Goal: Task Accomplishment & Management: Manage account settings

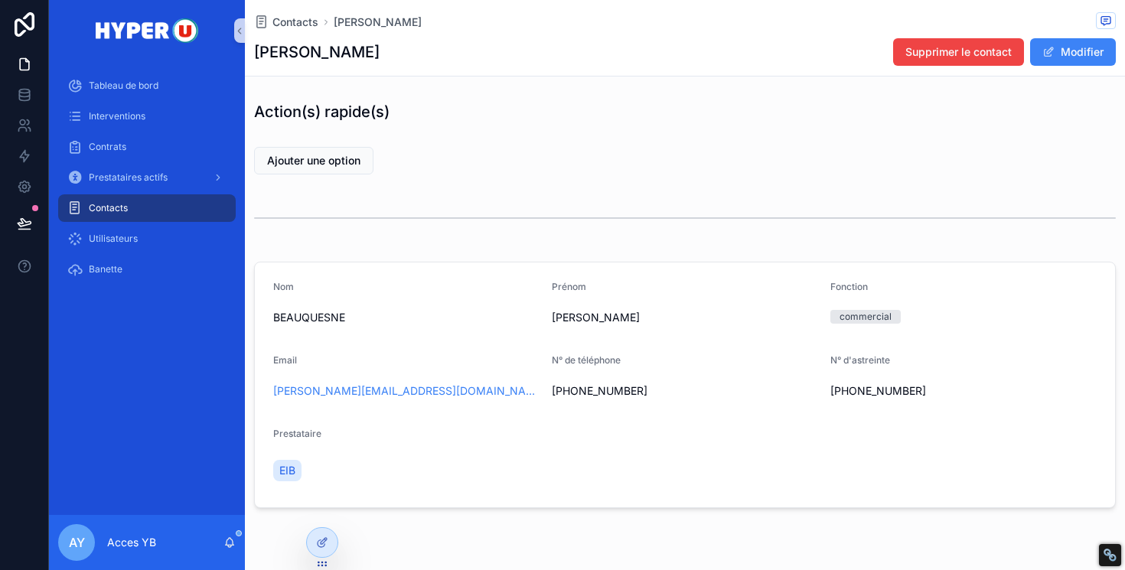
click at [155, 212] on div "Contacts" at bounding box center [146, 208] width 159 height 24
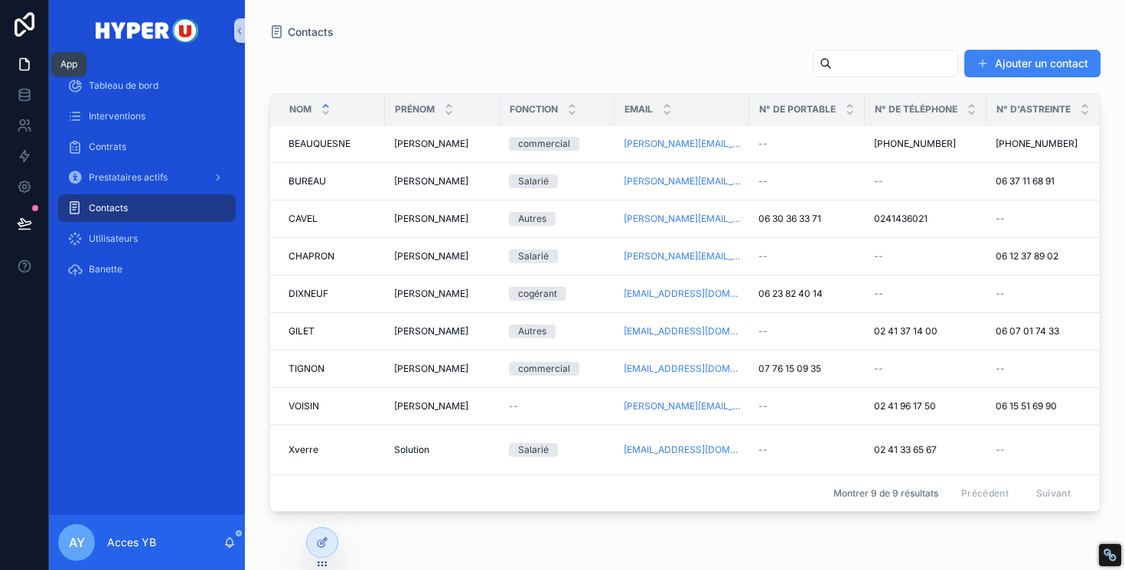
click at [18, 62] on icon at bounding box center [24, 64] width 15 height 15
click at [24, 63] on icon at bounding box center [24, 64] width 15 height 15
click at [29, 67] on icon at bounding box center [24, 64] width 15 height 15
click at [28, 102] on icon at bounding box center [24, 94] width 15 height 15
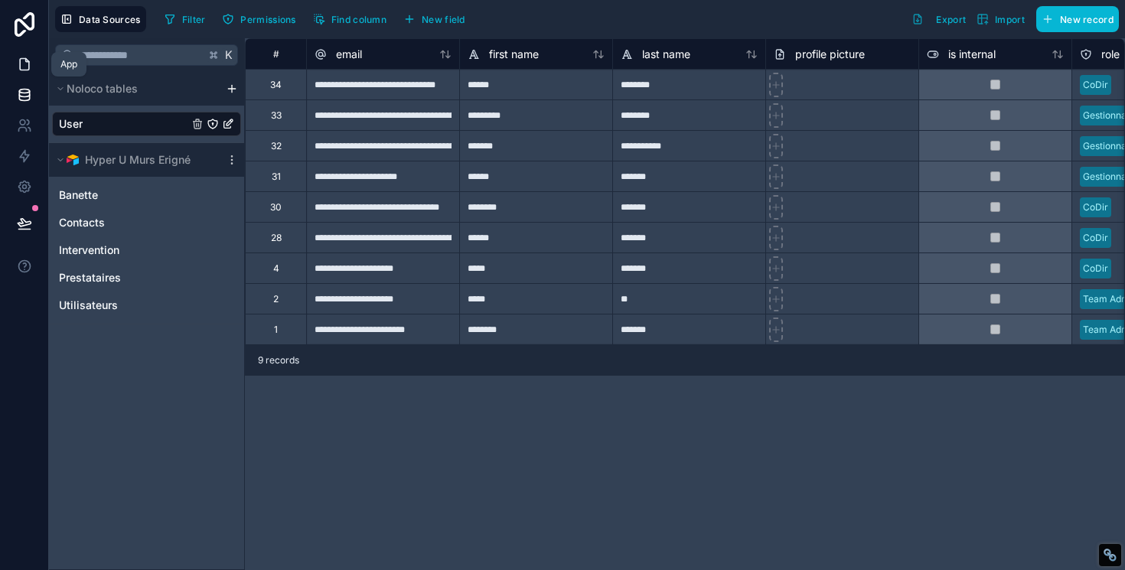
click at [23, 64] on icon at bounding box center [24, 64] width 15 height 15
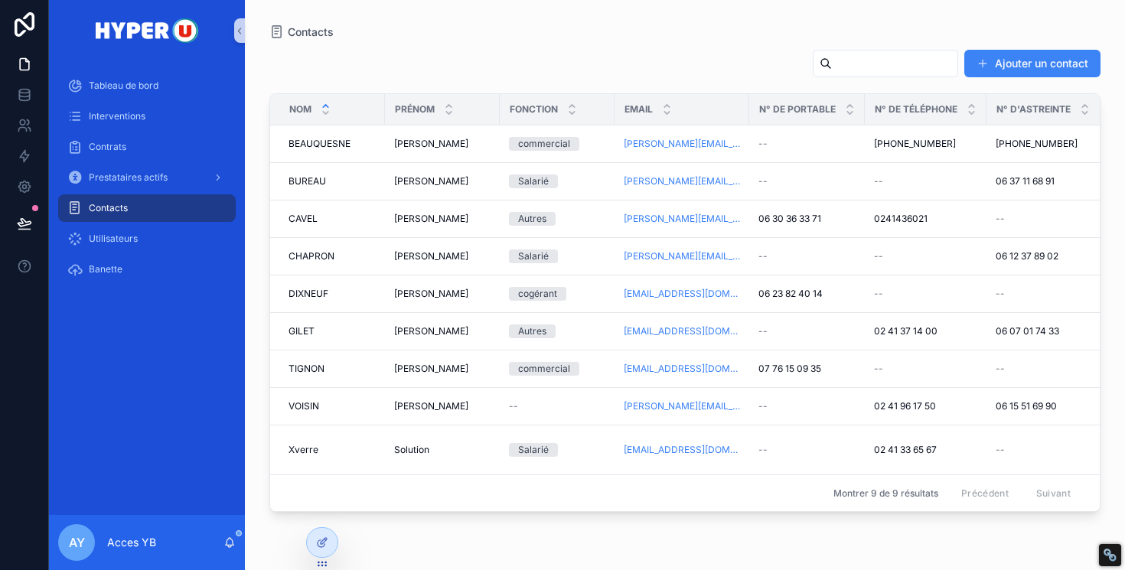
click at [267, 76] on div "Contacts Ajouter un contact Nom Prénom Fonction Email N° de portable N° de télé…" at bounding box center [685, 276] width 880 height 552
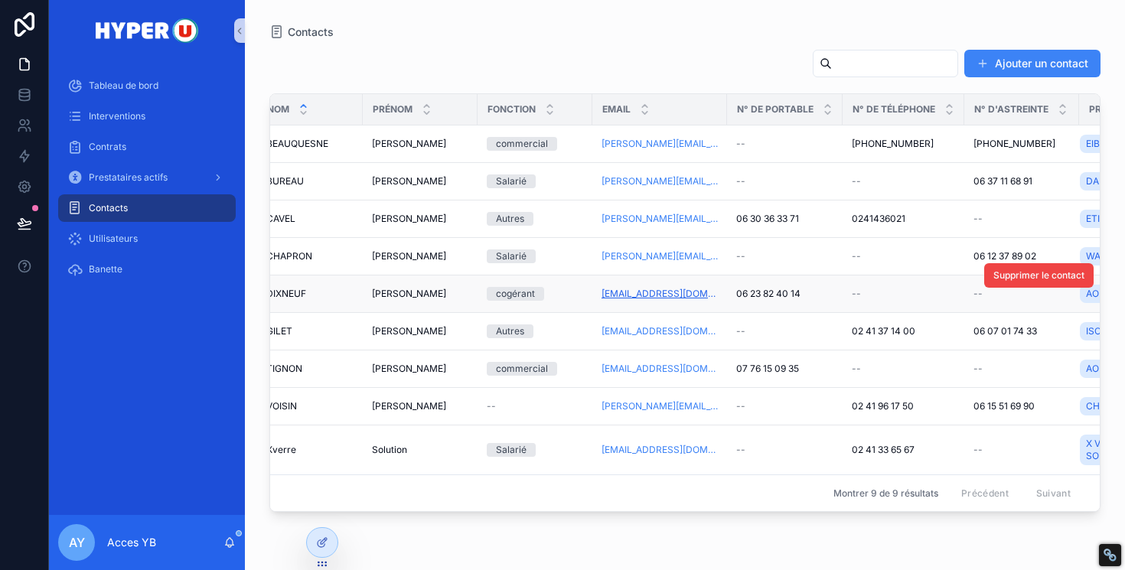
scroll to position [0, 117]
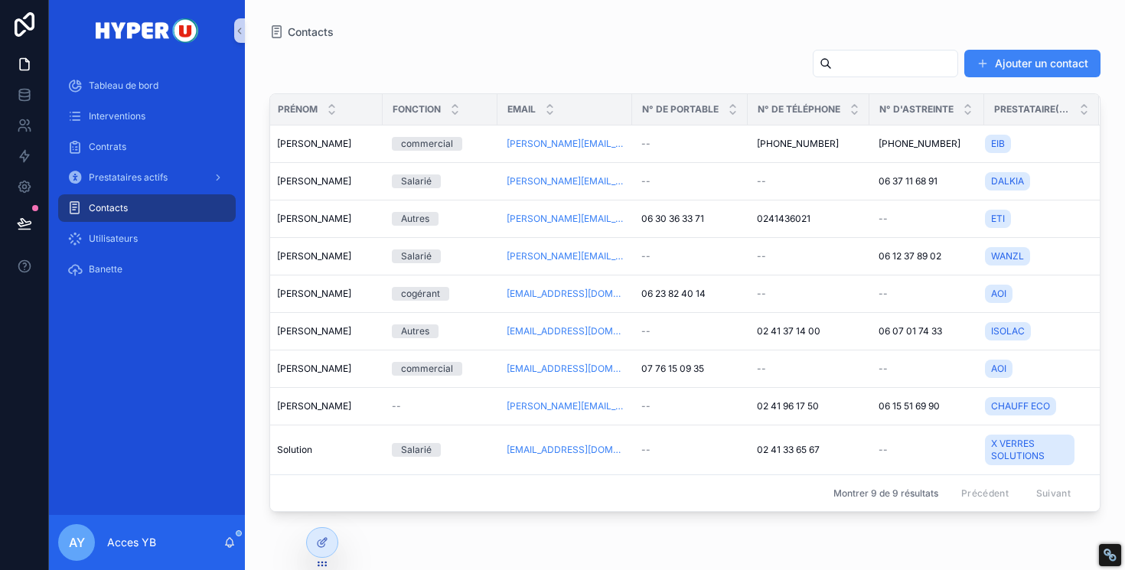
click at [826, 92] on div "Ajouter un contact Nom Prénom Fonction Email N° de portable N° de téléphone N° …" at bounding box center [684, 296] width 831 height 512
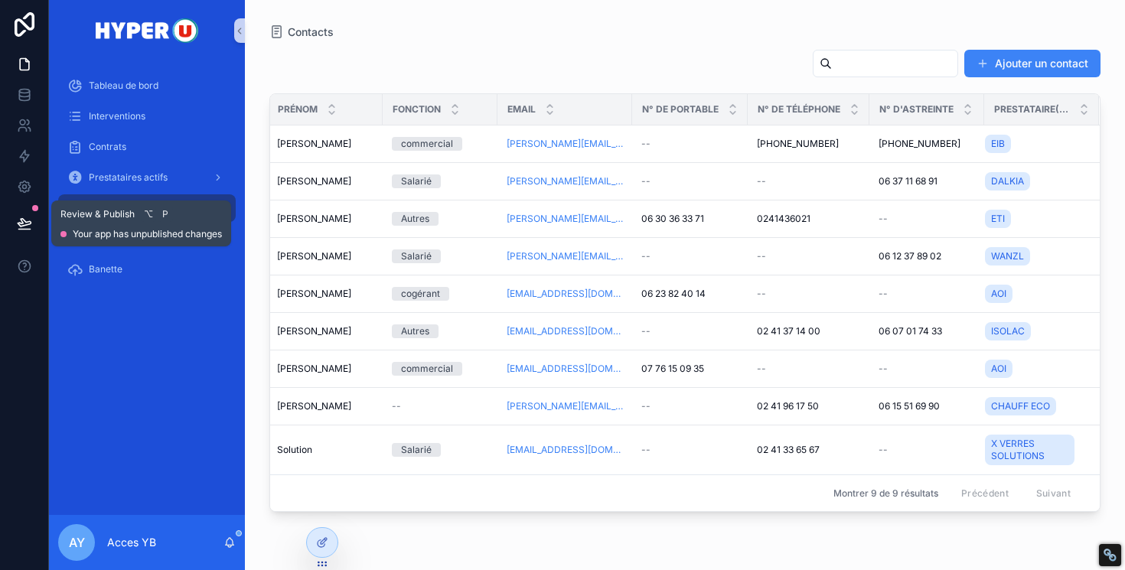
click at [20, 225] on icon at bounding box center [24, 223] width 15 height 15
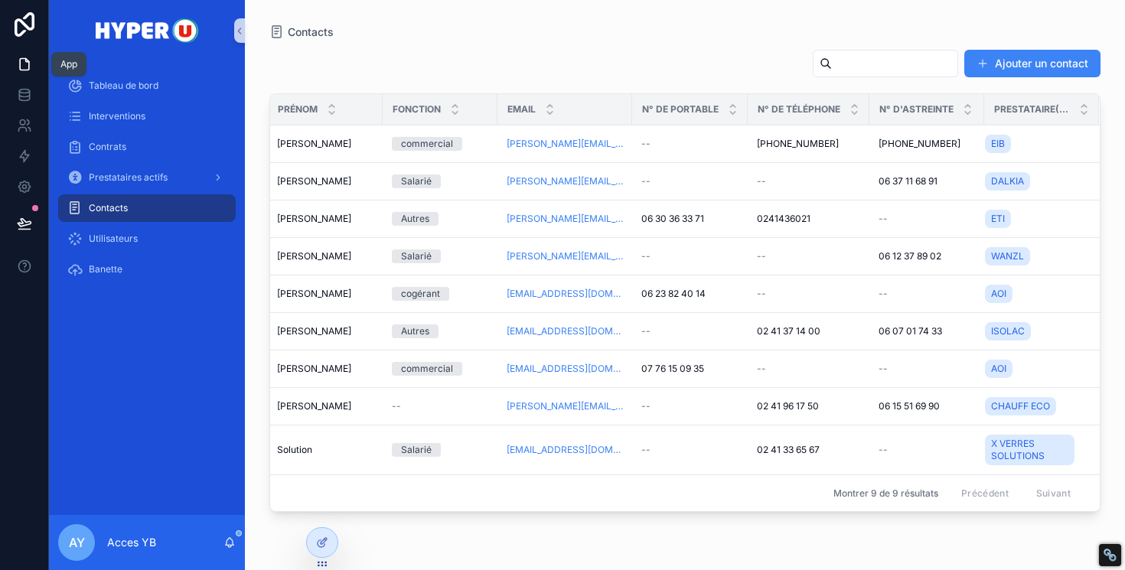
click at [23, 64] on icon at bounding box center [24, 64] width 15 height 15
click at [21, 132] on icon at bounding box center [24, 125] width 15 height 15
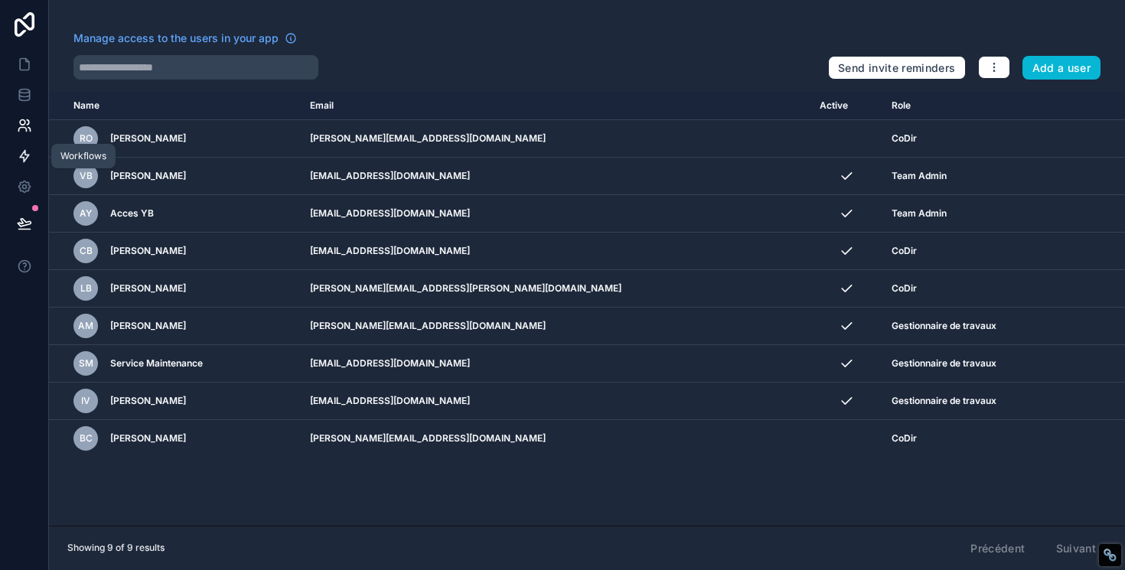
click at [21, 158] on icon at bounding box center [24, 155] width 15 height 15
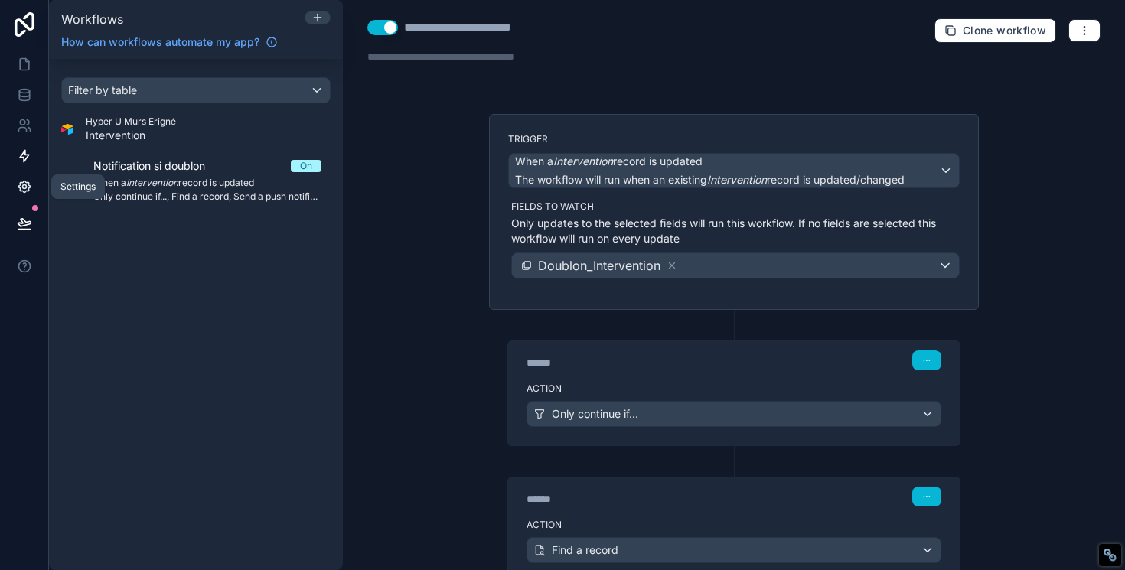
click at [22, 193] on icon at bounding box center [24, 186] width 15 height 15
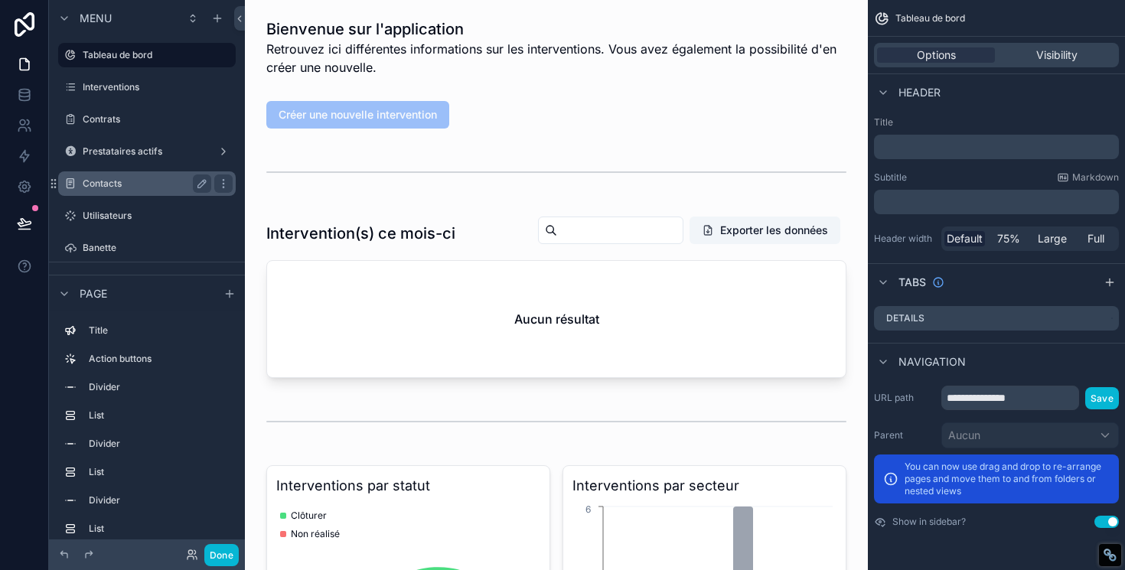
click at [103, 184] on label "Contacts" at bounding box center [144, 183] width 122 height 12
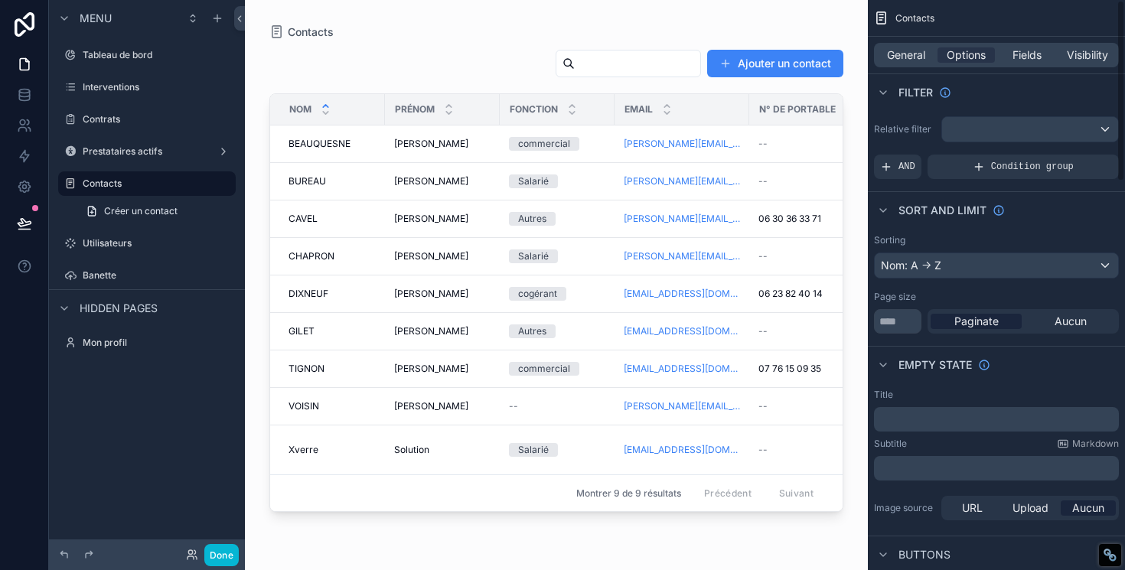
click at [1025, 67] on div "General Options Fields Visibility" at bounding box center [996, 55] width 257 height 37
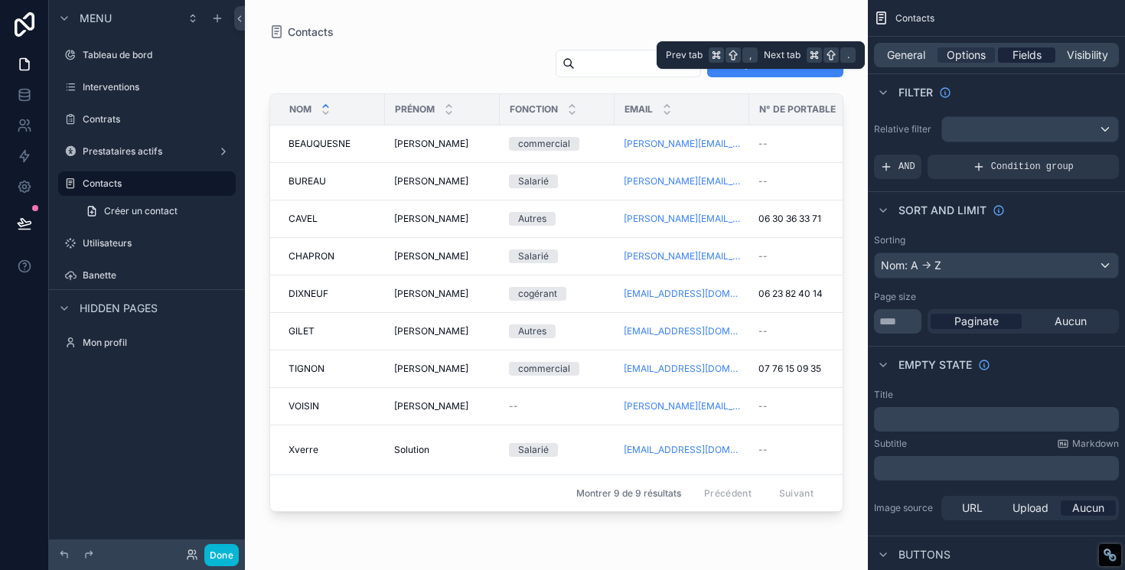
click at [1029, 54] on span "Fields" at bounding box center [1026, 54] width 29 height 15
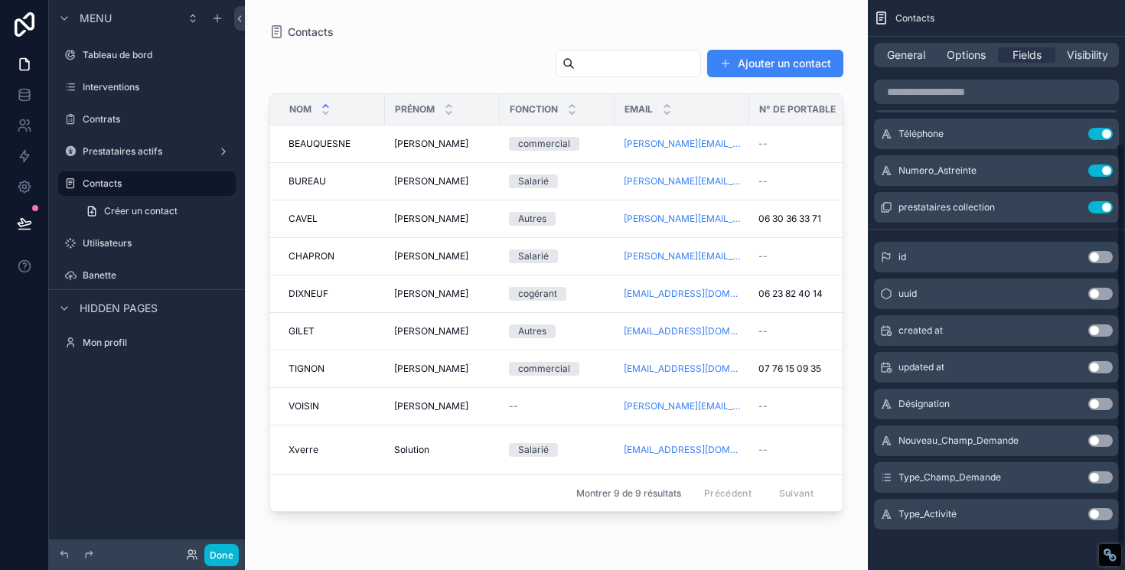
scroll to position [191, 0]
click at [1096, 511] on button "Use setting" at bounding box center [1100, 512] width 24 height 12
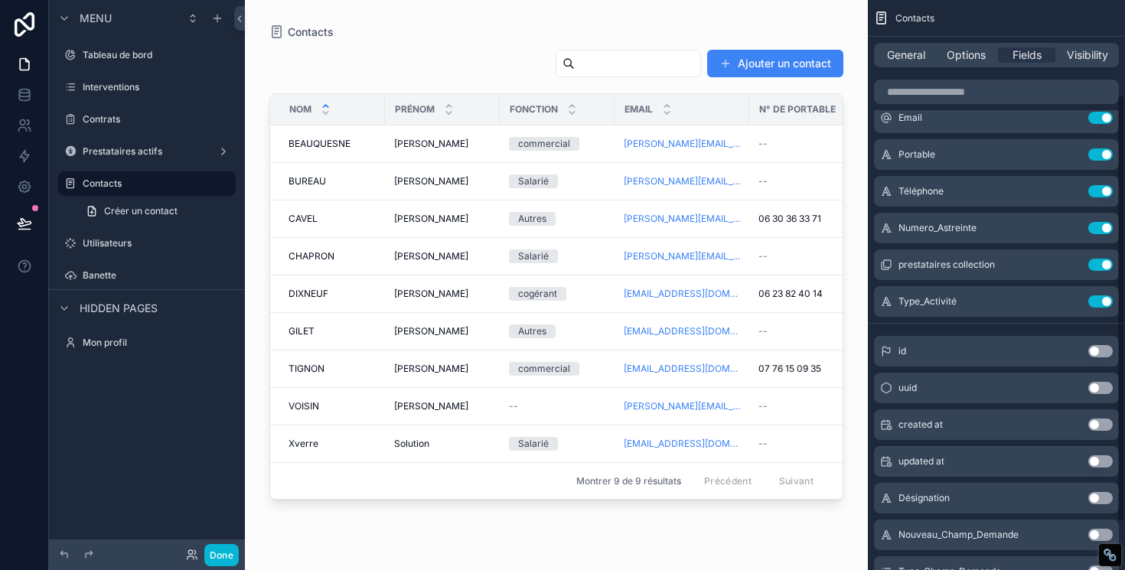
scroll to position [116, 0]
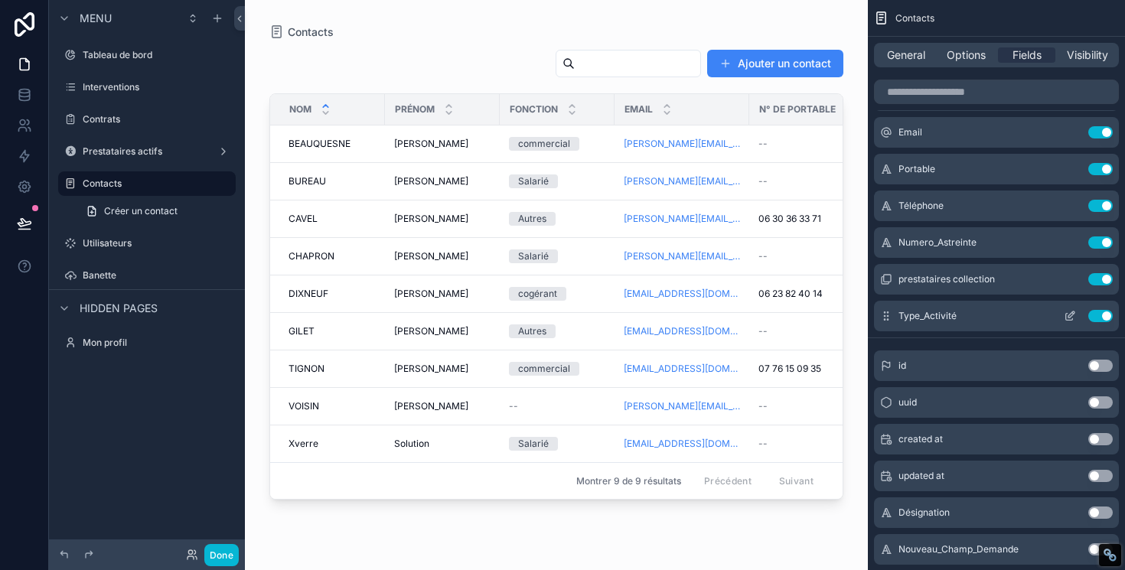
click at [1069, 318] on icon "scrollable content" at bounding box center [1071, 314] width 6 height 6
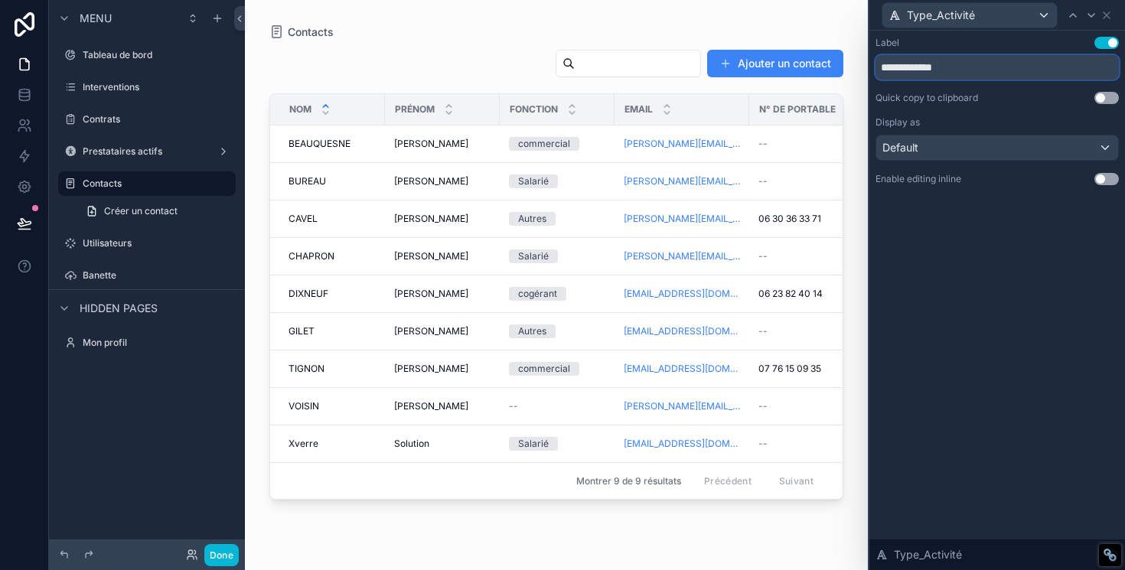
click at [935, 66] on input "**********" at bounding box center [996, 67] width 243 height 24
type input "**********"
click at [1015, 129] on div "Display as Default" at bounding box center [996, 138] width 243 height 44
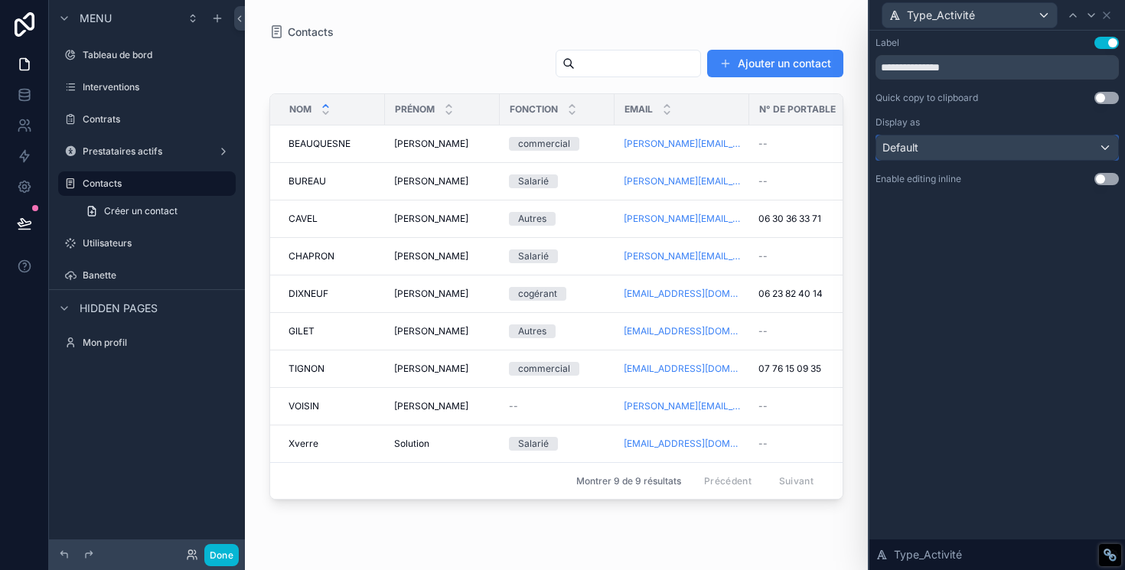
click at [1004, 152] on div "Default" at bounding box center [997, 147] width 242 height 24
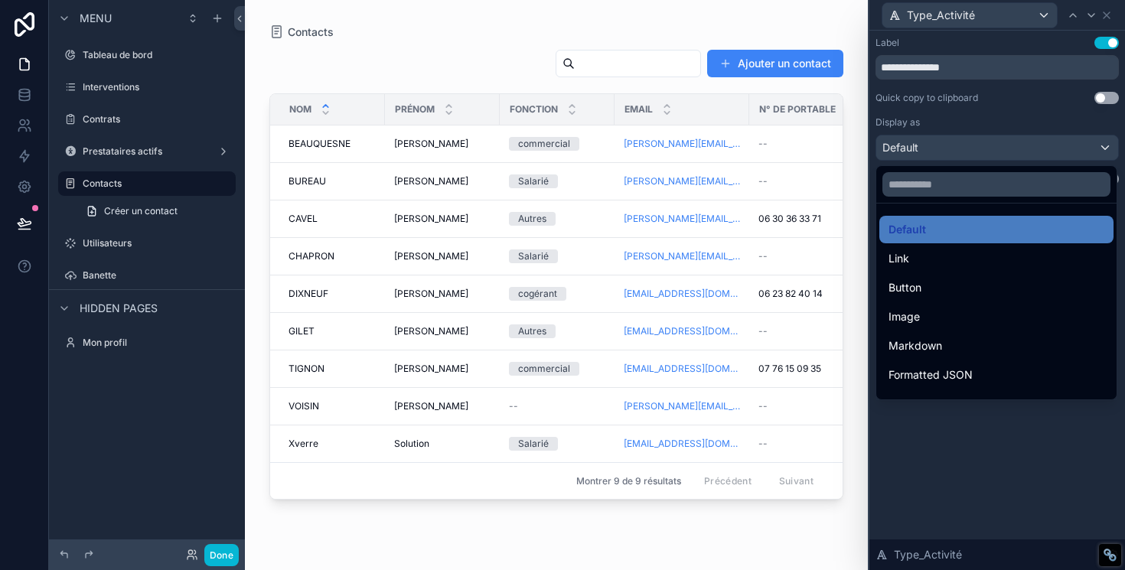
click at [1004, 152] on div at bounding box center [997, 285] width 256 height 570
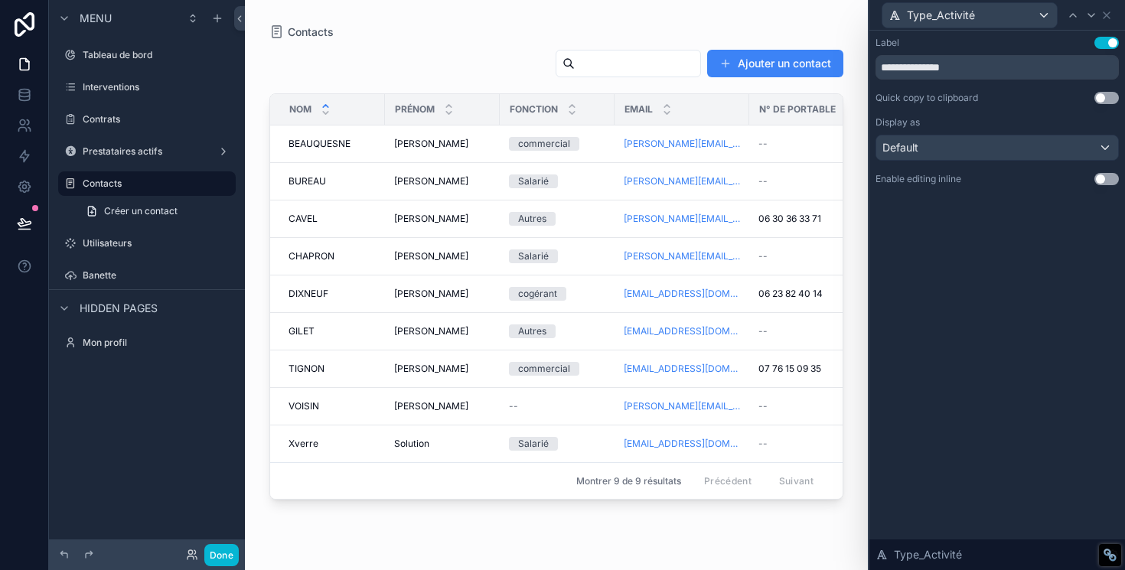
click at [945, 113] on div "**********" at bounding box center [996, 111] width 243 height 148
click at [1040, 16] on div "Type_Activité" at bounding box center [969, 15] width 174 height 24
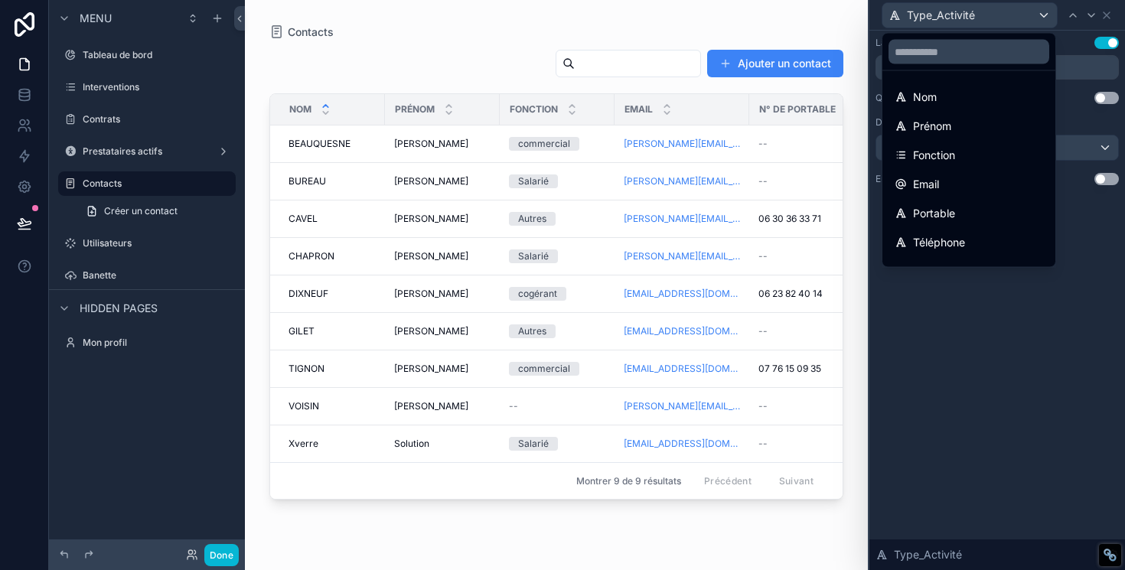
click at [1040, 16] on div at bounding box center [997, 285] width 256 height 570
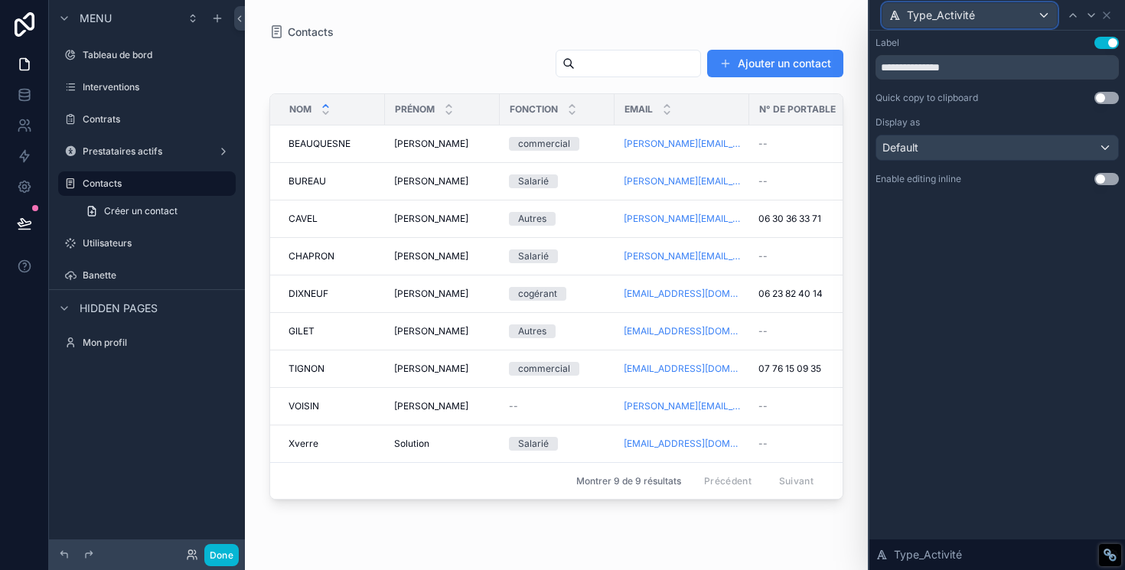
click at [1040, 16] on div "Type_Activité" at bounding box center [969, 15] width 174 height 24
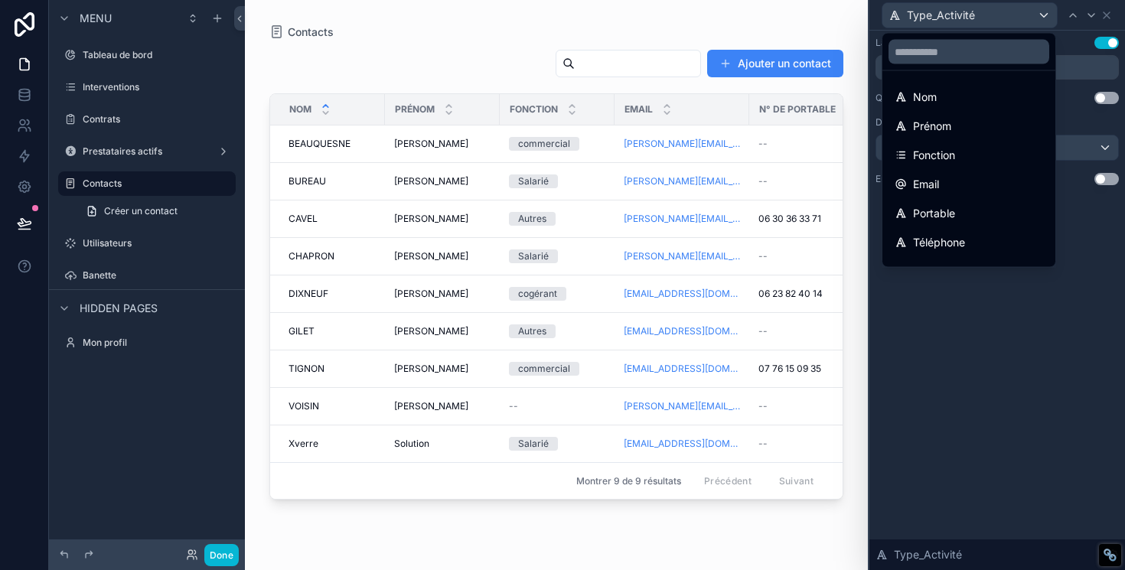
click at [1040, 16] on div at bounding box center [997, 285] width 256 height 570
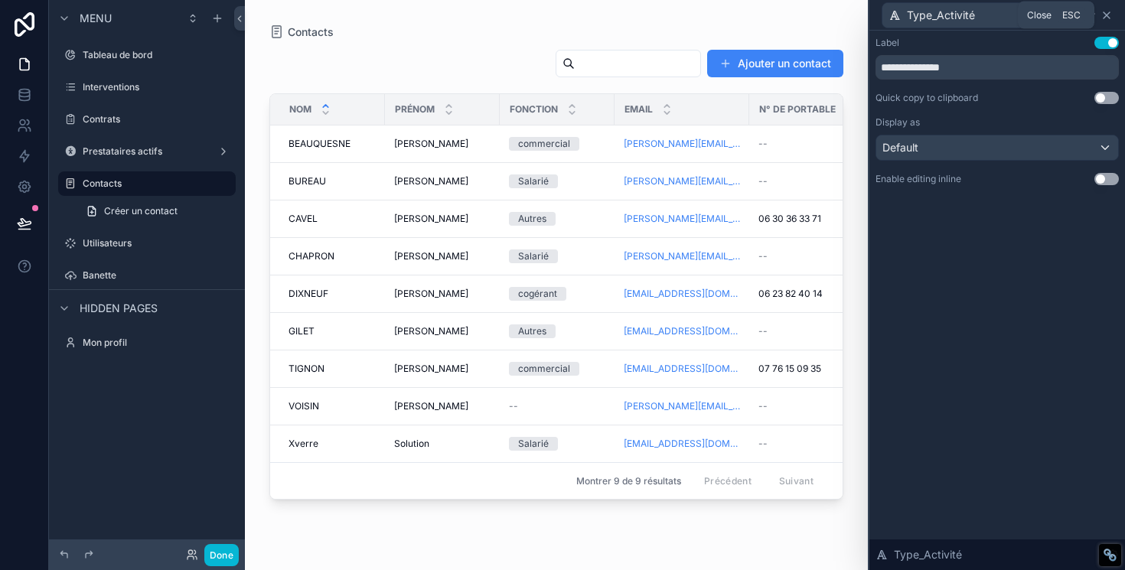
click at [1106, 18] on icon at bounding box center [1106, 15] width 12 height 12
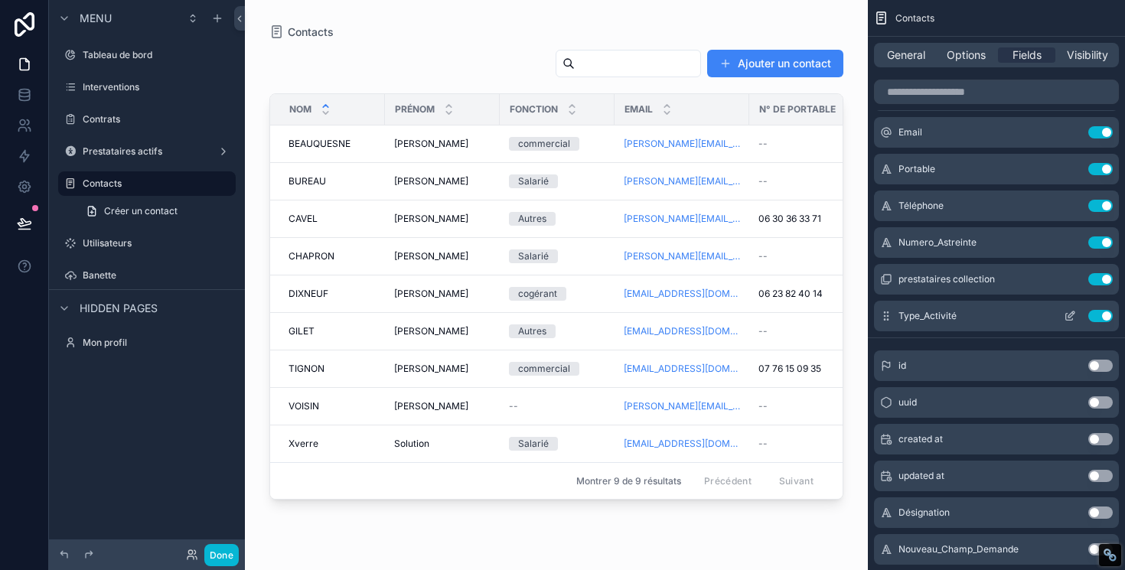
click at [1063, 317] on icon "scrollable content" at bounding box center [1069, 316] width 12 height 12
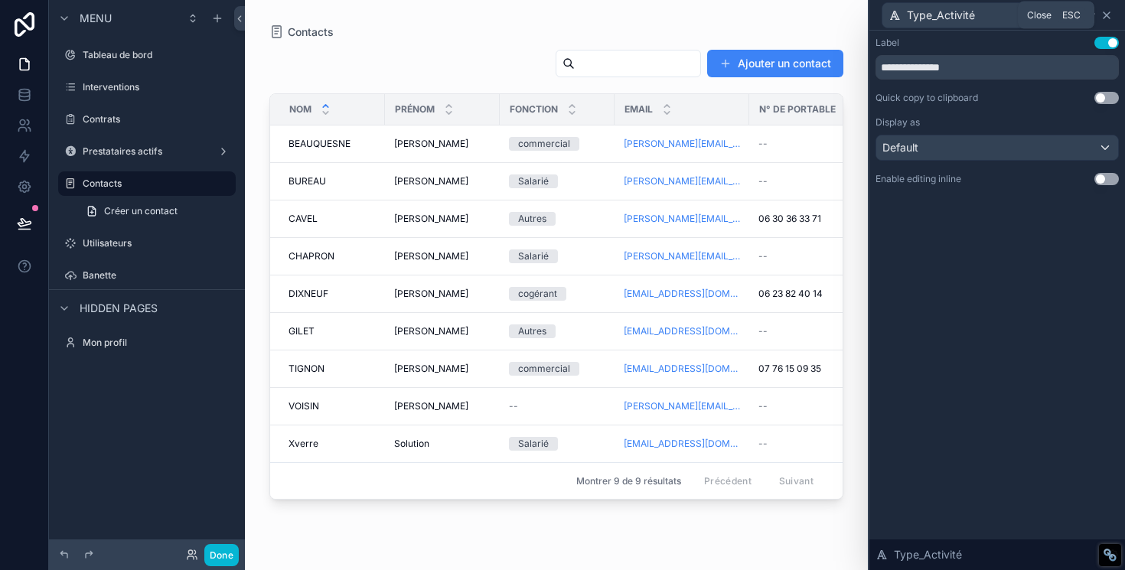
click at [1109, 15] on icon at bounding box center [1106, 15] width 12 height 12
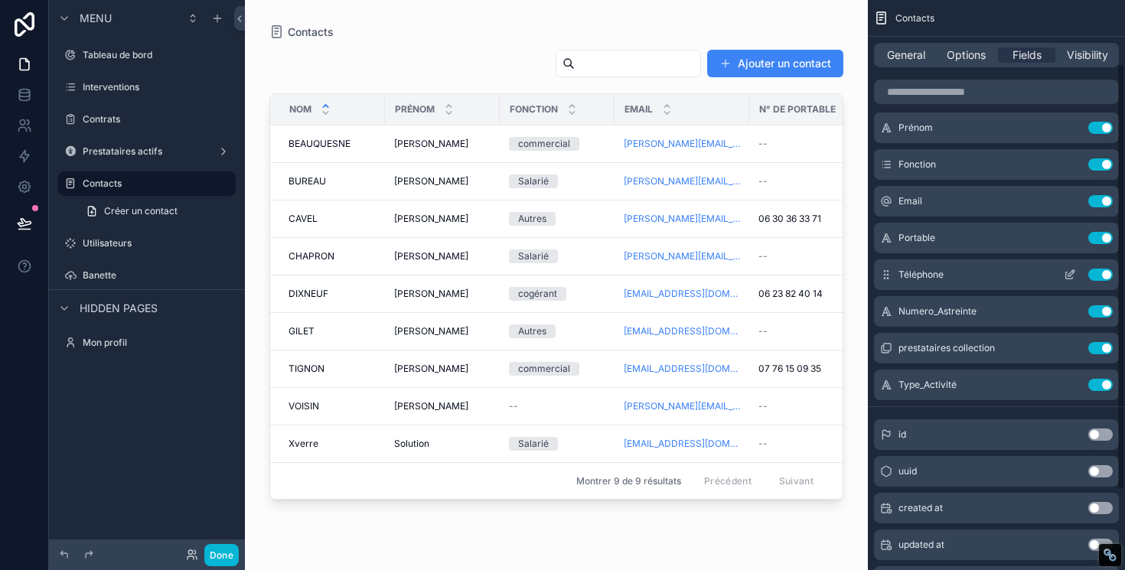
scroll to position [0, 0]
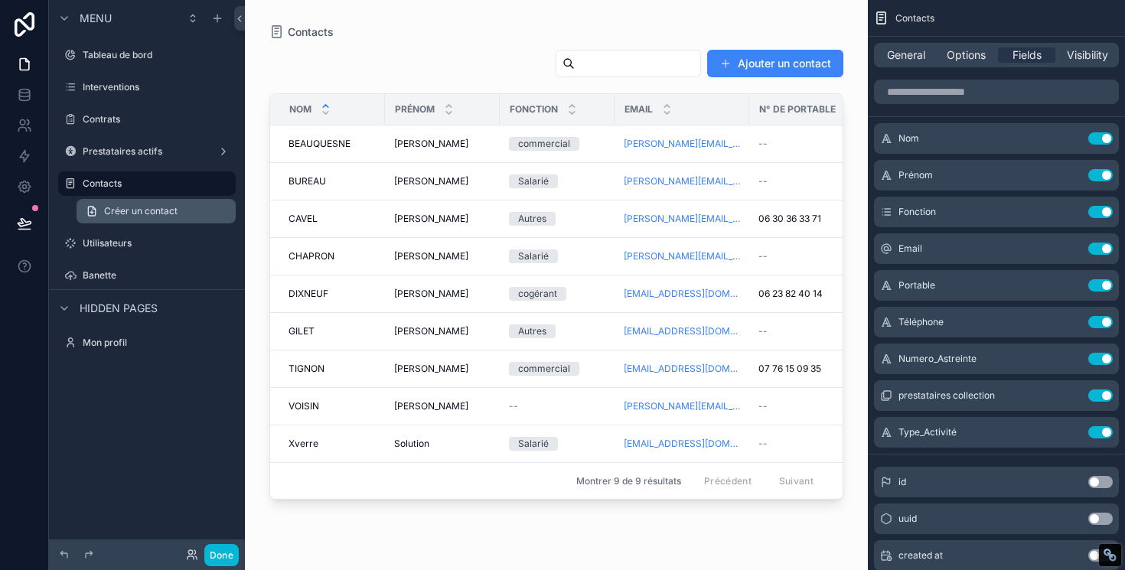
click at [158, 221] on link "Créer un contact" at bounding box center [156, 211] width 159 height 24
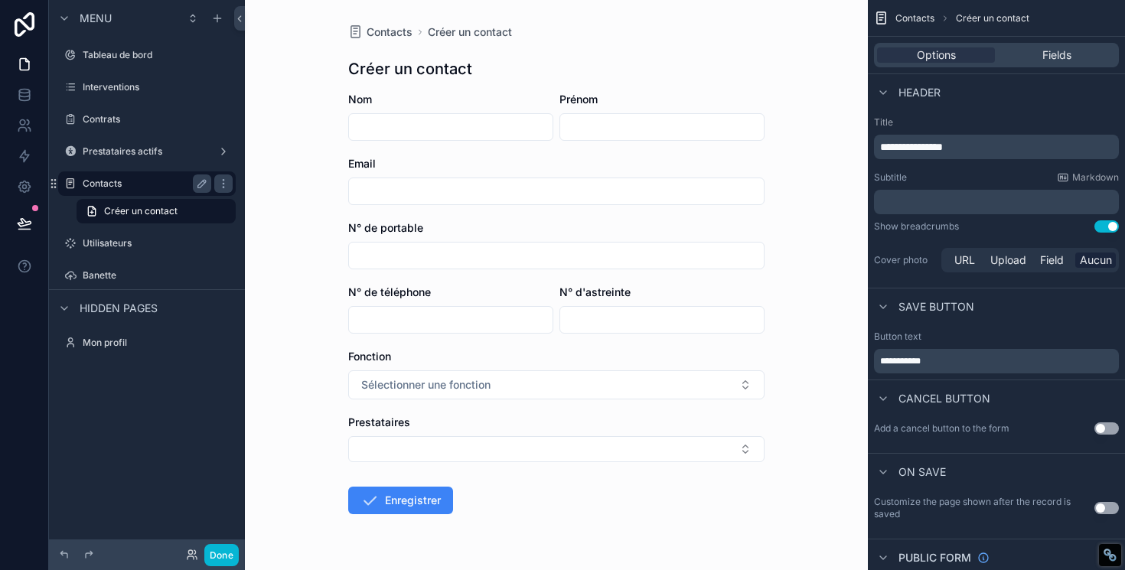
click at [155, 185] on label "Contacts" at bounding box center [144, 183] width 122 height 12
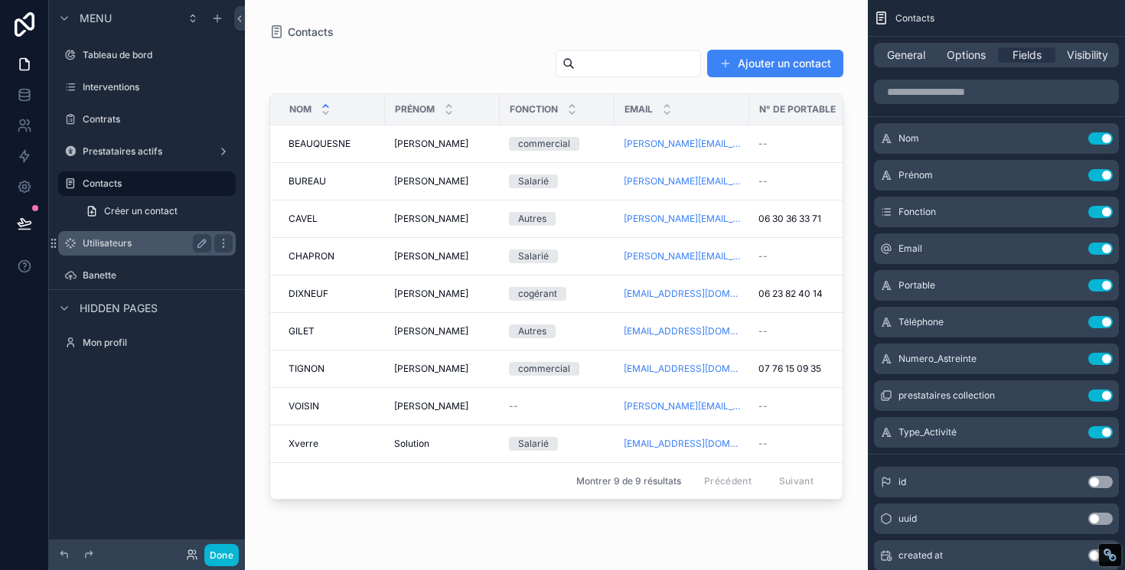
click at [137, 243] on label "Utilisateurs" at bounding box center [144, 243] width 122 height 12
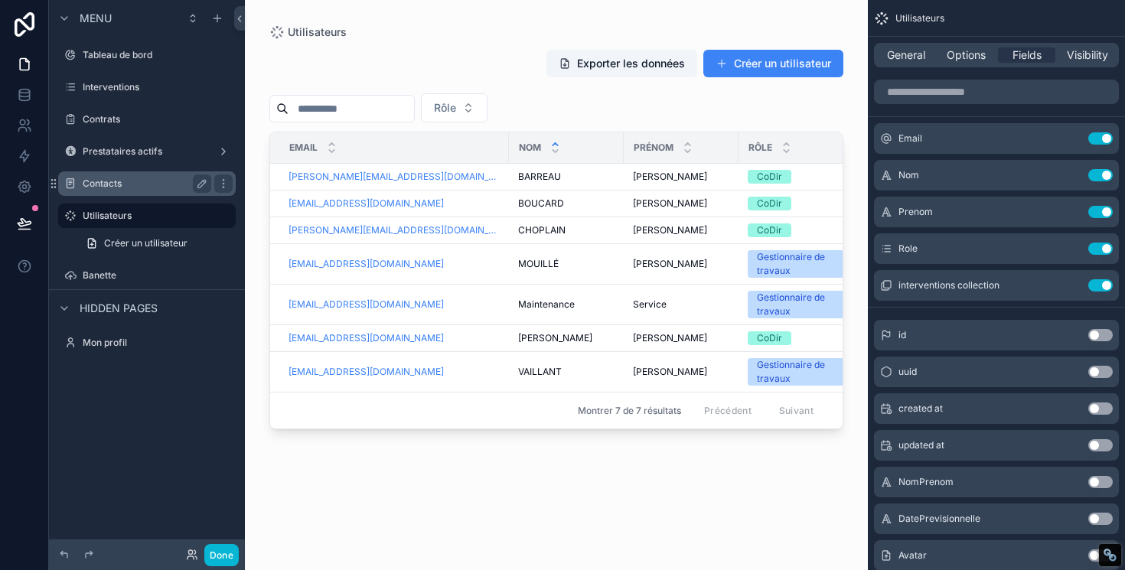
click at [132, 192] on div "Contacts" at bounding box center [147, 183] width 129 height 18
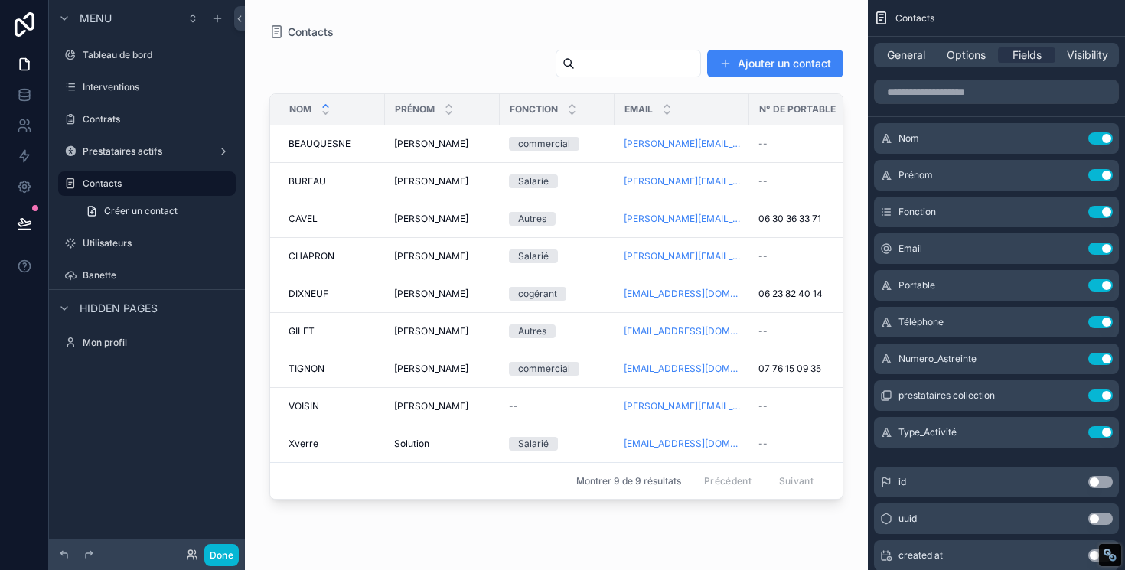
click at [462, 143] on div "scrollable content" at bounding box center [556, 276] width 623 height 552
click at [462, 142] on div "[PERSON_NAME]" at bounding box center [442, 144] width 96 height 12
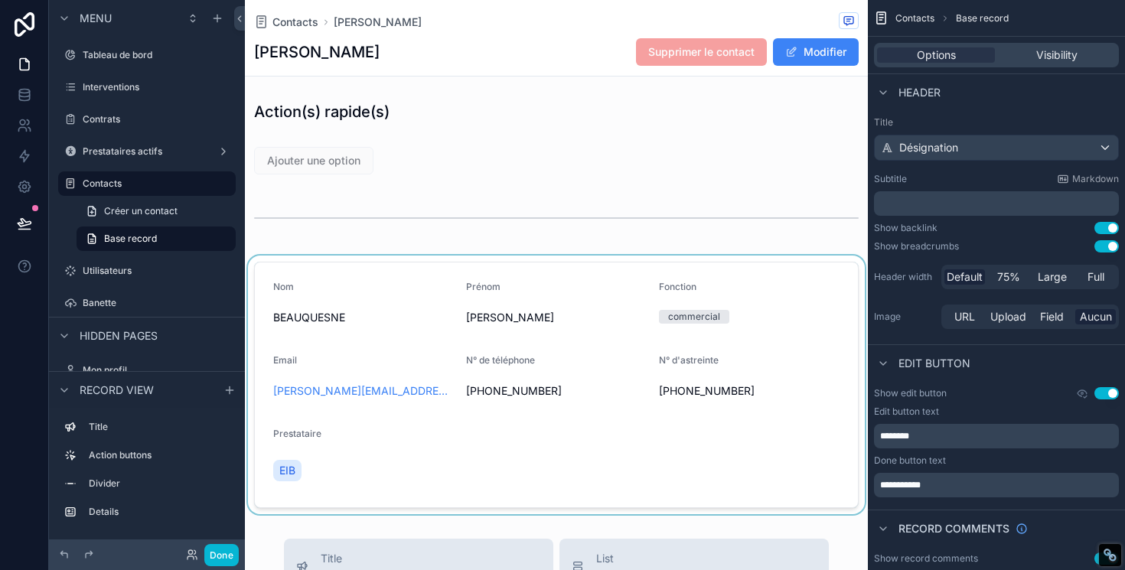
click at [460, 428] on div "scrollable content" at bounding box center [556, 385] width 623 height 259
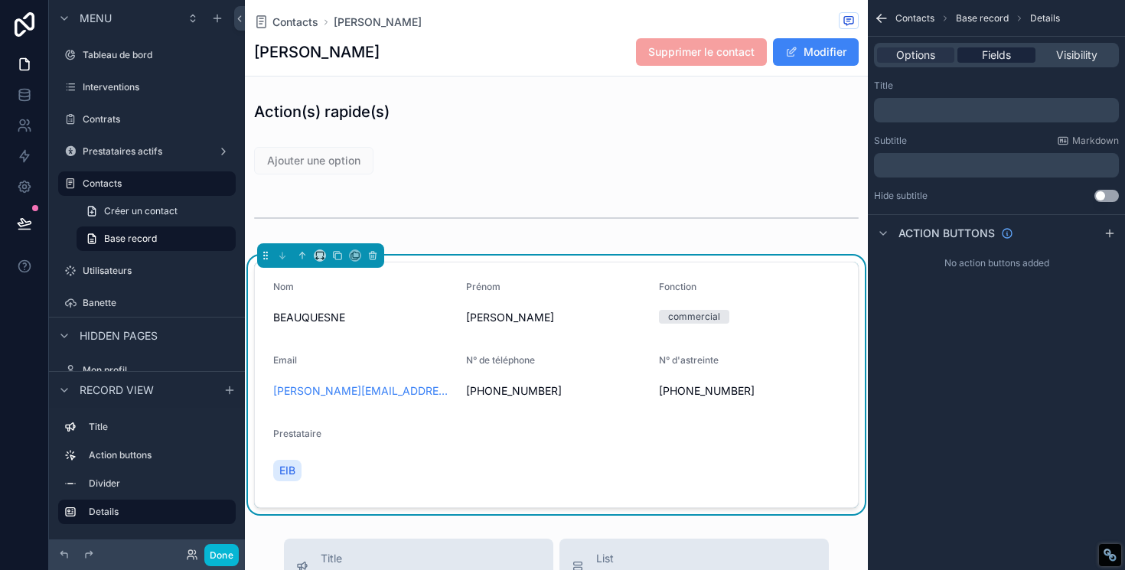
click at [1000, 47] on span "Fields" at bounding box center [996, 54] width 29 height 15
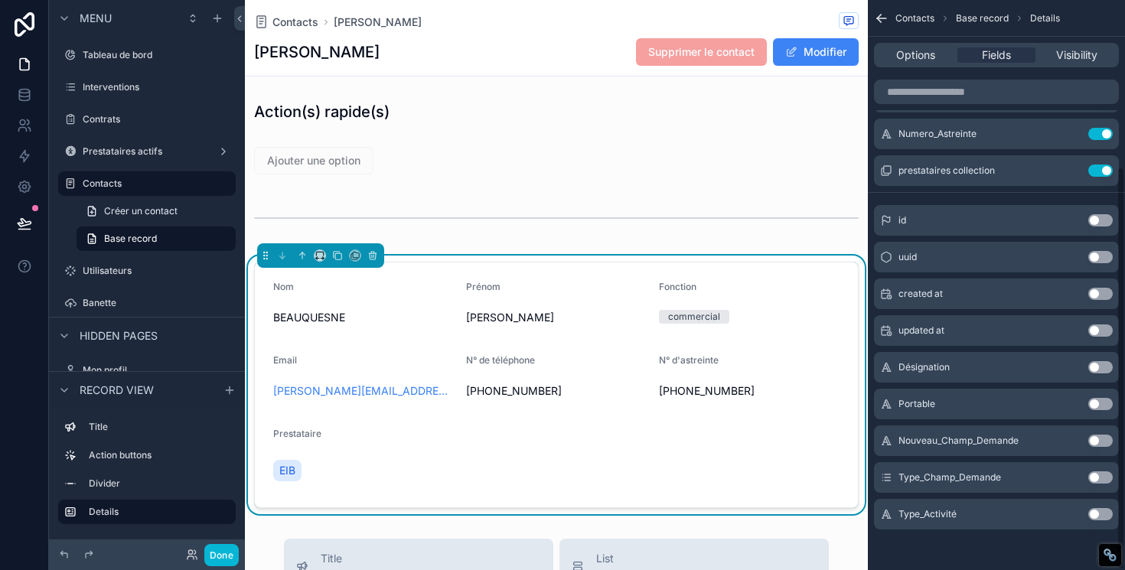
scroll to position [236, 0]
click at [1098, 518] on div "Type_Activité Use setting" at bounding box center [996, 512] width 245 height 31
click at [1097, 513] on button "Use setting" at bounding box center [1100, 512] width 24 height 12
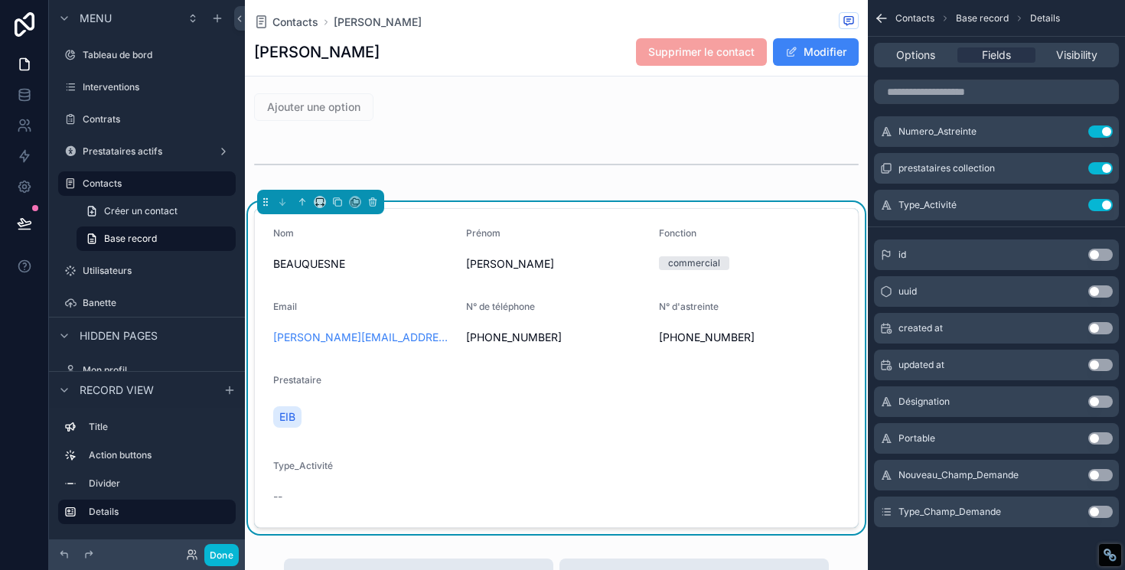
scroll to position [0, 0]
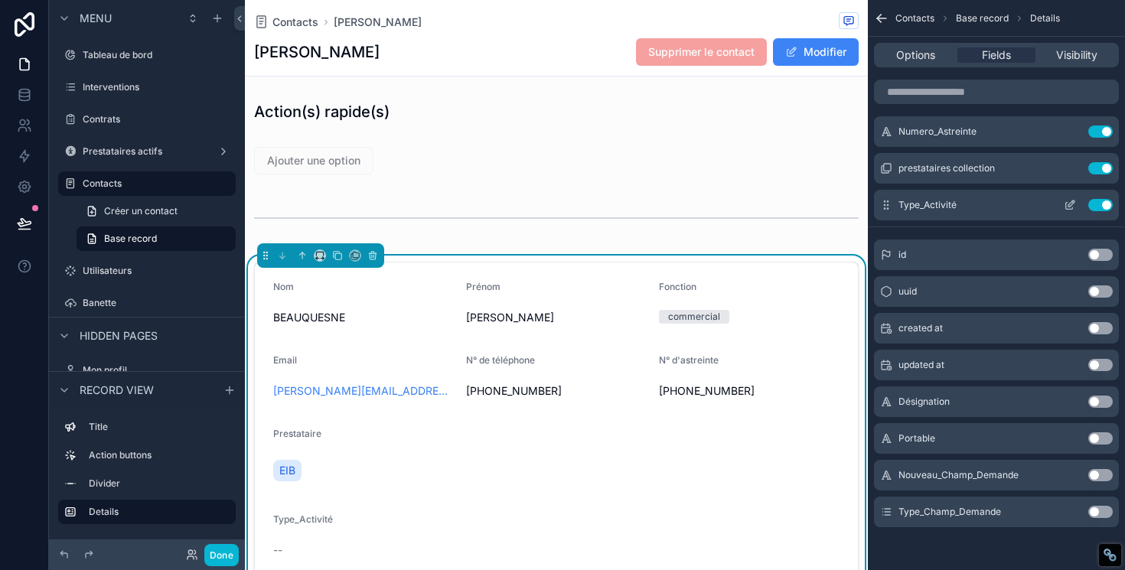
click at [1069, 205] on icon "scrollable content" at bounding box center [1069, 205] width 12 height 12
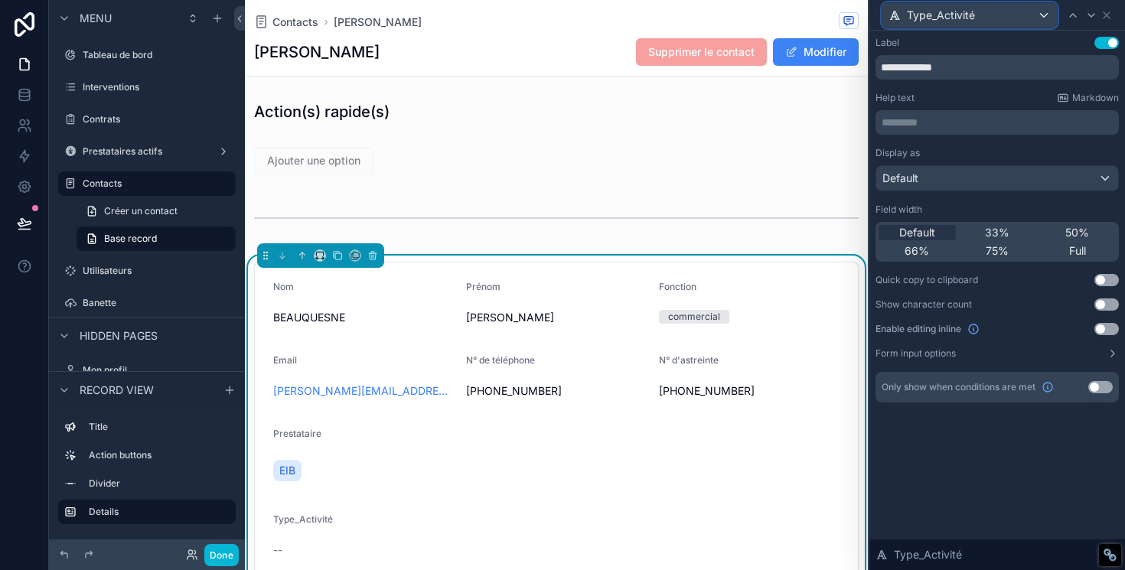
click at [961, 13] on span "Type_Activité" at bounding box center [941, 15] width 68 height 15
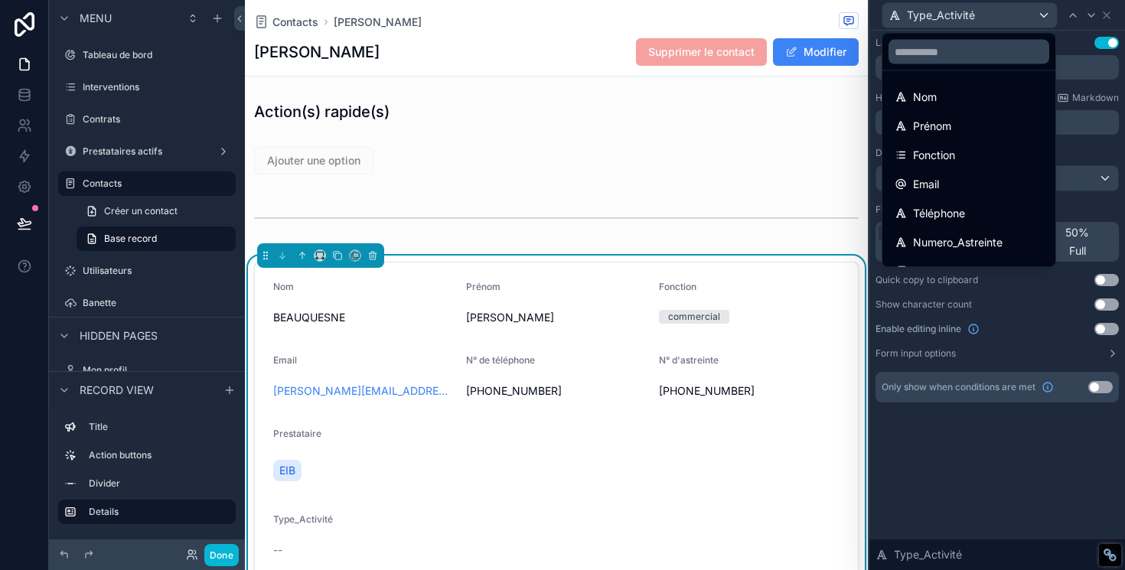
click at [1077, 64] on div at bounding box center [997, 285] width 256 height 570
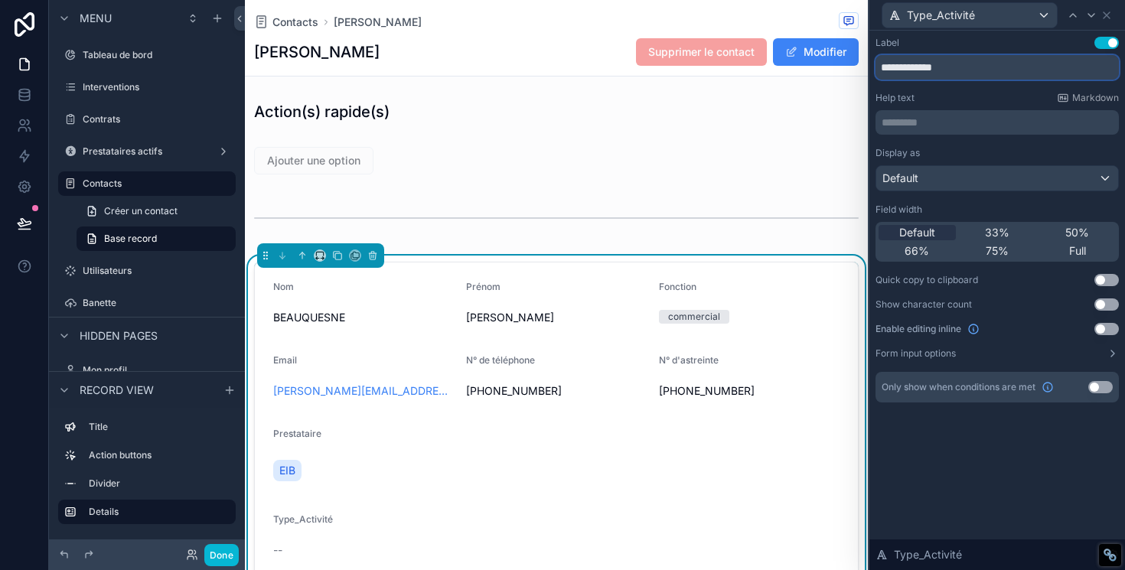
drag, startPoint x: 960, startPoint y: 67, endPoint x: 908, endPoint y: 70, distance: 52.1
click at [907, 70] on input "**********" at bounding box center [996, 67] width 243 height 24
type input "**********"
click at [1012, 101] on div "Help text Markdown" at bounding box center [996, 98] width 243 height 12
click at [1110, 19] on icon at bounding box center [1106, 15] width 12 height 12
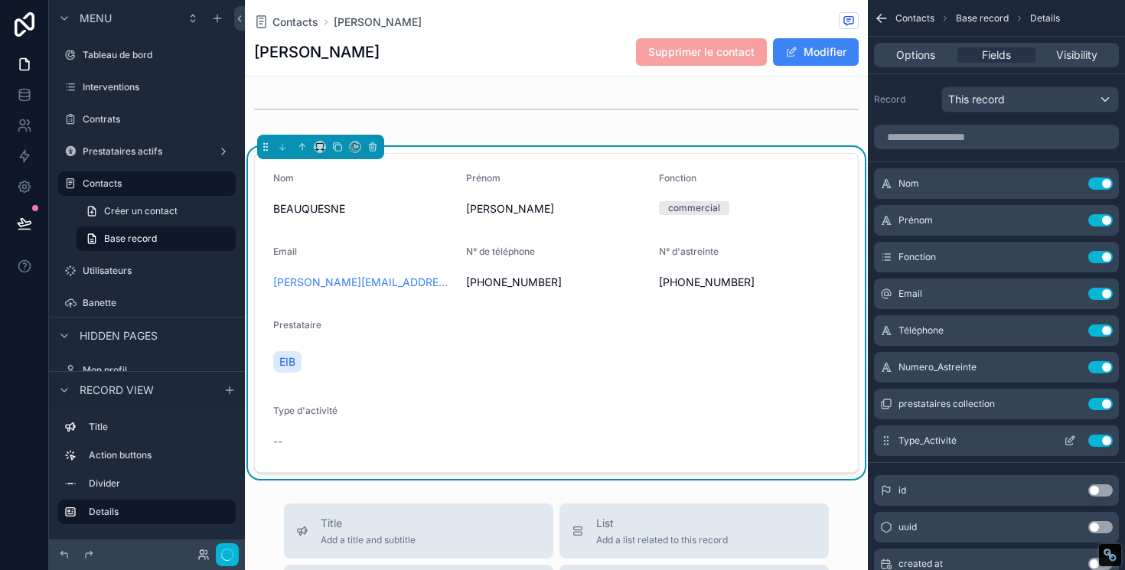
click at [1069, 442] on icon "scrollable content" at bounding box center [1071, 439] width 6 height 6
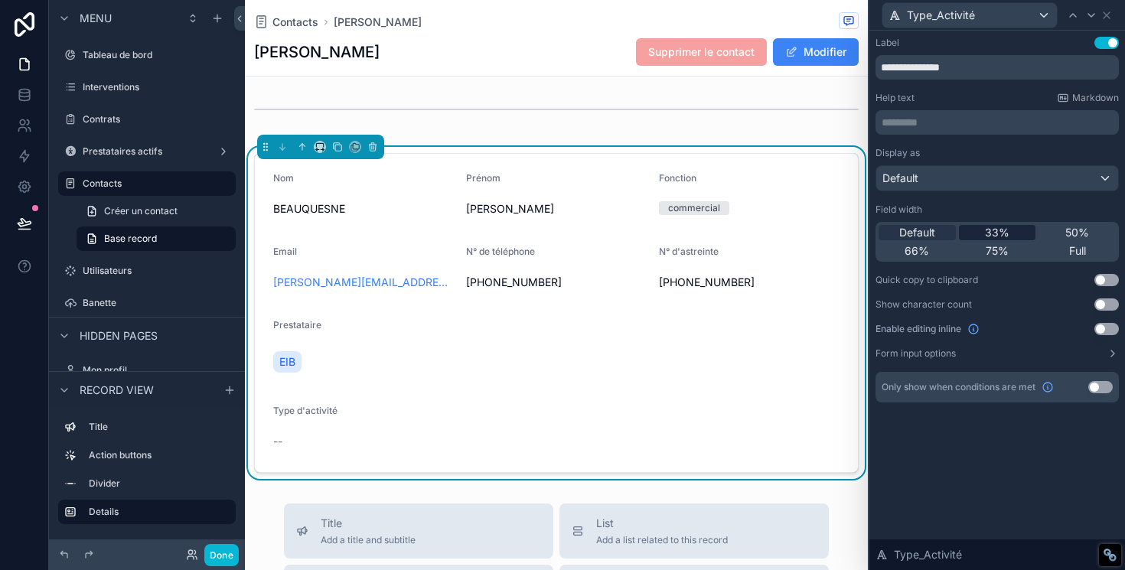
click at [995, 233] on span "33%" at bounding box center [997, 232] width 24 height 15
click at [1058, 232] on div "50%" at bounding box center [1076, 232] width 77 height 15
click at [933, 246] on div "66%" at bounding box center [916, 250] width 77 height 15
click at [933, 236] on span "Default" at bounding box center [917, 232] width 36 height 15
click at [1116, 15] on div "Type_Activité" at bounding box center [996, 15] width 243 height 30
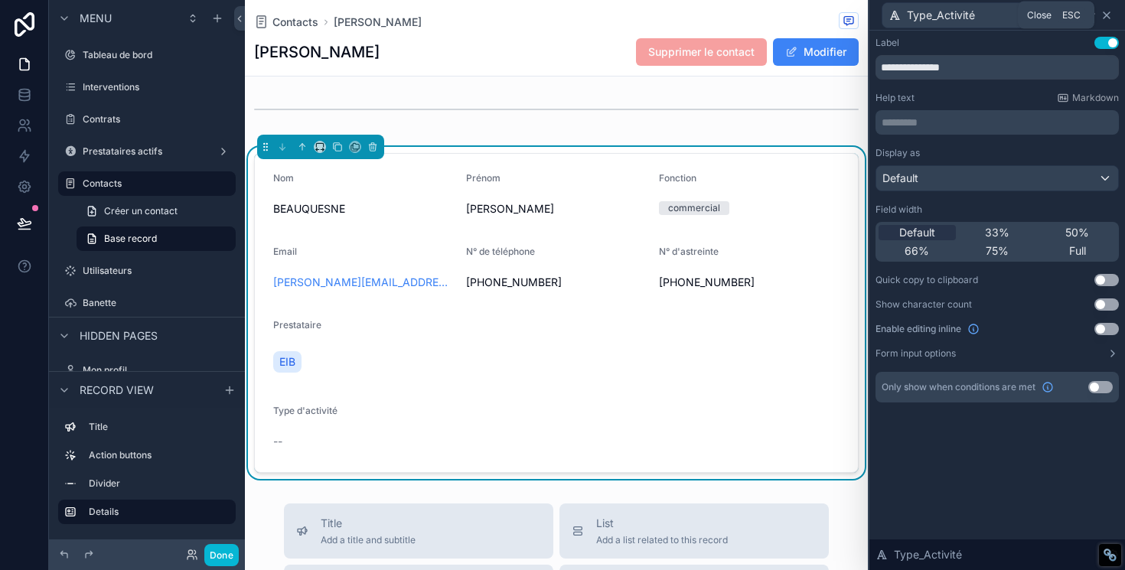
click at [1112, 15] on icon at bounding box center [1106, 15] width 12 height 12
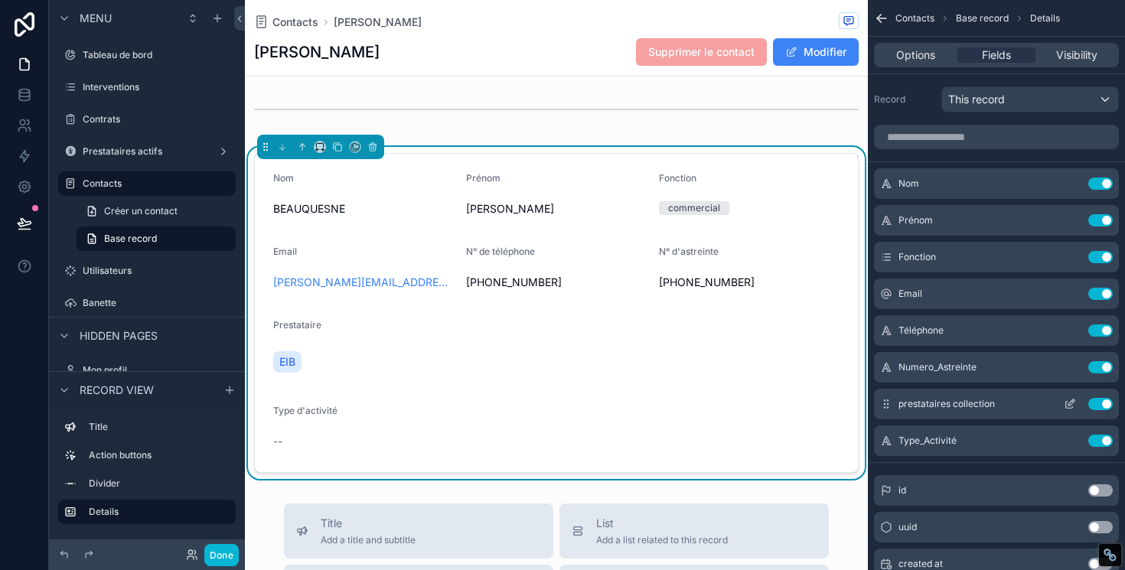
click at [1068, 401] on icon "scrollable content" at bounding box center [1069, 404] width 12 height 12
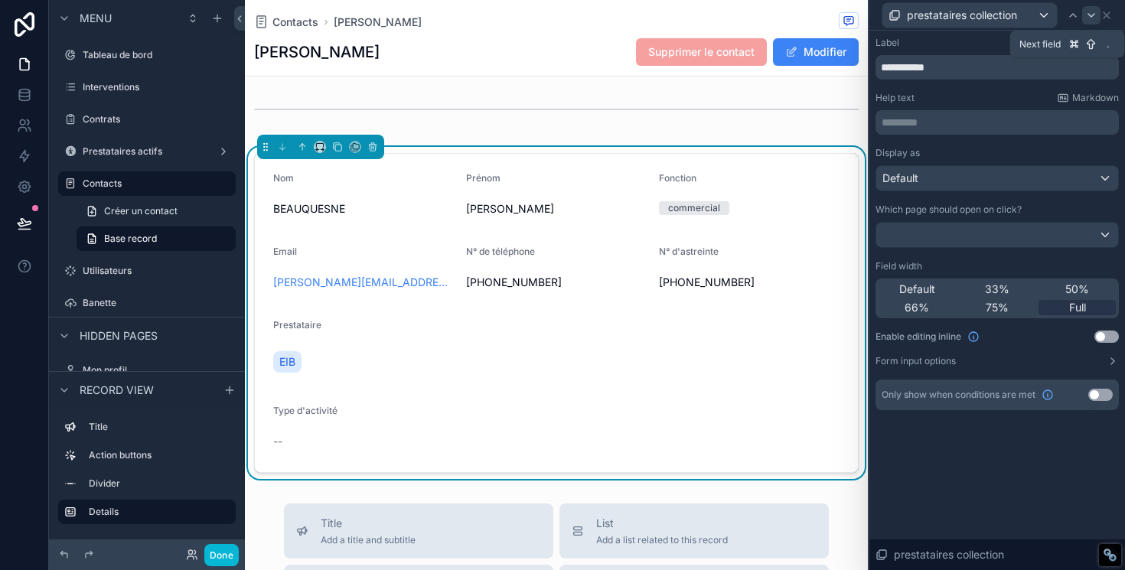
click at [1089, 18] on icon at bounding box center [1091, 15] width 12 height 12
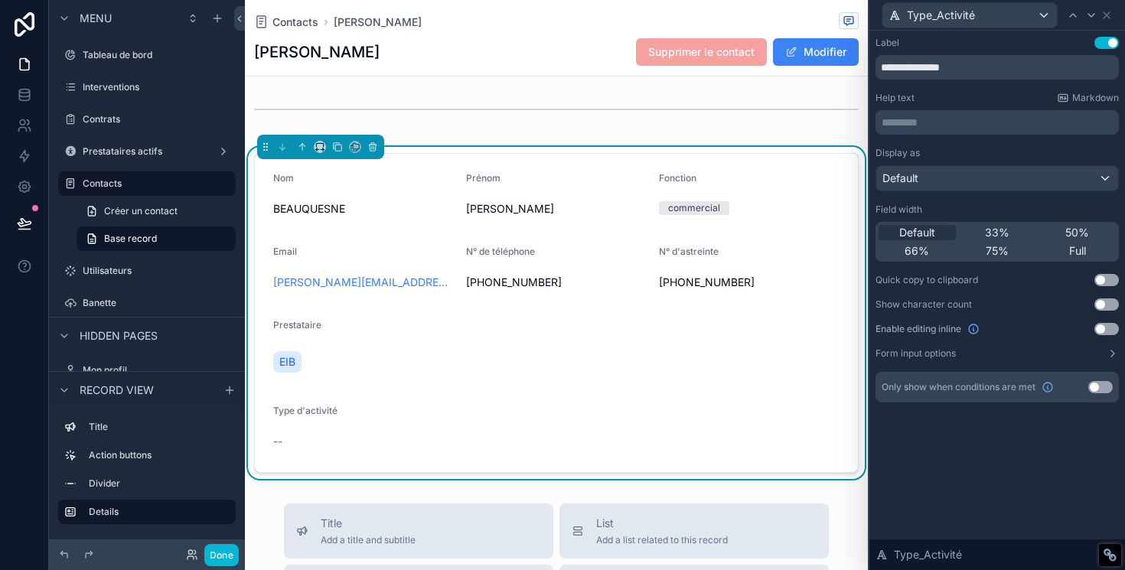
click at [1056, 259] on div "Default 33% 50% 66% 75% Full" at bounding box center [996, 242] width 243 height 40
click at [1070, 252] on span "Full" at bounding box center [1077, 250] width 17 height 15
click at [1073, 20] on icon at bounding box center [1073, 15] width 12 height 12
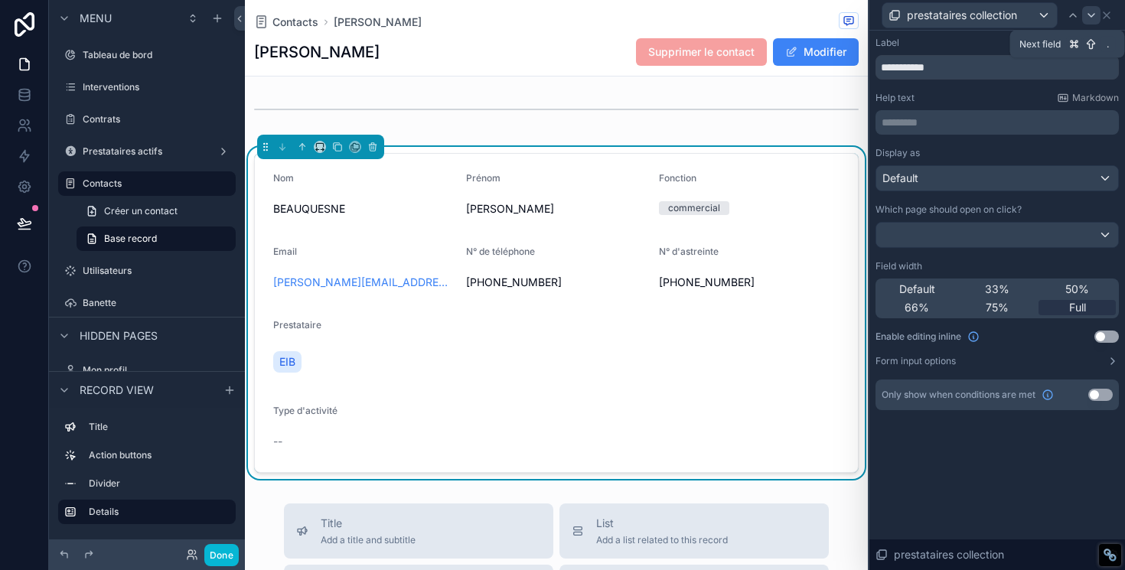
click at [1087, 20] on icon at bounding box center [1091, 15] width 12 height 12
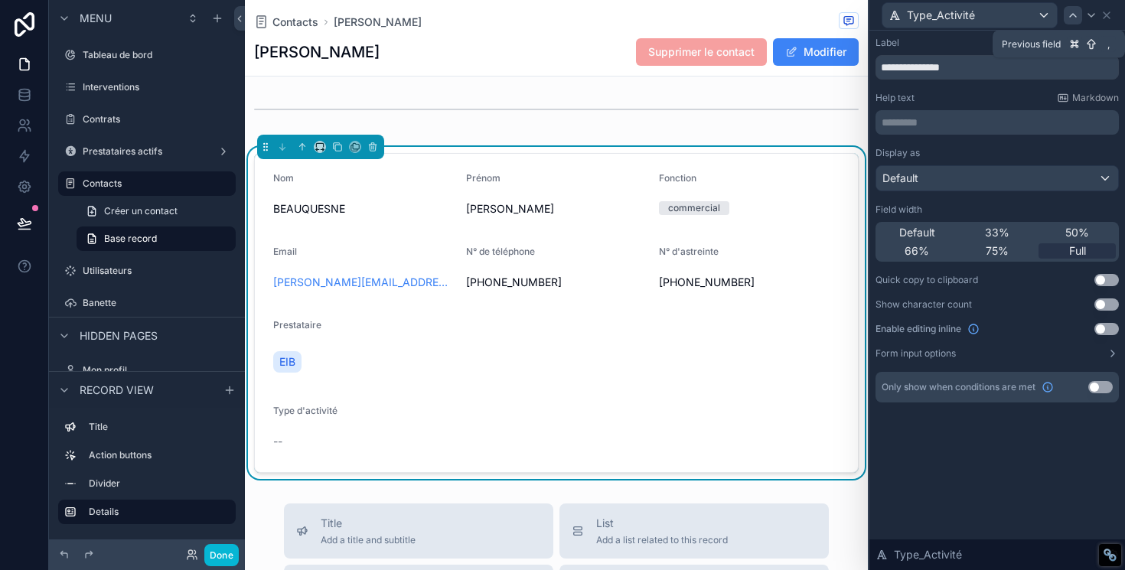
click at [1064, 20] on div at bounding box center [1072, 15] width 18 height 18
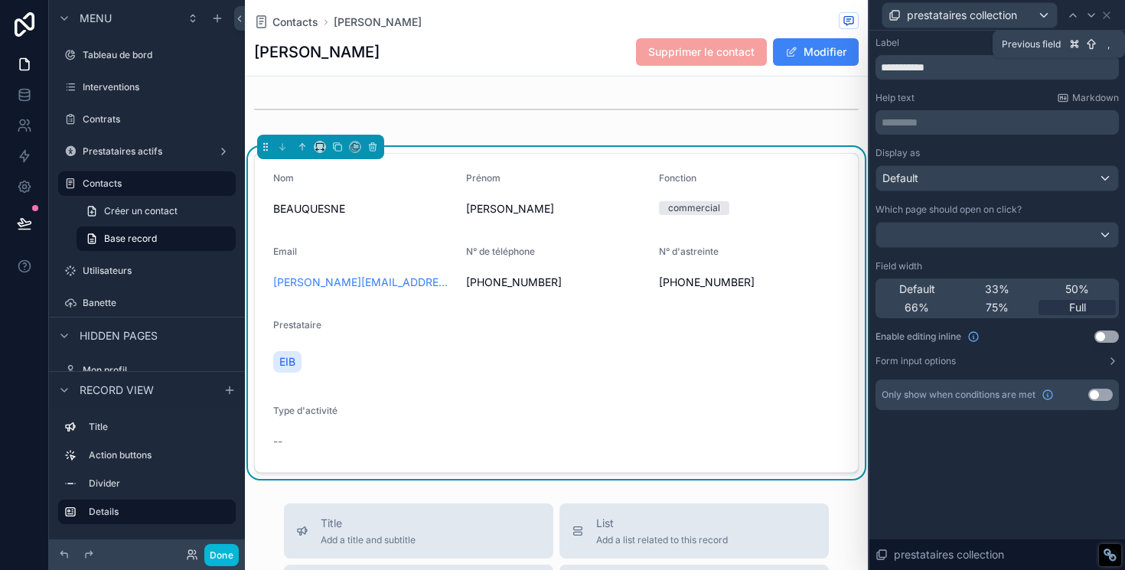
click at [1064, 20] on div at bounding box center [1072, 15] width 18 height 18
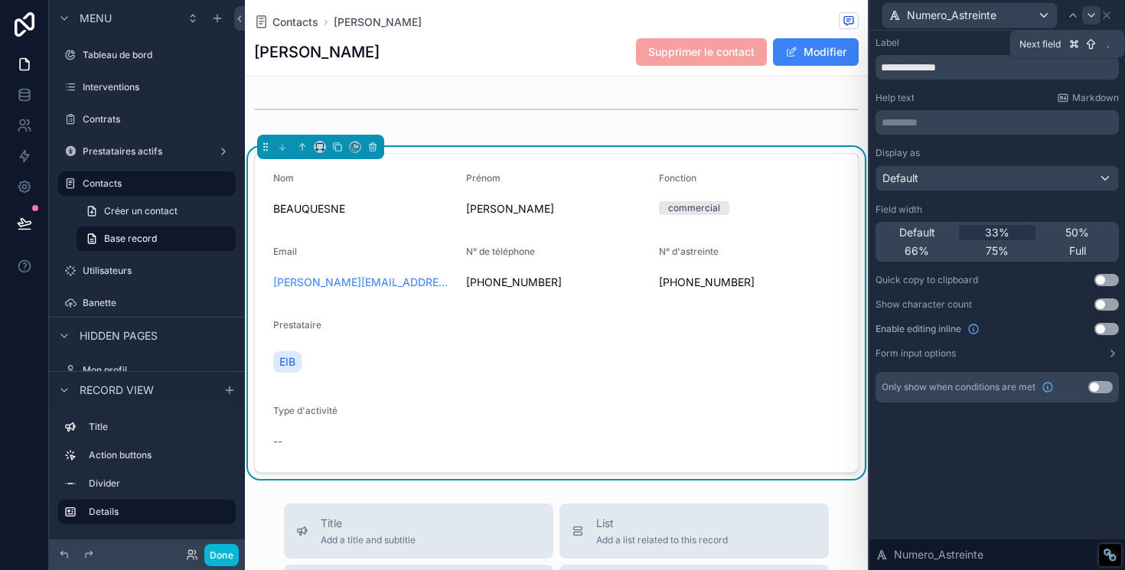
click at [1086, 16] on icon at bounding box center [1091, 15] width 12 height 12
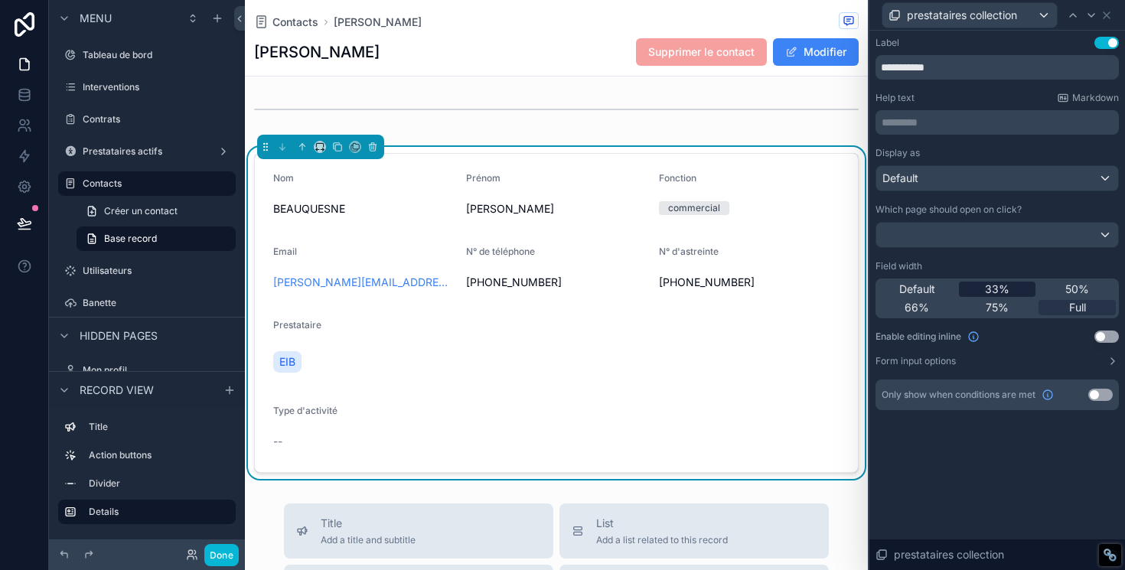
click at [997, 289] on span "33%" at bounding box center [997, 289] width 24 height 15
click at [1070, 18] on icon at bounding box center [1073, 15] width 12 height 12
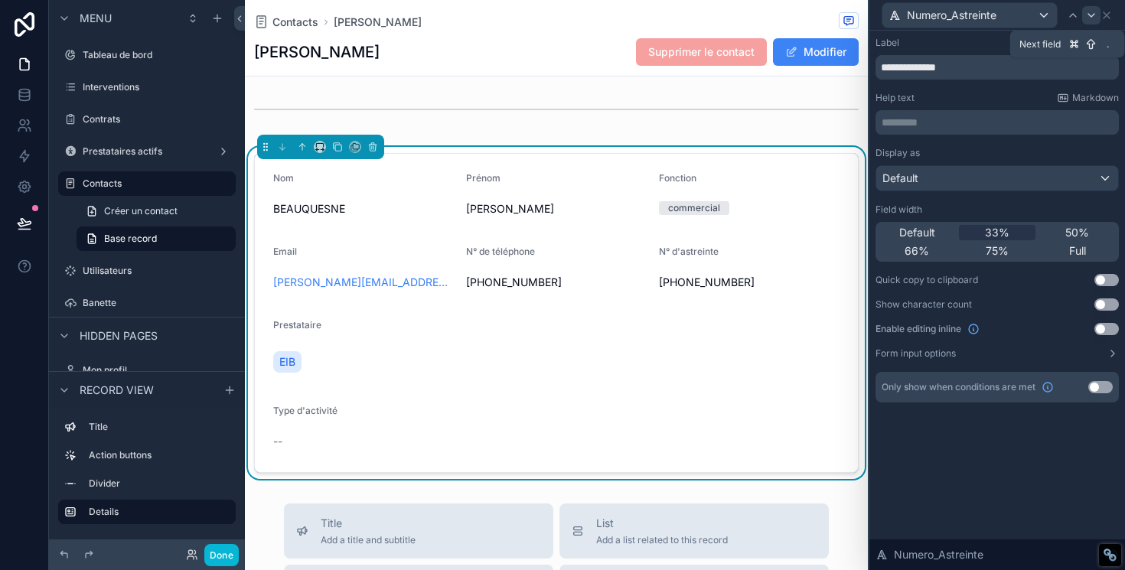
click at [1094, 16] on icon at bounding box center [1091, 15] width 12 height 12
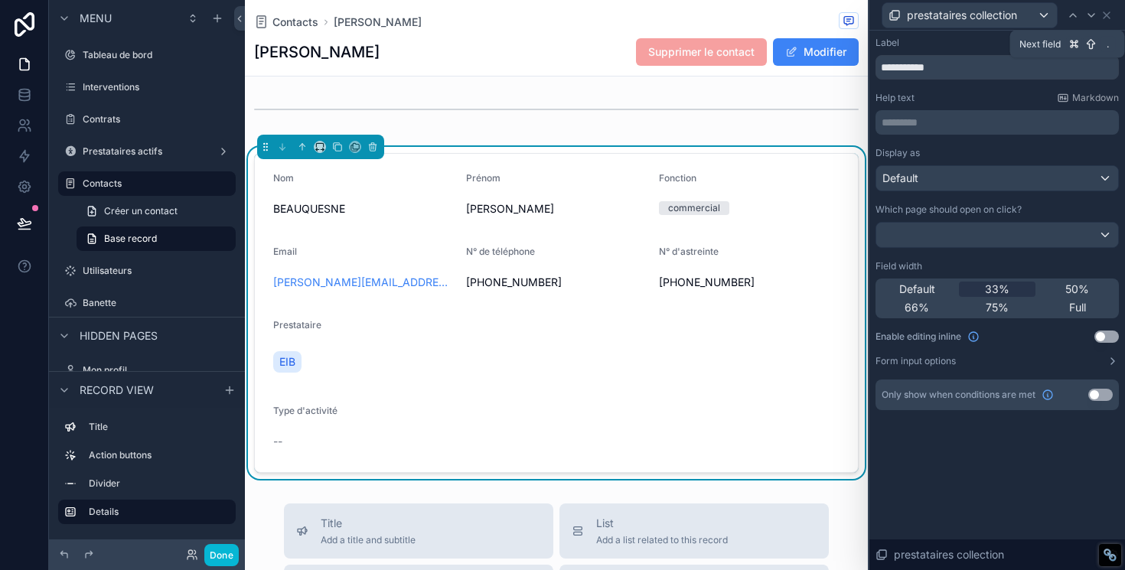
click at [1094, 16] on icon at bounding box center [1091, 15] width 12 height 12
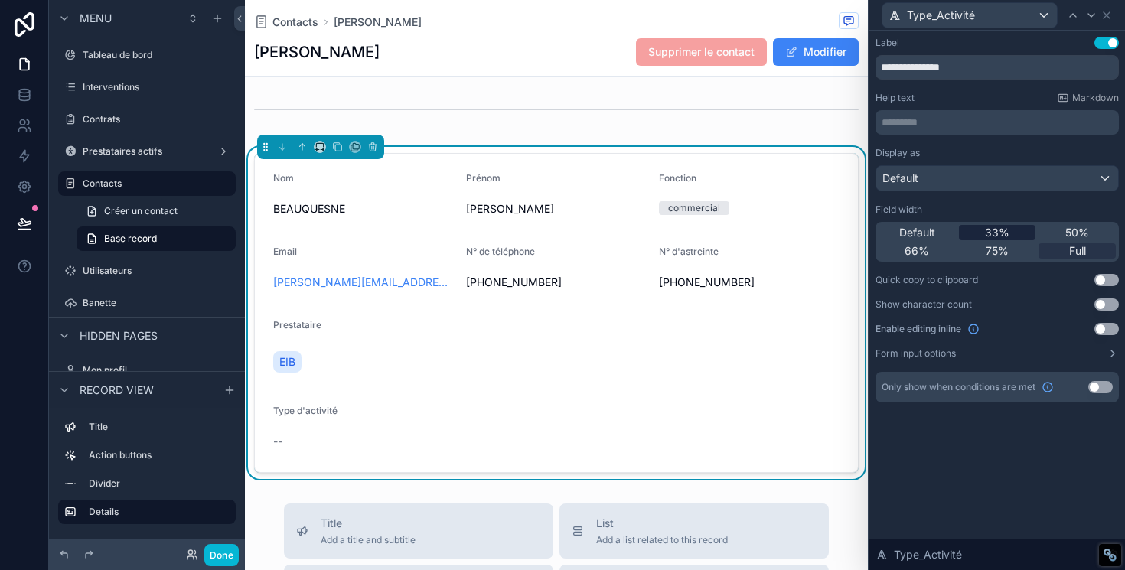
click at [982, 230] on div "33%" at bounding box center [997, 232] width 77 height 15
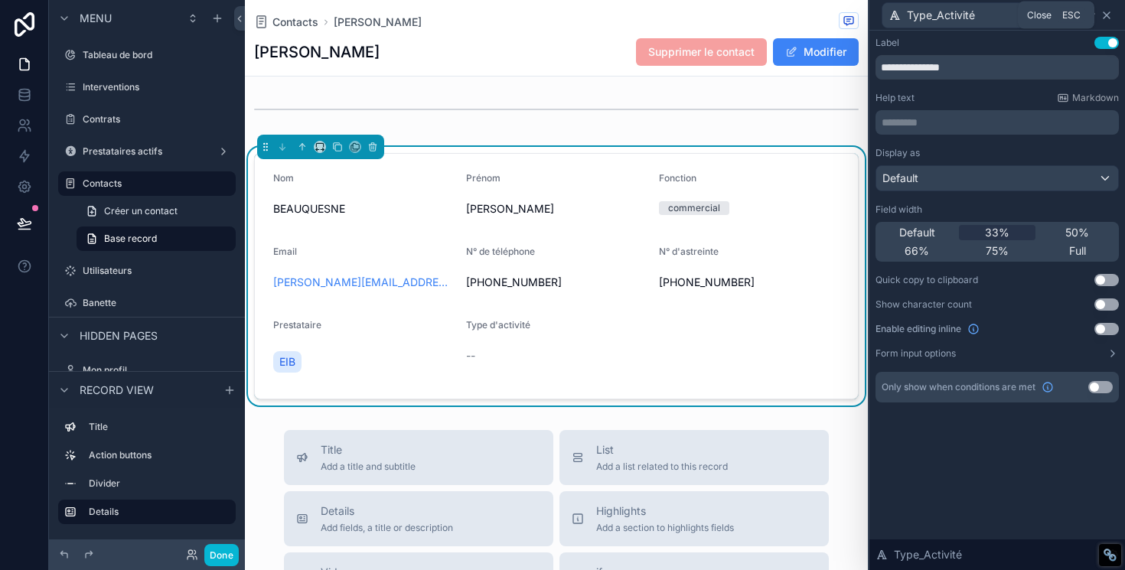
click at [1108, 16] on icon at bounding box center [1106, 15] width 6 height 6
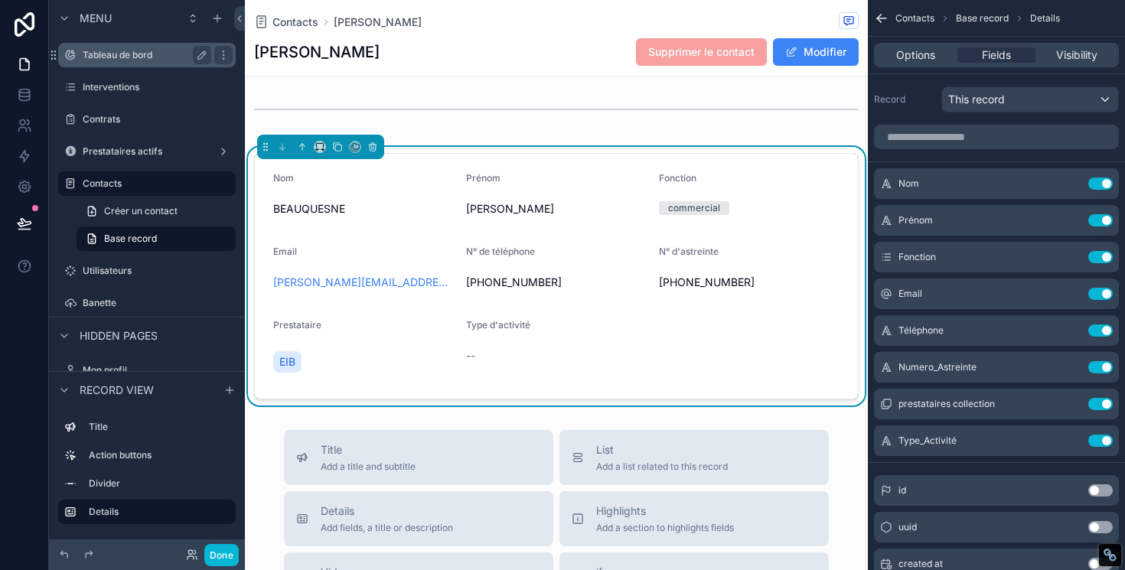
click at [103, 50] on label "Tableau de bord" at bounding box center [144, 55] width 122 height 12
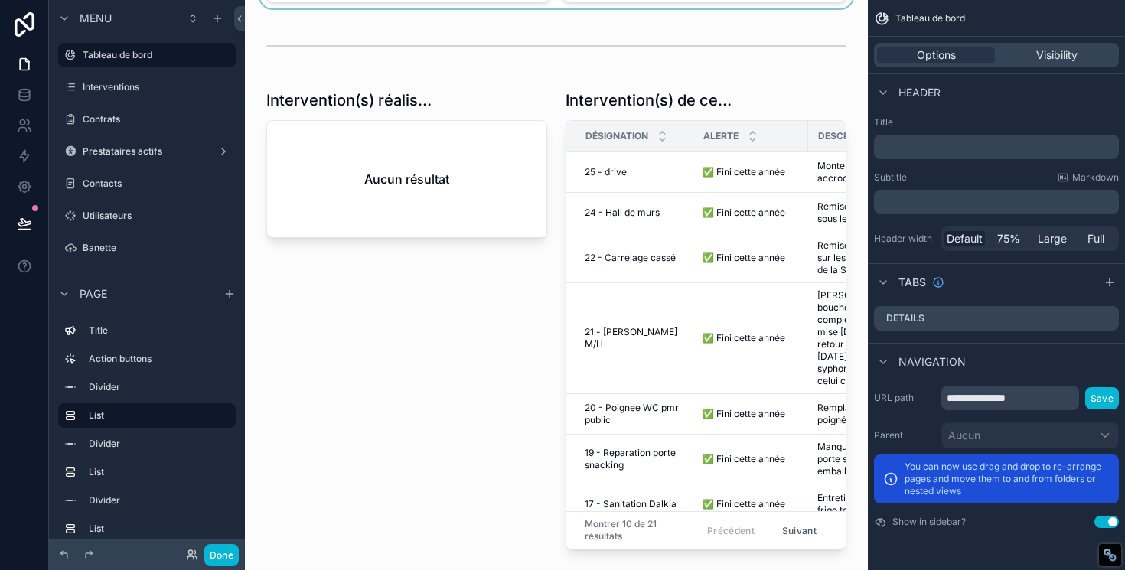
scroll to position [799, 0]
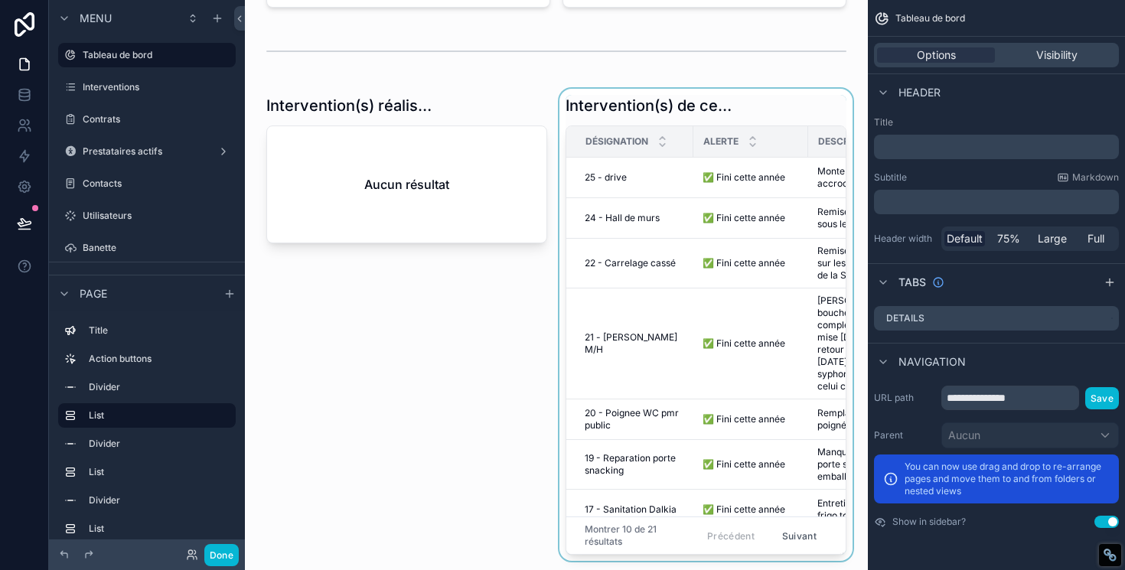
click at [641, 99] on div "scrollable content" at bounding box center [705, 325] width 299 height 472
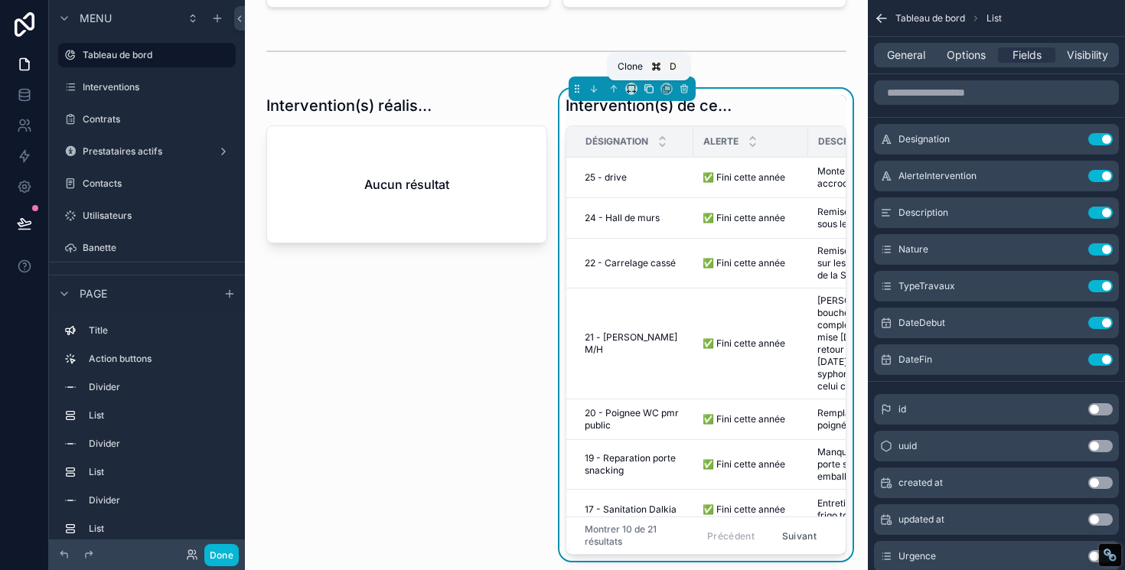
click at [649, 90] on icon "scrollable content" at bounding box center [648, 88] width 11 height 11
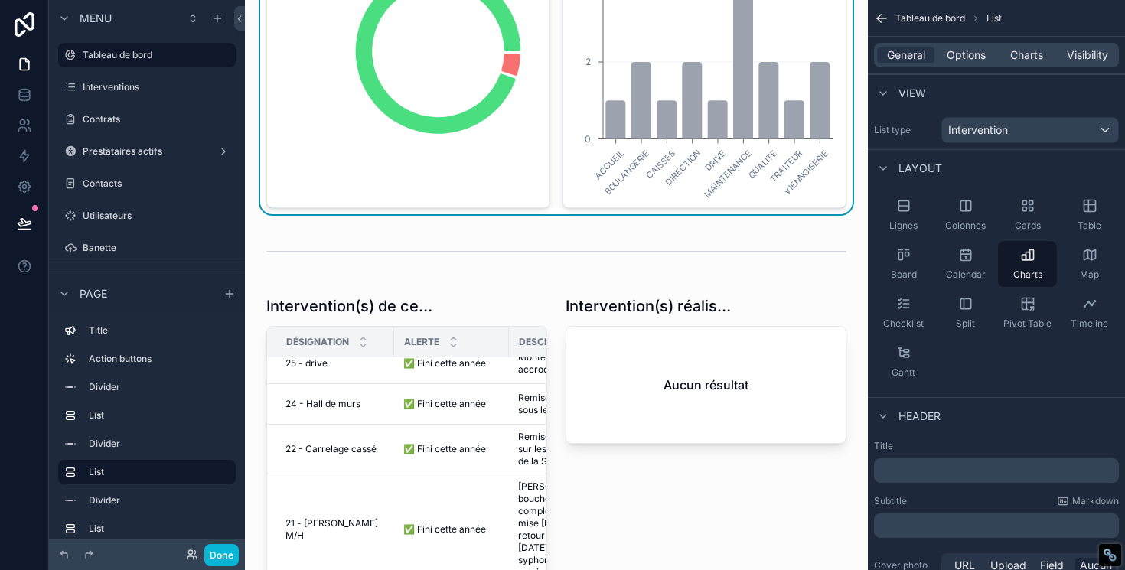
scroll to position [603, 0]
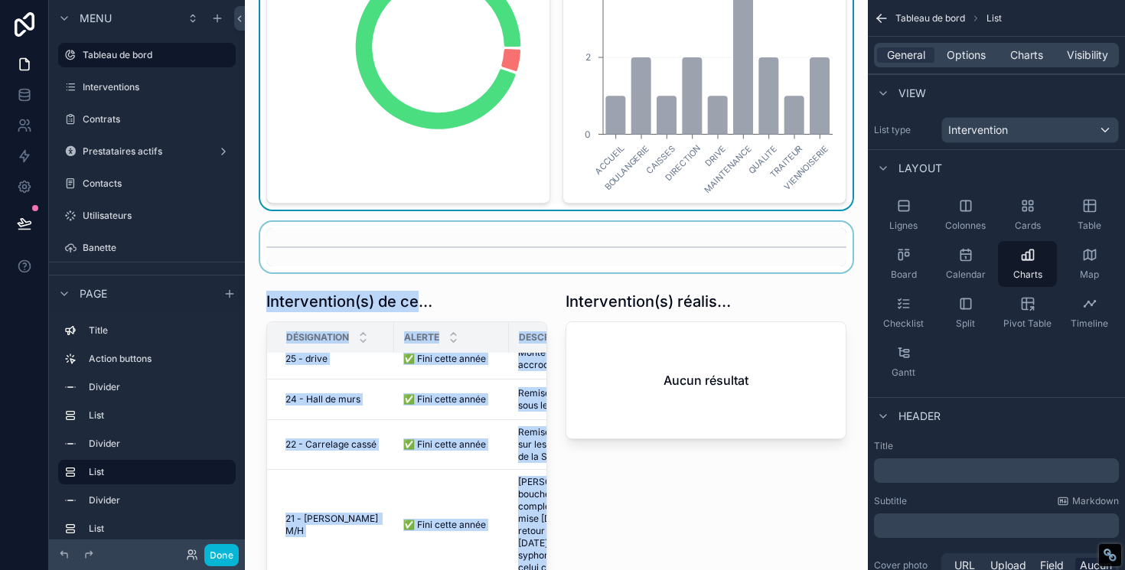
drag, startPoint x: 338, startPoint y: 290, endPoint x: 378, endPoint y: 268, distance: 45.6
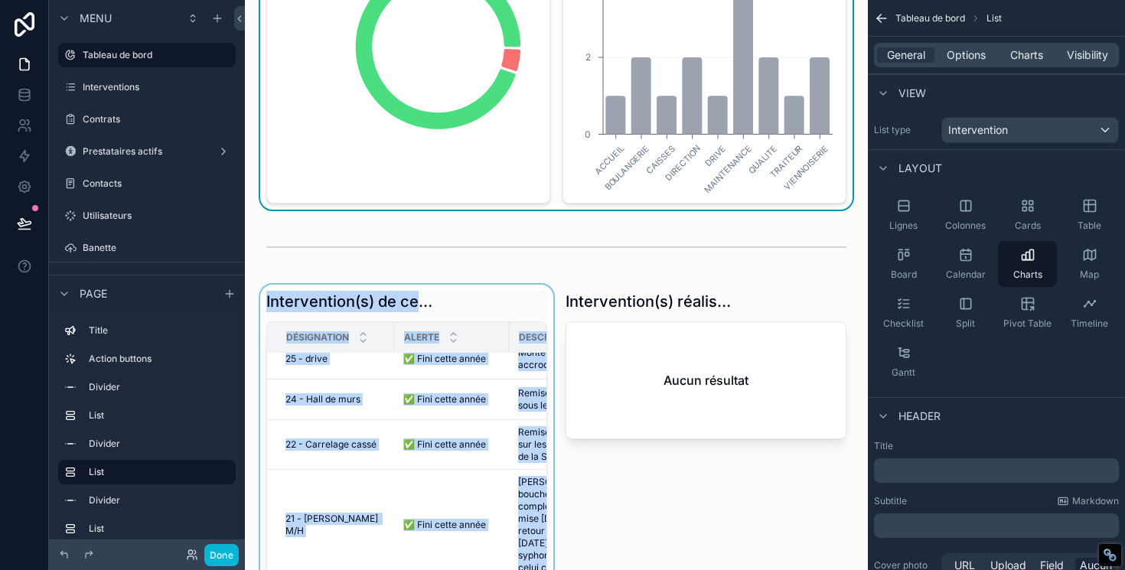
click at [271, 293] on div "scrollable content" at bounding box center [406, 521] width 299 height 472
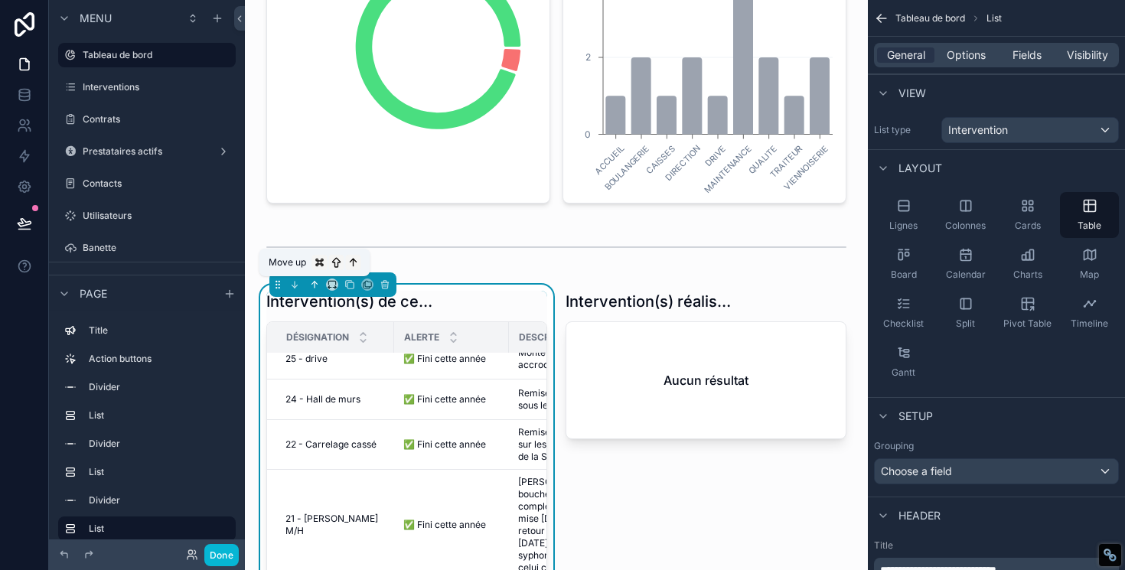
click at [314, 282] on icon "scrollable content" at bounding box center [315, 283] width 3 height 3
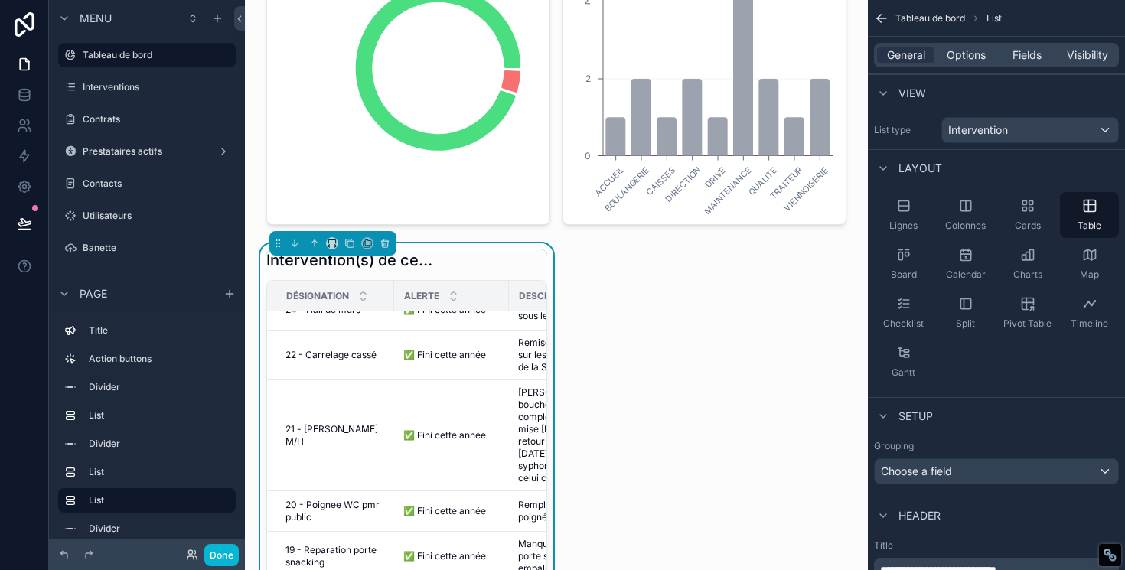
scroll to position [629, 0]
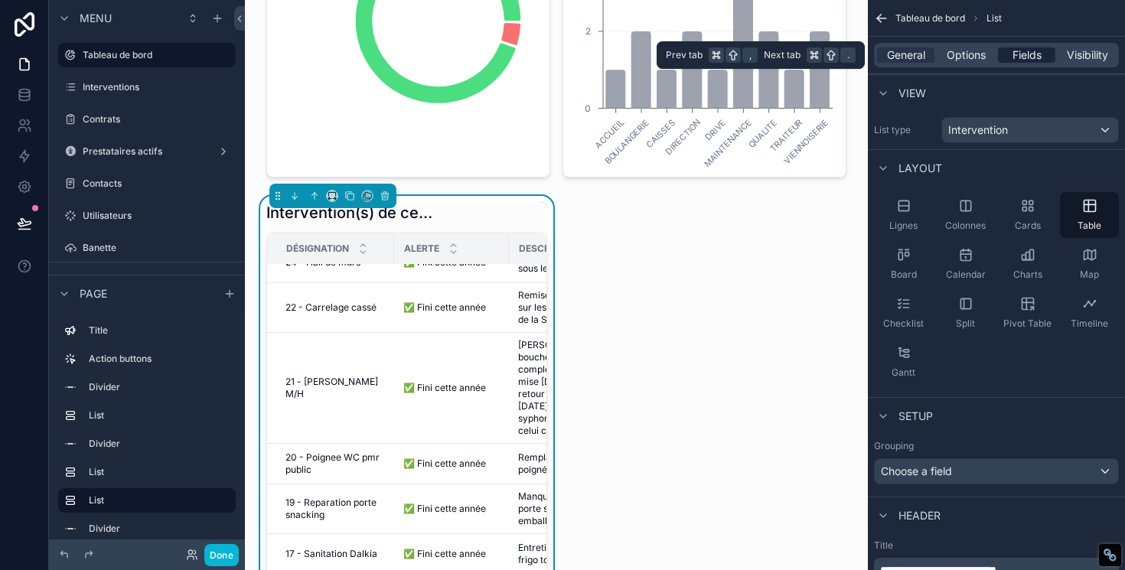
click at [1024, 51] on span "Fields" at bounding box center [1026, 54] width 29 height 15
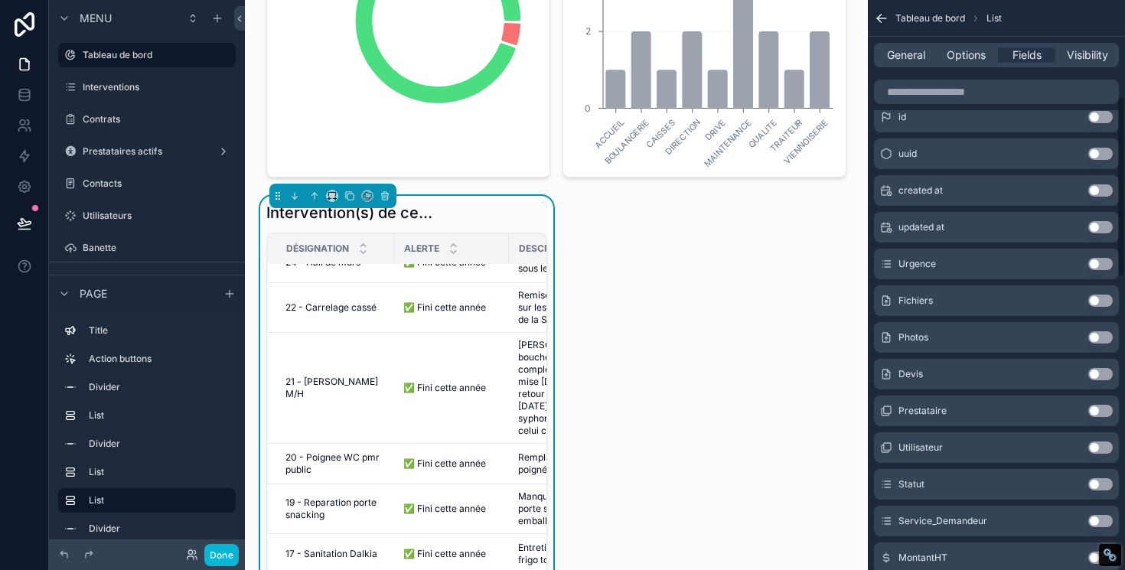
scroll to position [301, 0]
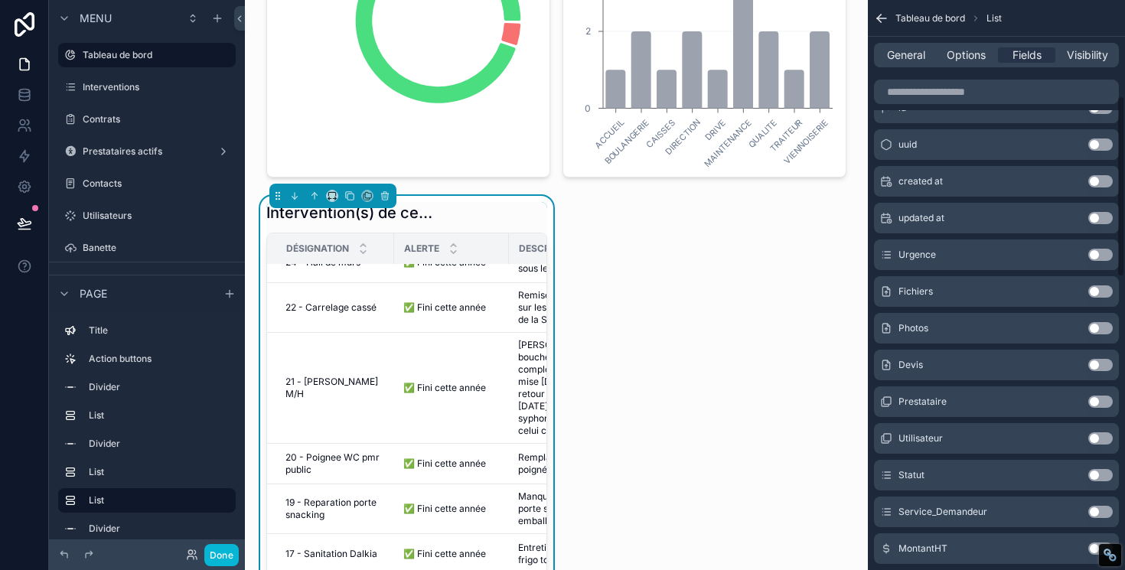
click at [1099, 474] on button "Use setting" at bounding box center [1100, 475] width 24 height 12
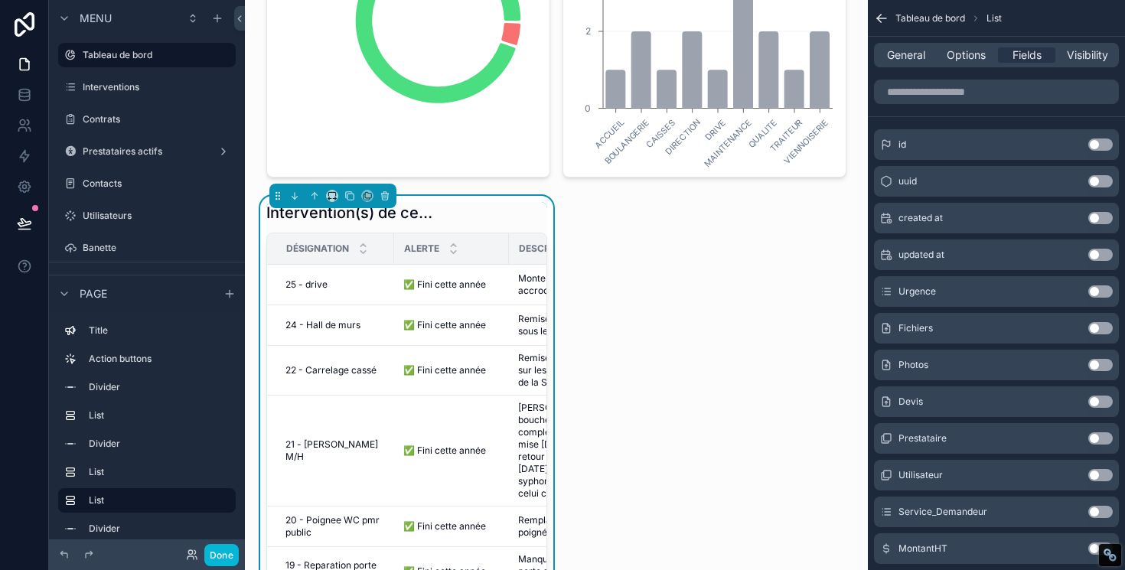
scroll to position [0, 0]
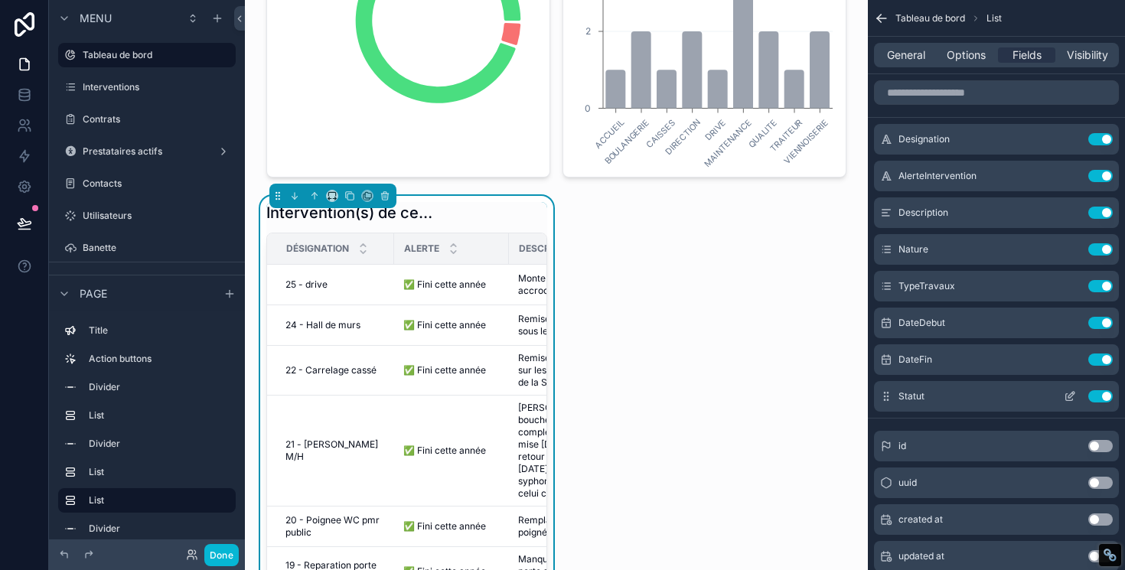
click at [1099, 397] on button "Use setting" at bounding box center [1100, 396] width 24 height 12
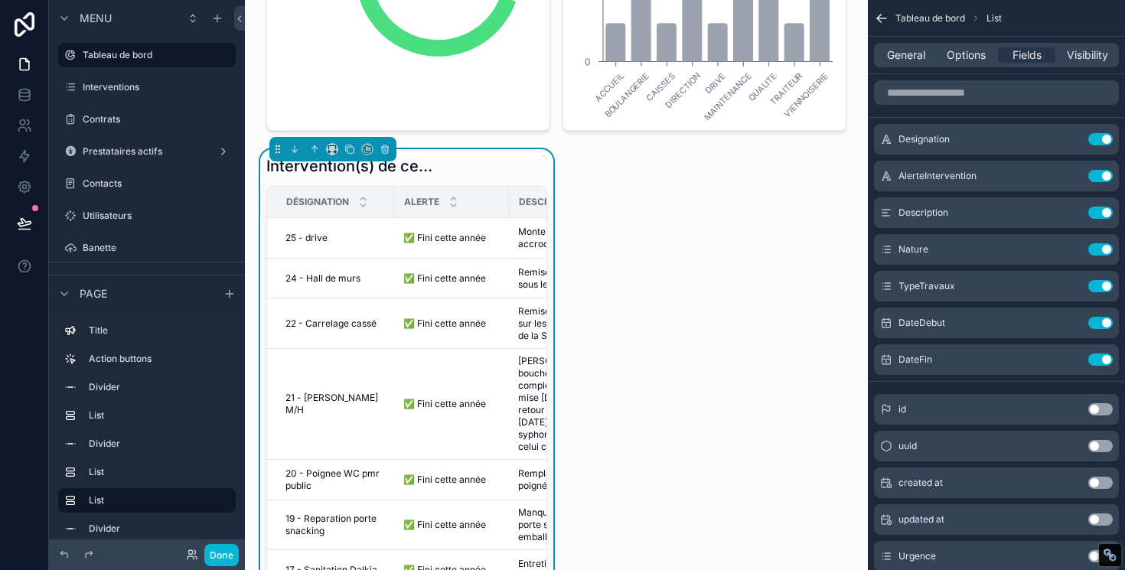
scroll to position [468, 0]
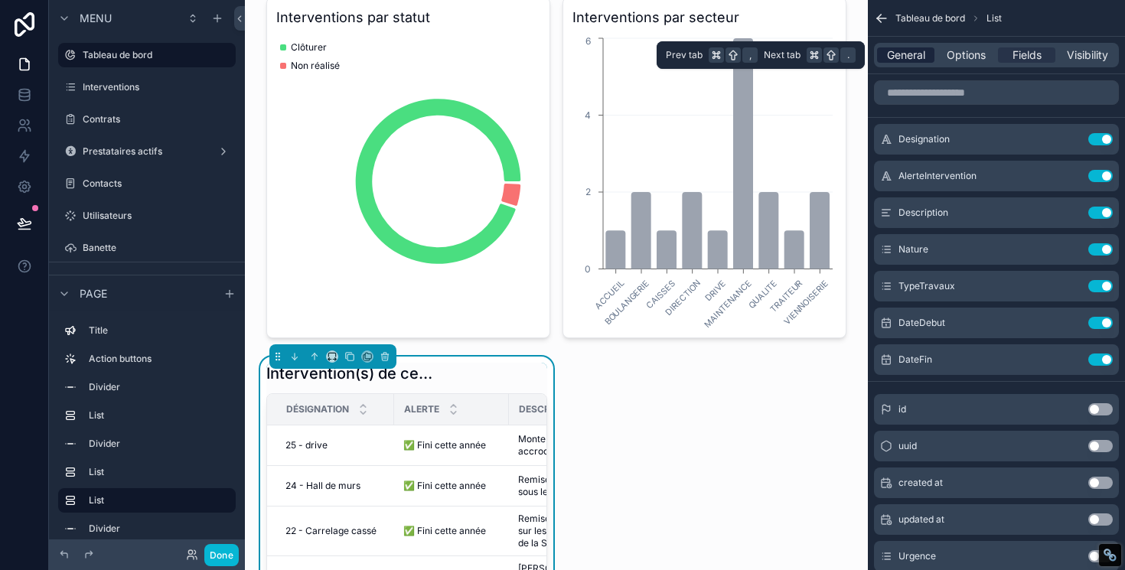
click at [915, 60] on span "General" at bounding box center [906, 54] width 38 height 15
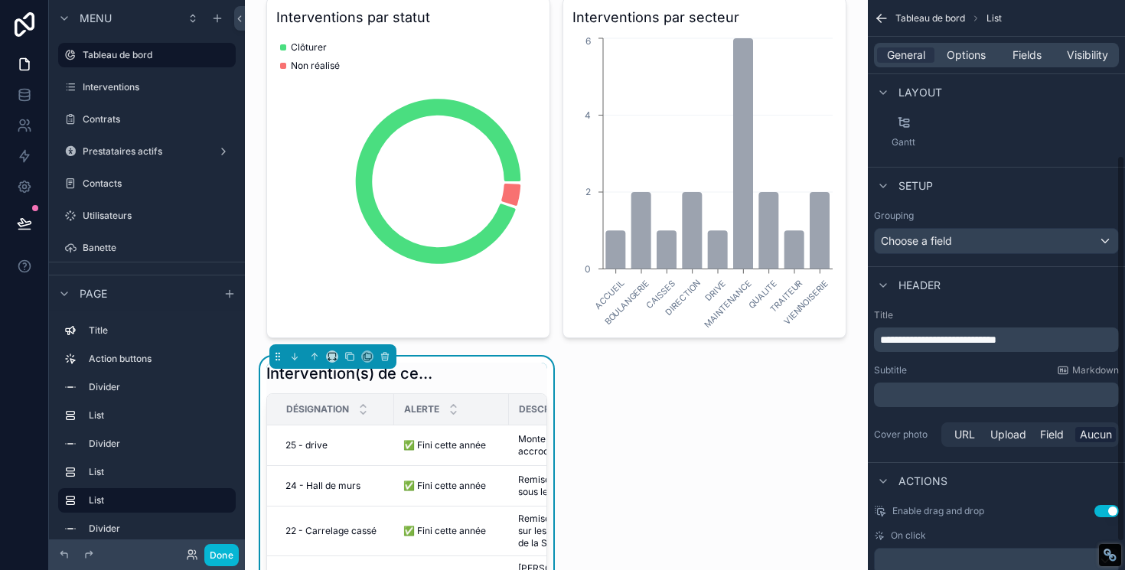
scroll to position [233, 0]
click at [1036, 337] on p "**********" at bounding box center [998, 337] width 236 height 15
drag, startPoint x: 1047, startPoint y: 334, endPoint x: 958, endPoint y: 339, distance: 88.9
click at [958, 339] on p "**********" at bounding box center [998, 337] width 236 height 15
click at [972, 369] on div "Subtitle Markdown" at bounding box center [996, 368] width 245 height 12
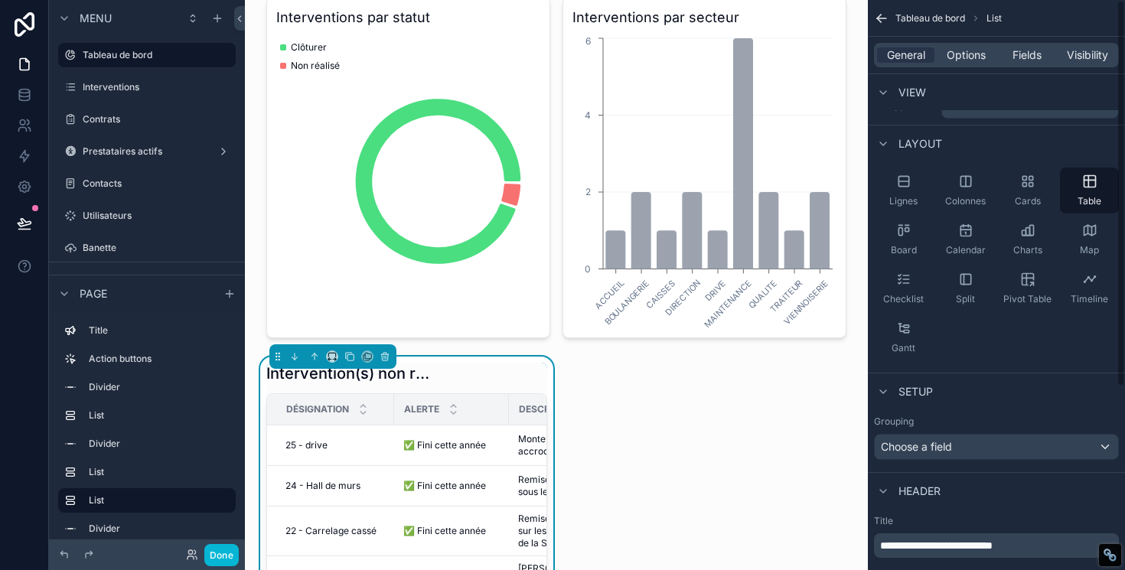
scroll to position [0, 0]
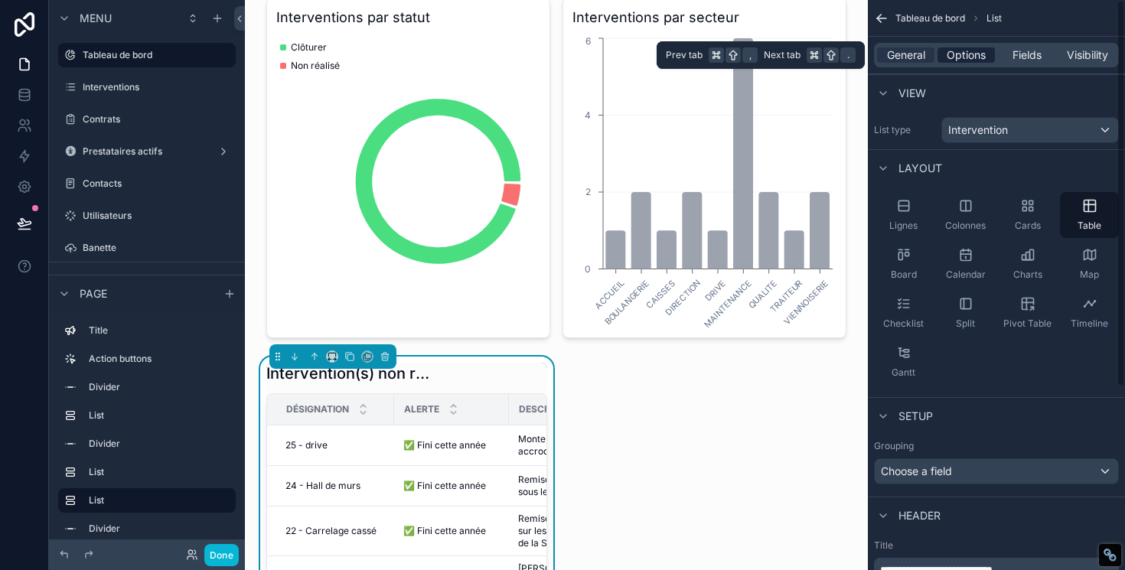
click at [972, 55] on span "Options" at bounding box center [965, 54] width 39 height 15
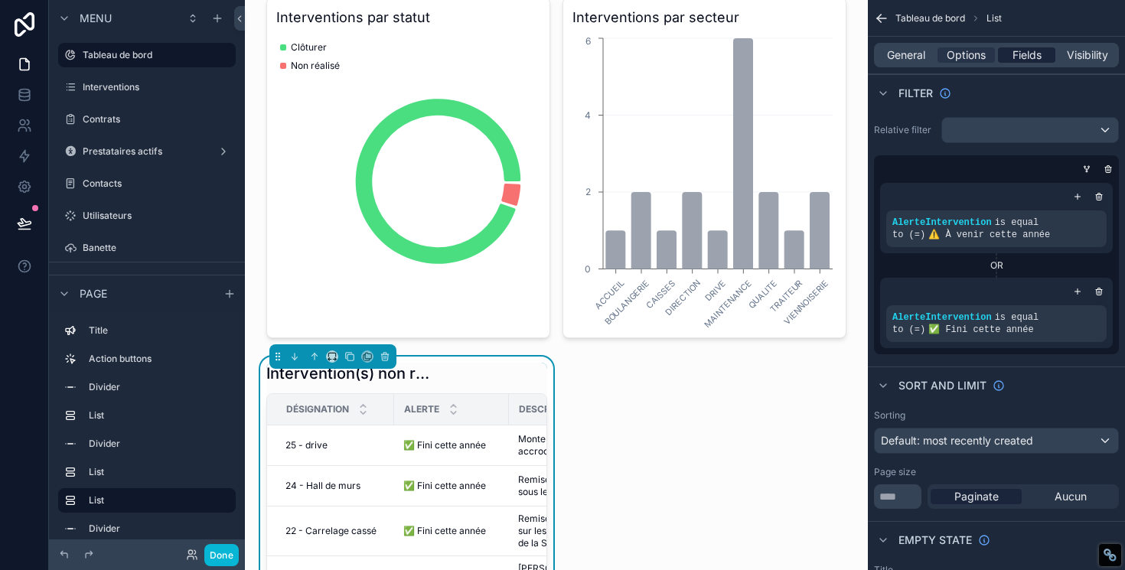
click at [1023, 59] on span "Fields" at bounding box center [1026, 54] width 29 height 15
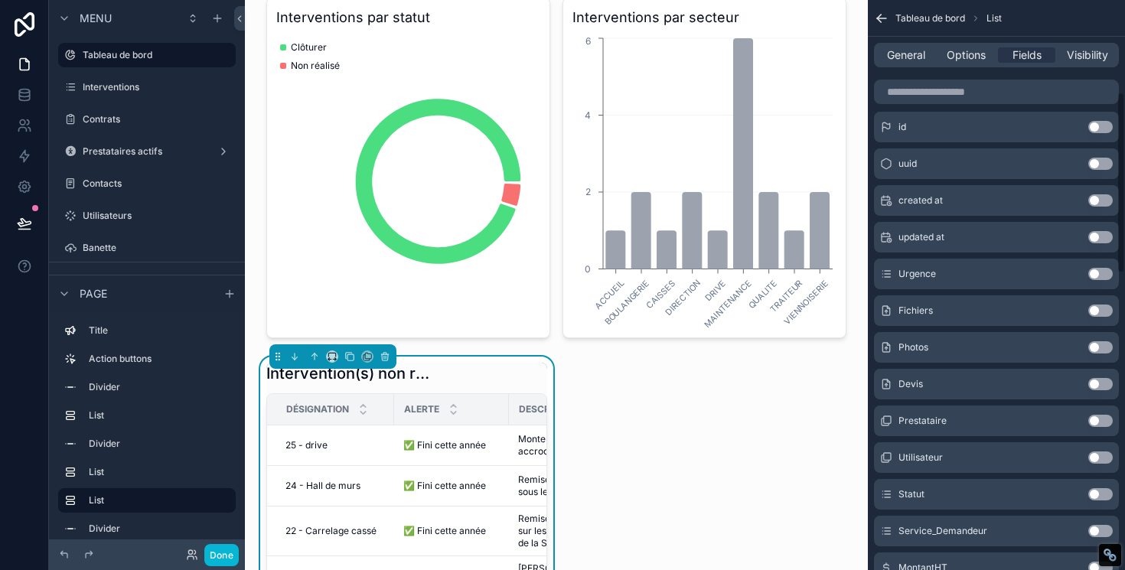
scroll to position [318, 0]
click at [1093, 461] on button "Use setting" at bounding box center [1100, 458] width 24 height 12
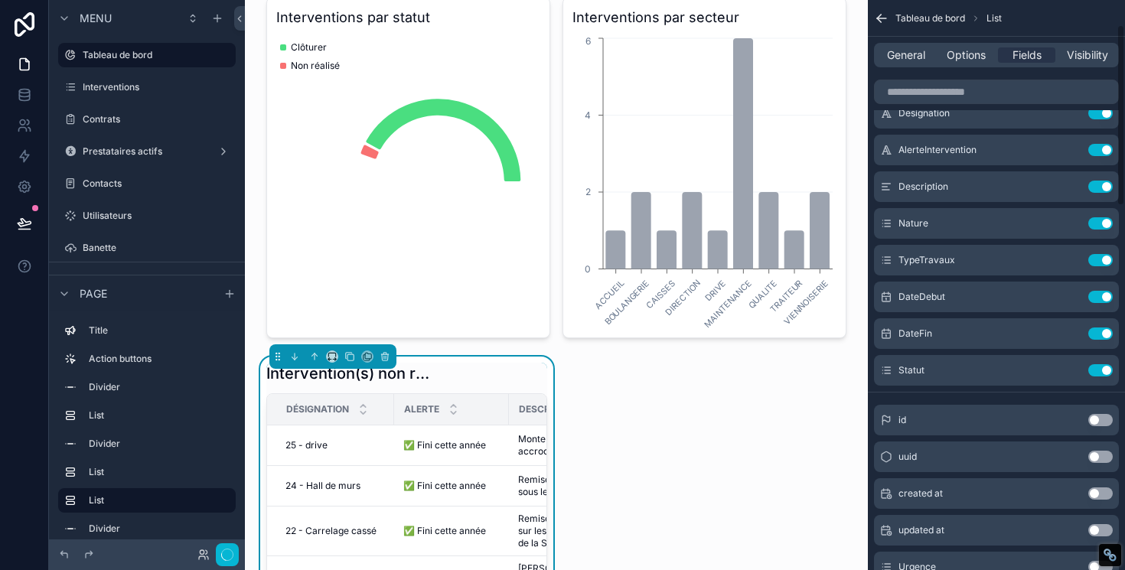
scroll to position [0, 0]
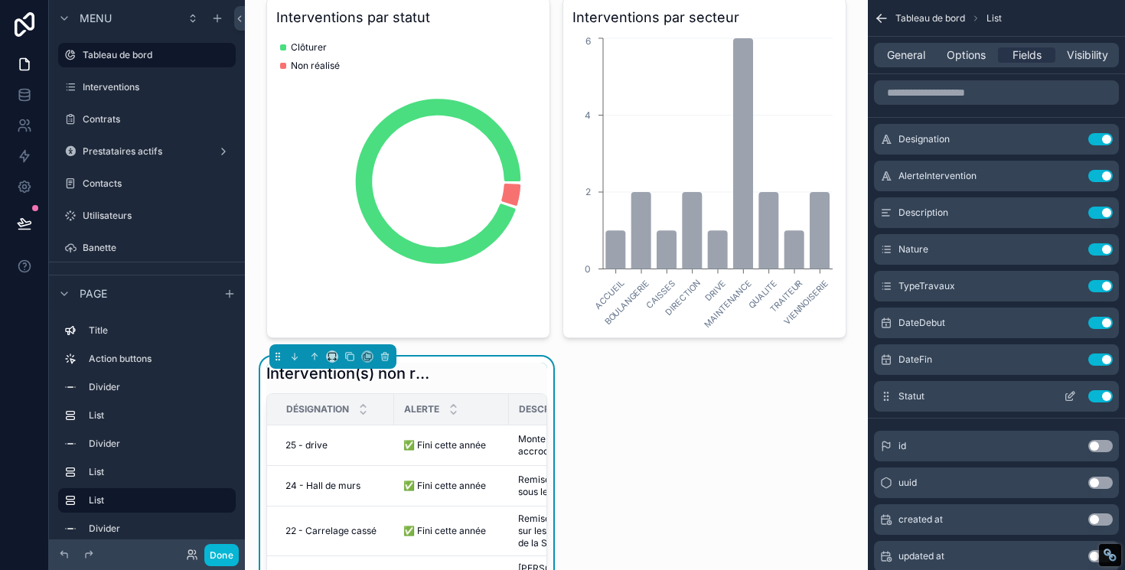
click at [904, 399] on span "Statut" at bounding box center [911, 396] width 26 height 12
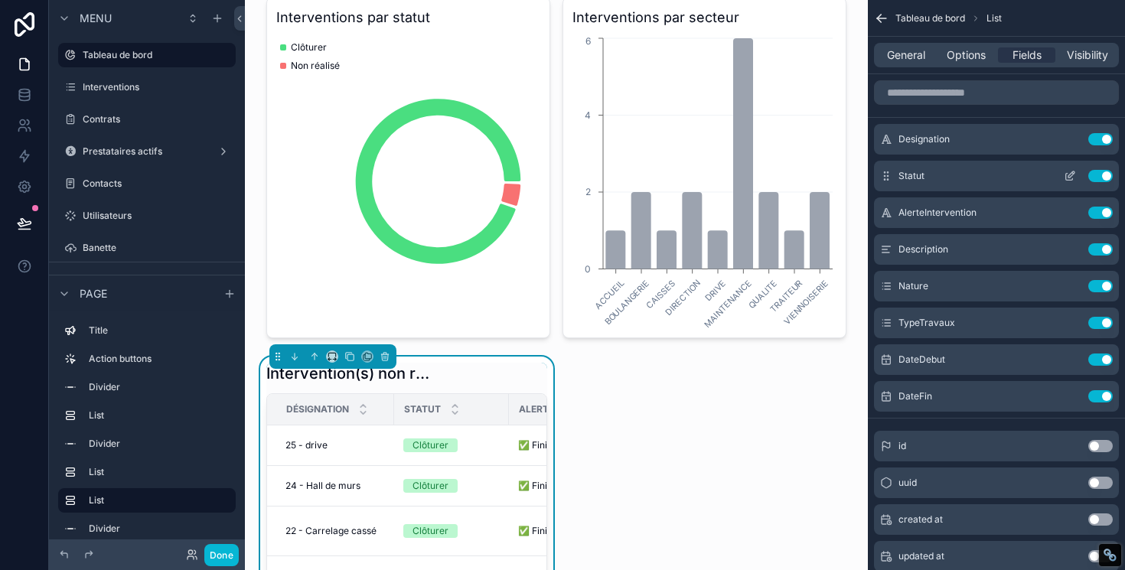
click at [1066, 174] on icon "scrollable content" at bounding box center [1069, 177] width 7 height 7
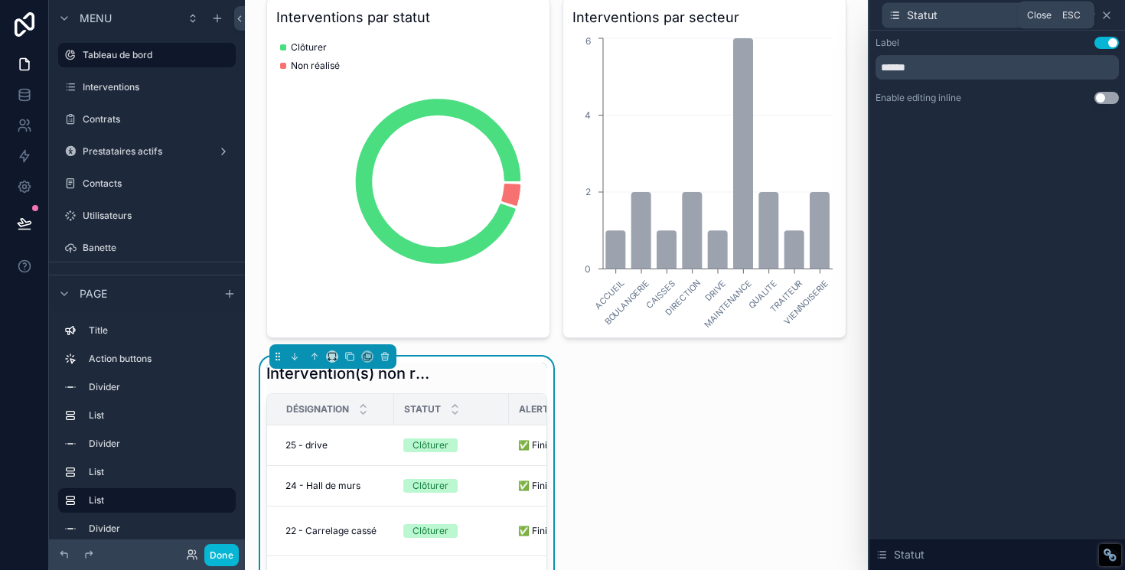
click at [1106, 16] on icon at bounding box center [1106, 15] width 12 height 12
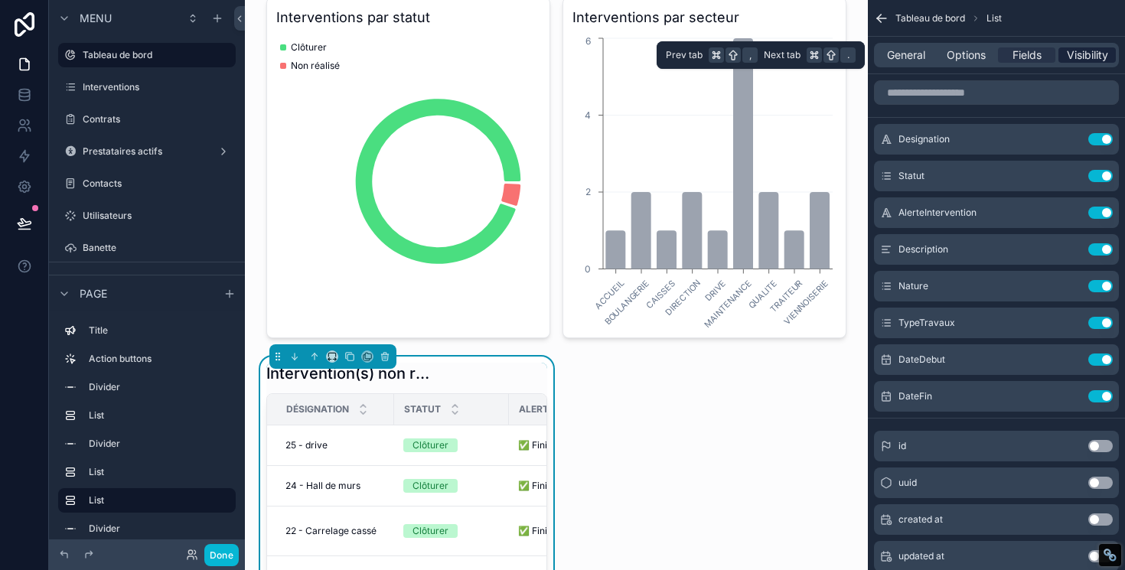
click at [1080, 60] on span "Visibility" at bounding box center [1087, 54] width 41 height 15
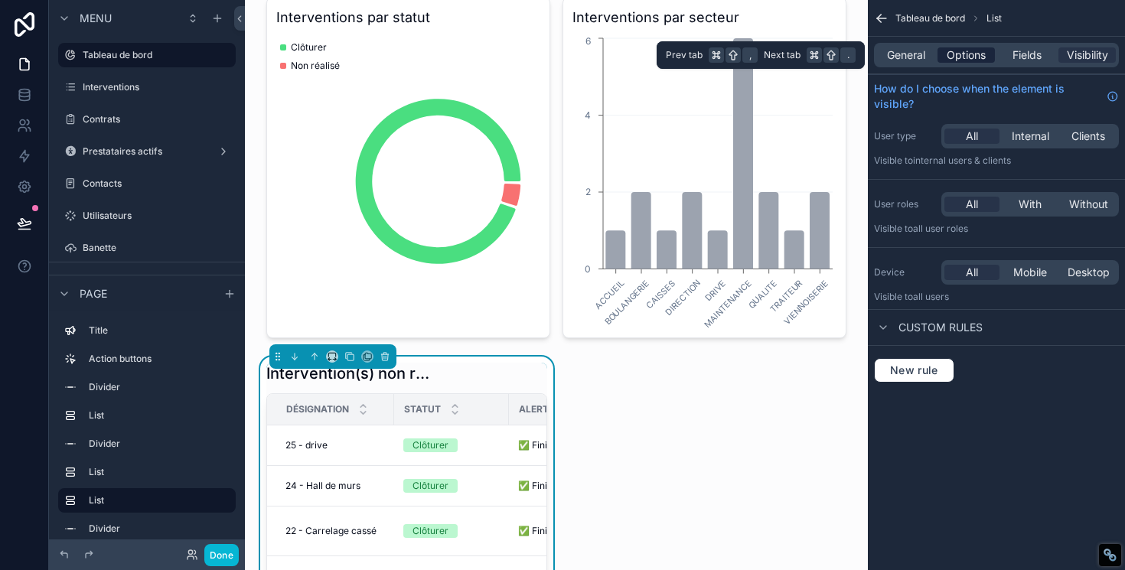
click at [965, 50] on span "Options" at bounding box center [965, 54] width 39 height 15
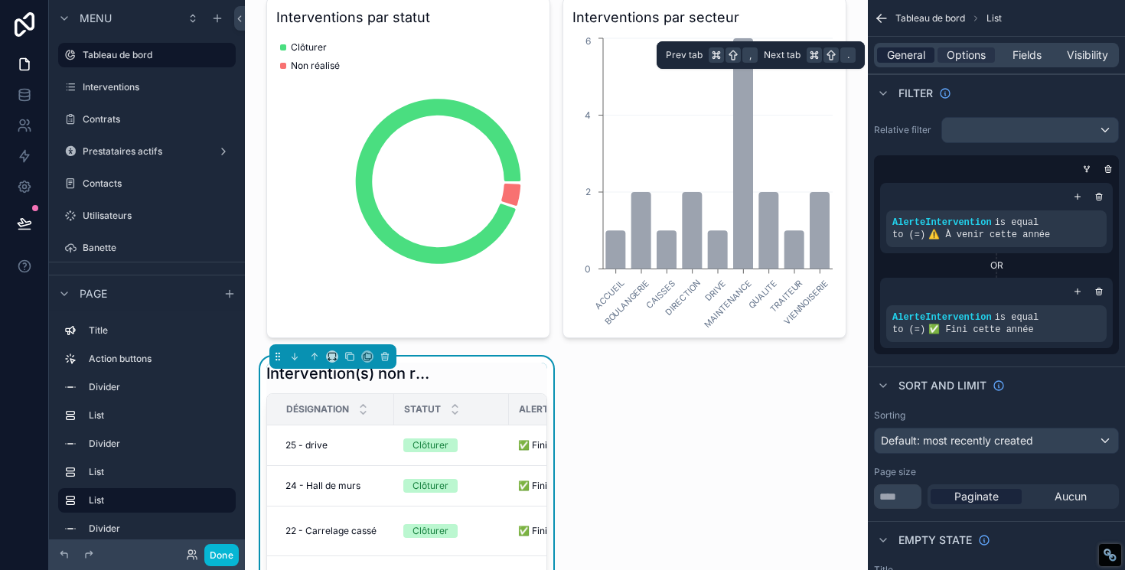
click at [911, 57] on span "General" at bounding box center [906, 54] width 38 height 15
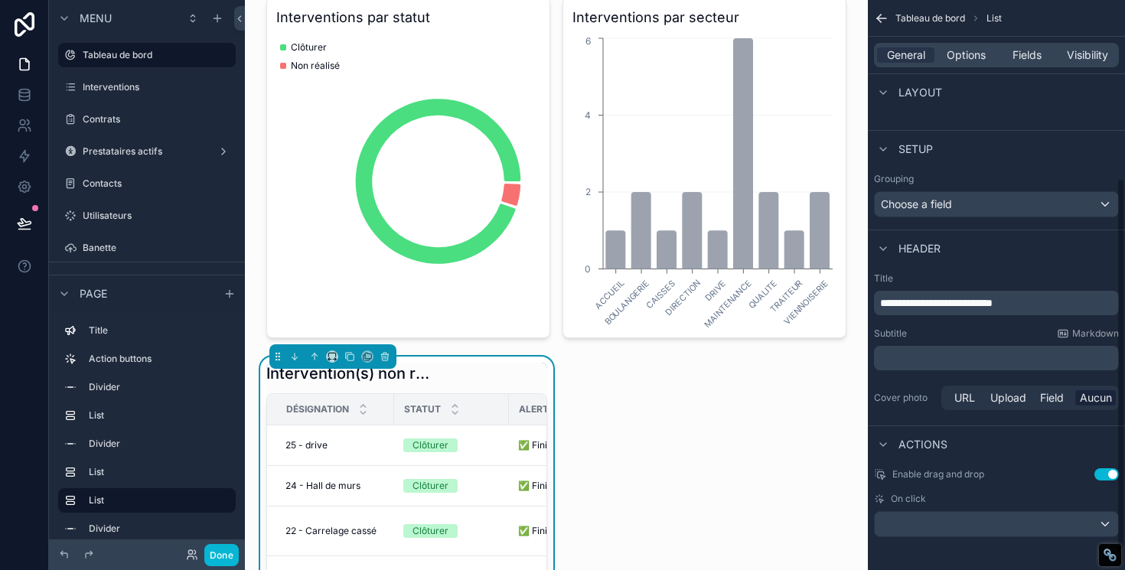
scroll to position [271, 0]
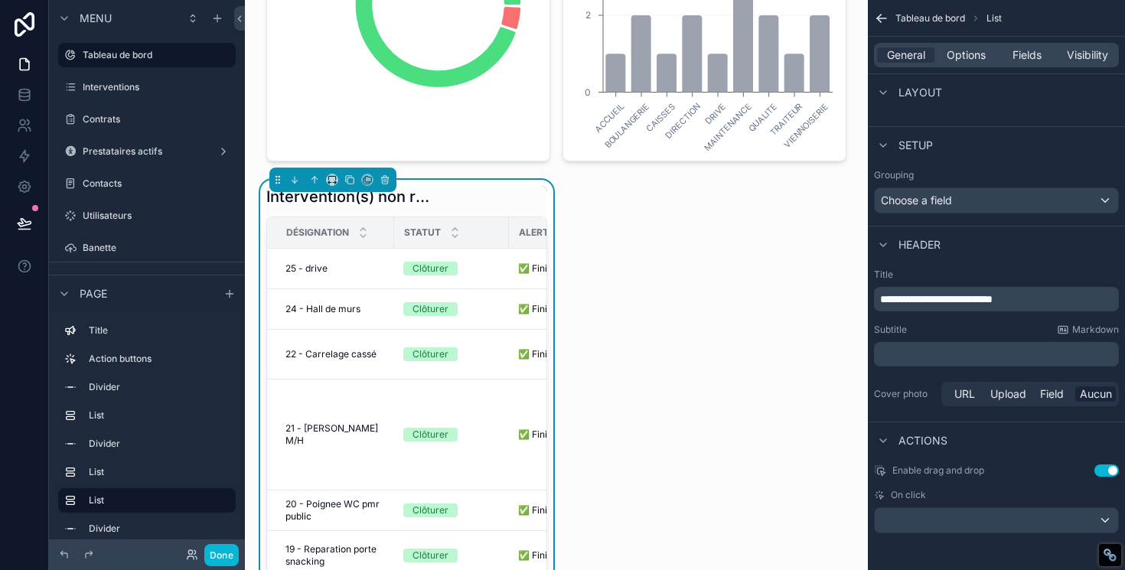
scroll to position [642, 0]
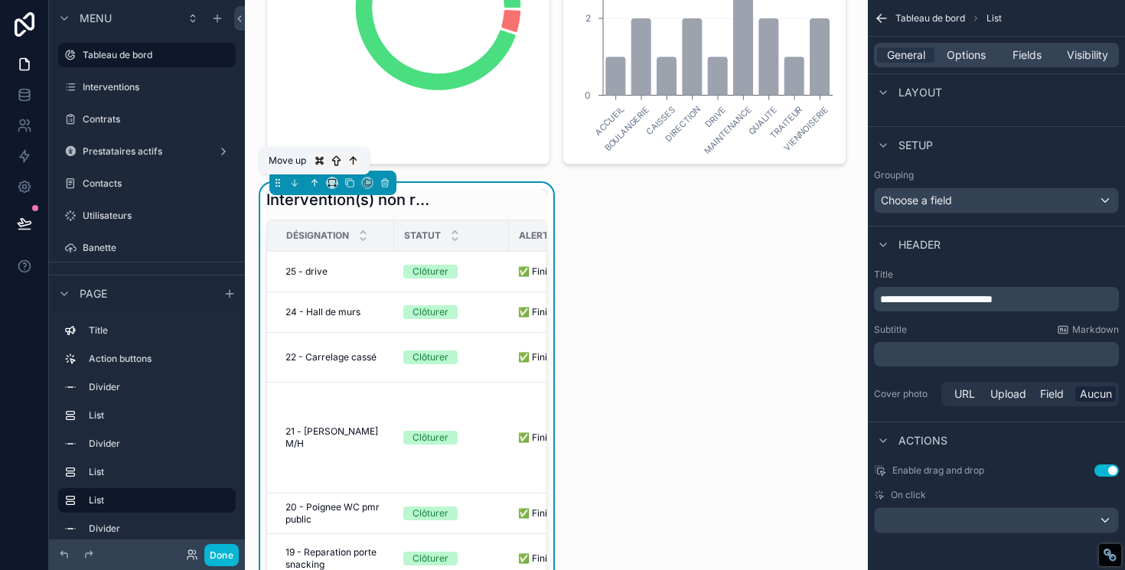
click at [308, 182] on button "scrollable content" at bounding box center [314, 182] width 17 height 17
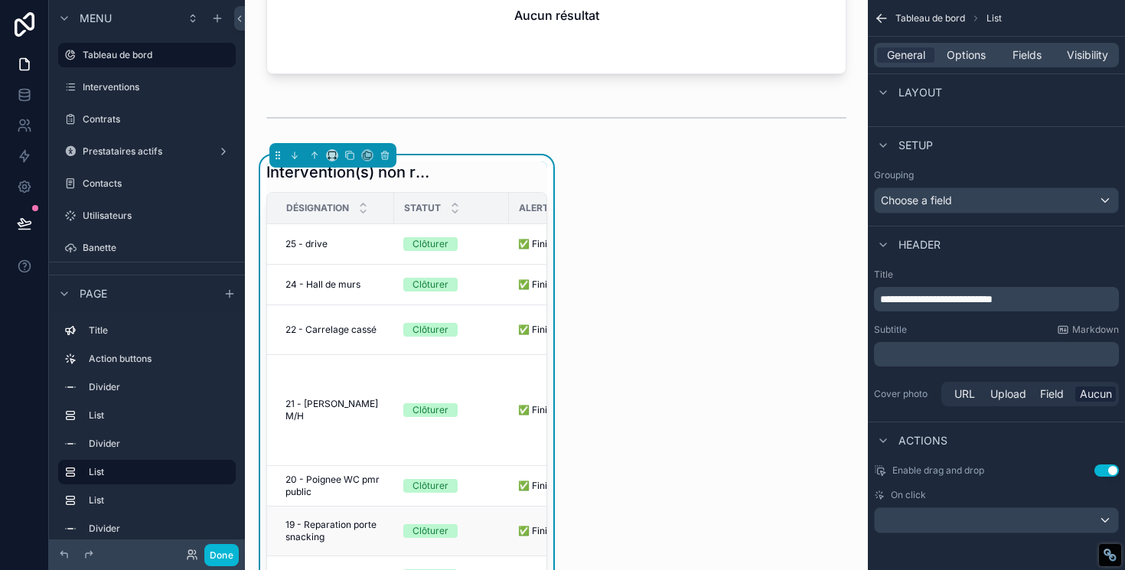
scroll to position [303, 0]
click at [298, 161] on icon "scrollable content" at bounding box center [294, 156] width 11 height 11
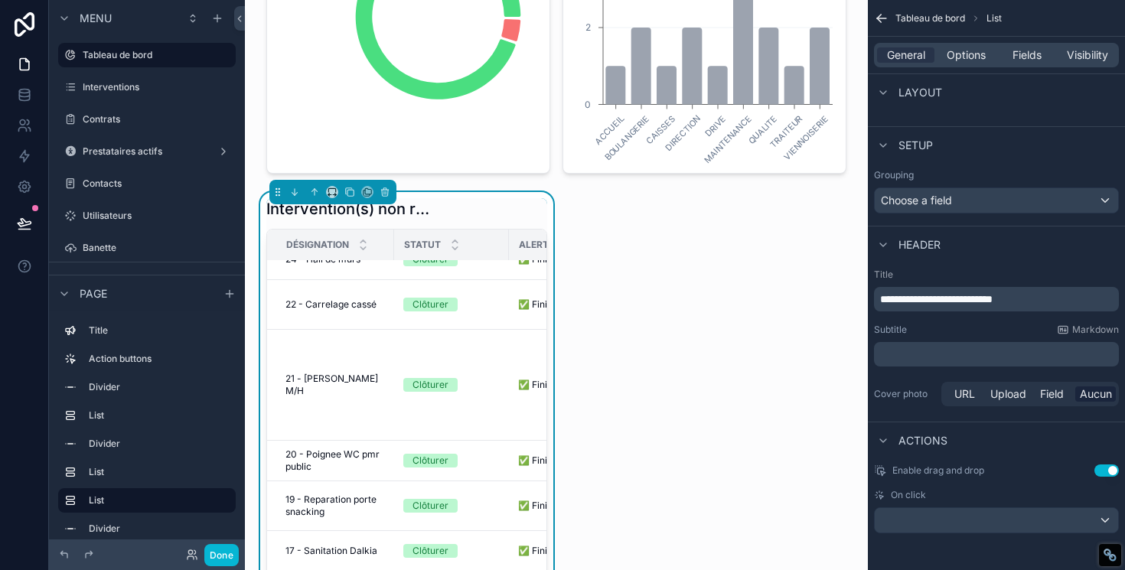
scroll to position [674, 0]
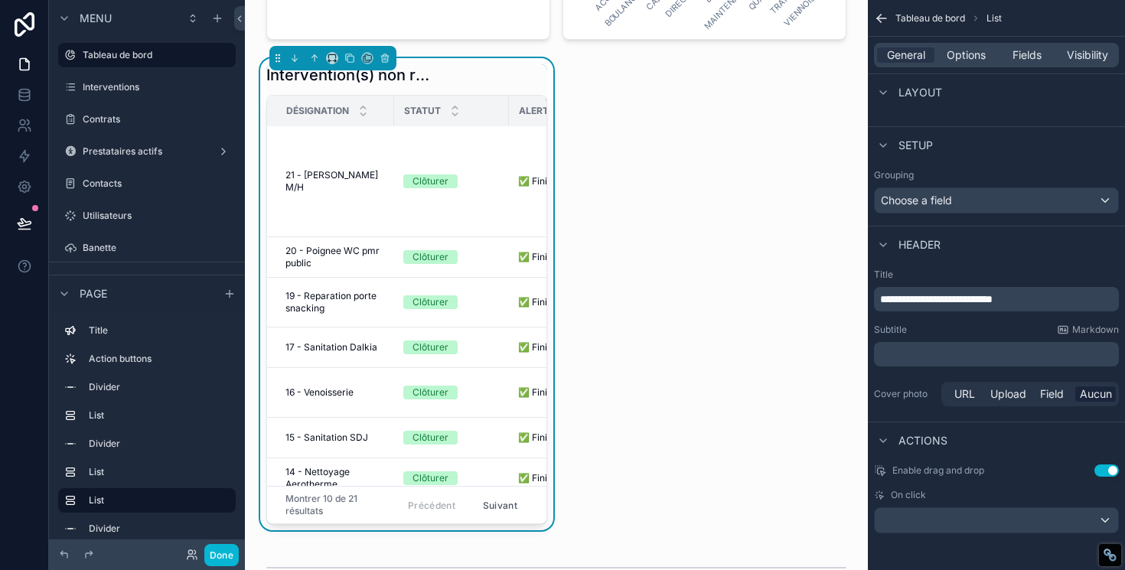
scroll to position [798, 0]
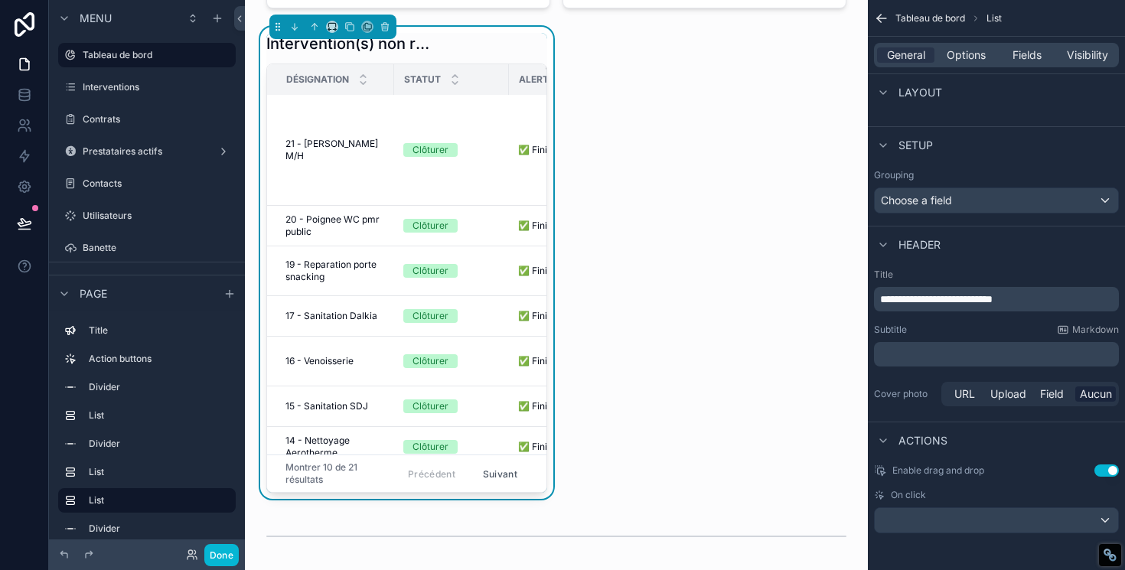
click at [674, 206] on div "Bienvenue sur l'application Retrouvez ici différentes informations sur les inte…" at bounding box center [556, 579] width 623 height 2755
click at [881, 18] on icon "scrollable content" at bounding box center [881, 18] width 15 height 15
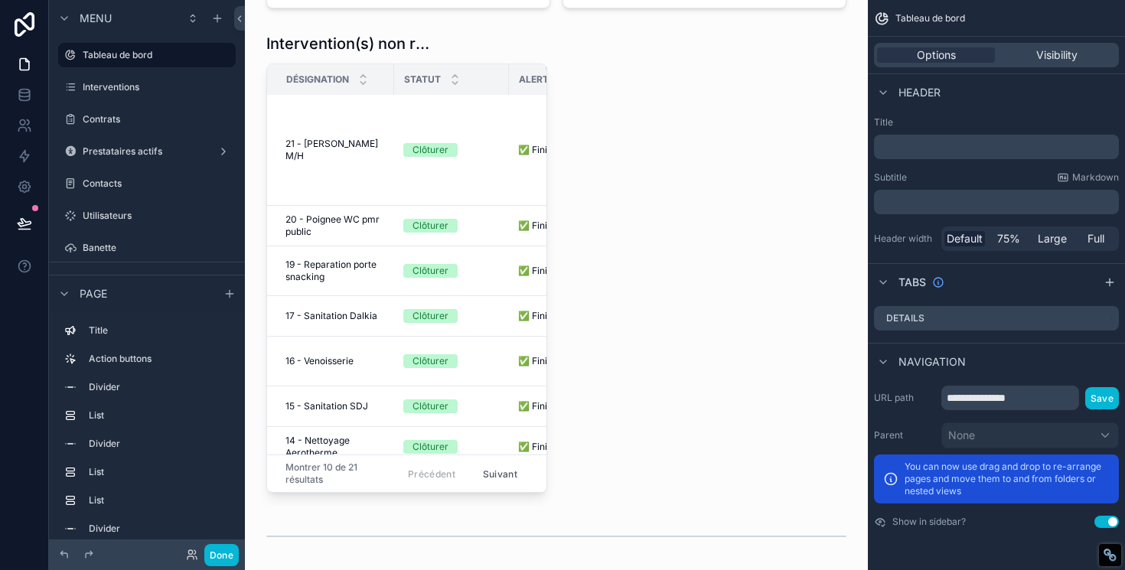
scroll to position [0, 0]
click at [664, 160] on div "Bienvenue sur l'application Retrouvez ici différentes informations sur les inte…" at bounding box center [556, 579] width 623 height 2755
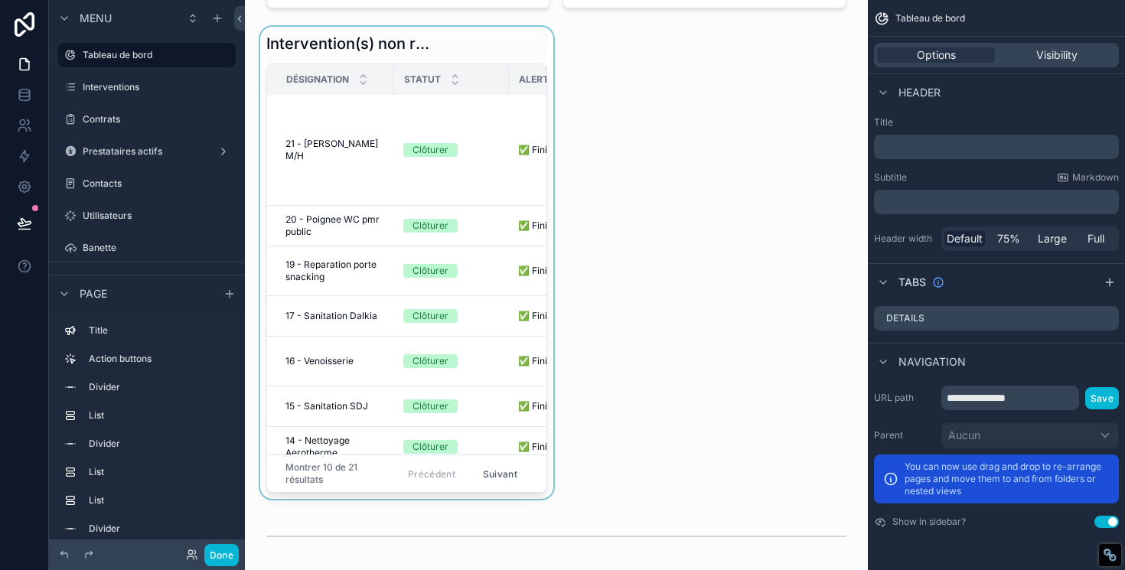
click at [398, 34] on div "scrollable content" at bounding box center [406, 263] width 299 height 472
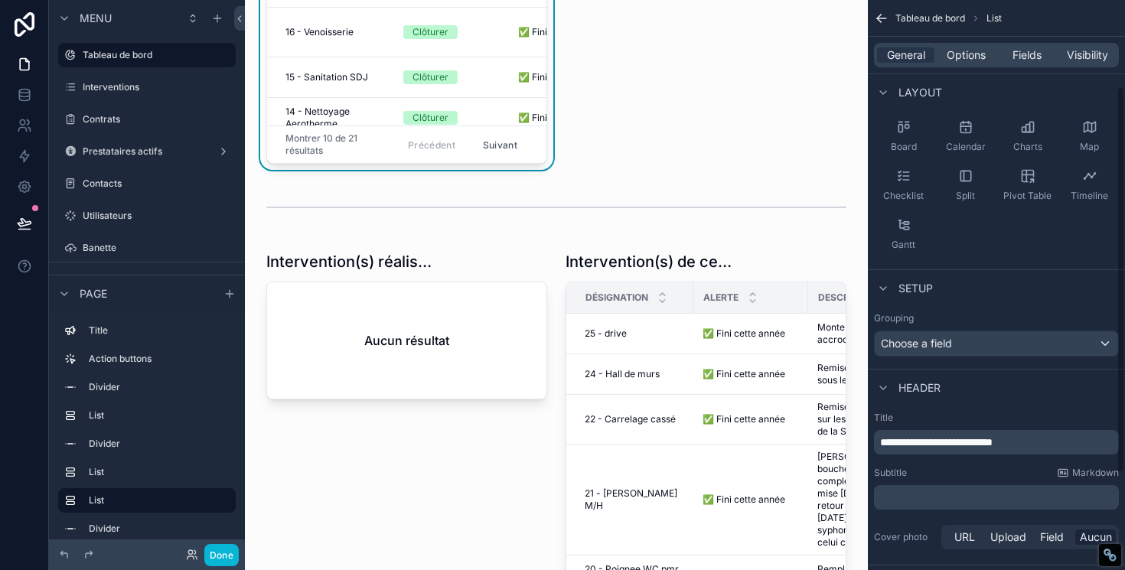
scroll to position [1146, 0]
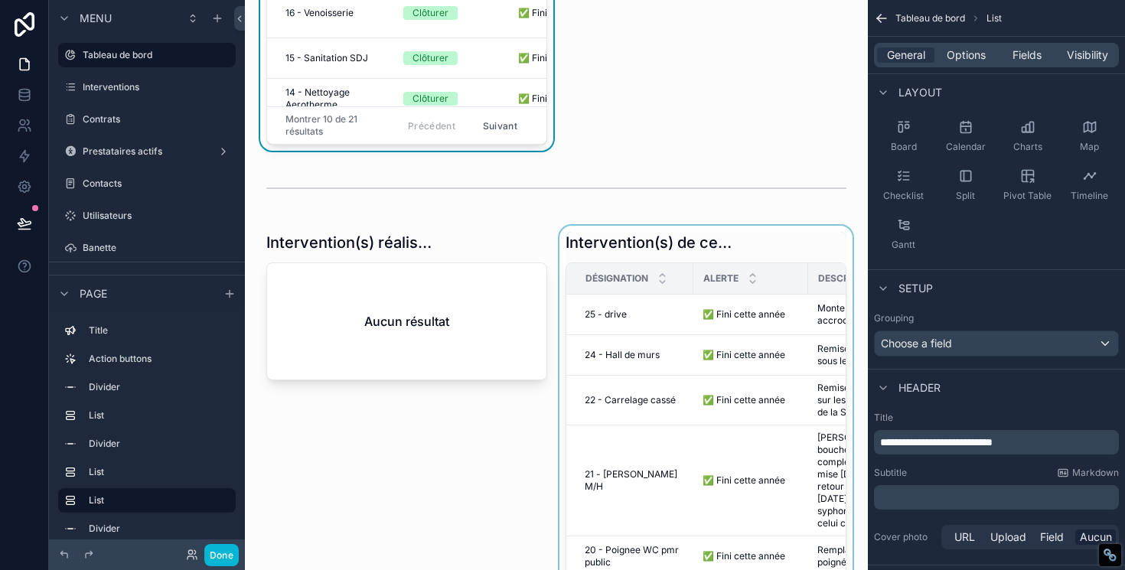
click at [649, 265] on div "Désignation" at bounding box center [629, 278] width 125 height 29
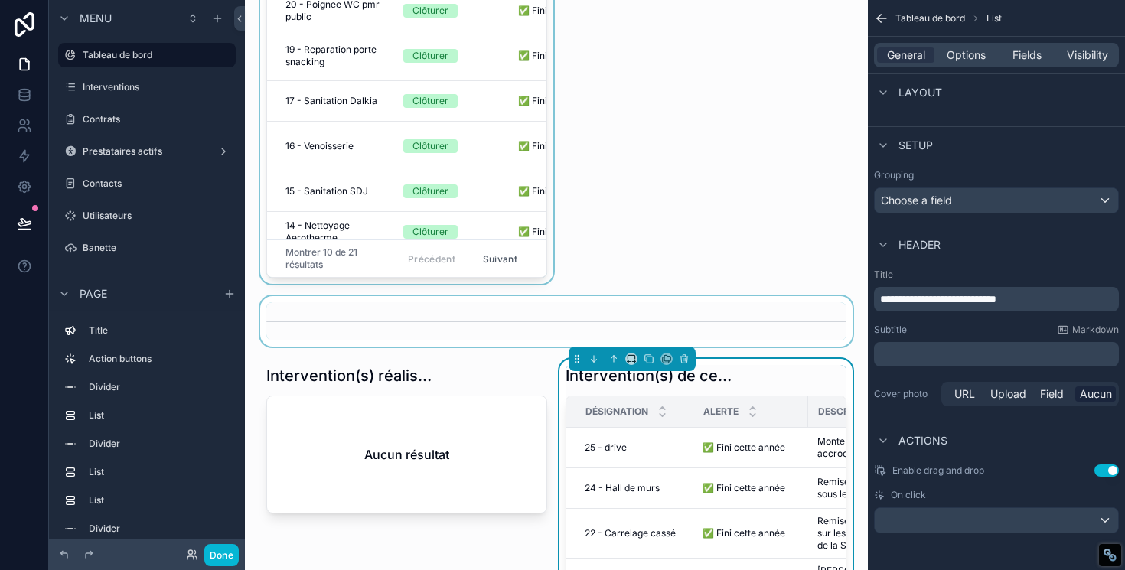
scroll to position [966, 0]
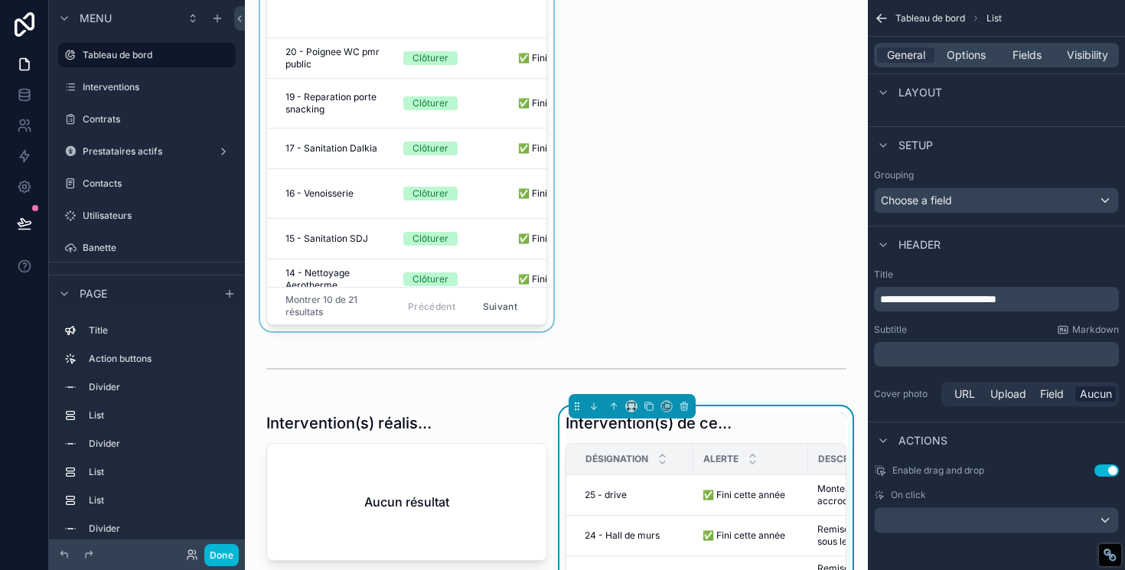
click at [513, 282] on div "scrollable content" at bounding box center [406, 95] width 299 height 472
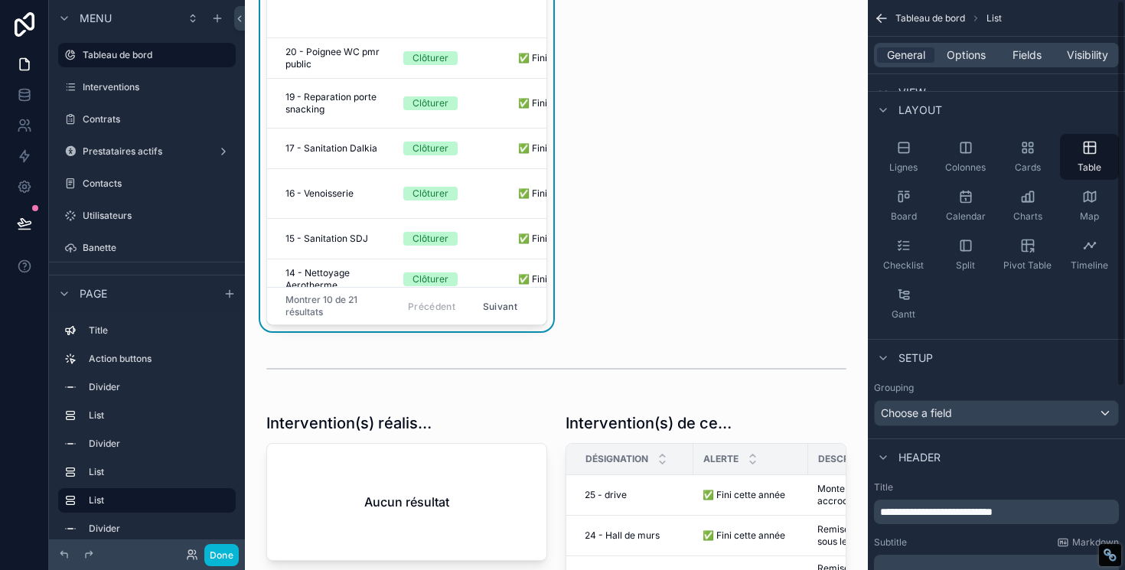
scroll to position [0, 0]
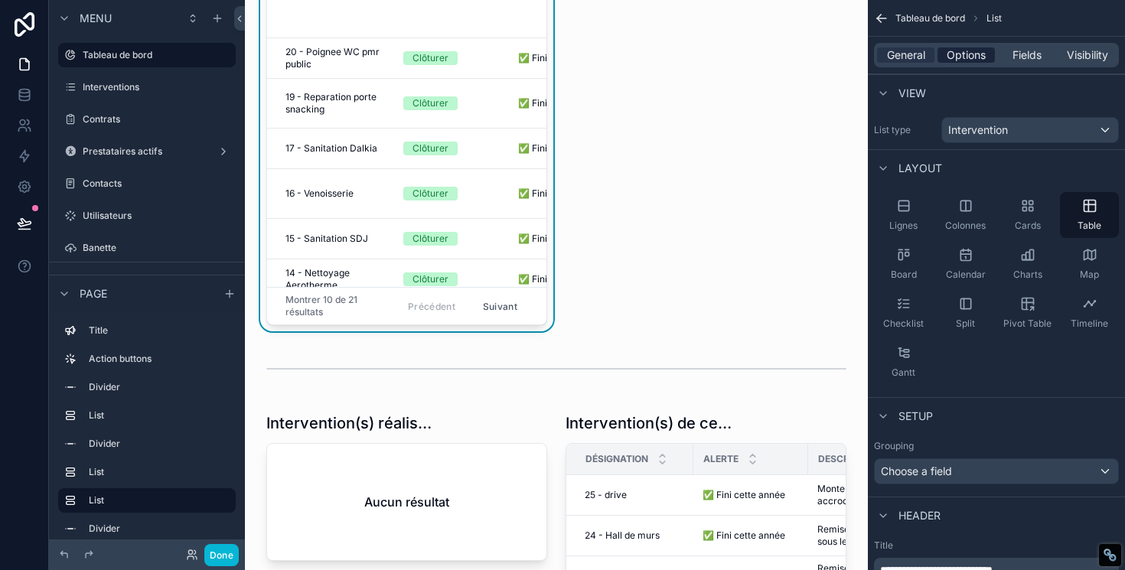
click at [962, 56] on span "Options" at bounding box center [965, 54] width 39 height 15
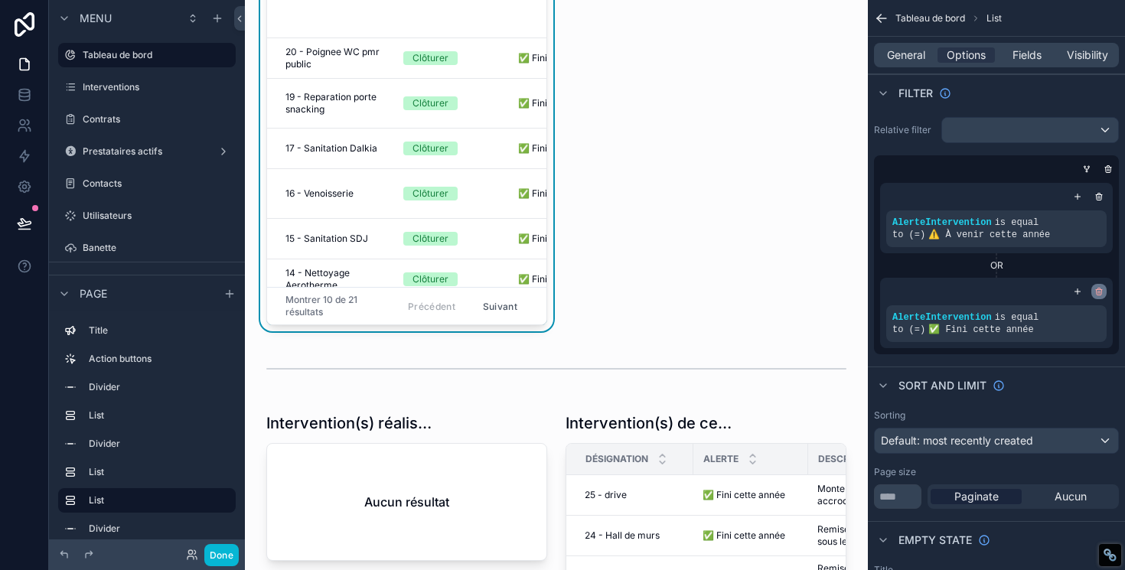
click at [1099, 295] on icon "scrollable content" at bounding box center [1098, 292] width 5 height 5
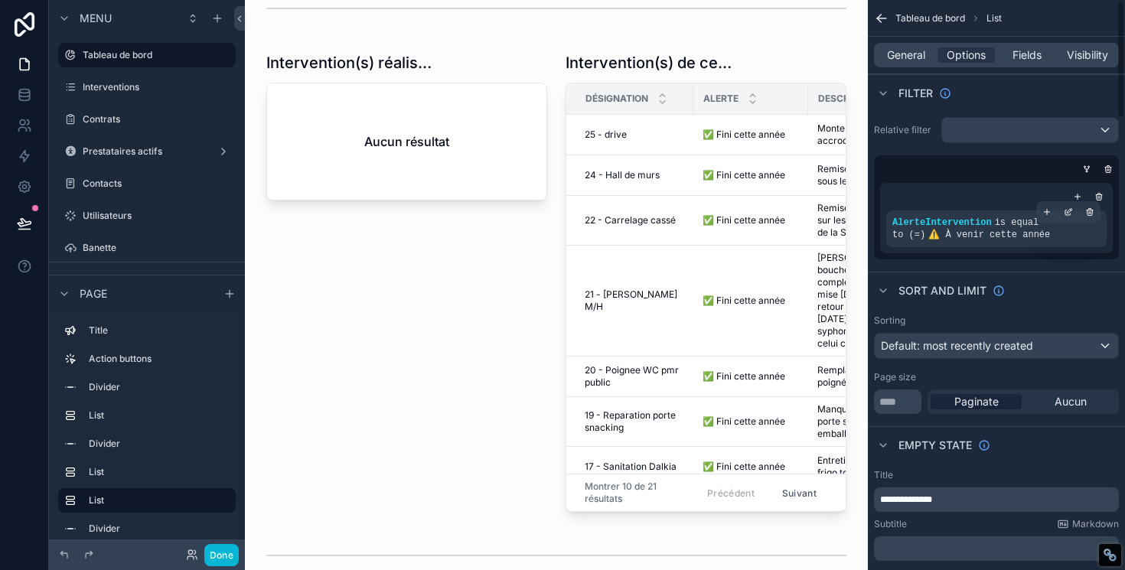
click at [962, 224] on span "AlerteIntervention" at bounding box center [941, 222] width 99 height 11
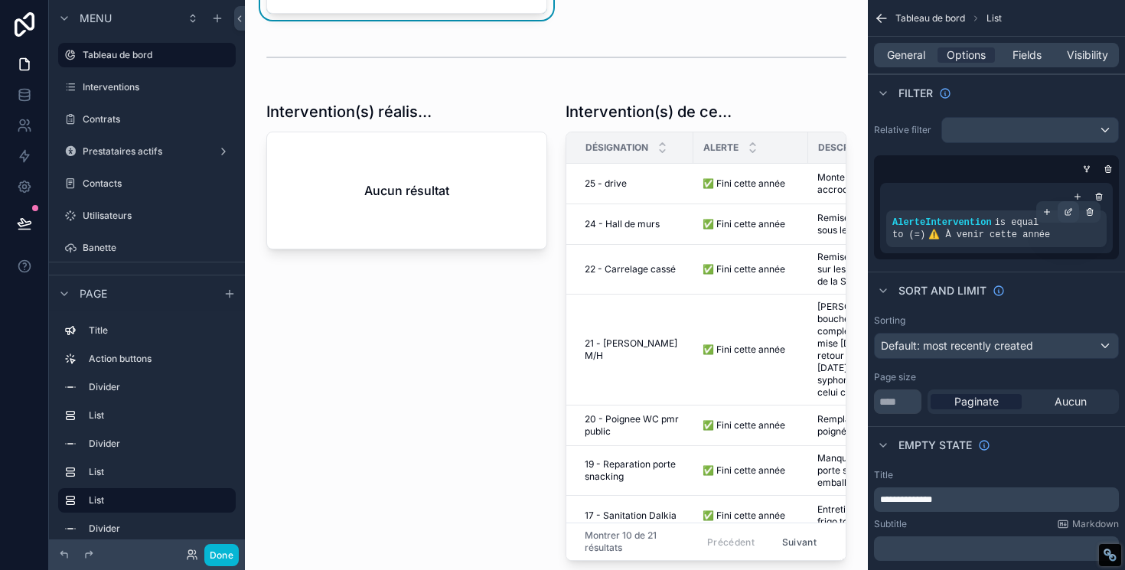
click at [1068, 209] on icon "scrollable content" at bounding box center [1067, 211] width 9 height 9
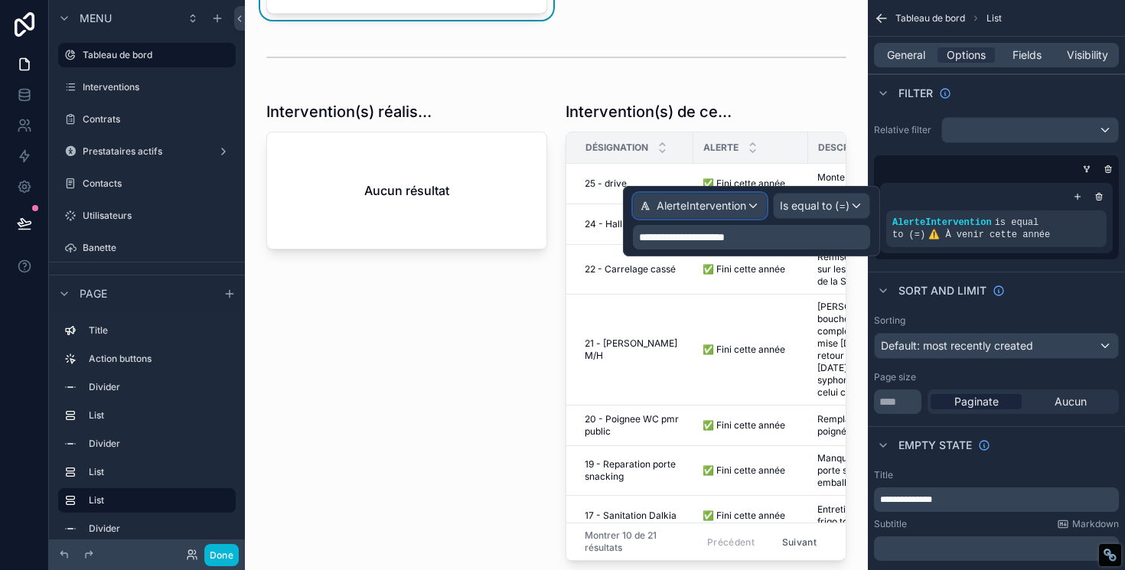
click at [731, 203] on span "AlerteIntervention" at bounding box center [701, 205] width 90 height 15
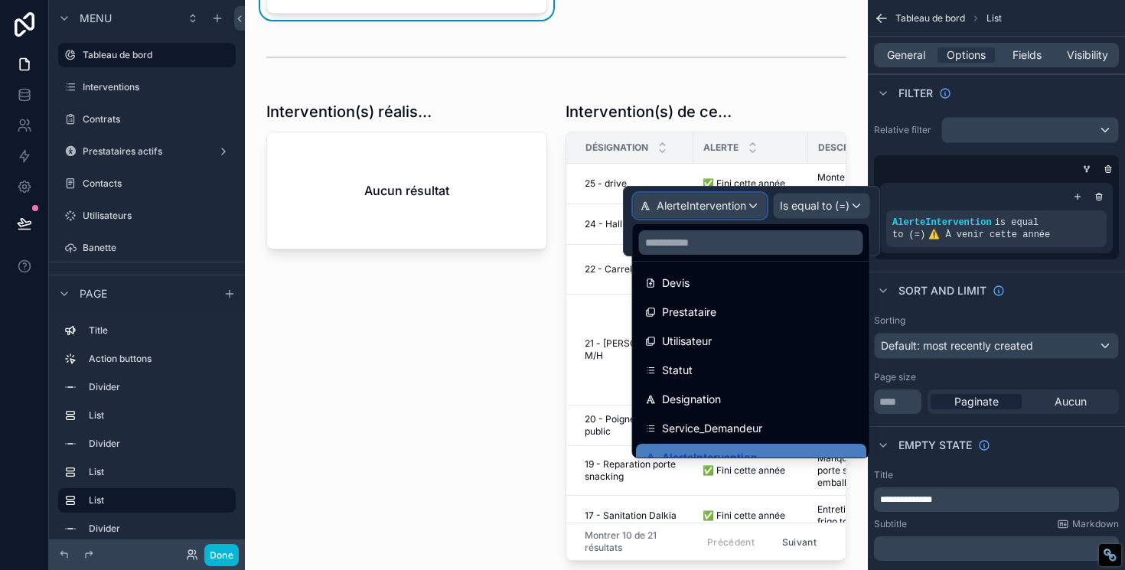
scroll to position [339, 0]
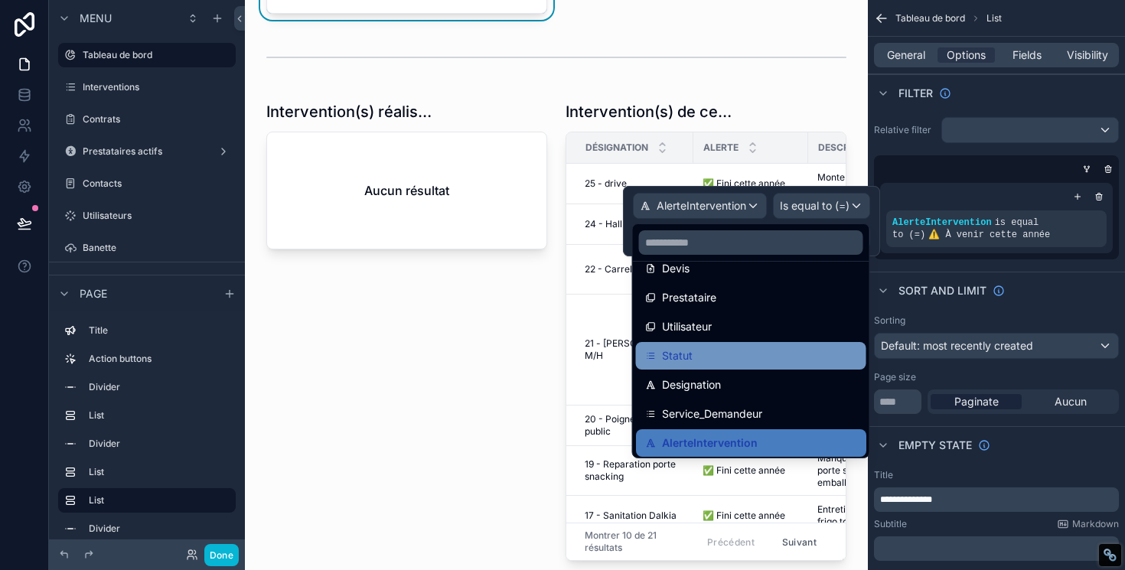
click at [684, 354] on span "Statut" at bounding box center [677, 356] width 31 height 18
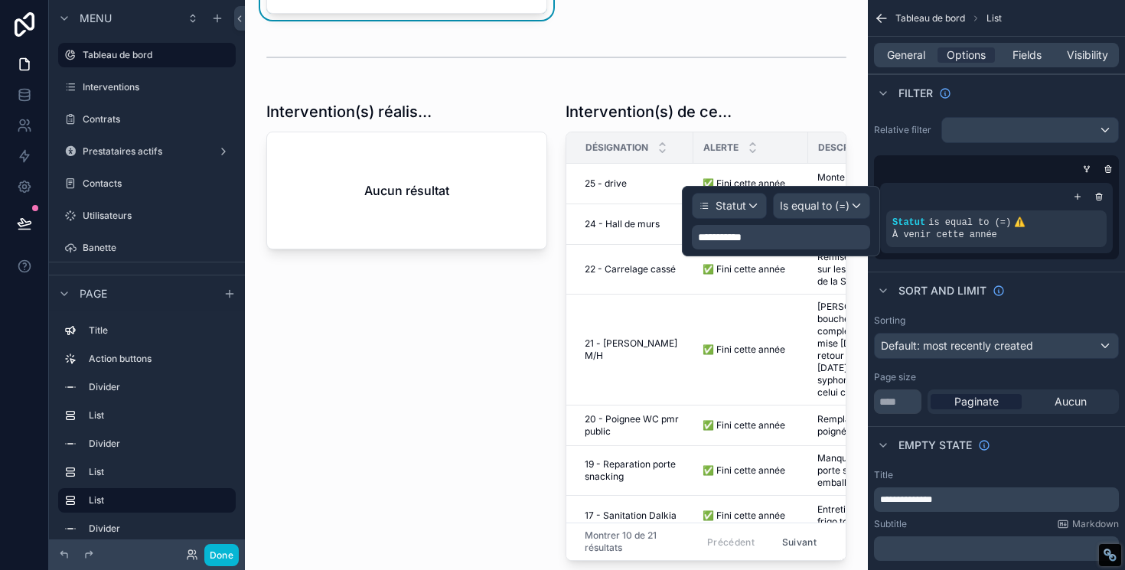
click at [753, 236] on span "**********" at bounding box center [726, 237] width 57 height 15
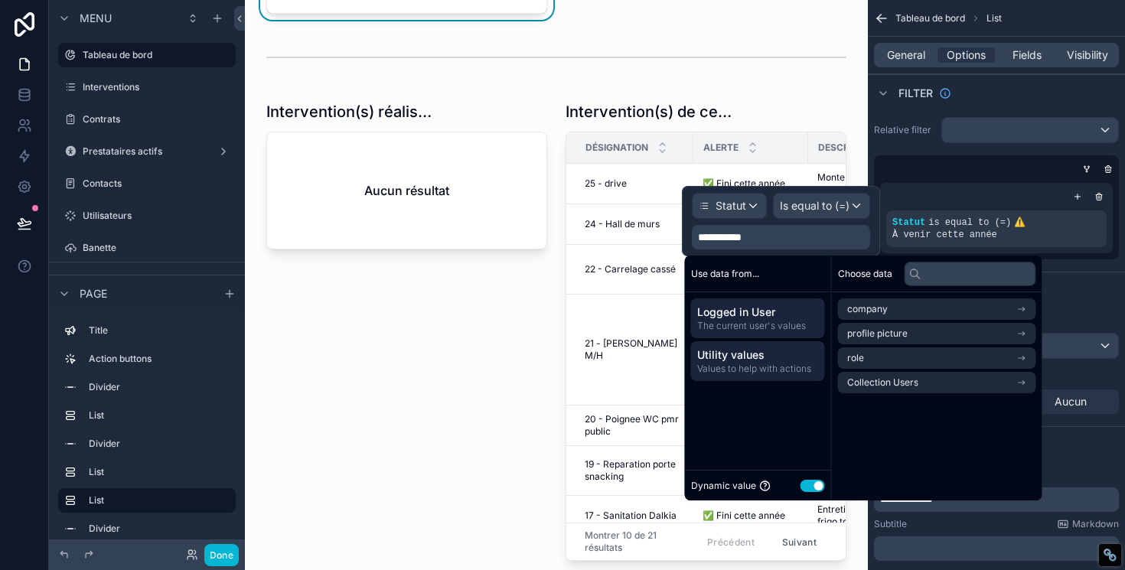
click at [770, 357] on span "Utility values" at bounding box center [758, 354] width 122 height 15
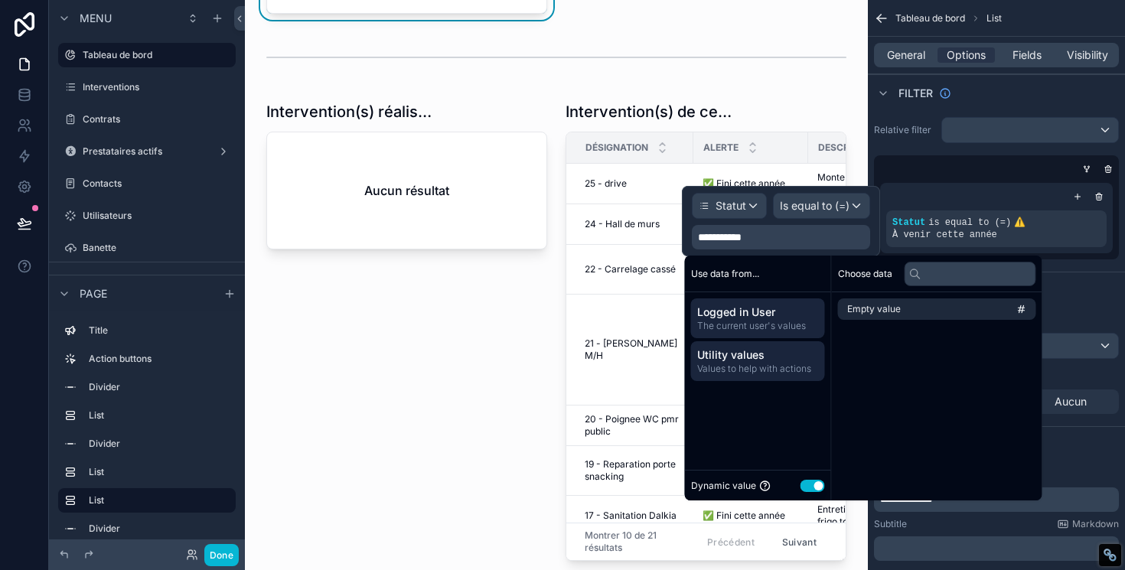
click at [777, 324] on span "The current user's values" at bounding box center [758, 326] width 122 height 12
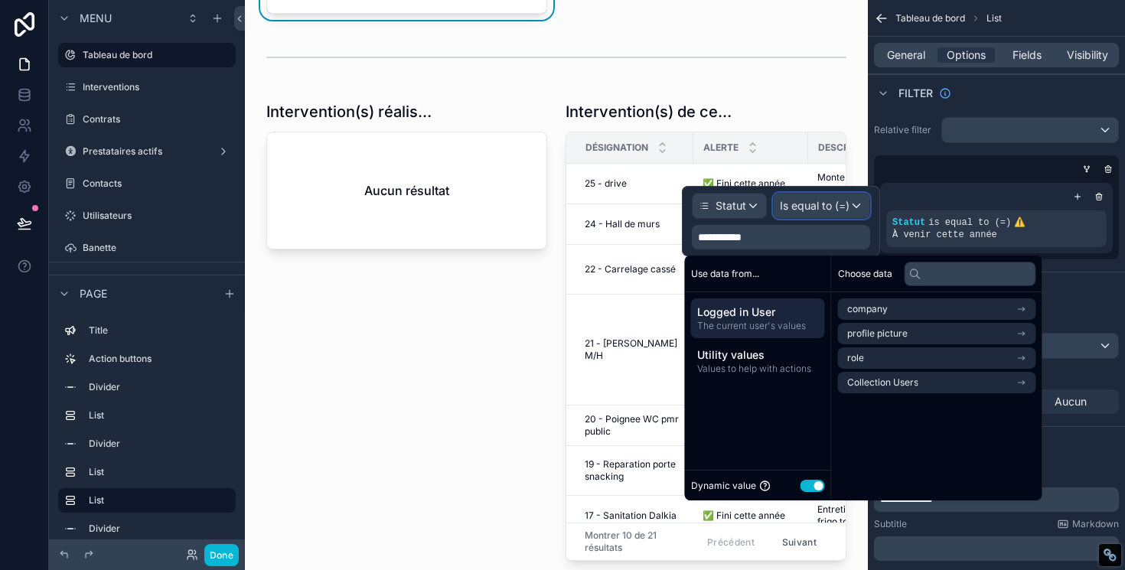
click at [809, 204] on span "Is equal to (=)" at bounding box center [815, 205] width 70 height 15
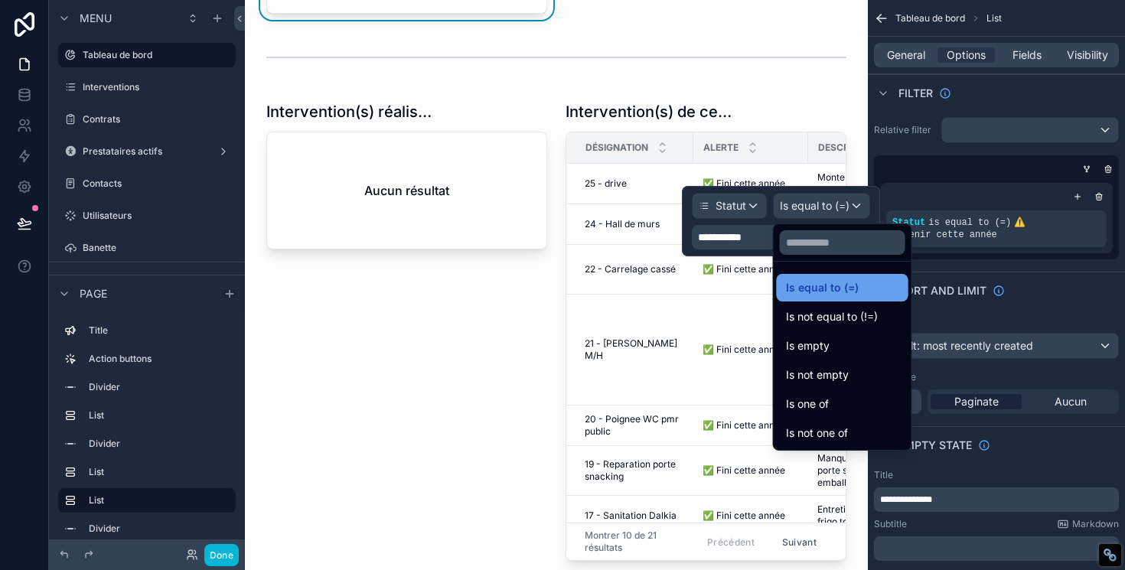
click at [817, 284] on span "Is equal to (=)" at bounding box center [822, 287] width 73 height 18
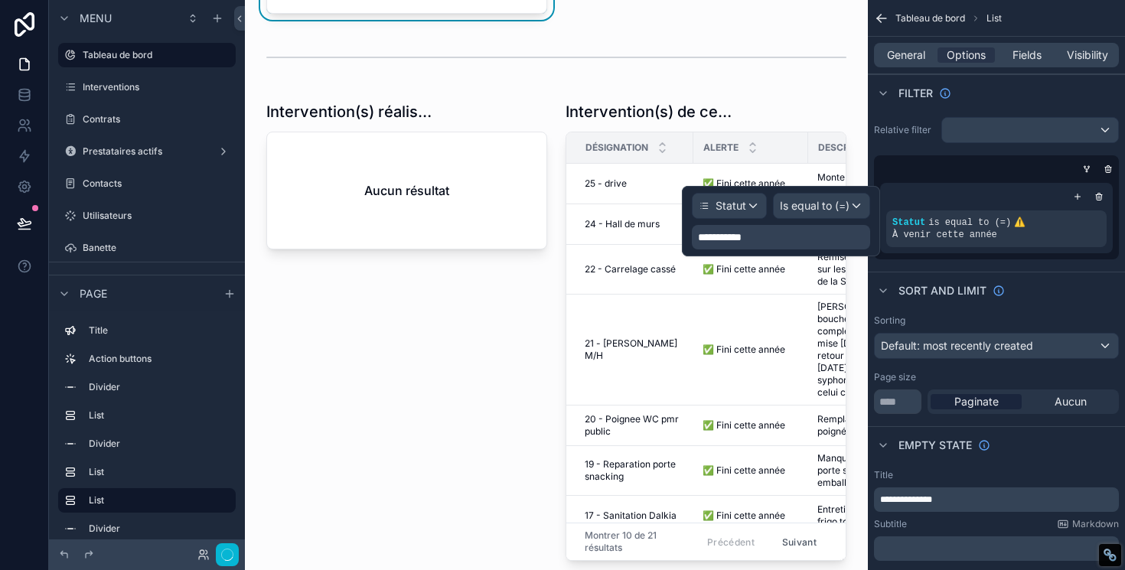
click at [760, 233] on div "**********" at bounding box center [781, 237] width 178 height 24
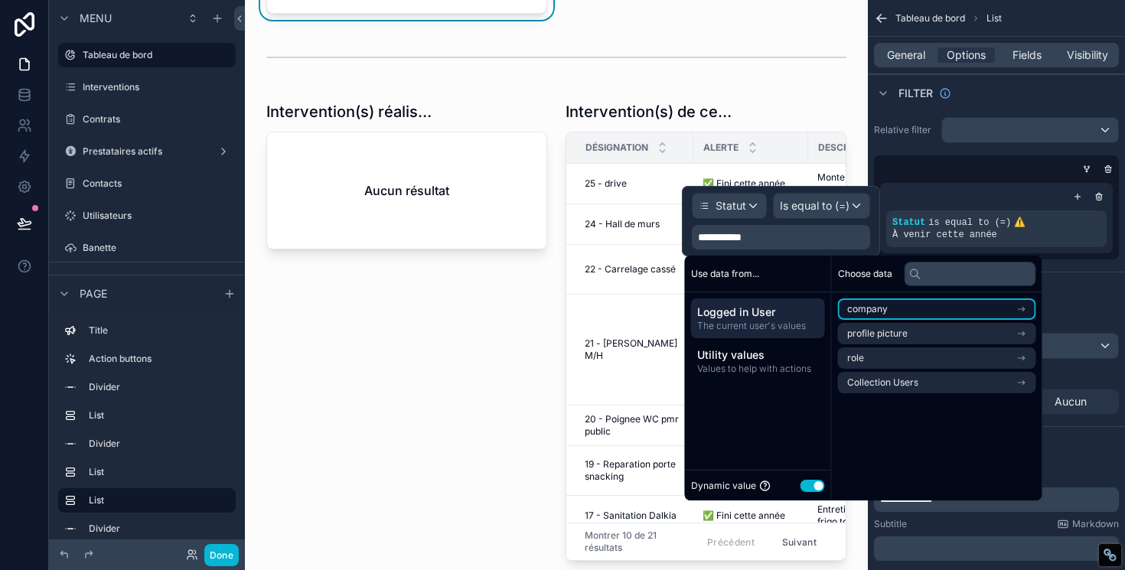
click at [1027, 312] on icon "scrollable content" at bounding box center [1021, 309] width 11 height 11
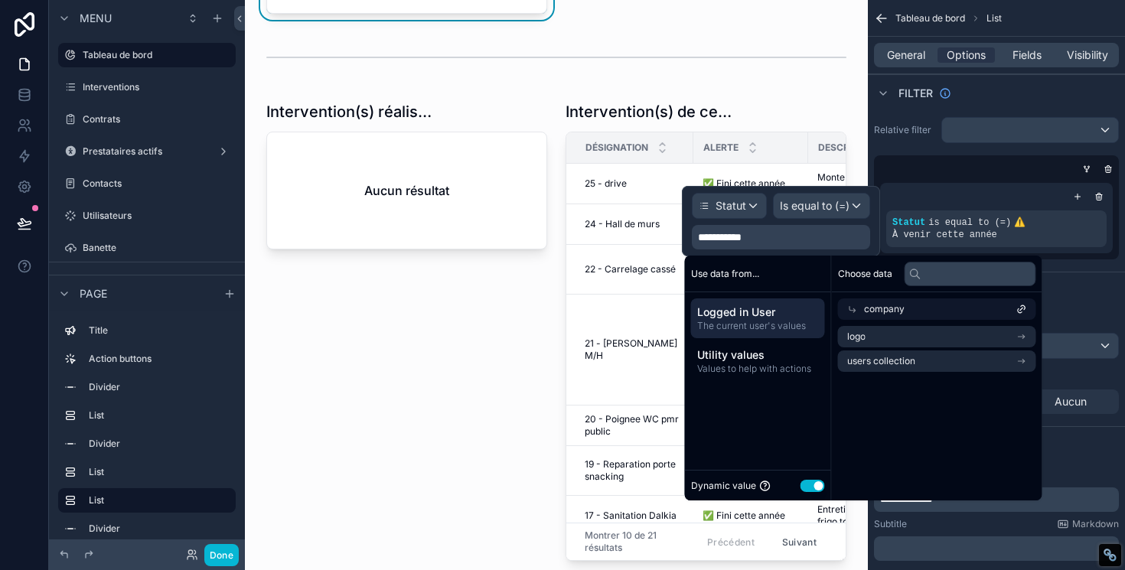
click at [757, 316] on span "Logged in User" at bounding box center [758, 312] width 122 height 15
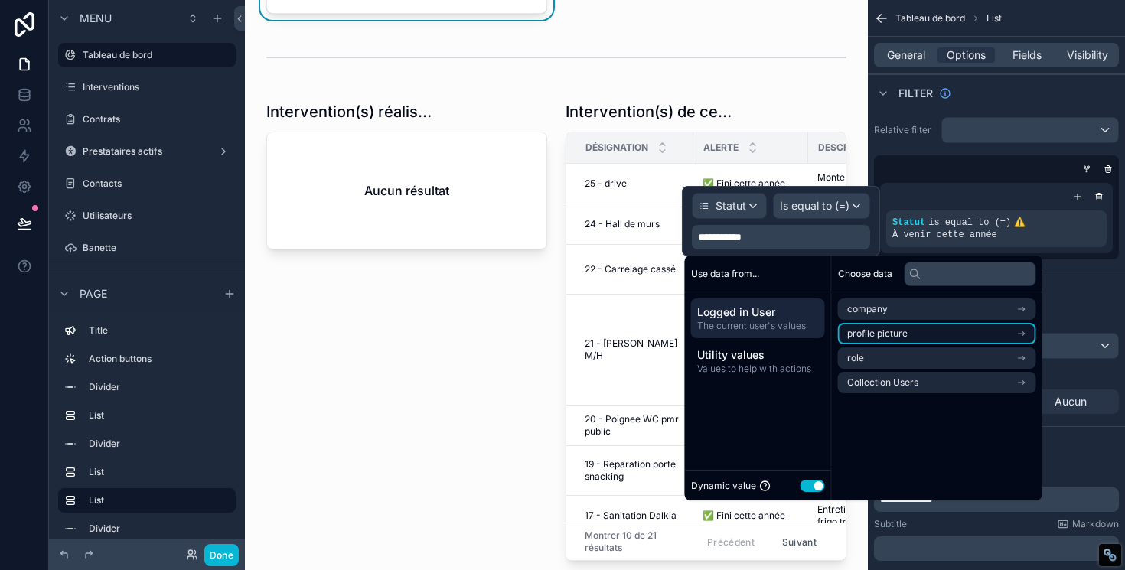
click at [983, 334] on li "profile picture" at bounding box center [937, 333] width 198 height 21
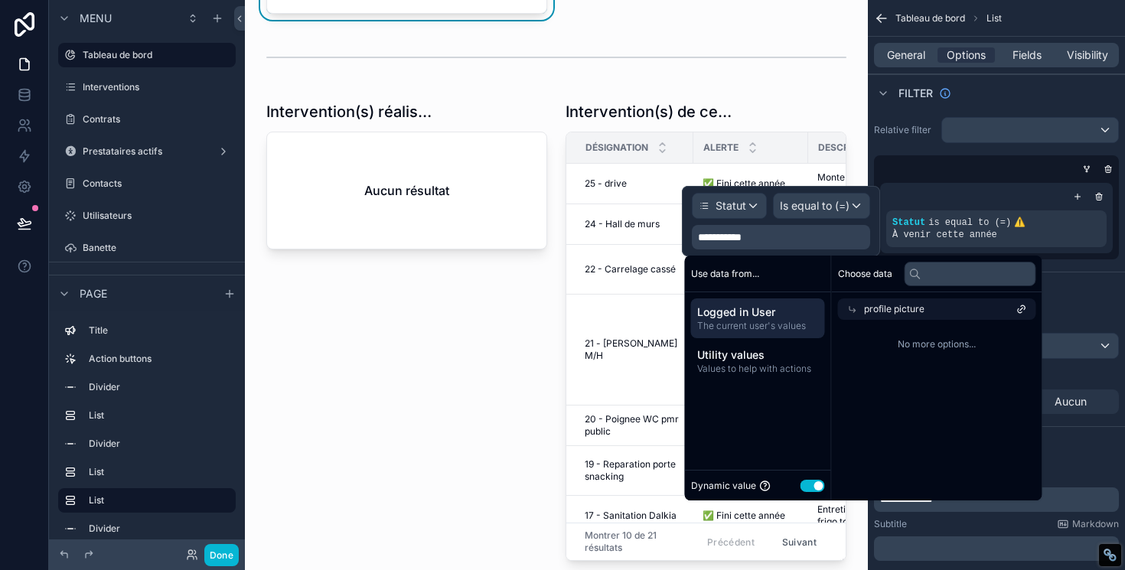
click at [743, 318] on span "Logged in User" at bounding box center [758, 312] width 122 height 15
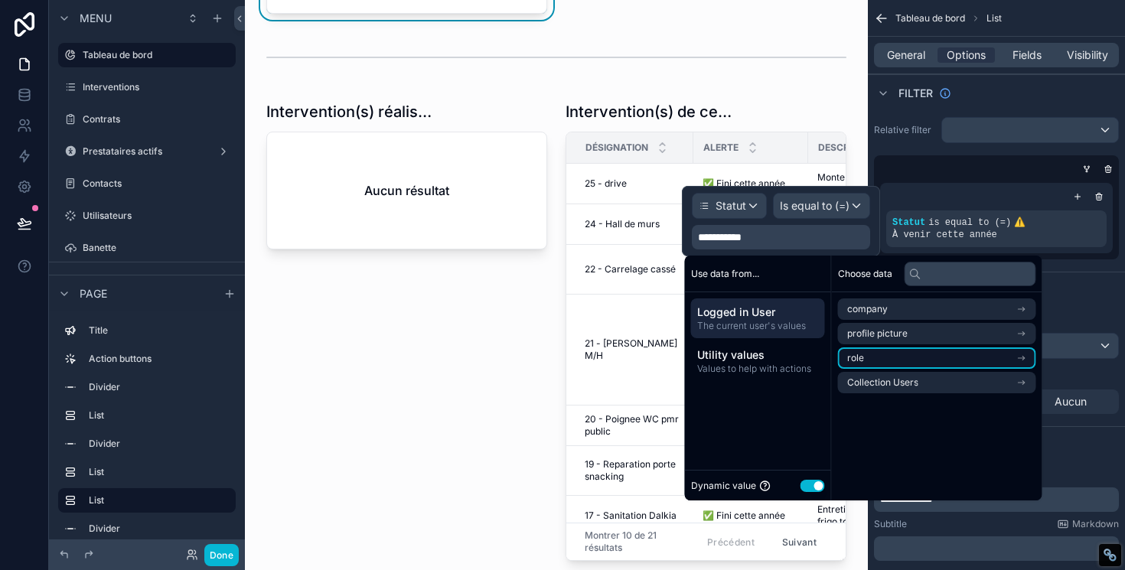
click at [887, 356] on li "role" at bounding box center [937, 357] width 198 height 21
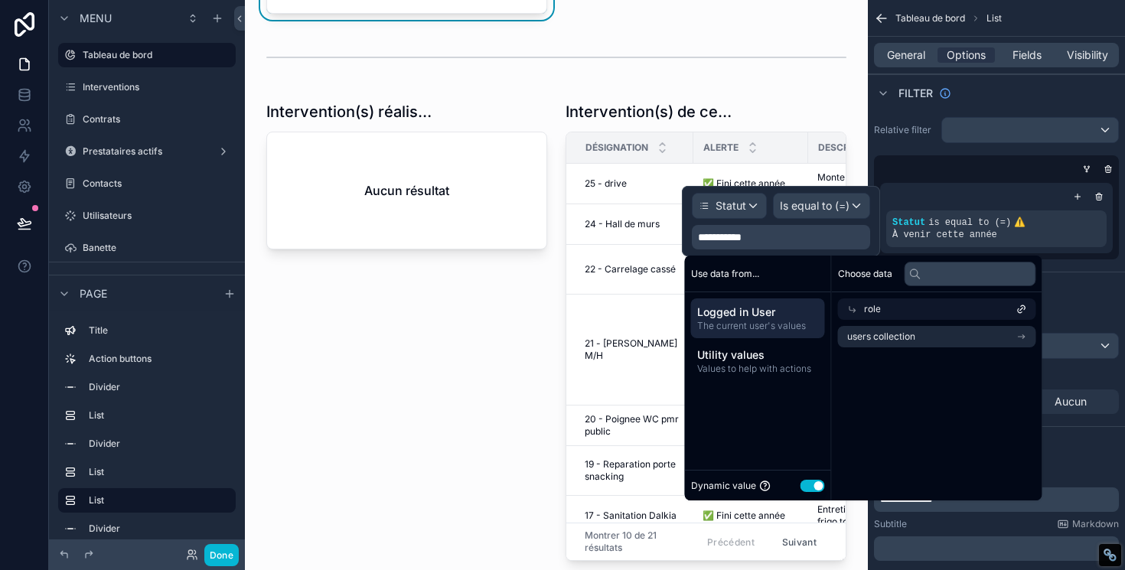
click at [794, 320] on span "The current user's values" at bounding box center [758, 326] width 122 height 12
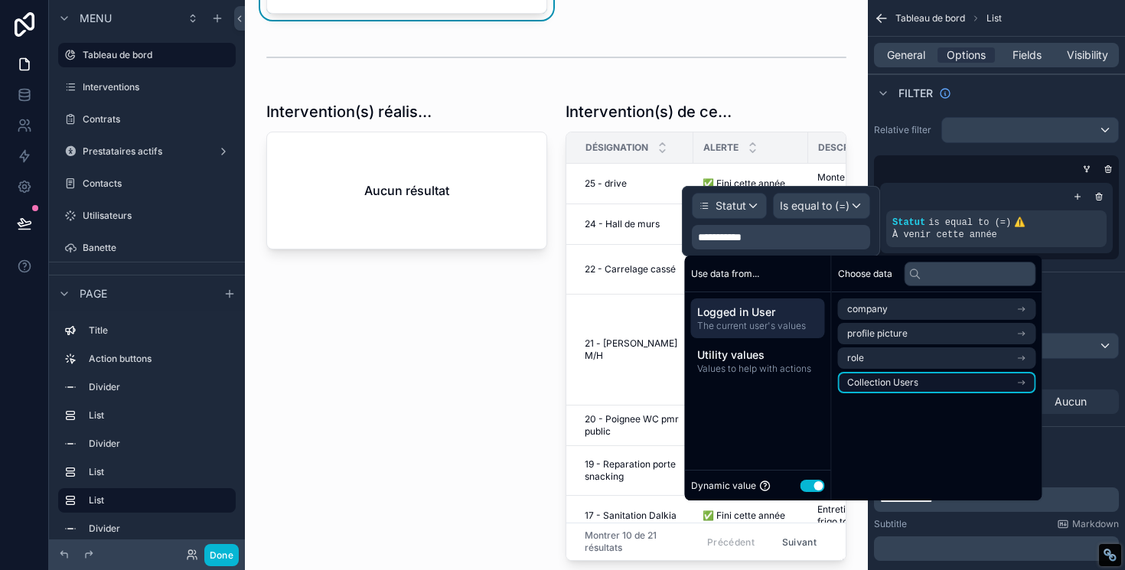
click at [897, 383] on span "Collection Users" at bounding box center [882, 382] width 71 height 12
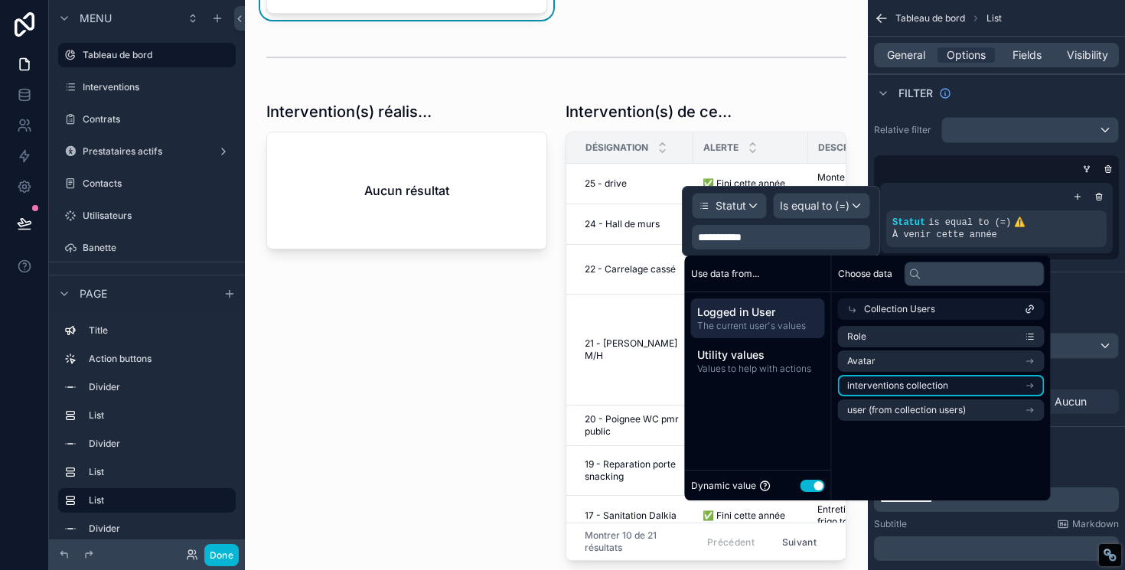
click at [897, 382] on span "interventions collection" at bounding box center [897, 385] width 101 height 12
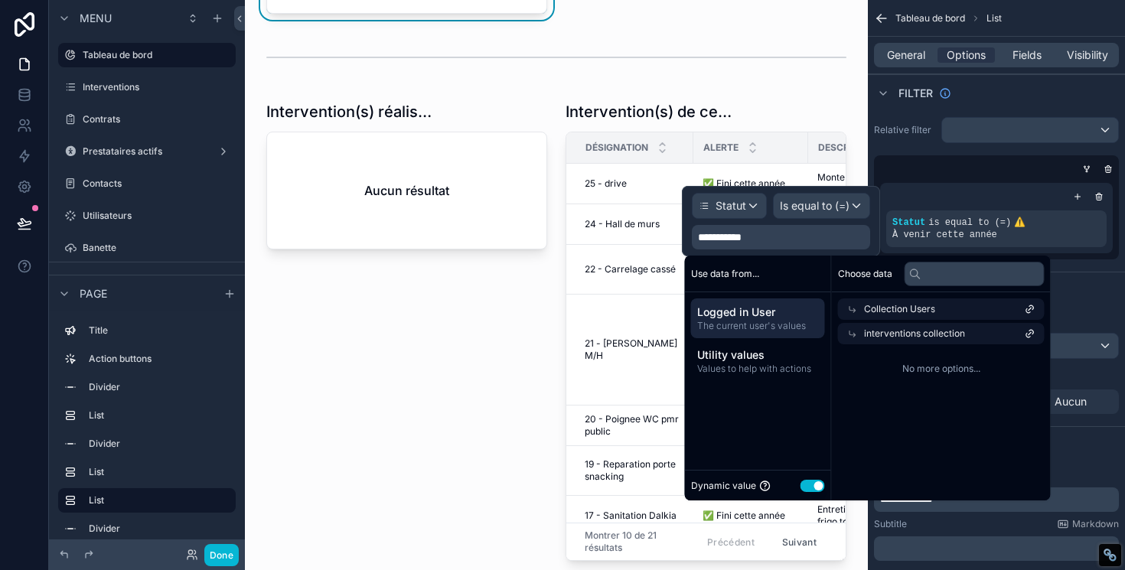
click at [904, 333] on span "interventions collection" at bounding box center [914, 333] width 101 height 12
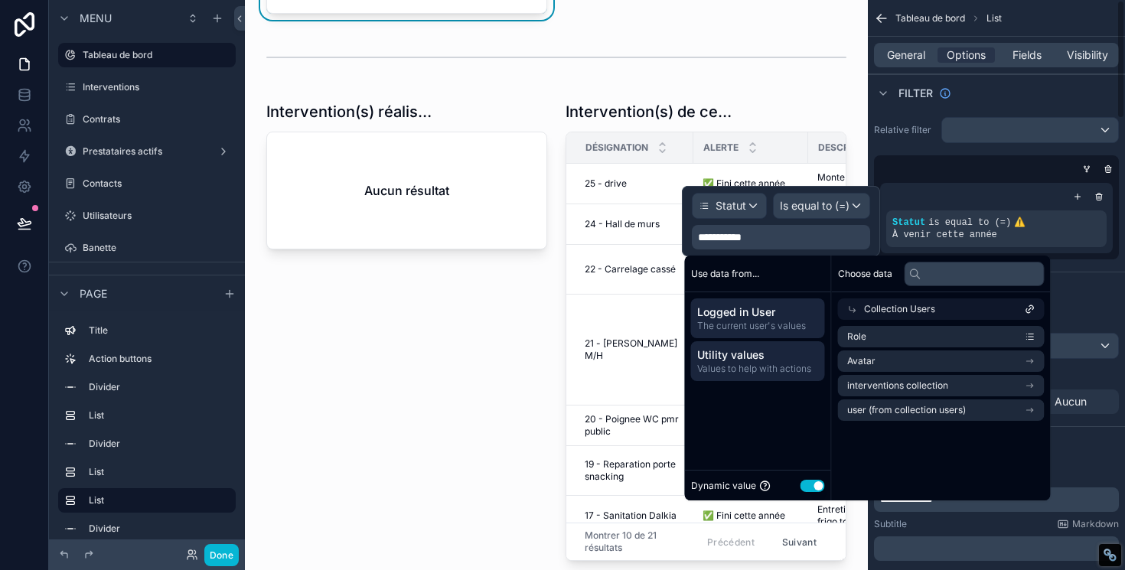
click at [734, 373] on span "Values to help with actions" at bounding box center [758, 369] width 122 height 12
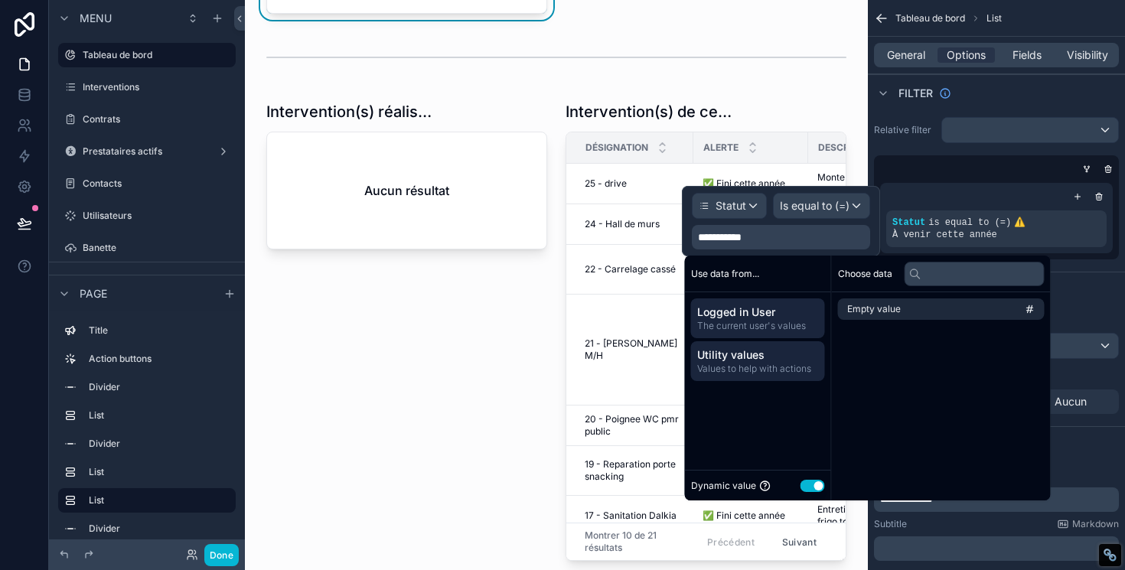
click at [770, 327] on span "The current user's values" at bounding box center [758, 326] width 122 height 12
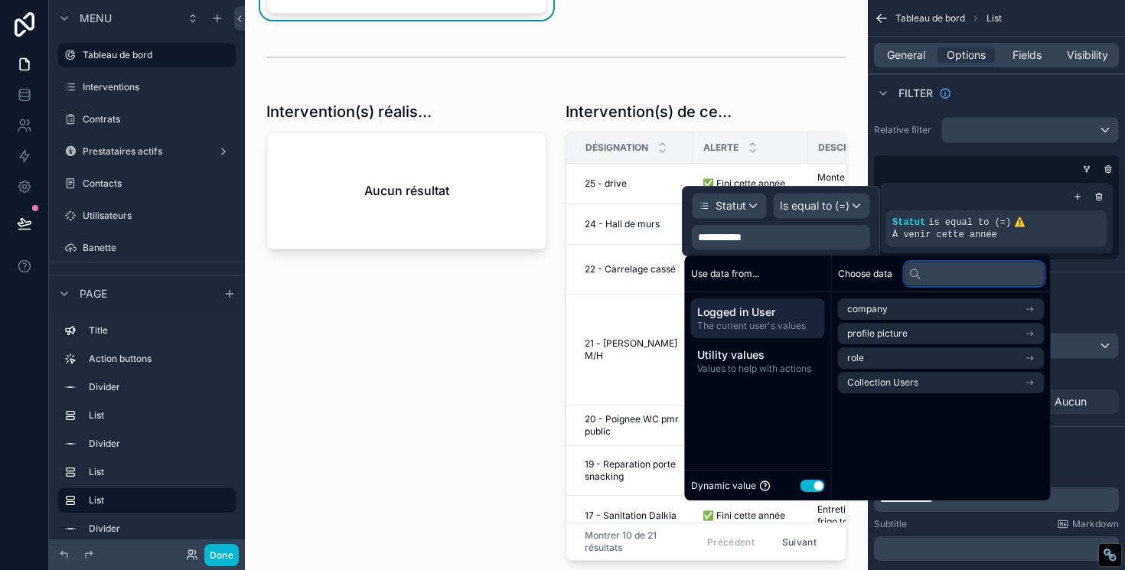
click at [943, 277] on input "text" at bounding box center [974, 274] width 140 height 24
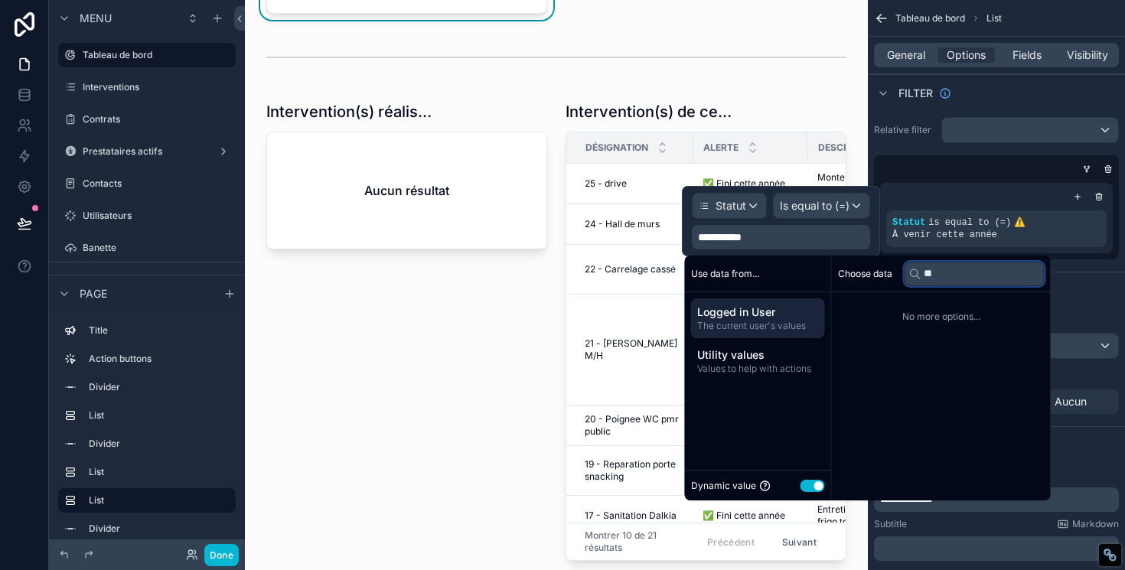
type input "*"
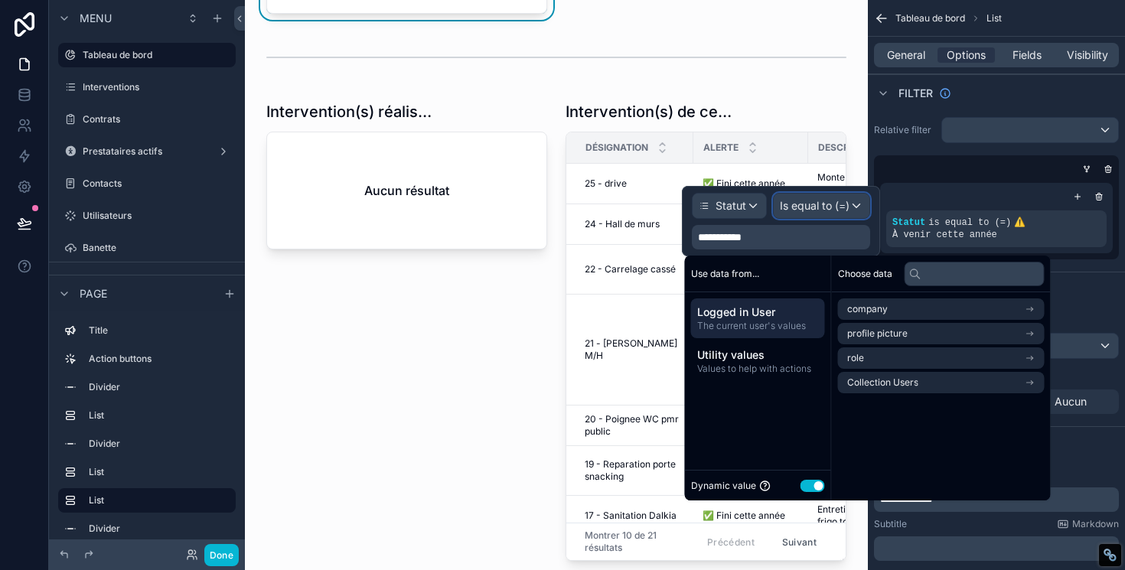
click at [823, 207] on span "Is equal to (=)" at bounding box center [815, 205] width 70 height 15
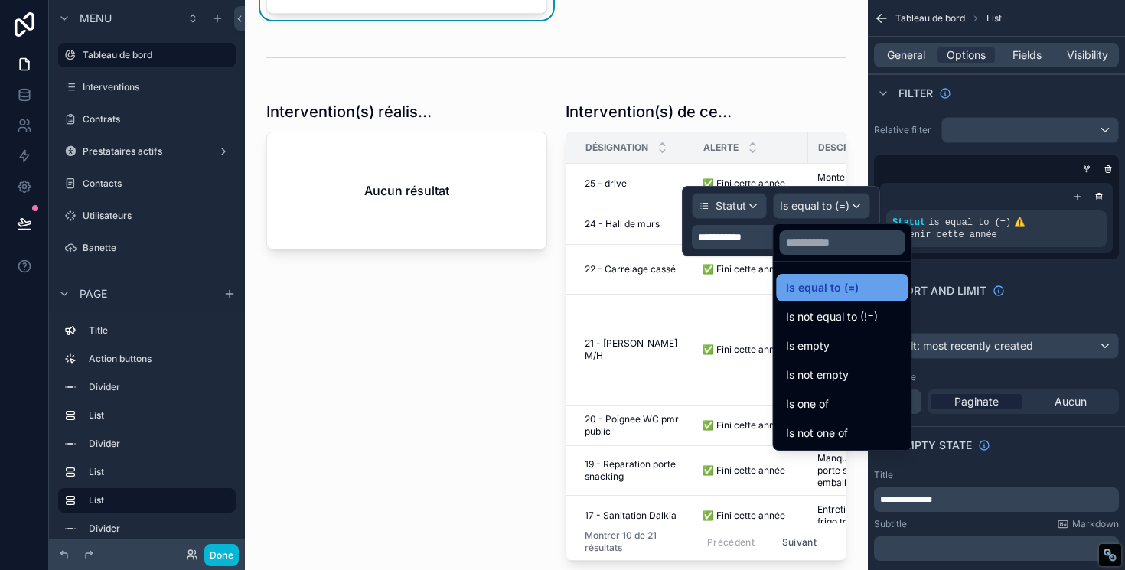
click at [856, 291] on div "Is equal to (=)" at bounding box center [842, 287] width 113 height 18
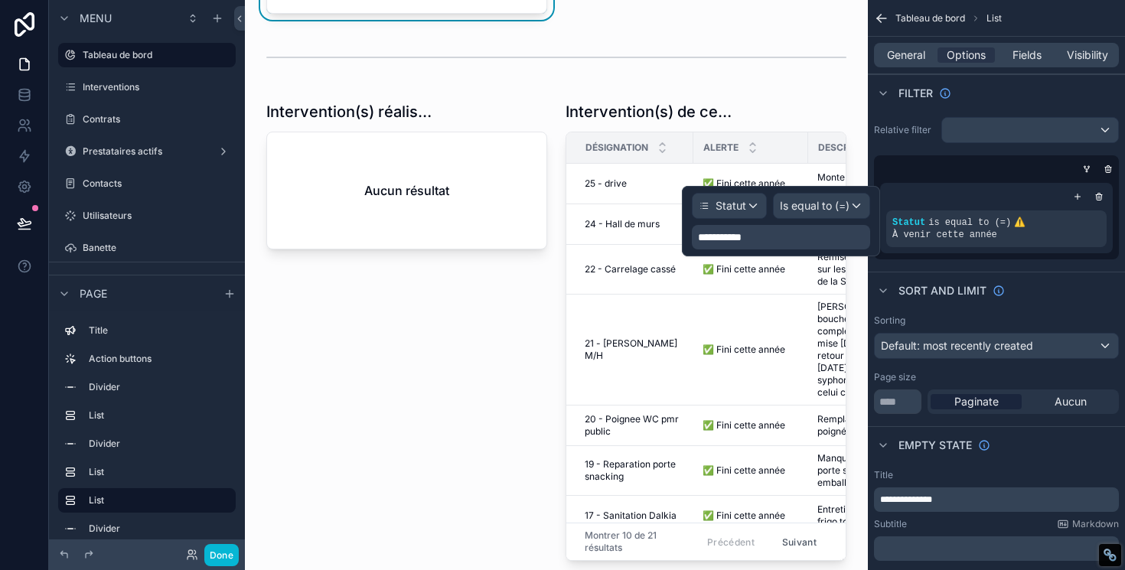
click at [774, 234] on div "**********" at bounding box center [781, 237] width 178 height 24
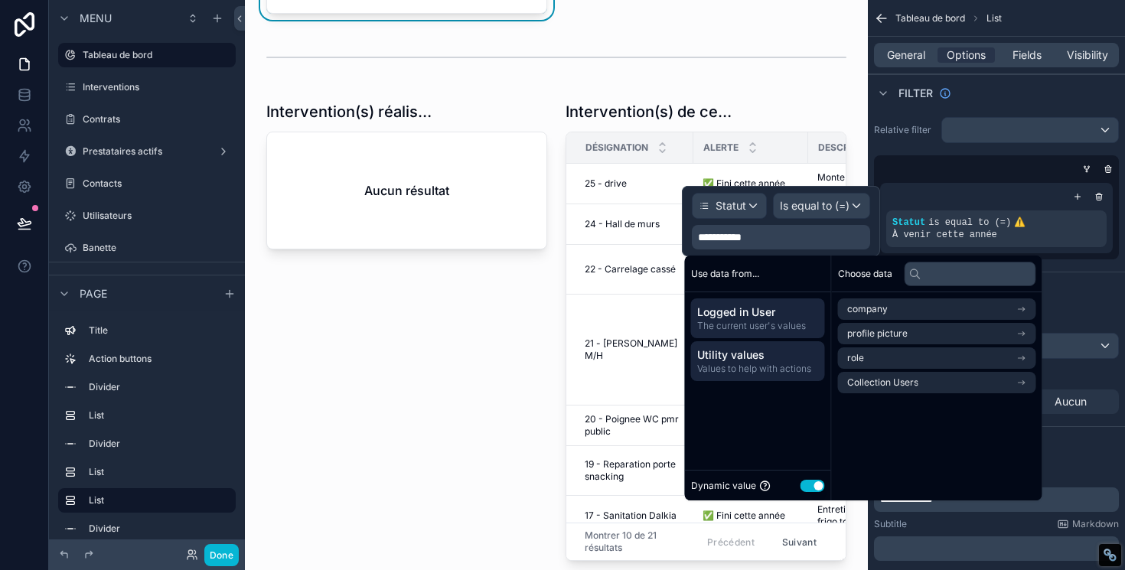
click at [747, 356] on span "Utility values" at bounding box center [758, 354] width 122 height 15
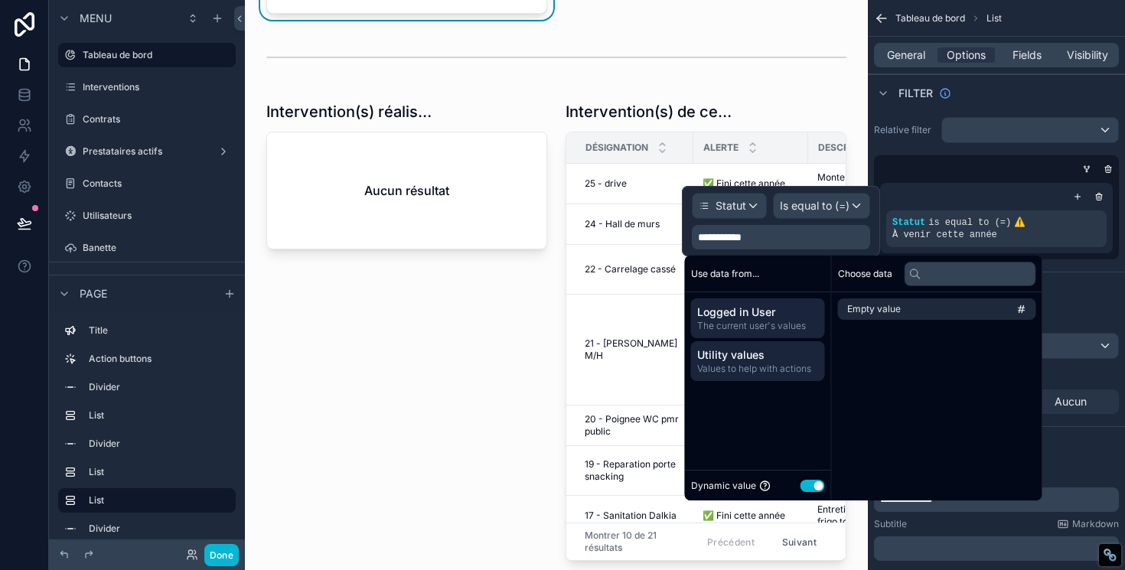
click at [774, 328] on span "The current user's values" at bounding box center [758, 326] width 122 height 12
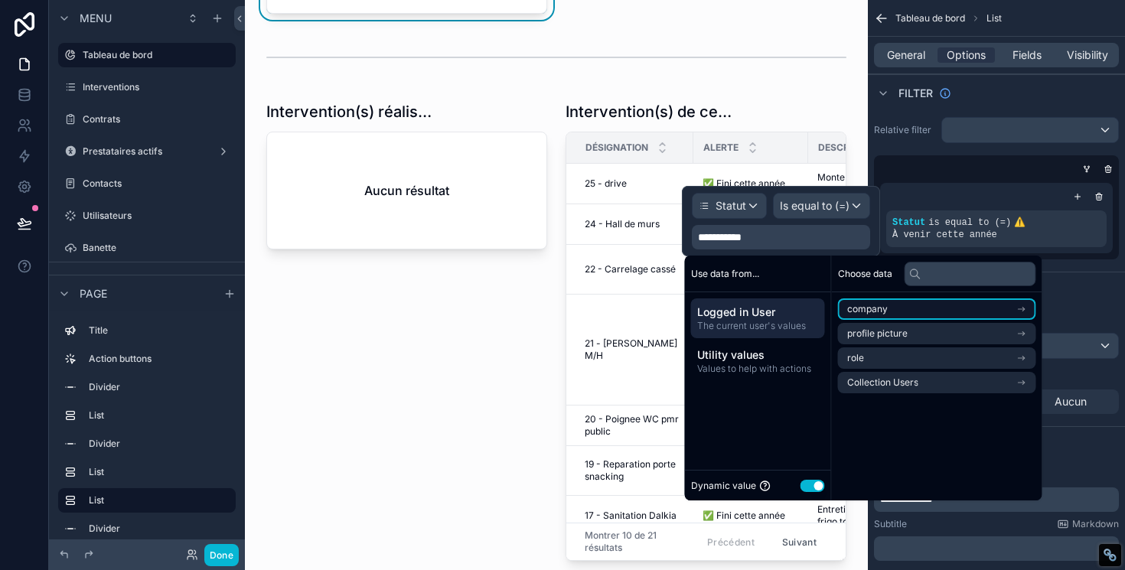
click at [941, 307] on li "company" at bounding box center [937, 308] width 198 height 21
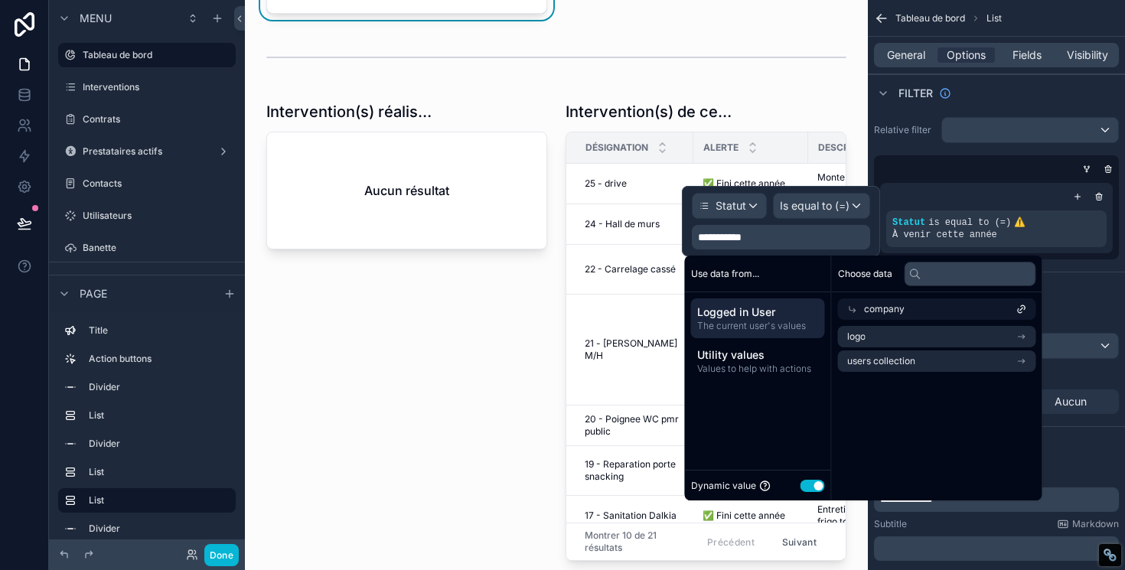
click at [754, 318] on span "Logged in User" at bounding box center [758, 312] width 122 height 15
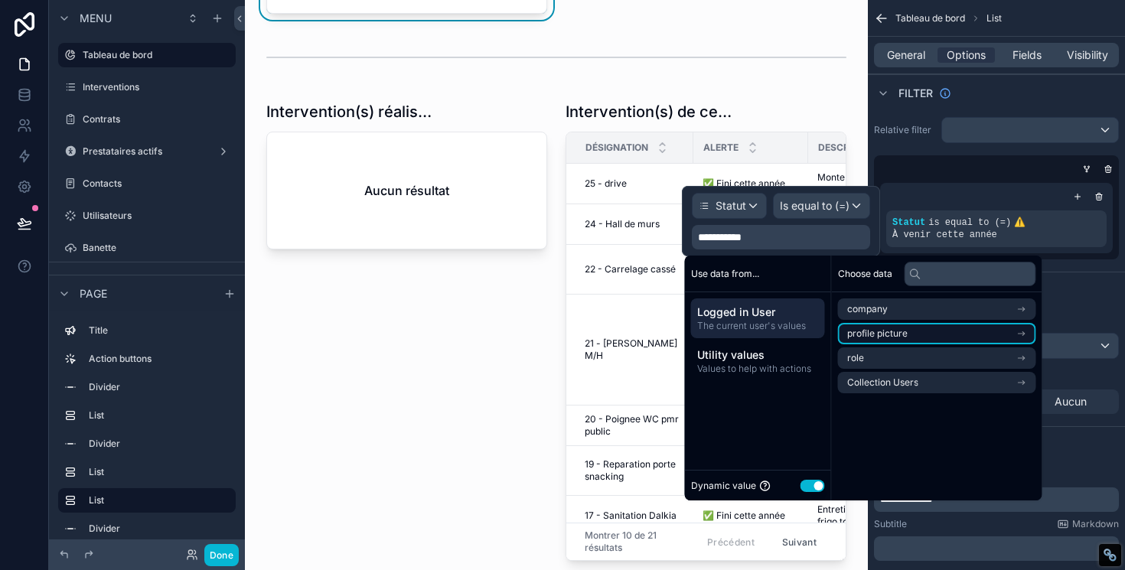
click at [905, 334] on span "profile picture" at bounding box center [877, 333] width 60 height 12
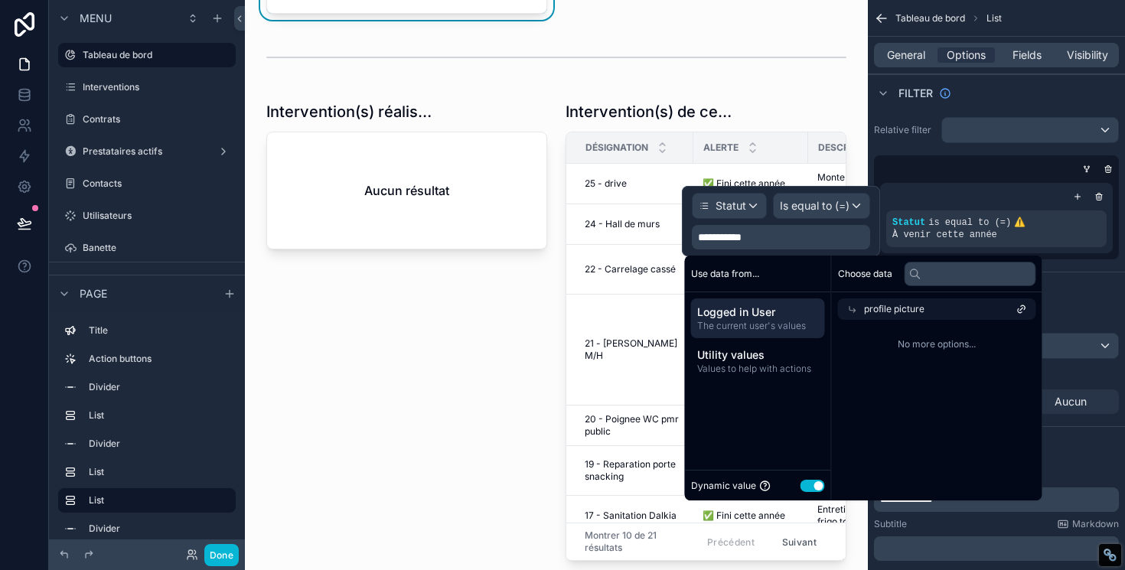
click at [775, 314] on span "Logged in User" at bounding box center [758, 312] width 122 height 15
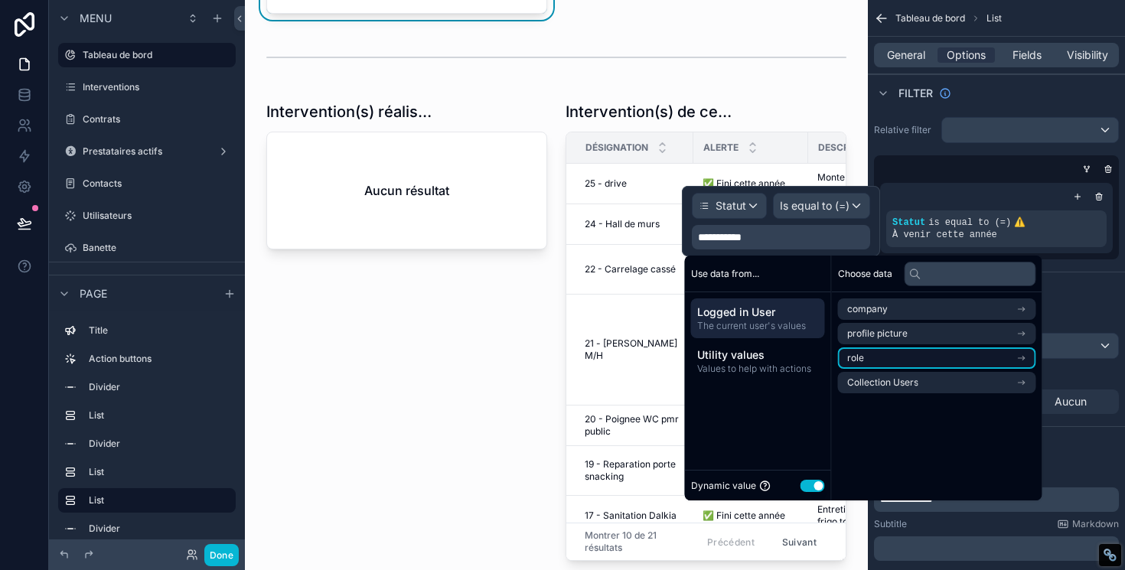
click at [885, 354] on li "role" at bounding box center [937, 357] width 198 height 21
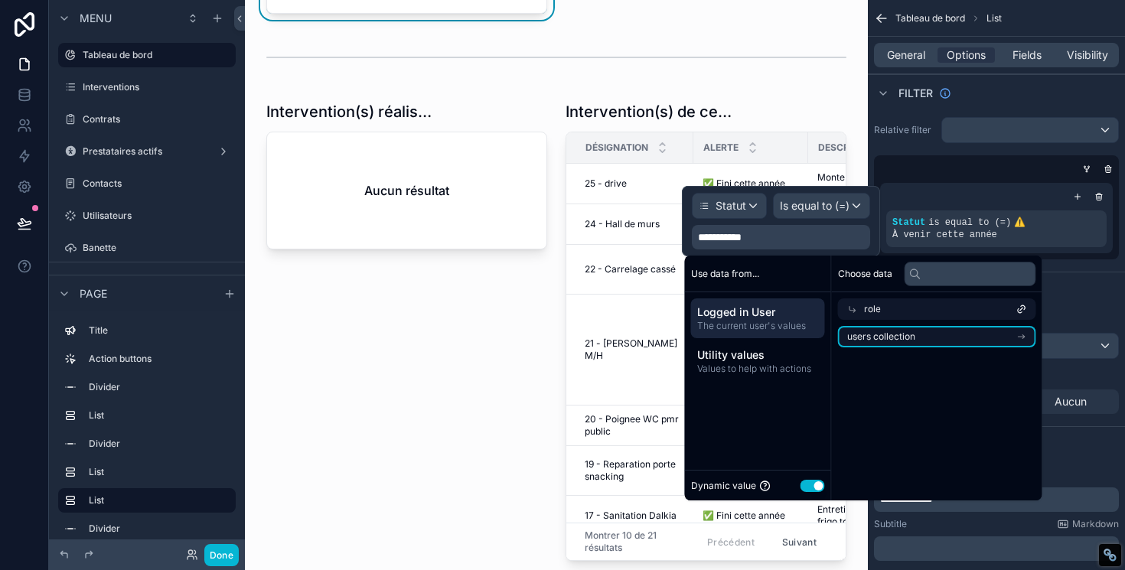
click at [879, 336] on span "users collection" at bounding box center [881, 337] width 68 height 12
click at [795, 314] on span "Logged in User" at bounding box center [758, 312] width 122 height 15
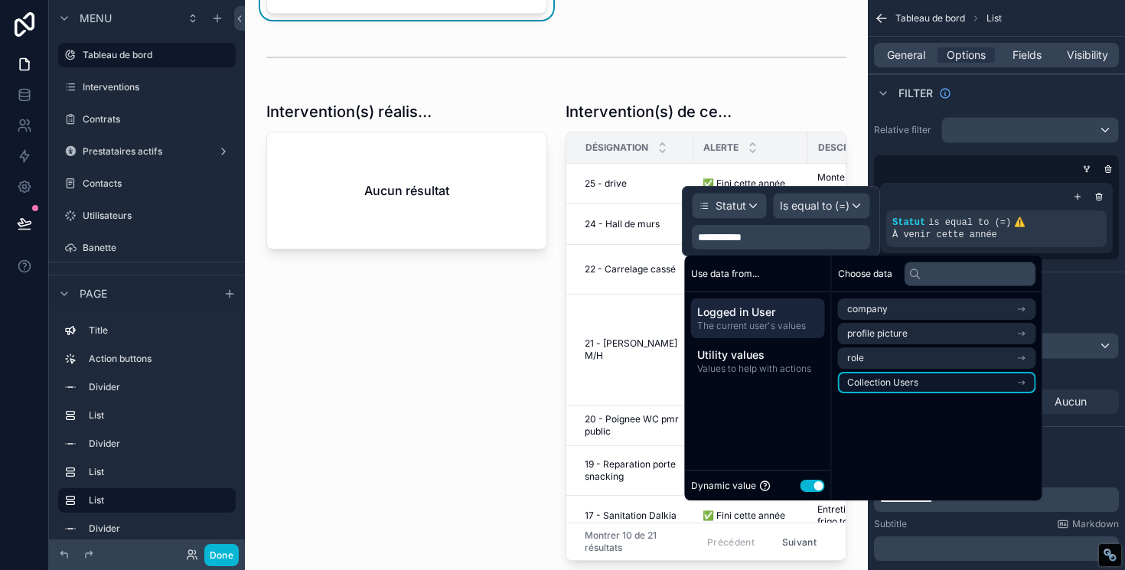
click at [885, 379] on span "Collection Users" at bounding box center [882, 382] width 71 height 12
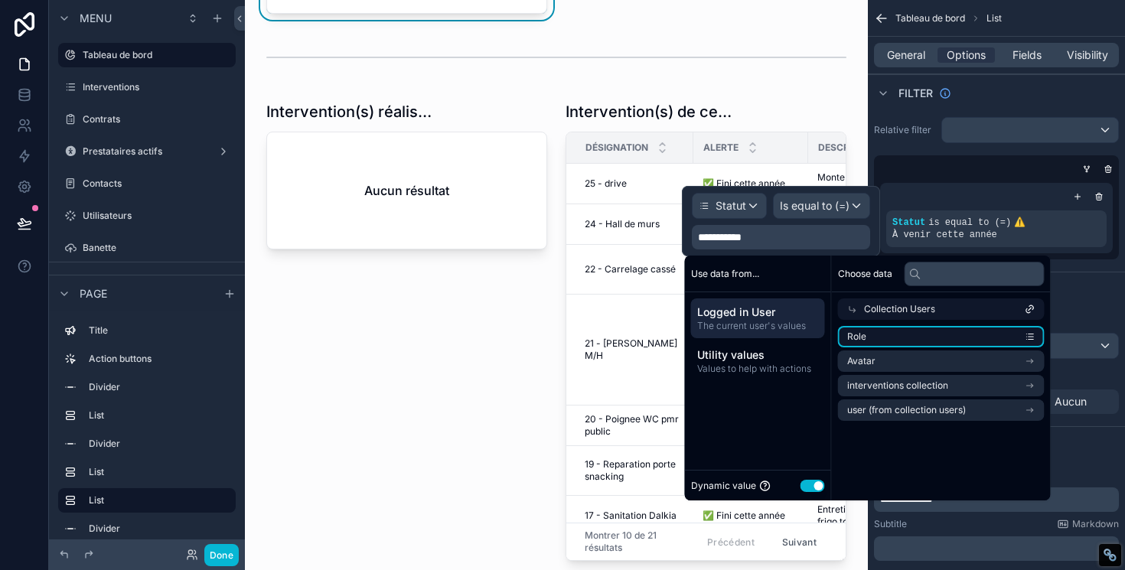
click at [957, 337] on li "Role" at bounding box center [941, 336] width 207 height 21
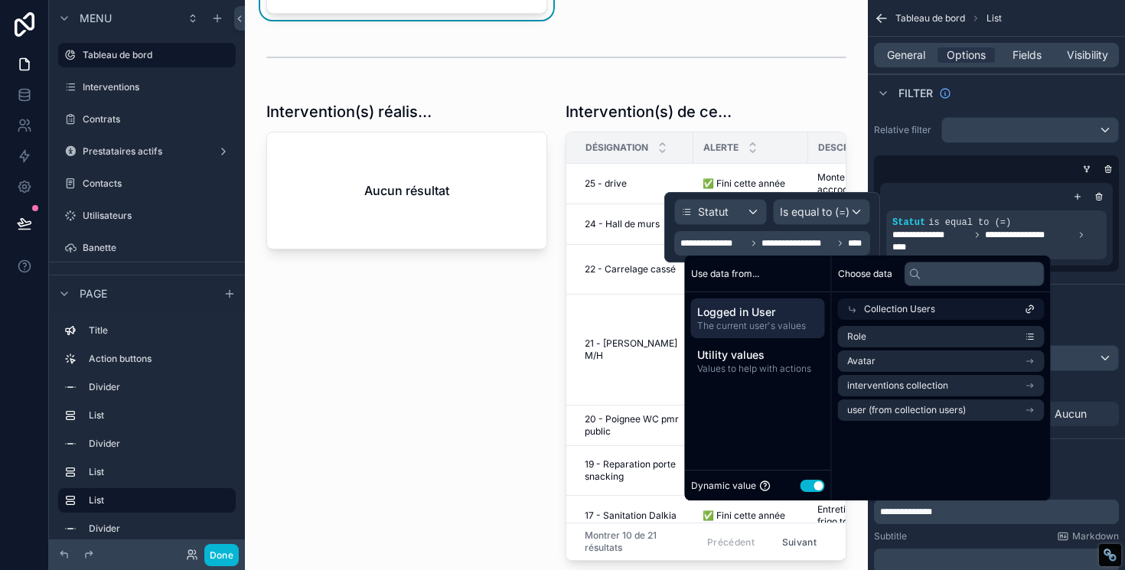
click at [809, 240] on span "**********" at bounding box center [796, 243] width 71 height 12
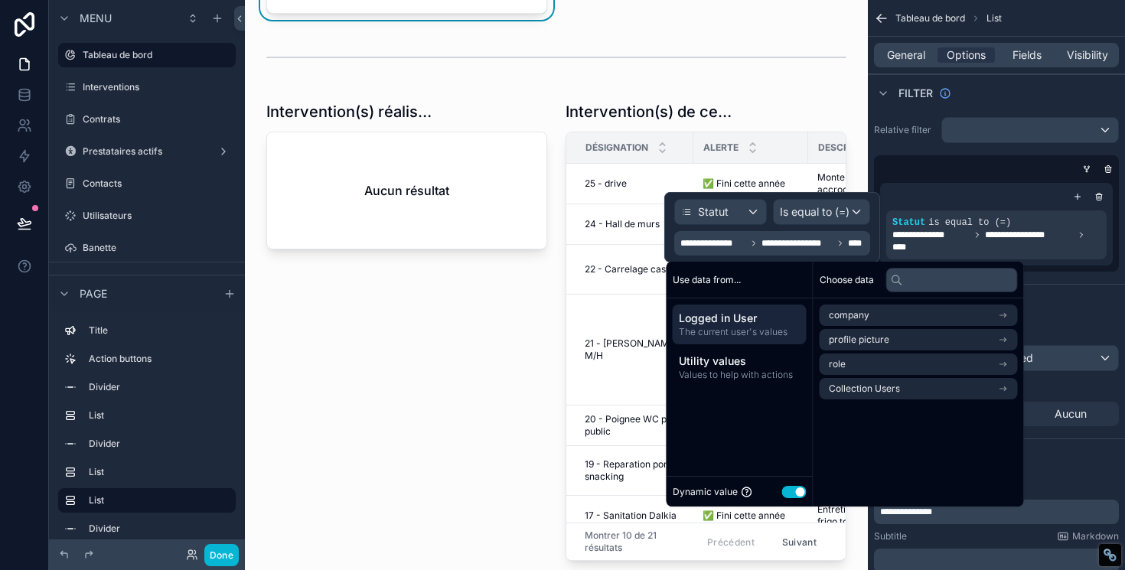
click at [826, 245] on span "**********" at bounding box center [796, 243] width 71 height 12
click at [930, 245] on span "**********" at bounding box center [996, 241] width 208 height 24
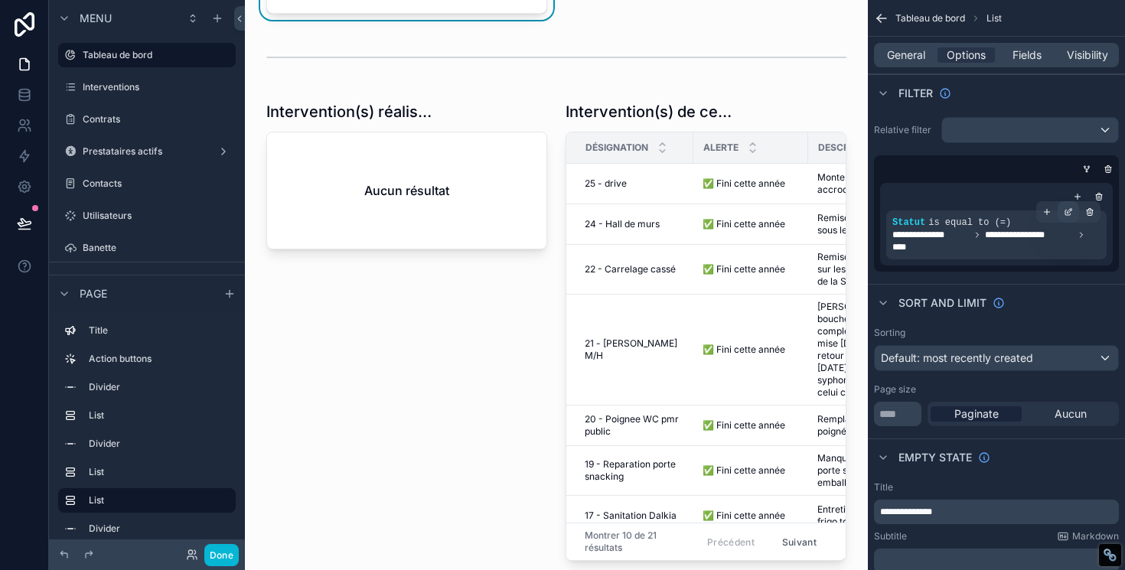
click at [1068, 209] on icon "scrollable content" at bounding box center [1067, 211] width 9 height 9
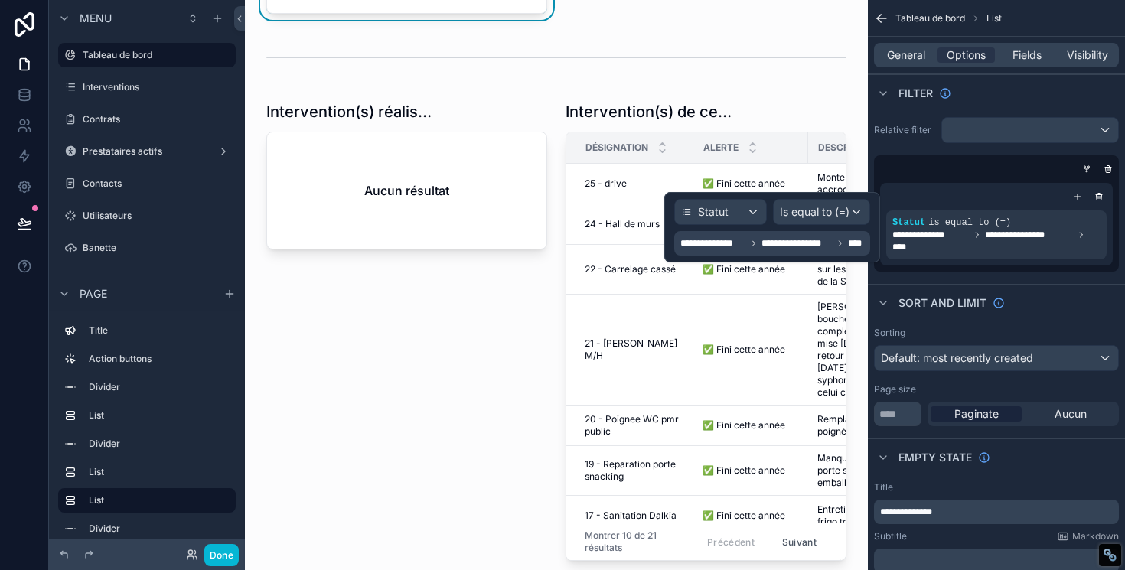
click at [793, 239] on span "**********" at bounding box center [796, 243] width 71 height 12
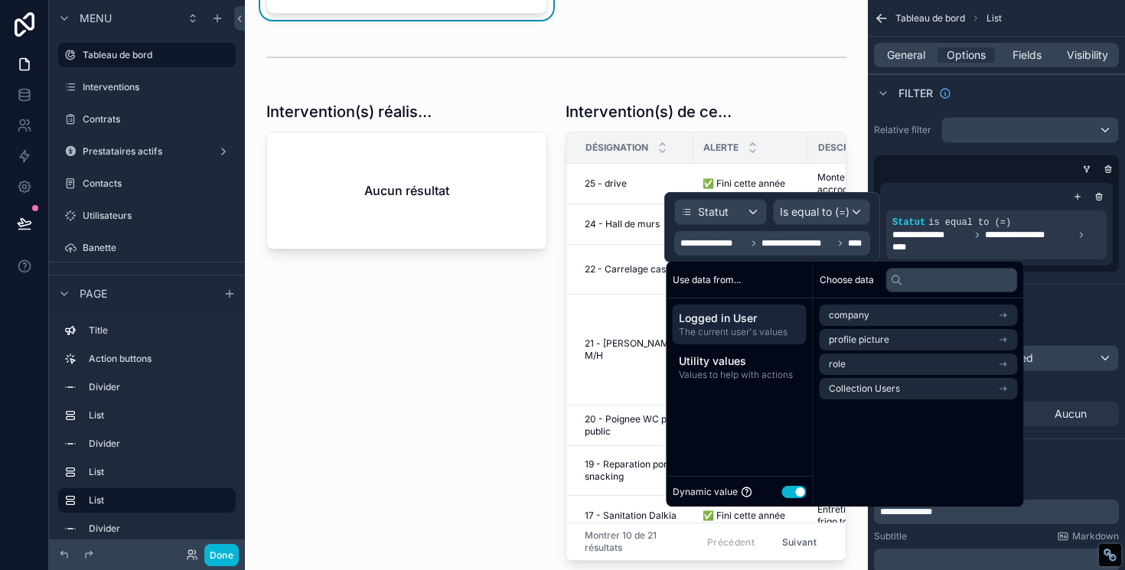
click at [749, 331] on span "The current user's values" at bounding box center [740, 332] width 122 height 12
click at [802, 244] on span "**********" at bounding box center [796, 243] width 71 height 12
click at [944, 247] on span "**********" at bounding box center [996, 241] width 208 height 24
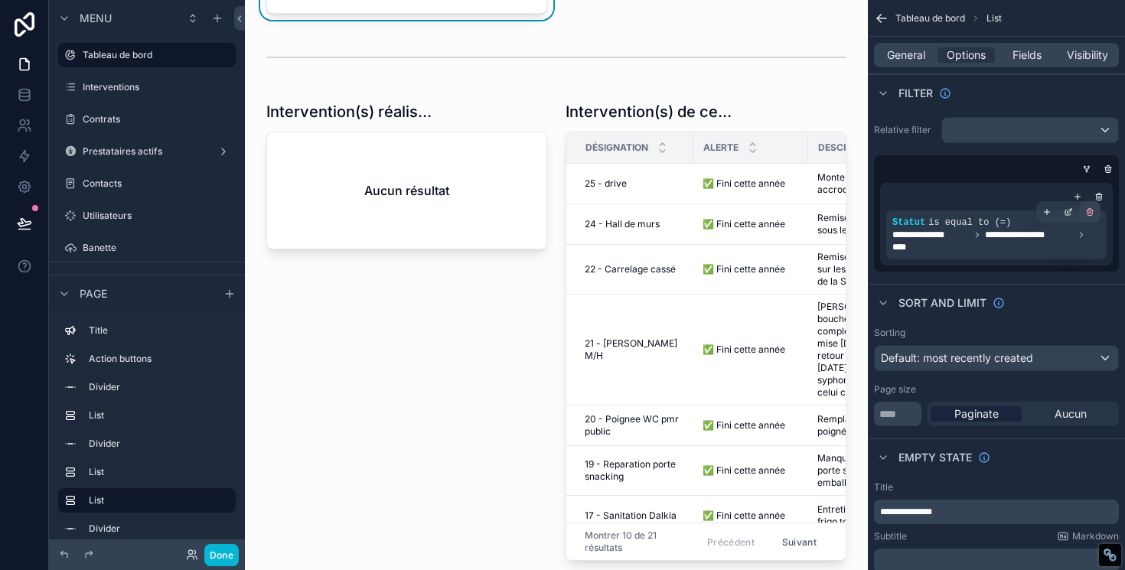
click at [1089, 217] on div "scrollable content" at bounding box center [1089, 211] width 21 height 21
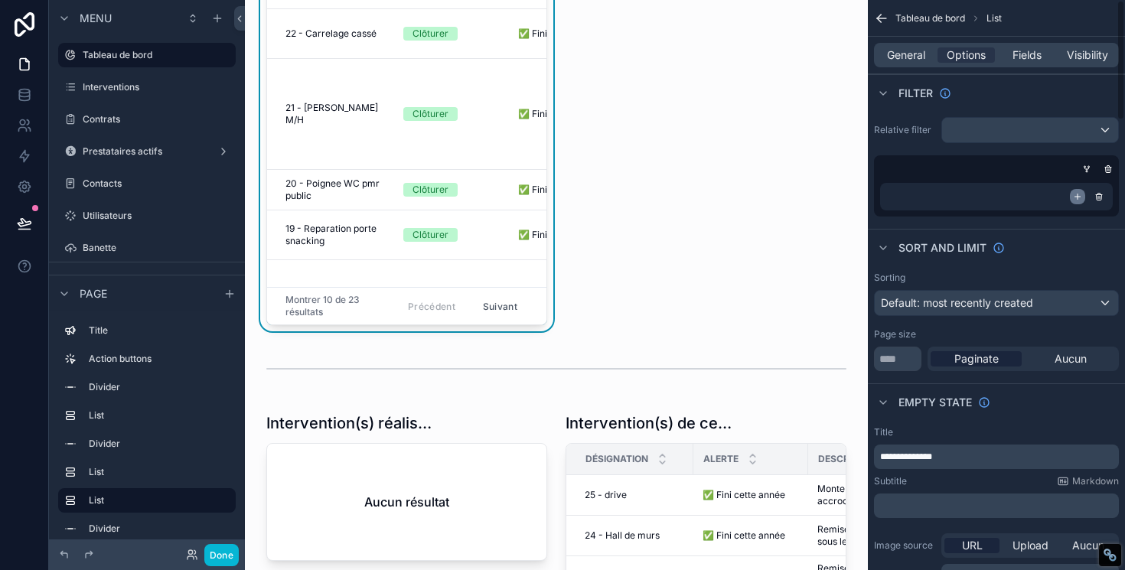
click at [1077, 199] on icon "scrollable content" at bounding box center [1077, 196] width 0 height 5
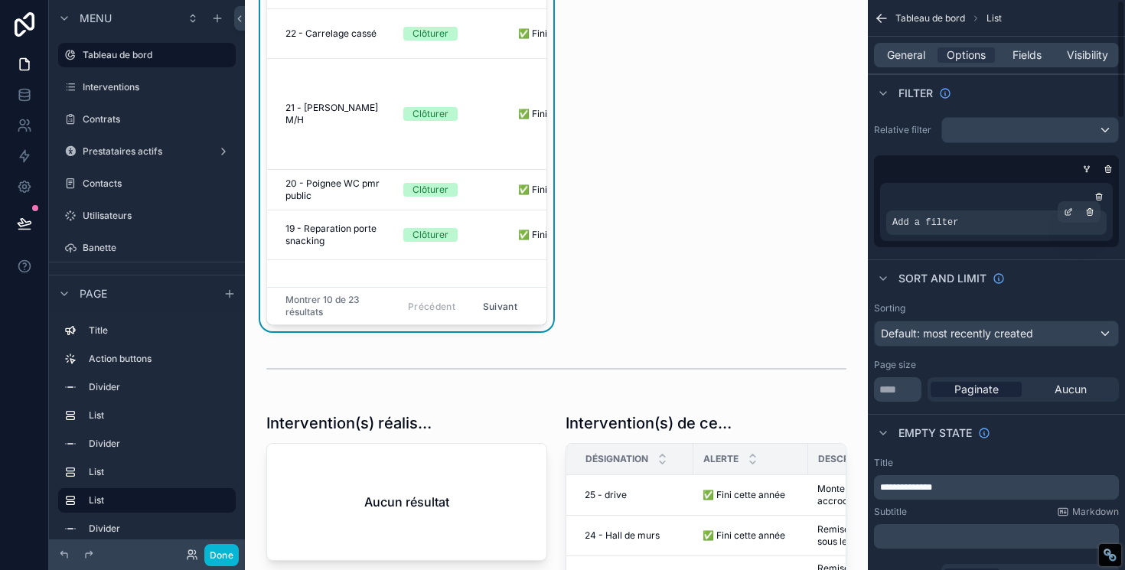
click at [944, 225] on span "Add a filter" at bounding box center [925, 223] width 66 height 12
click at [1064, 211] on icon "scrollable content" at bounding box center [1067, 211] width 9 height 9
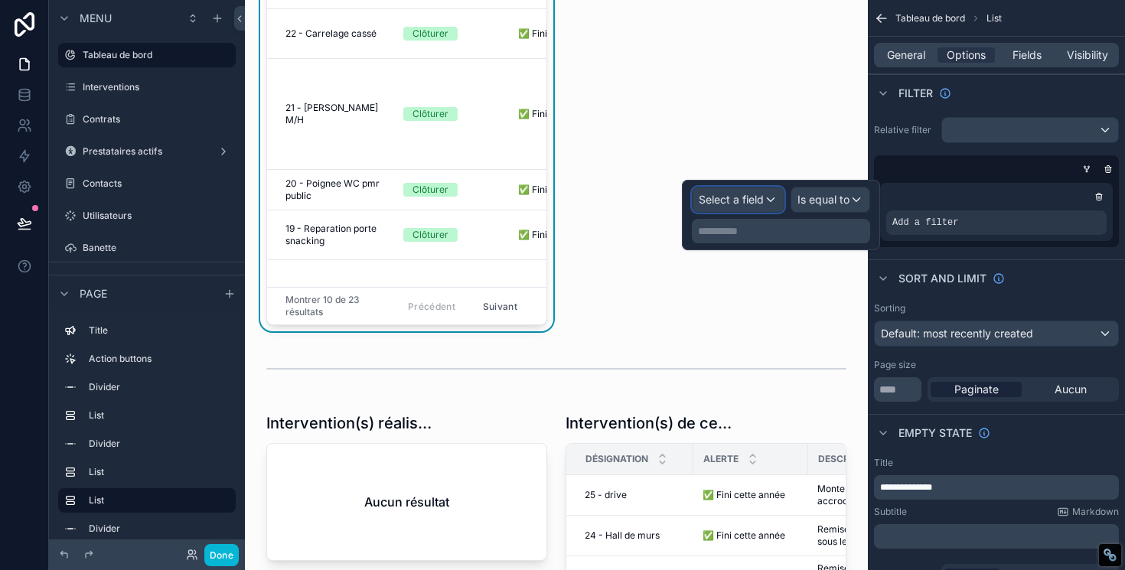
click at [733, 207] on span "Select a field" at bounding box center [731, 199] width 65 height 15
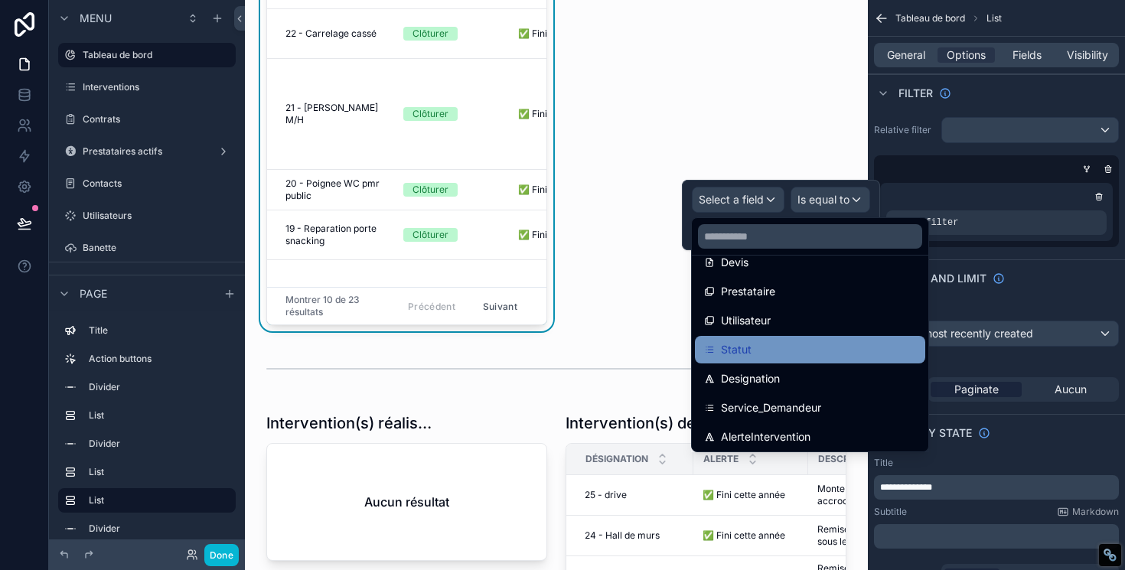
click at [735, 354] on span "Statut" at bounding box center [736, 349] width 31 height 18
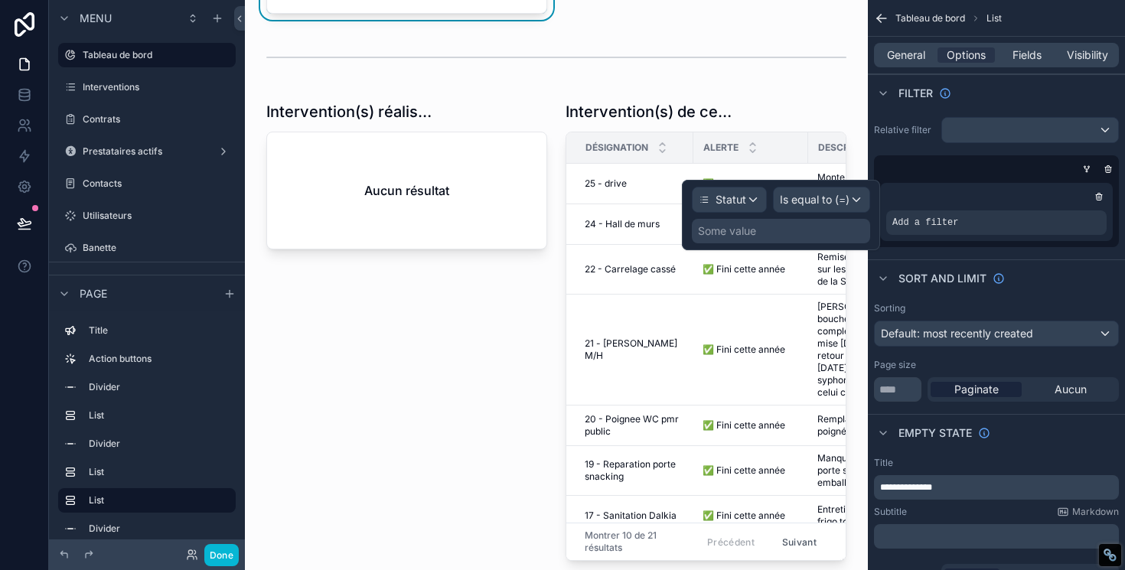
click at [773, 233] on div "Some value" at bounding box center [781, 231] width 178 height 24
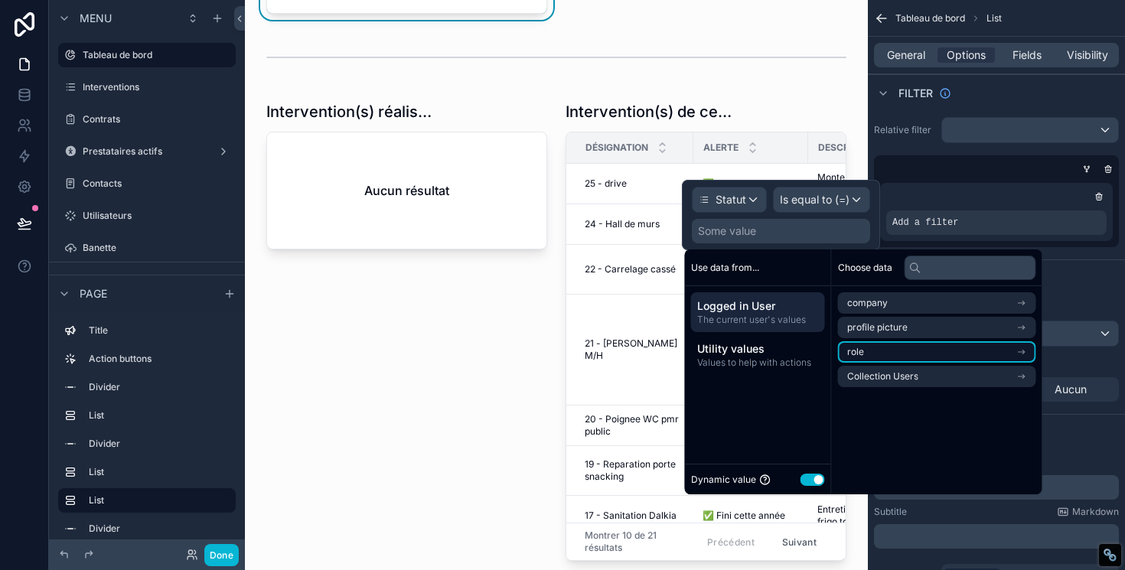
click at [890, 360] on li "role" at bounding box center [937, 351] width 198 height 21
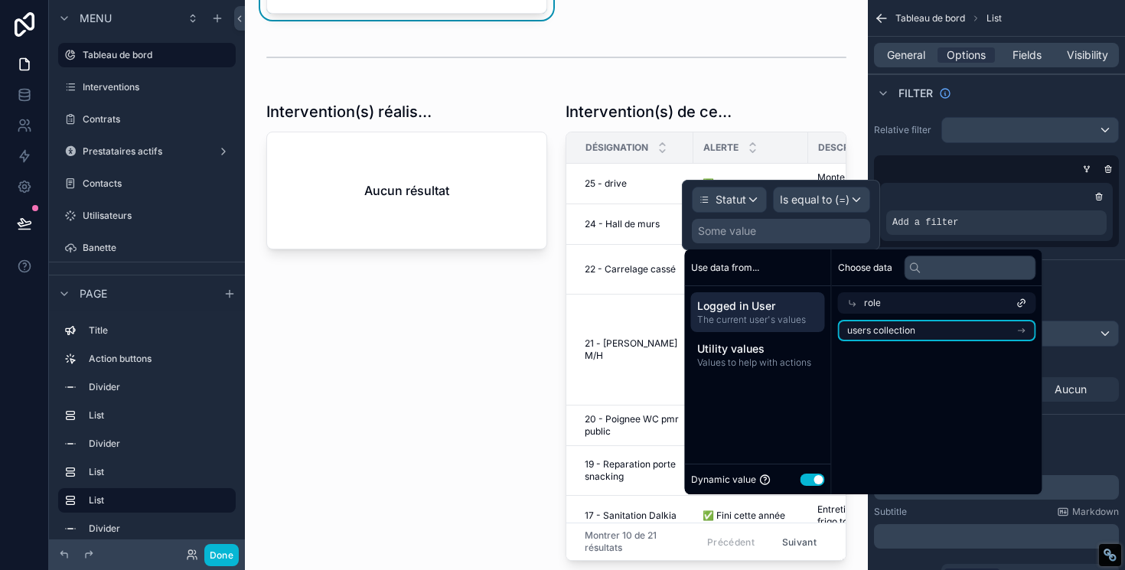
click at [898, 334] on span "users collection" at bounding box center [881, 330] width 68 height 12
click at [743, 322] on span "The current user's values" at bounding box center [758, 320] width 122 height 12
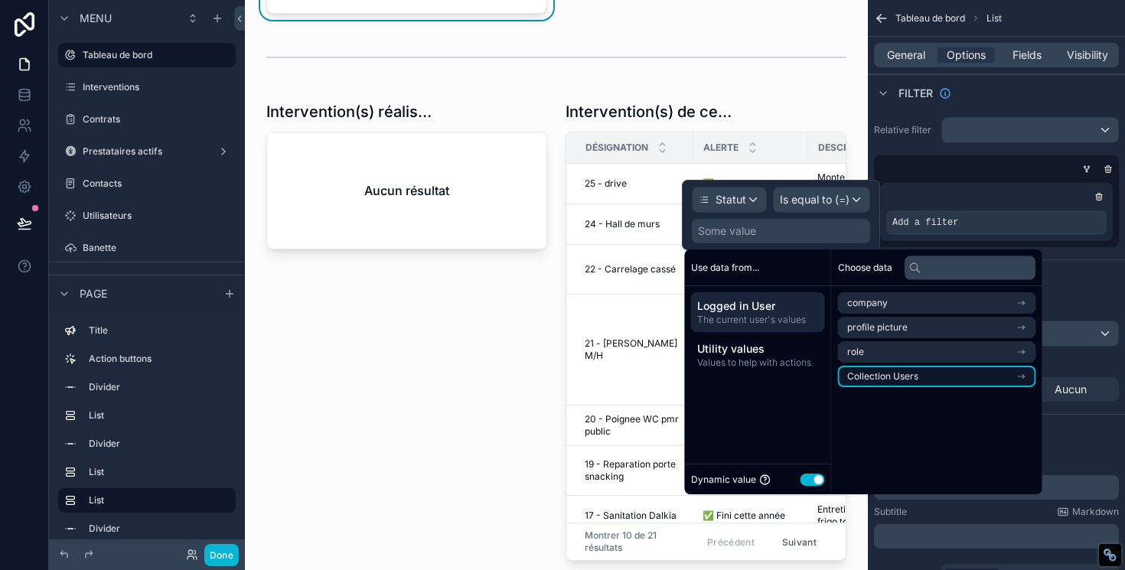
click at [888, 379] on span "Collection Users" at bounding box center [882, 376] width 71 height 12
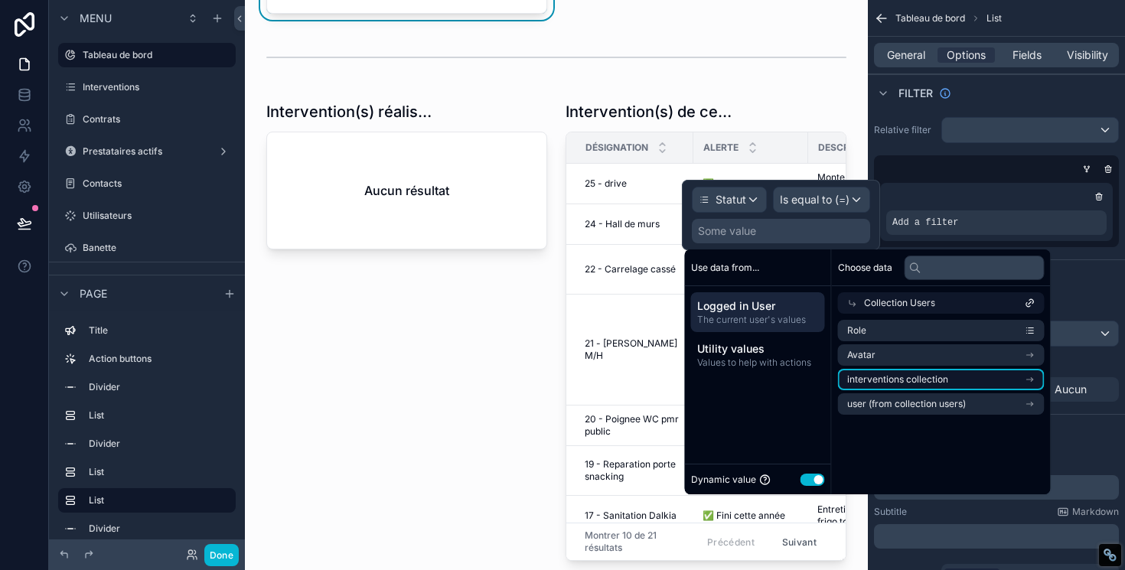
click at [898, 379] on span "interventions collection" at bounding box center [897, 379] width 101 height 12
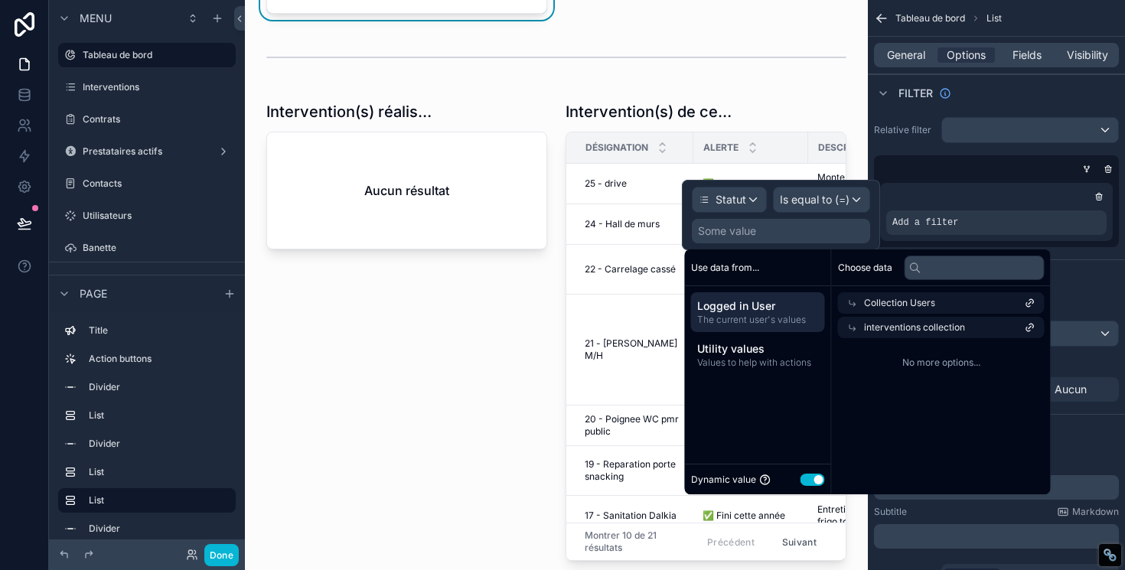
click at [760, 314] on span "The current user's values" at bounding box center [758, 320] width 122 height 12
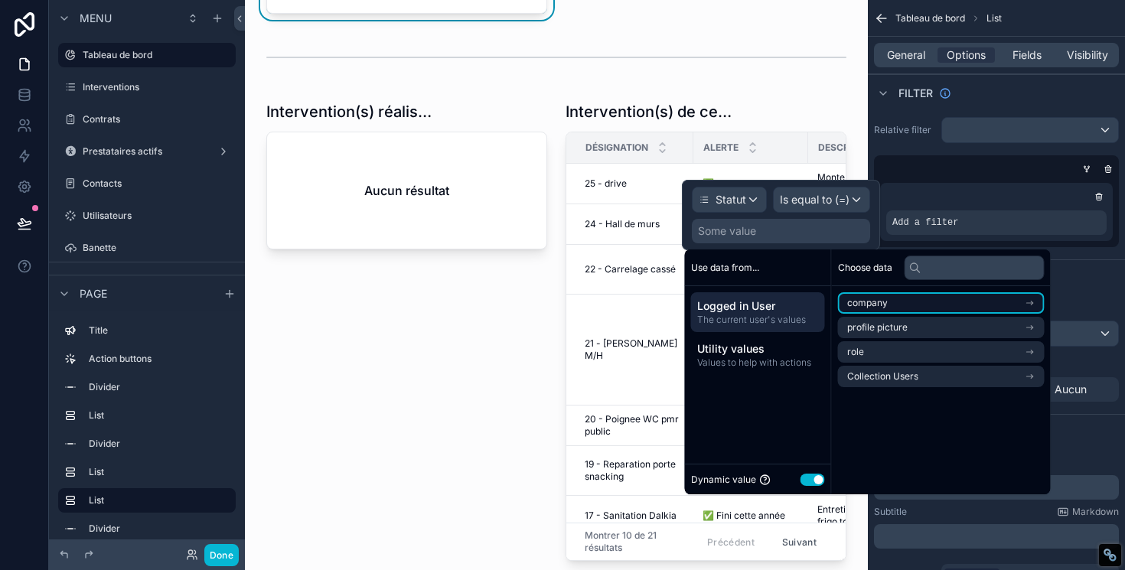
click at [877, 301] on span "company" at bounding box center [867, 303] width 41 height 12
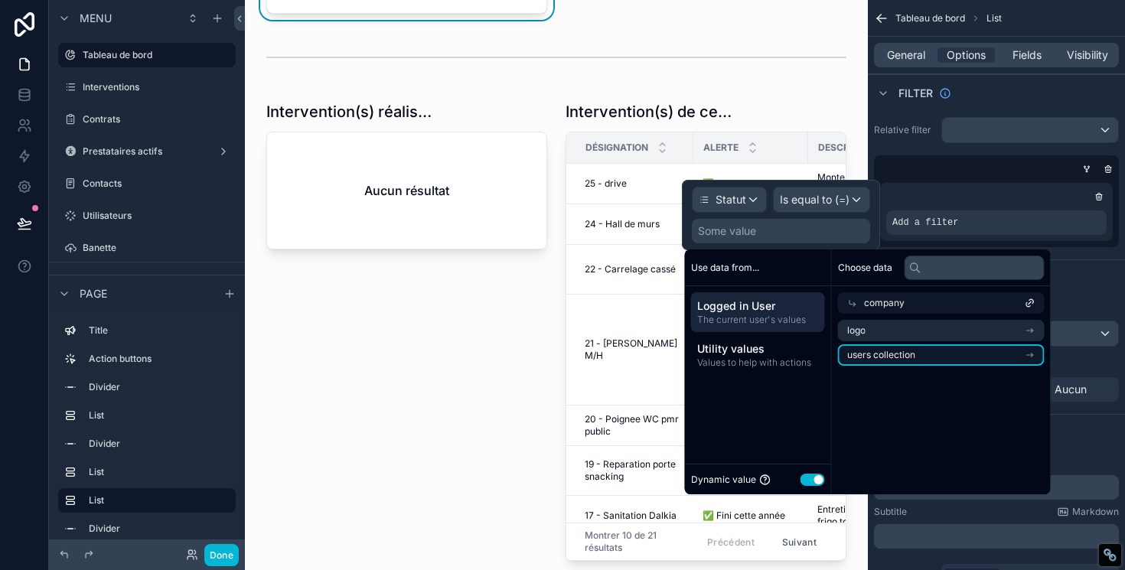
click at [883, 352] on span "users collection" at bounding box center [881, 355] width 68 height 12
click at [793, 323] on span "The current user's values" at bounding box center [758, 320] width 122 height 12
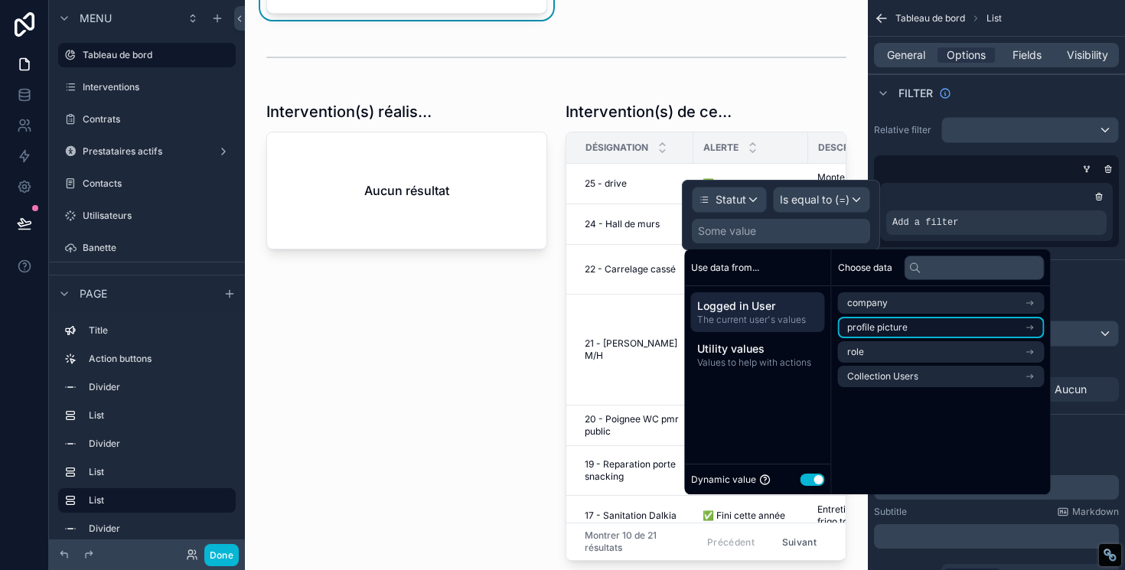
click at [864, 336] on li "profile picture" at bounding box center [941, 327] width 207 height 21
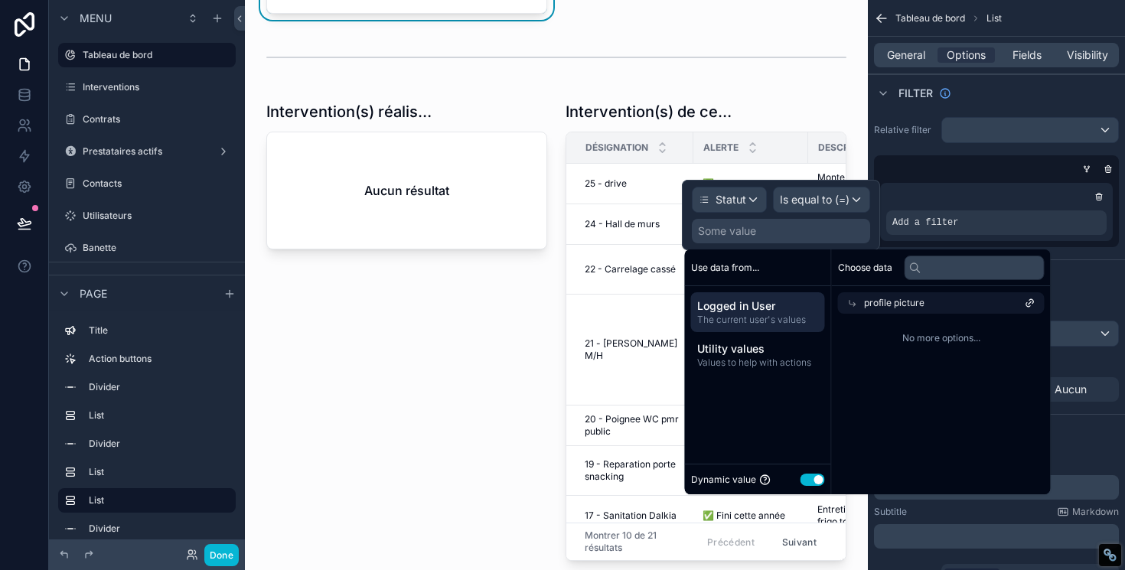
click at [774, 315] on span "The current user's values" at bounding box center [758, 320] width 122 height 12
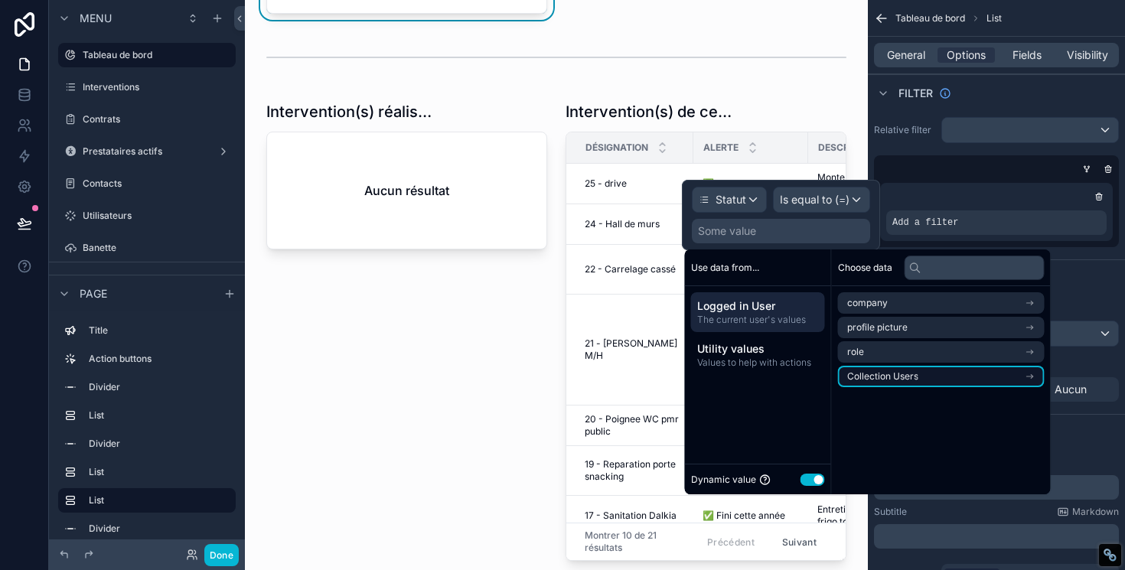
click at [874, 372] on span "Collection Users" at bounding box center [882, 376] width 71 height 12
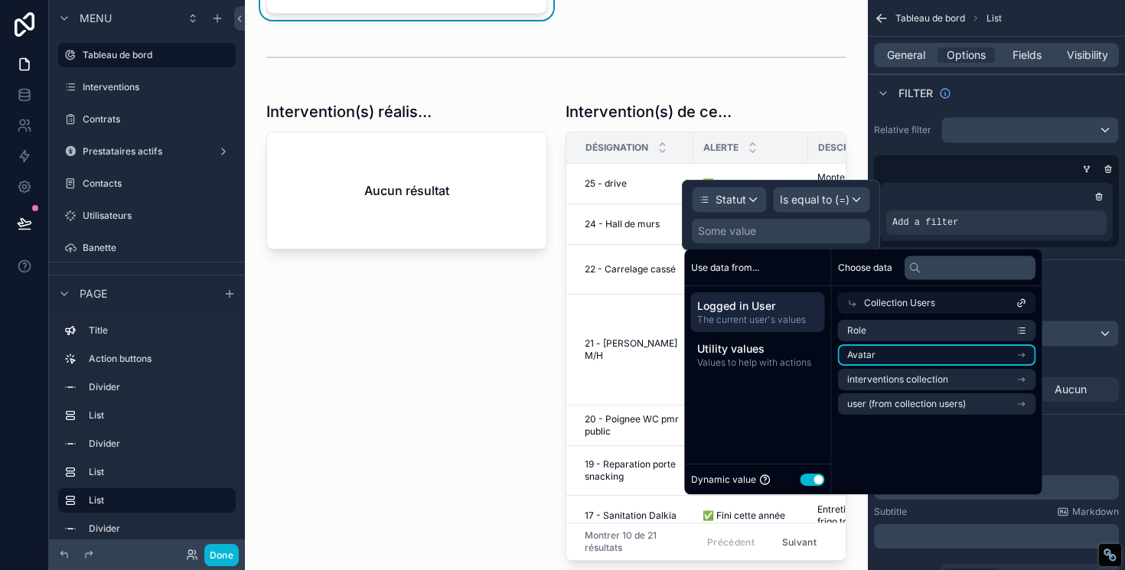
click at [866, 357] on span "Avatar" at bounding box center [861, 355] width 28 height 12
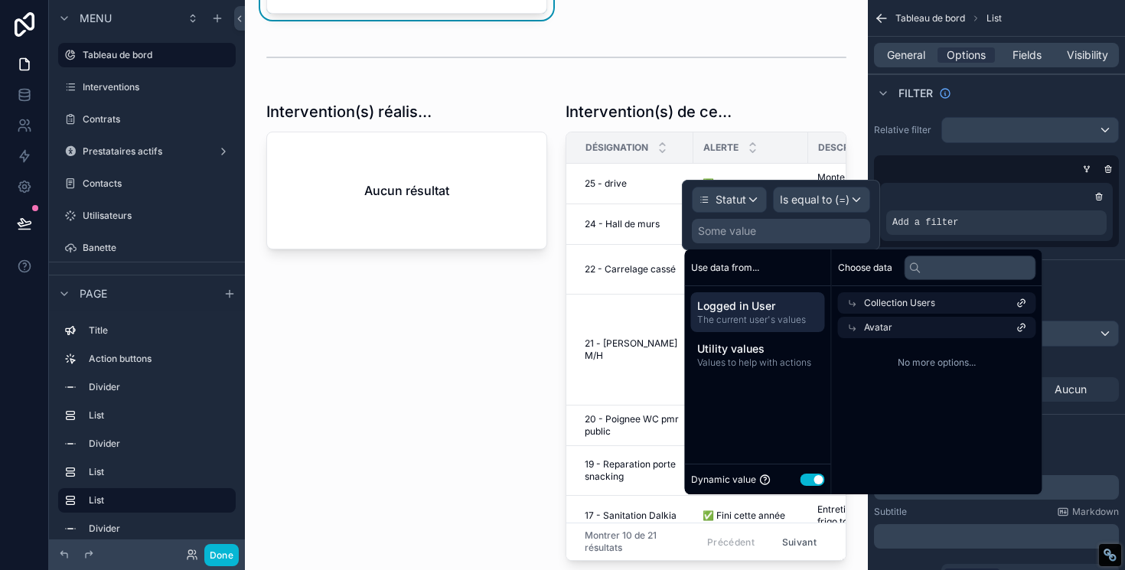
click at [776, 298] on span "Logged in User" at bounding box center [758, 305] width 122 height 15
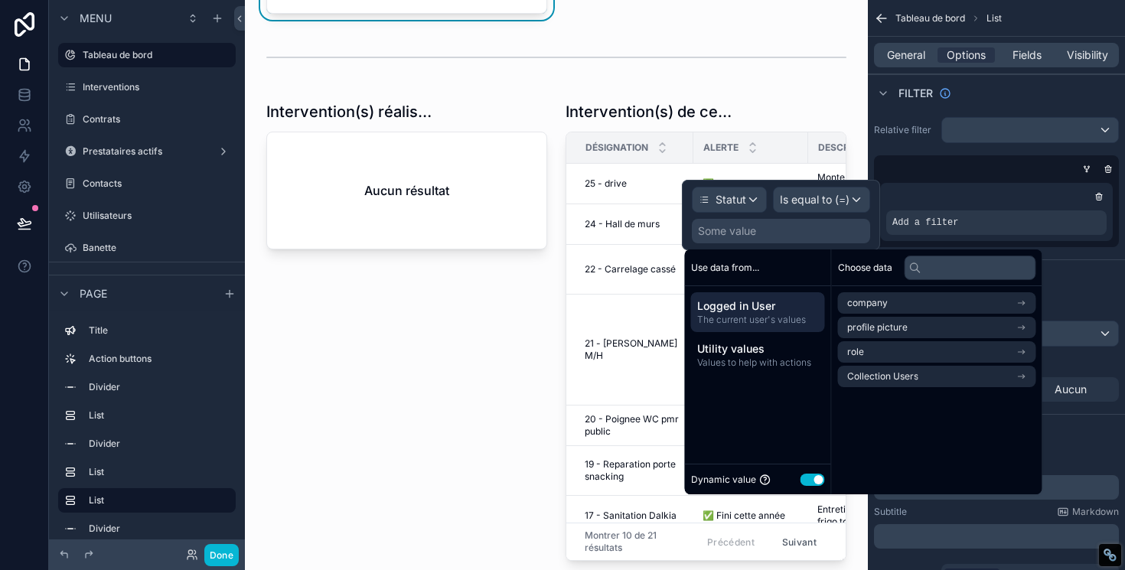
click at [776, 298] on span "Logged in User" at bounding box center [758, 305] width 122 height 15
click at [952, 193] on div "scrollable content" at bounding box center [996, 196] width 220 height 15
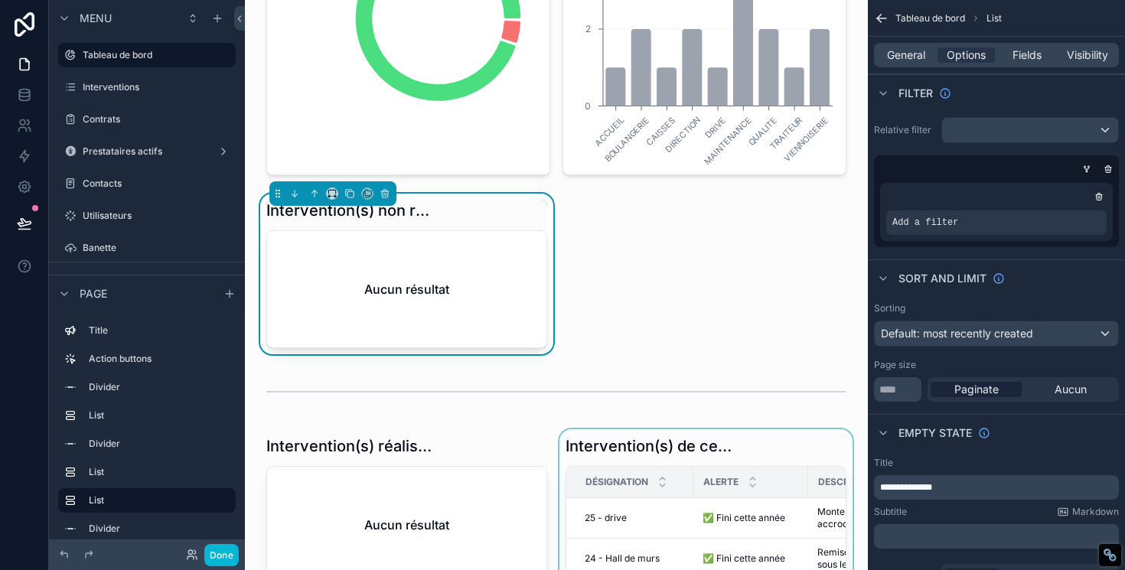
scroll to position [624, 0]
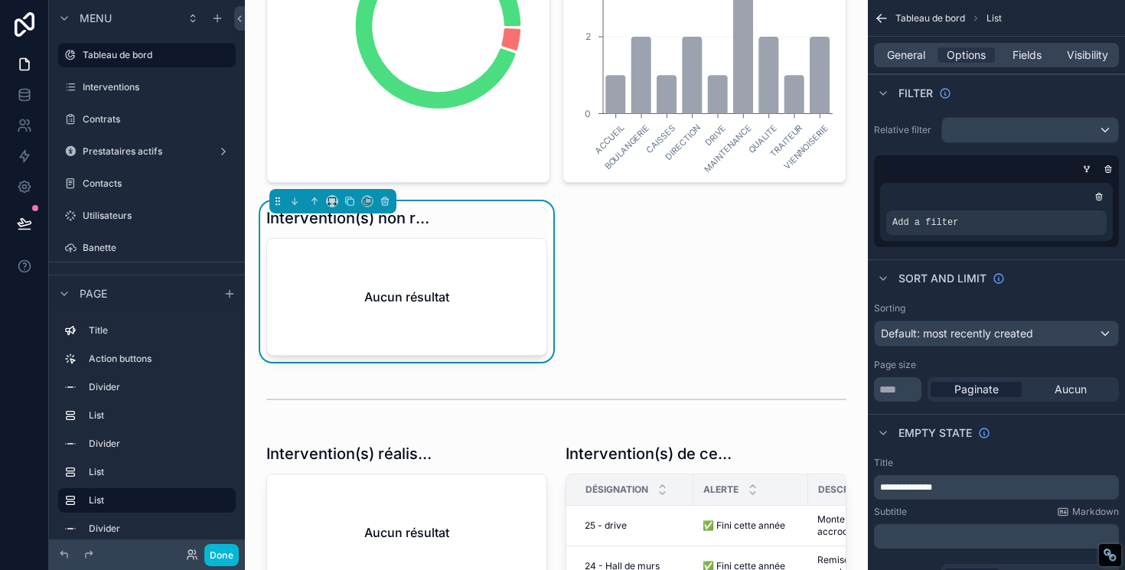
click at [461, 236] on div "Intervention(s) non réalisées Aucun résultat" at bounding box center [406, 281] width 281 height 148
click at [1029, 60] on span "Fields" at bounding box center [1026, 54] width 29 height 15
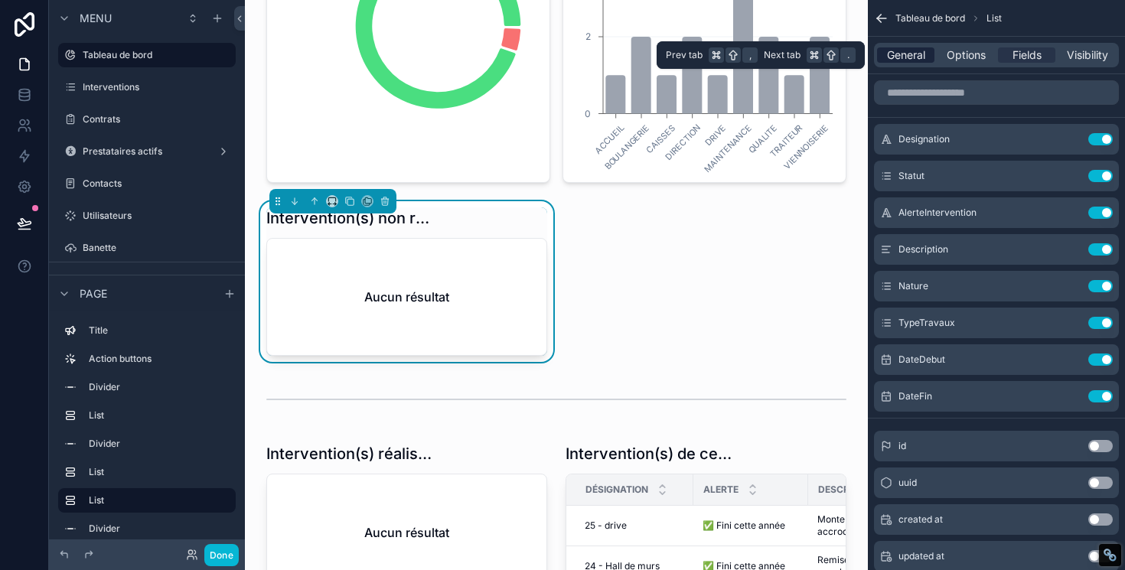
click at [929, 57] on div "General" at bounding box center [905, 54] width 57 height 15
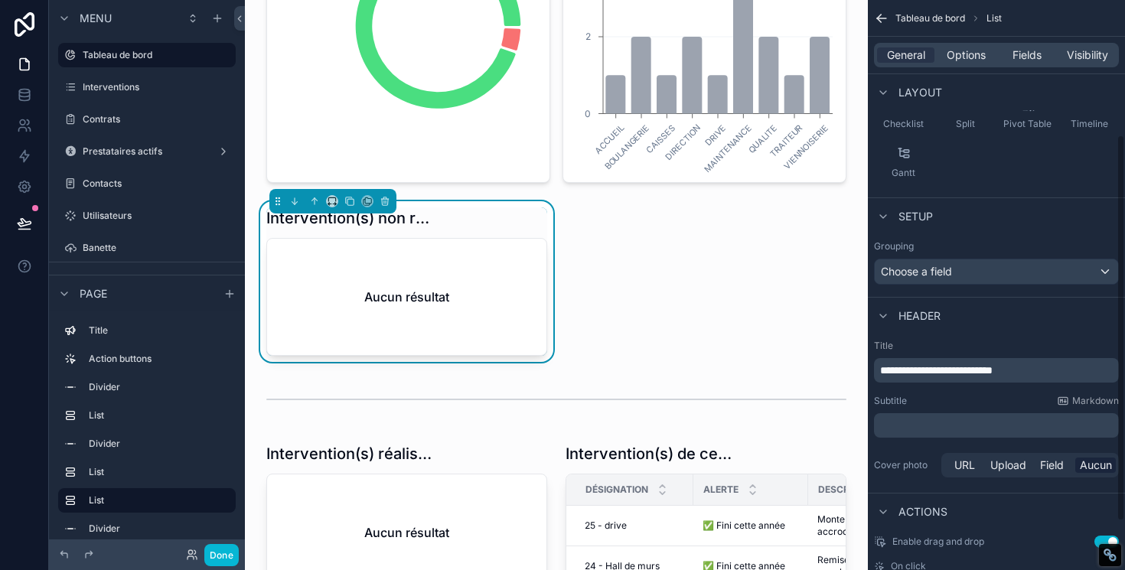
scroll to position [207, 0]
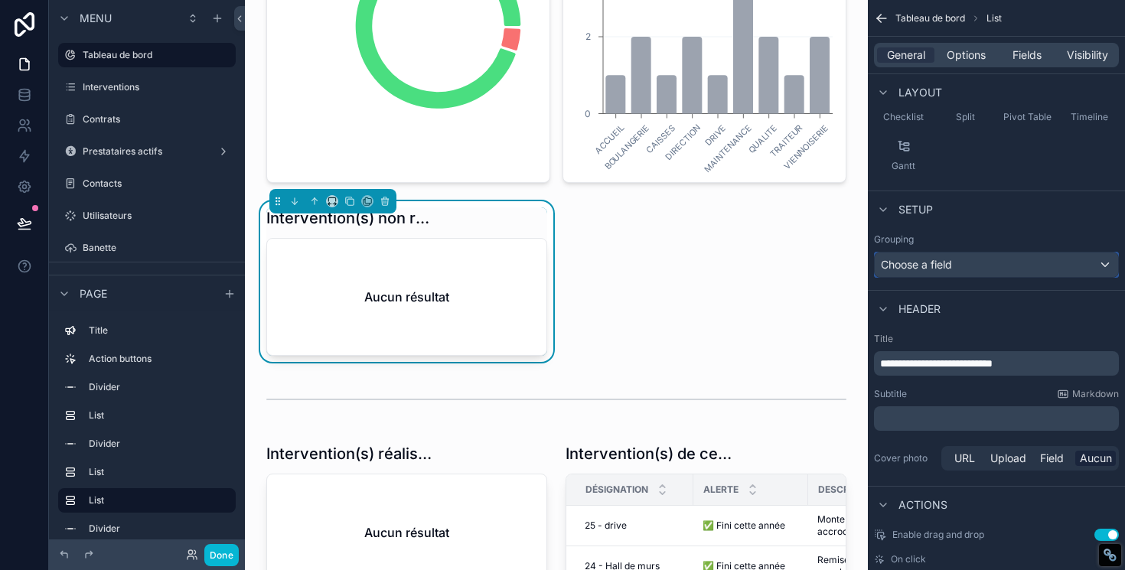
click at [990, 262] on div "Choose a field" at bounding box center [995, 264] width 243 height 24
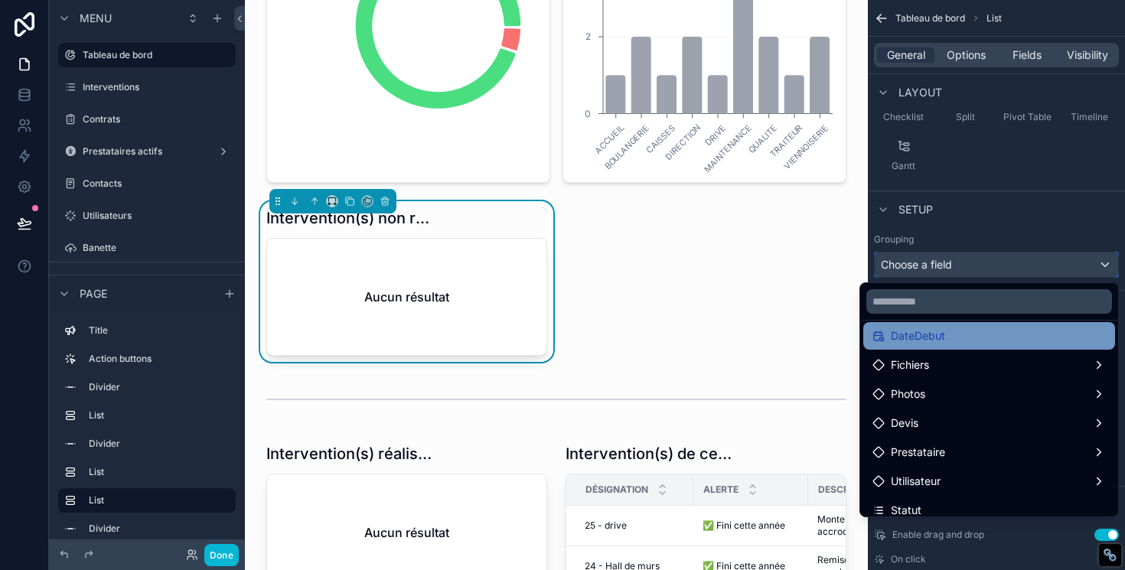
scroll to position [244, 0]
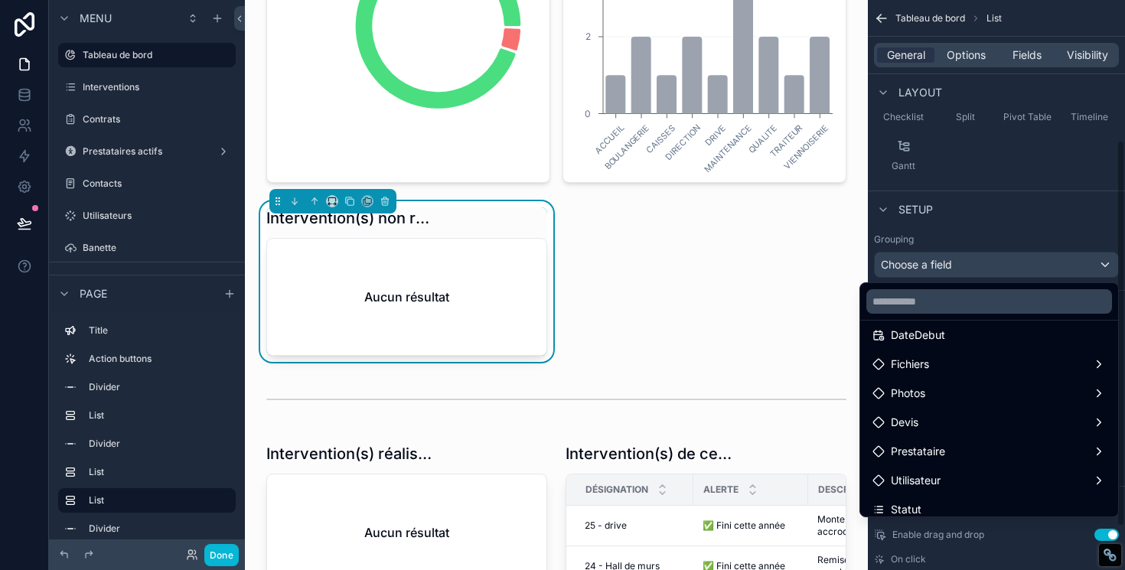
click at [998, 236] on div "scrollable content" at bounding box center [562, 285] width 1125 height 570
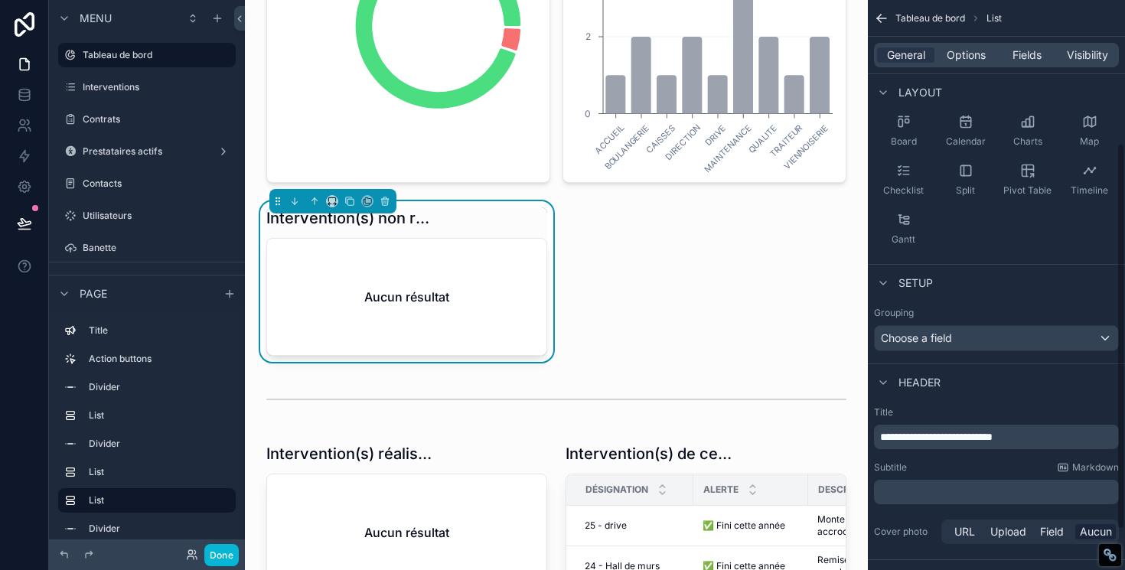
scroll to position [0, 0]
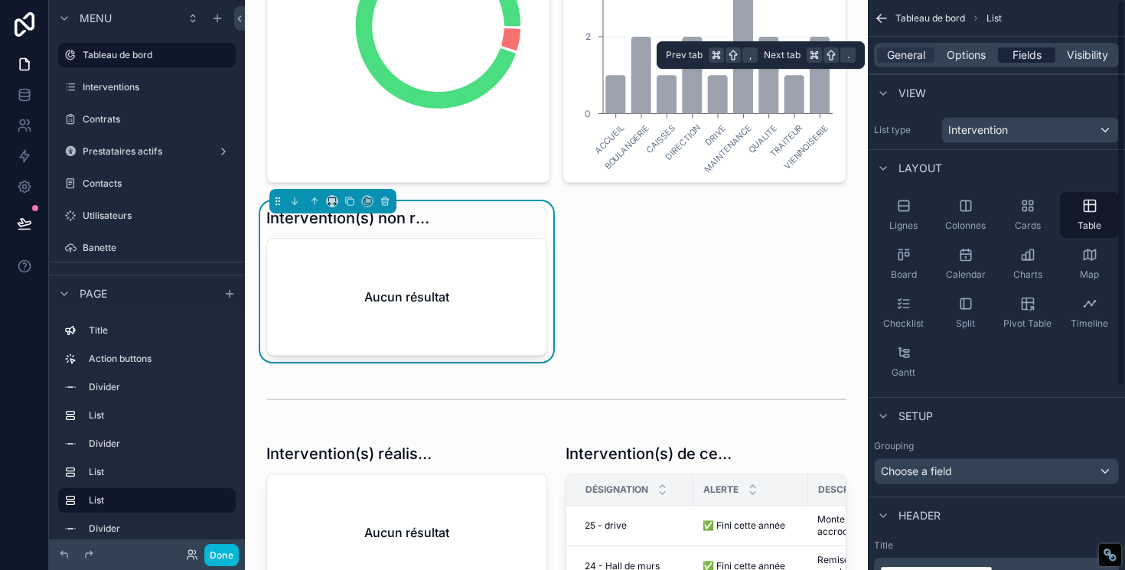
click at [1020, 47] on span "Fields" at bounding box center [1026, 54] width 29 height 15
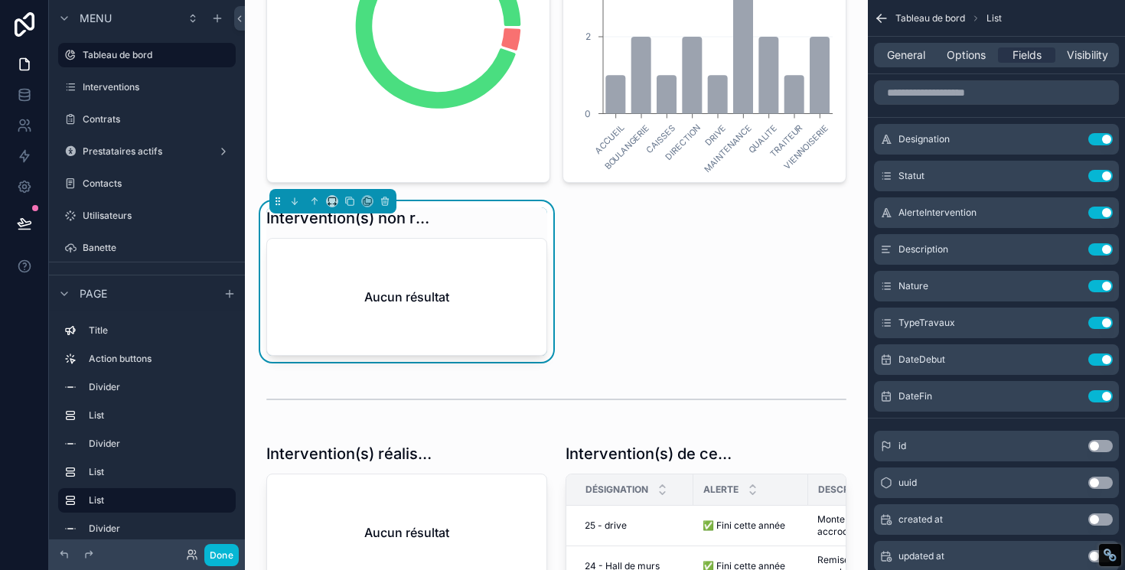
click at [969, 64] on div "General Options Fields Visibility" at bounding box center [996, 55] width 245 height 24
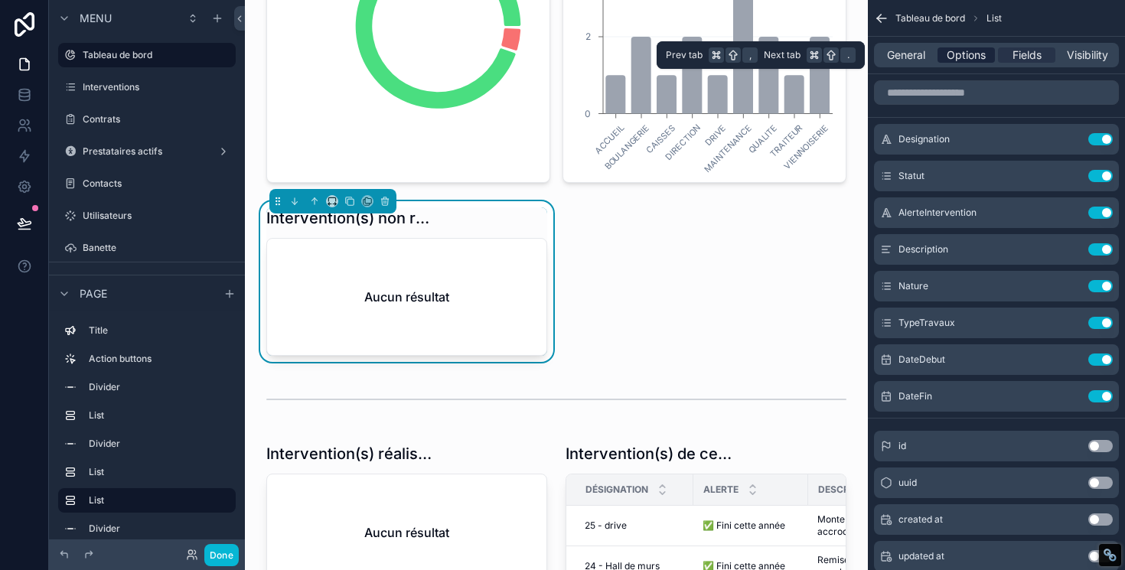
click at [970, 55] on span "Options" at bounding box center [965, 54] width 39 height 15
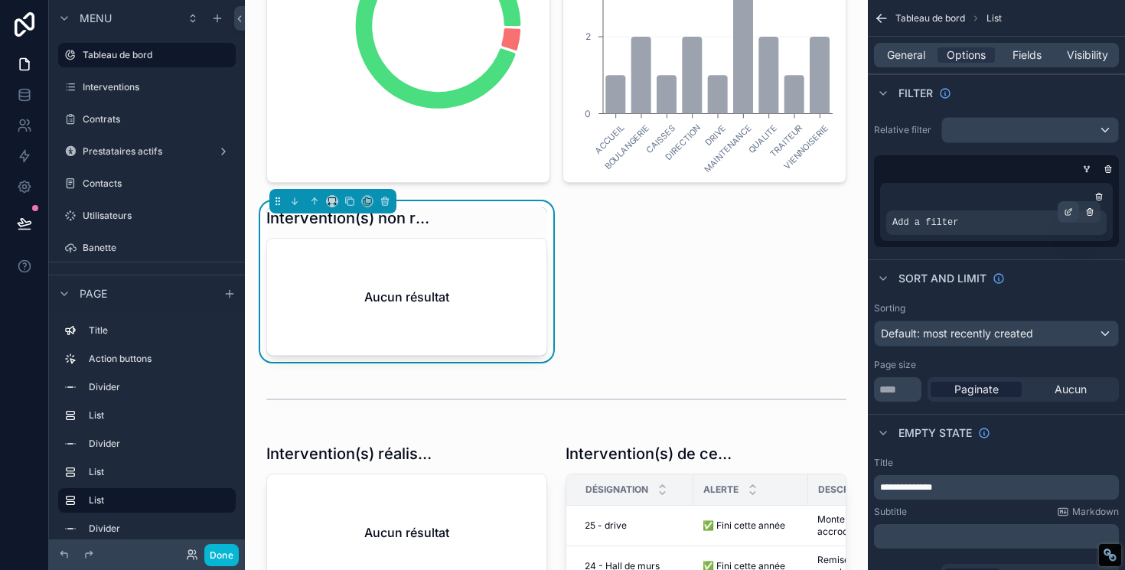
click at [1070, 214] on icon "scrollable content" at bounding box center [1067, 211] width 9 height 9
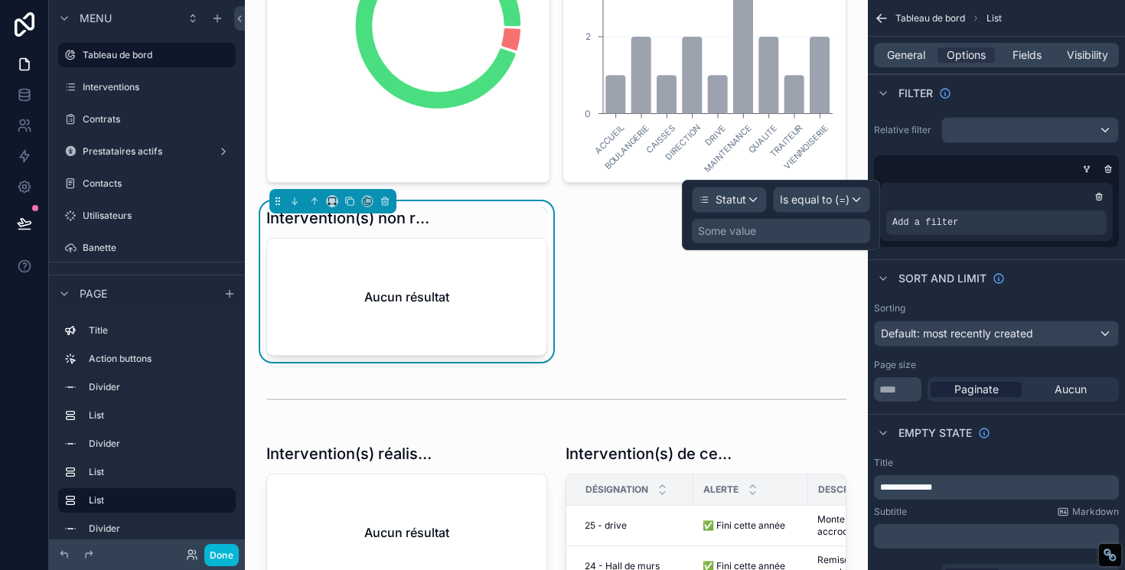
click at [764, 226] on div "Some value" at bounding box center [781, 231] width 178 height 24
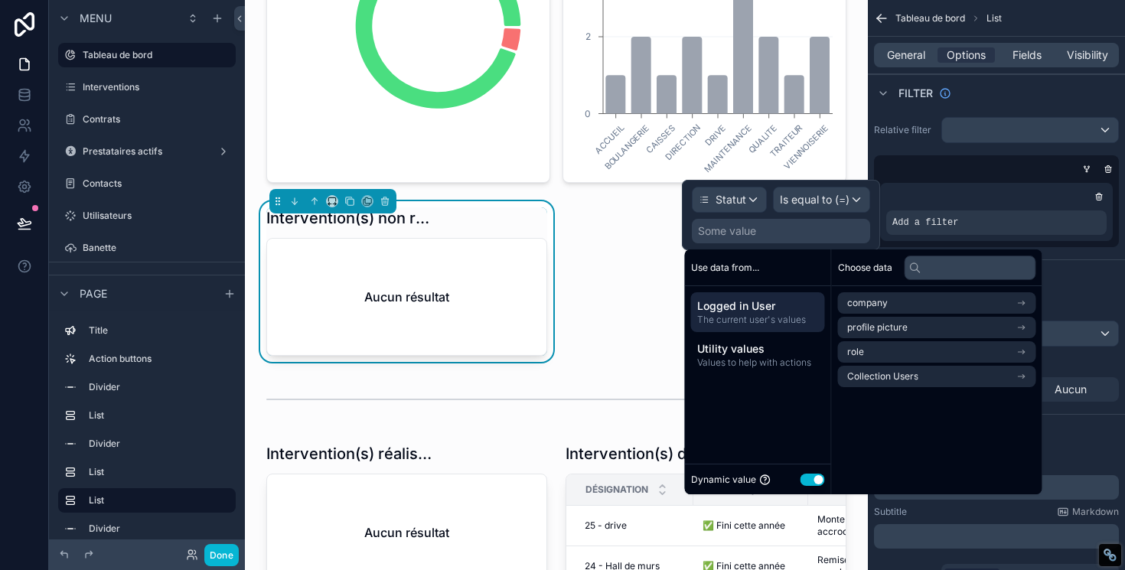
click at [813, 483] on button "Use setting" at bounding box center [812, 480] width 24 height 12
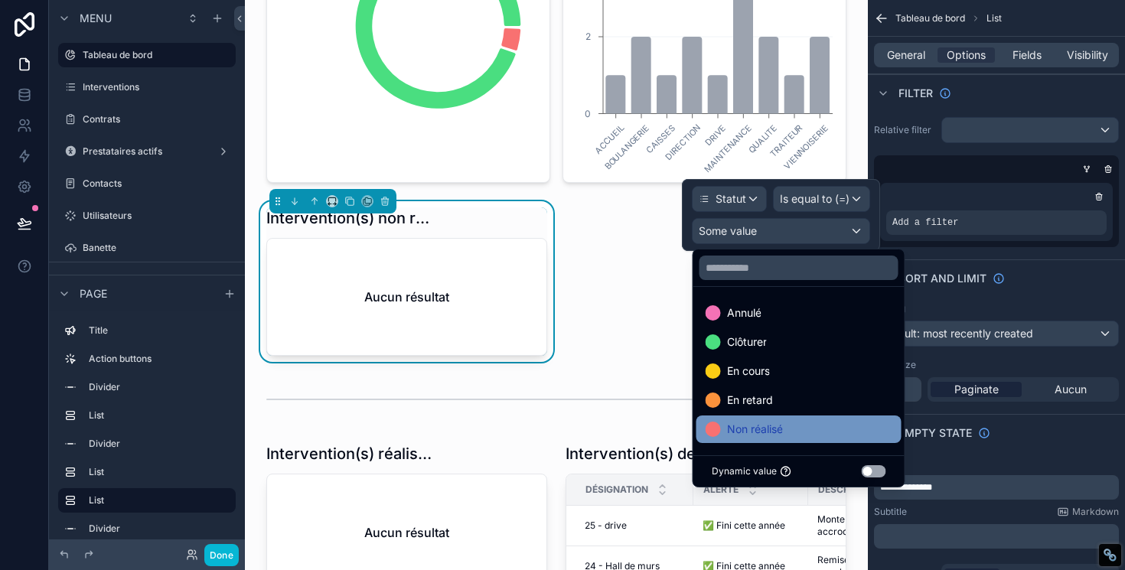
click at [800, 424] on div "Non réalisé" at bounding box center [798, 429] width 187 height 18
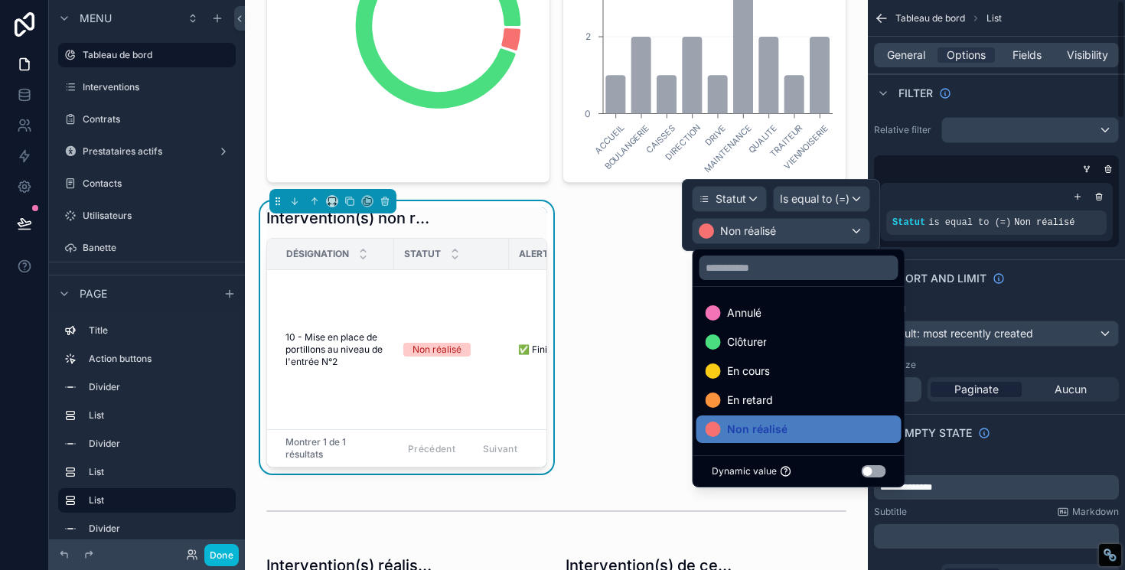
click at [1064, 295] on div "Sort And Limit" at bounding box center [996, 277] width 257 height 37
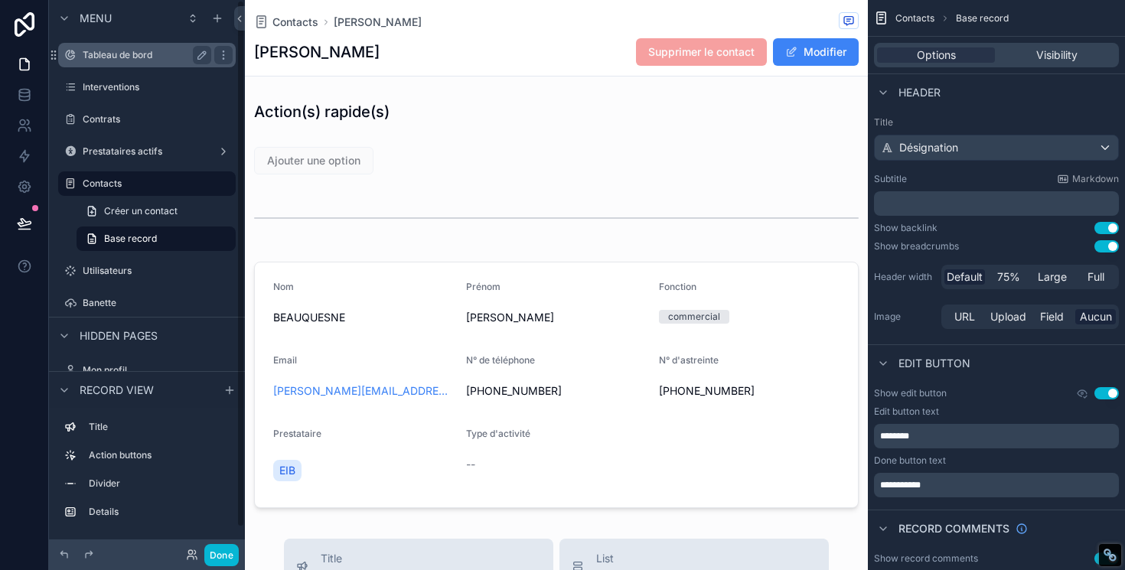
click at [142, 57] on label "Tableau de bord" at bounding box center [144, 55] width 122 height 12
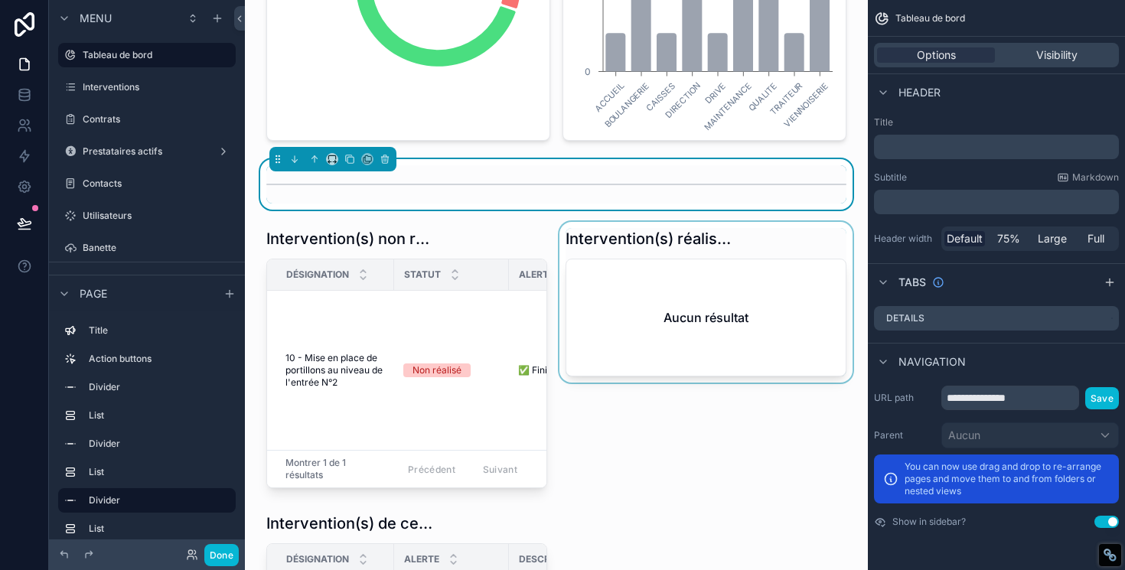
scroll to position [653, 0]
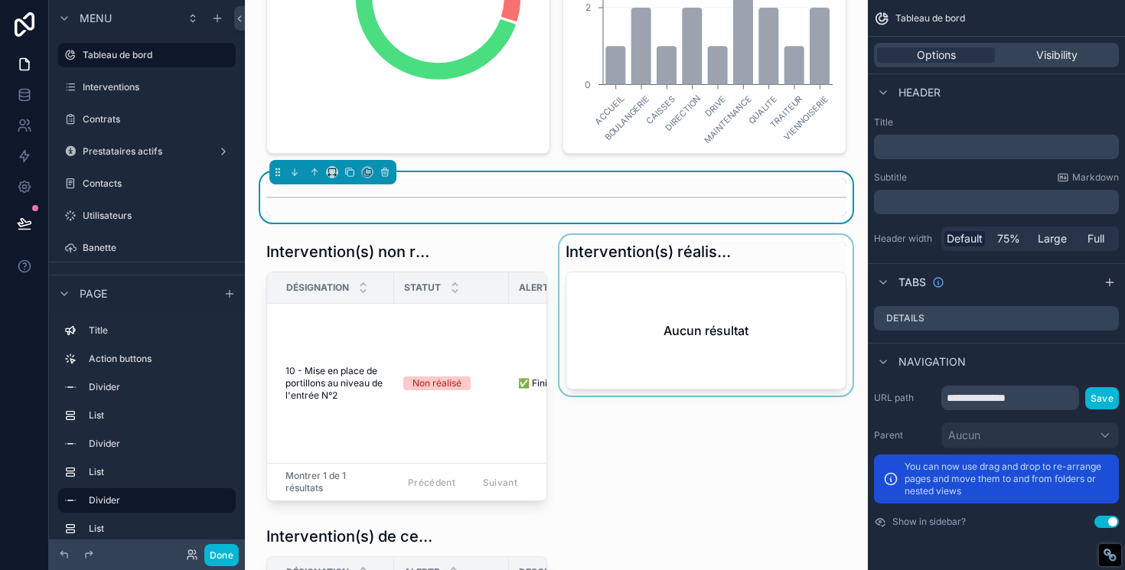
click at [657, 256] on div "scrollable content" at bounding box center [705, 371] width 299 height 272
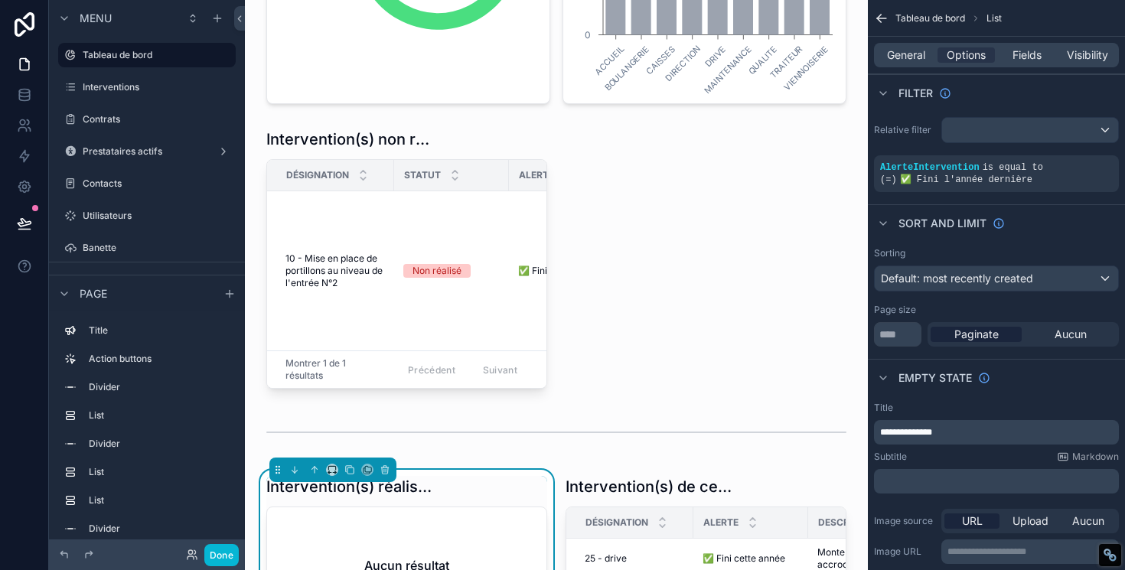
scroll to position [665, 0]
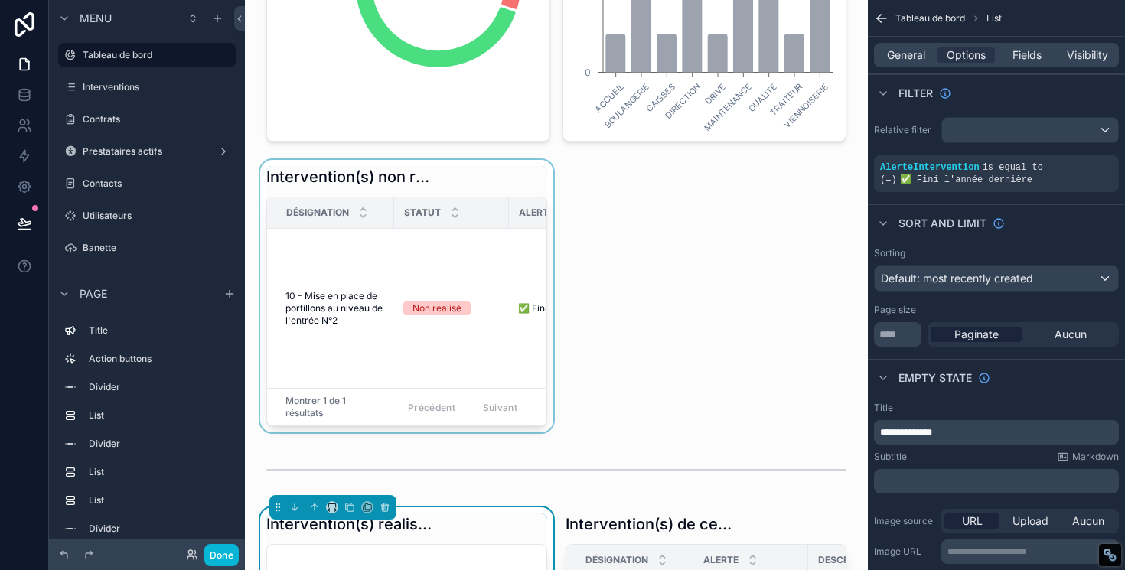
click at [506, 182] on div "scrollable content" at bounding box center [406, 296] width 299 height 272
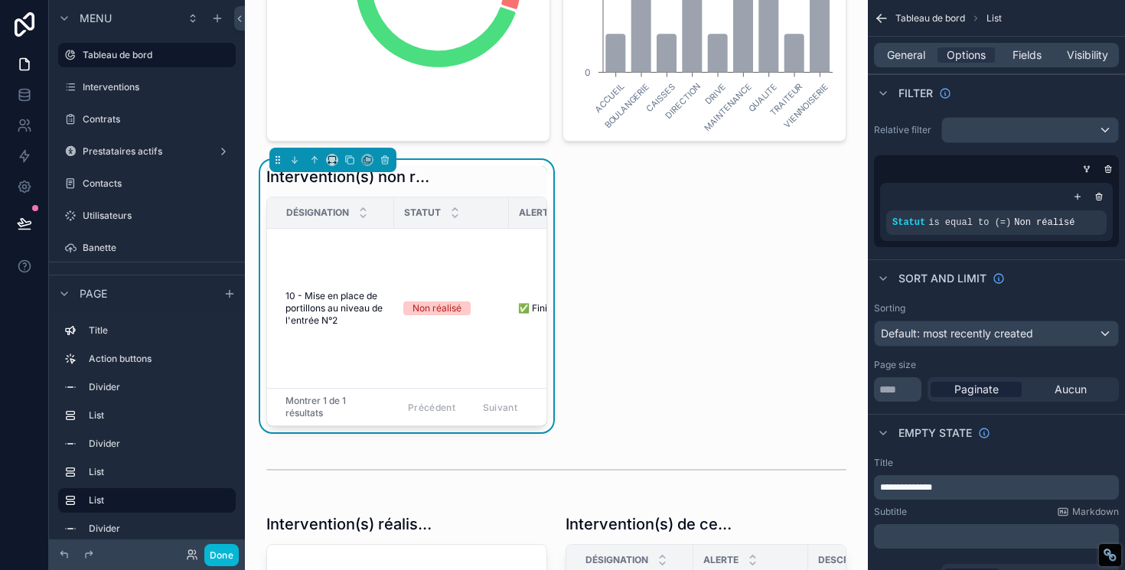
click at [1044, 393] on div "Aucun" at bounding box center [1069, 389] width 91 height 15
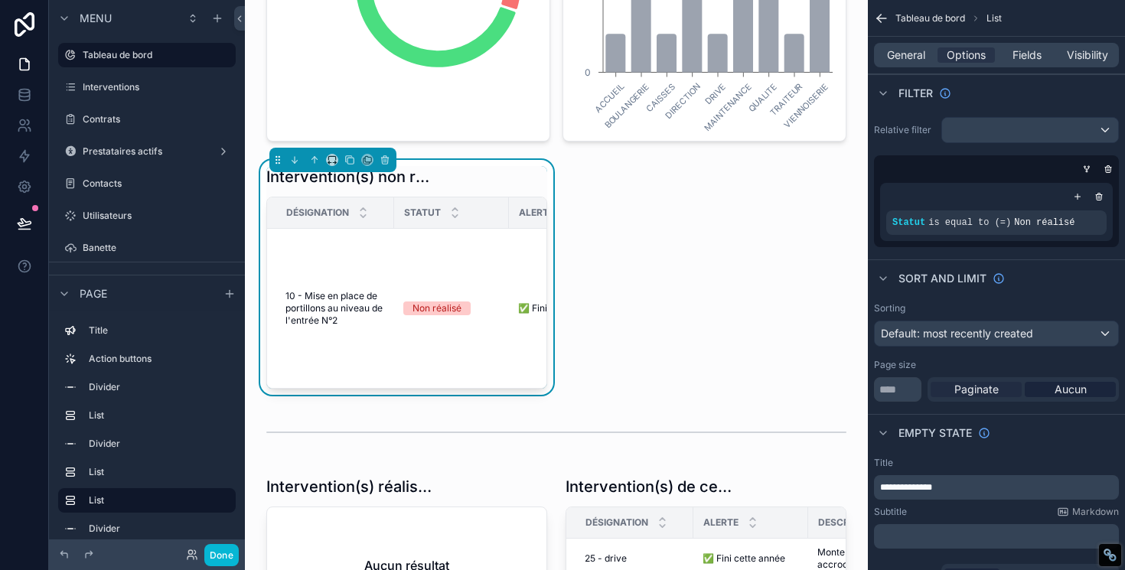
click at [984, 392] on span "Paginate" at bounding box center [976, 389] width 44 height 15
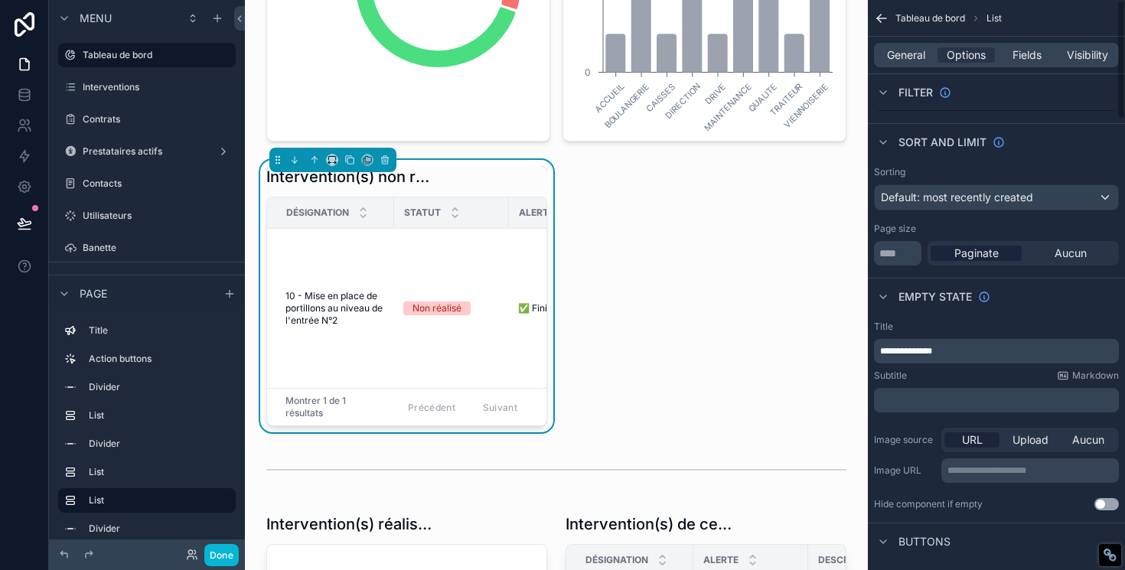
scroll to position [0, 0]
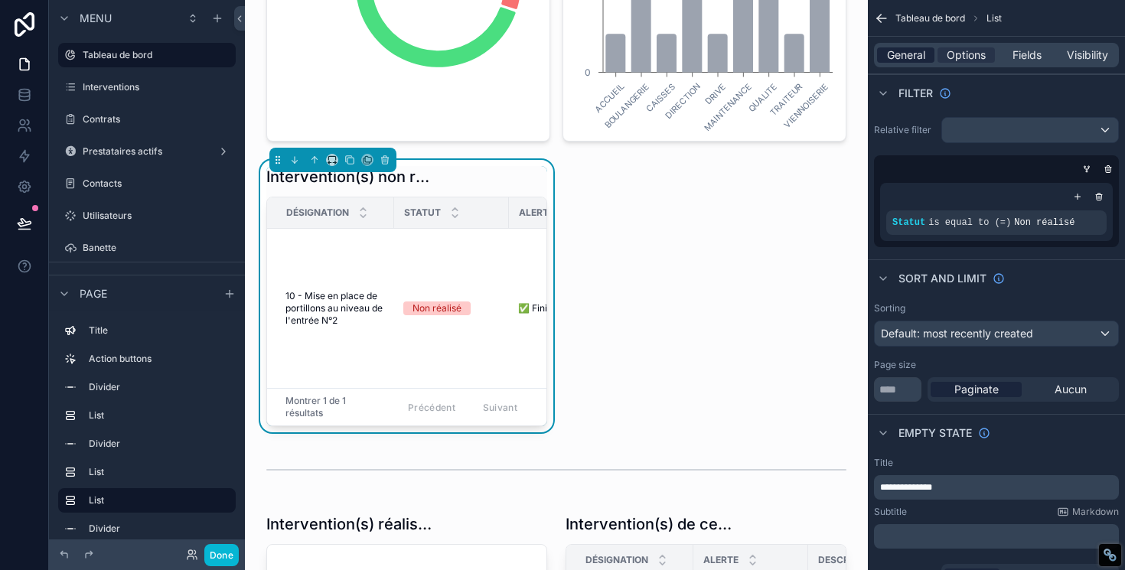
click at [917, 55] on span "General" at bounding box center [906, 54] width 38 height 15
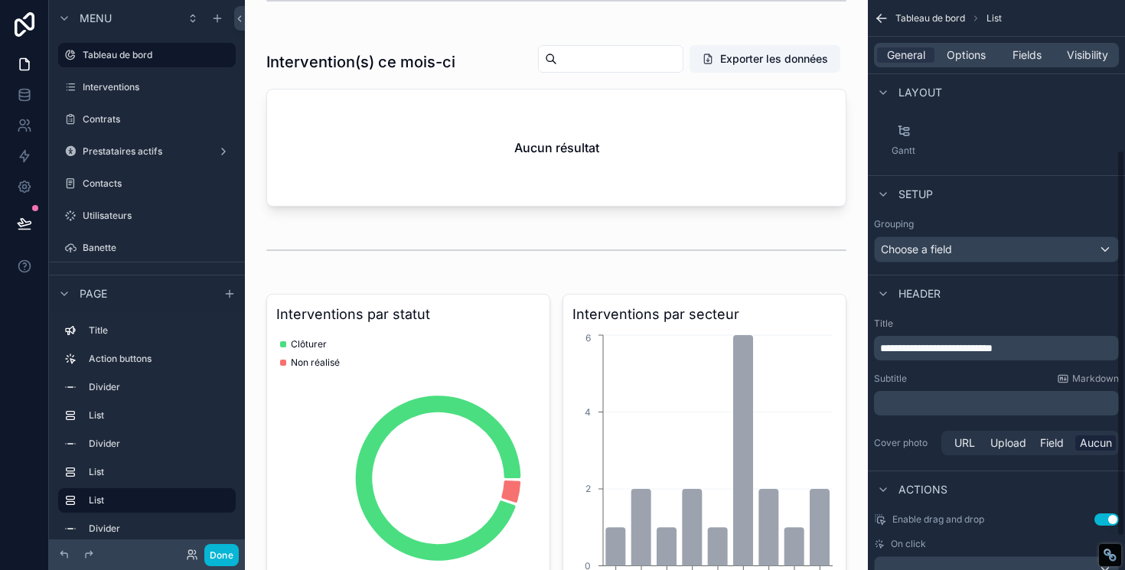
scroll to position [167, 0]
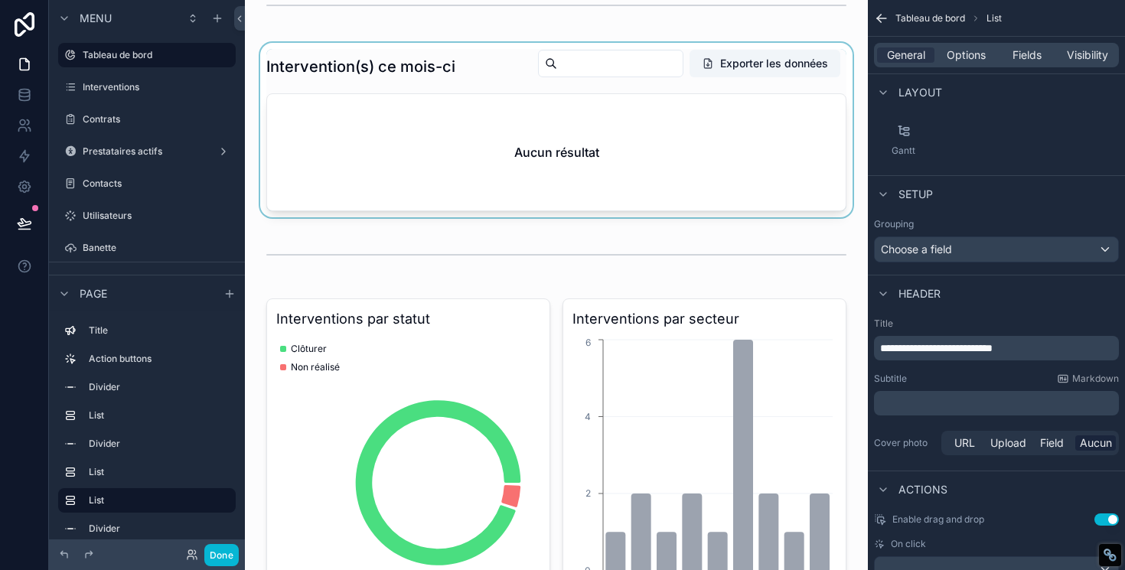
click at [599, 125] on div "scrollable content" at bounding box center [556, 130] width 598 height 174
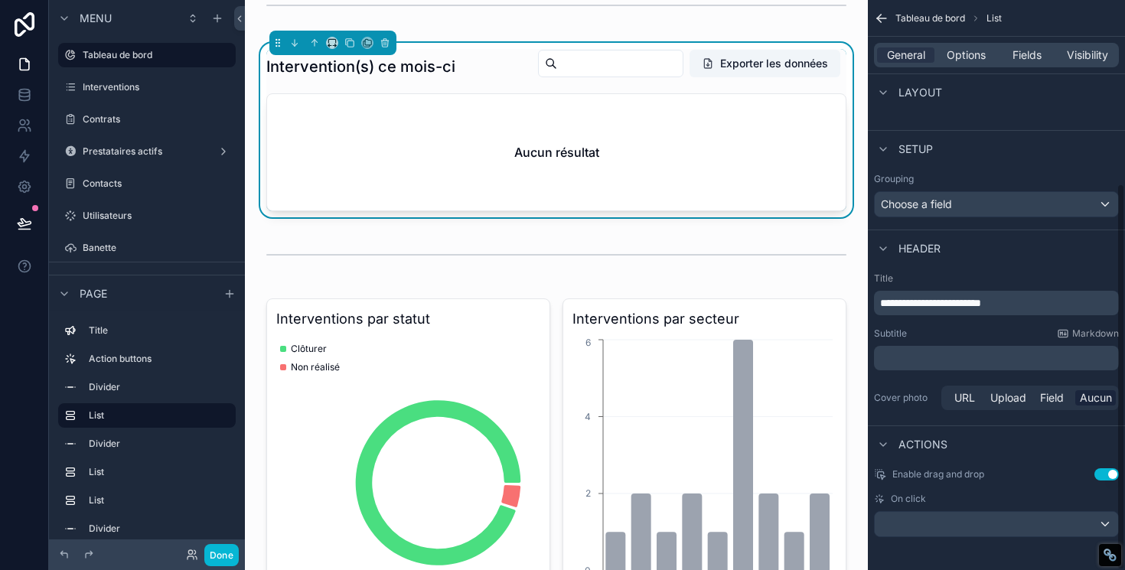
scroll to position [271, 0]
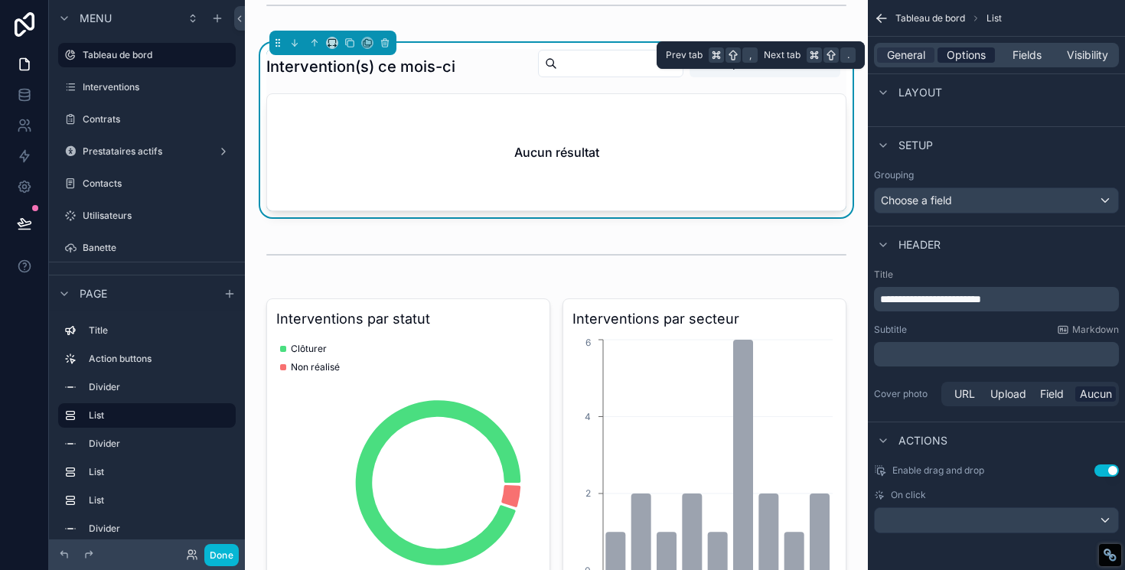
click at [959, 54] on span "Options" at bounding box center [965, 54] width 39 height 15
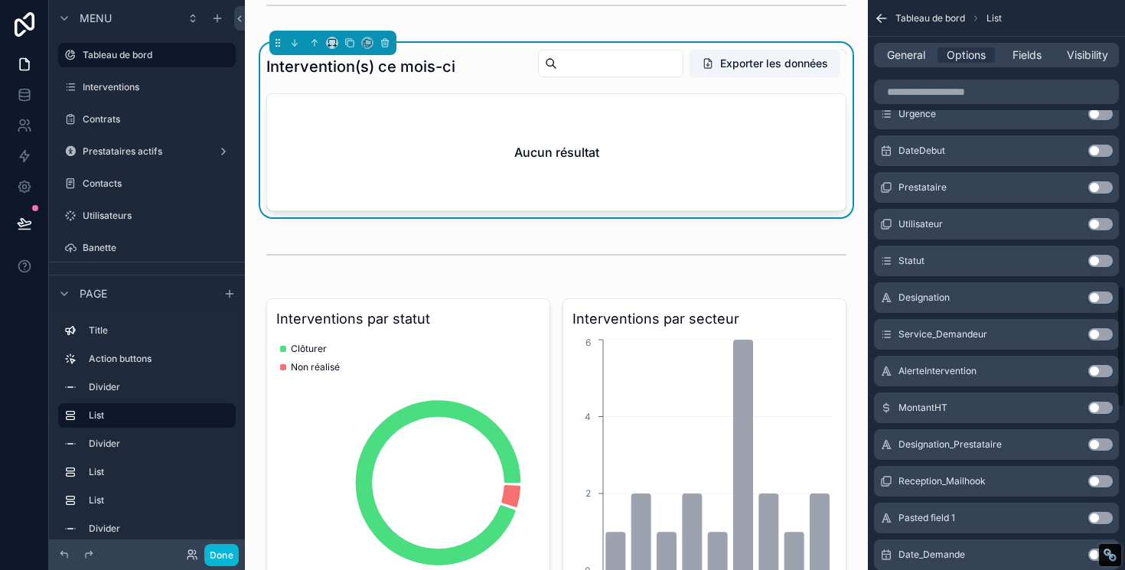
scroll to position [1418, 0]
click at [1027, 59] on span "Fields" at bounding box center [1026, 54] width 29 height 15
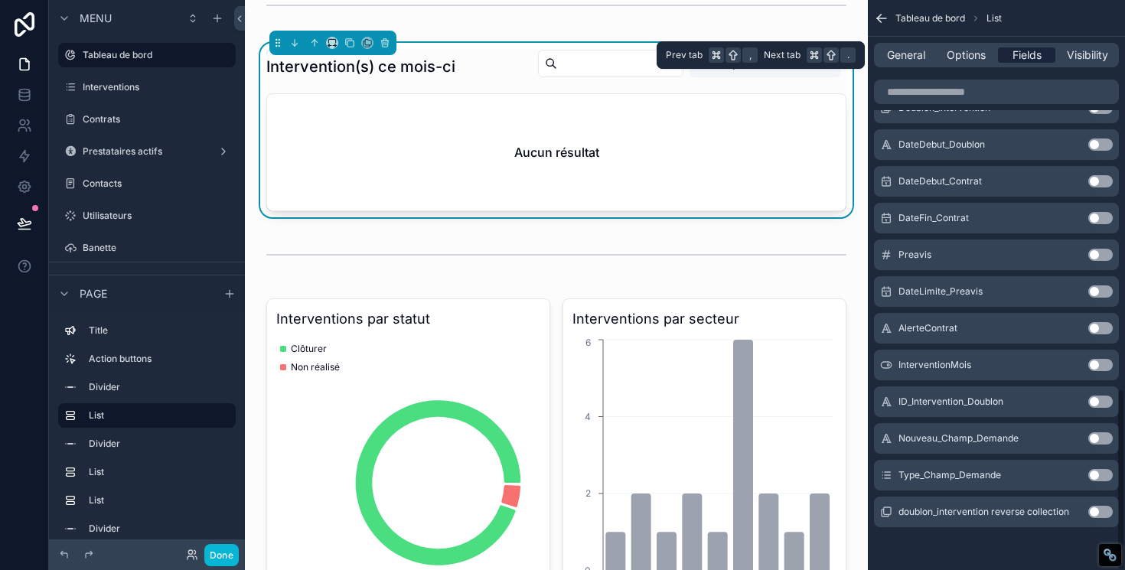
scroll to position [1220, 0]
click at [1092, 50] on span "Visibility" at bounding box center [1087, 54] width 41 height 15
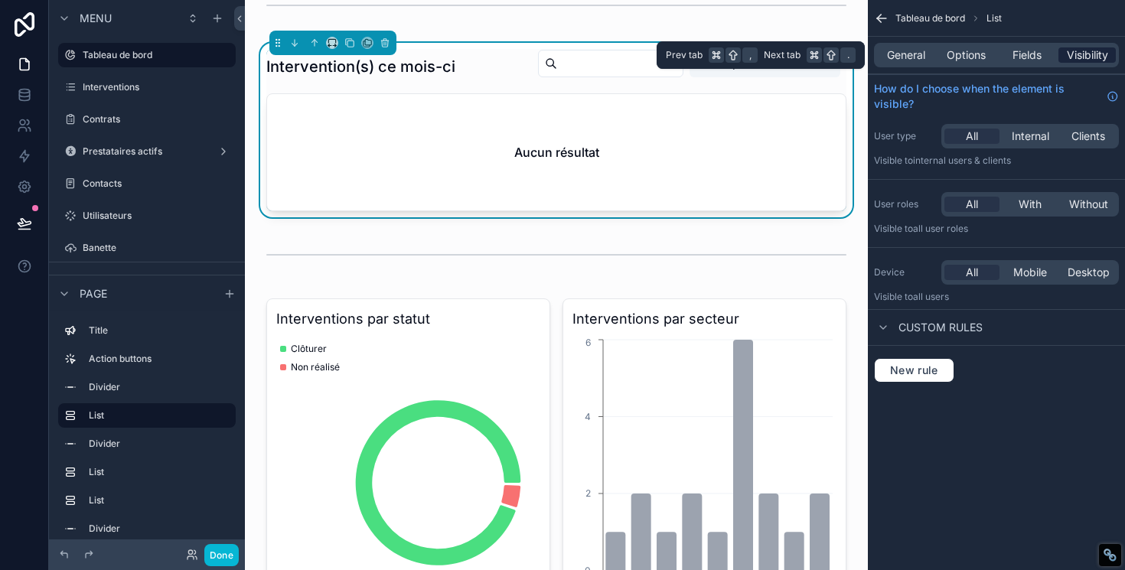
scroll to position [0, 0]
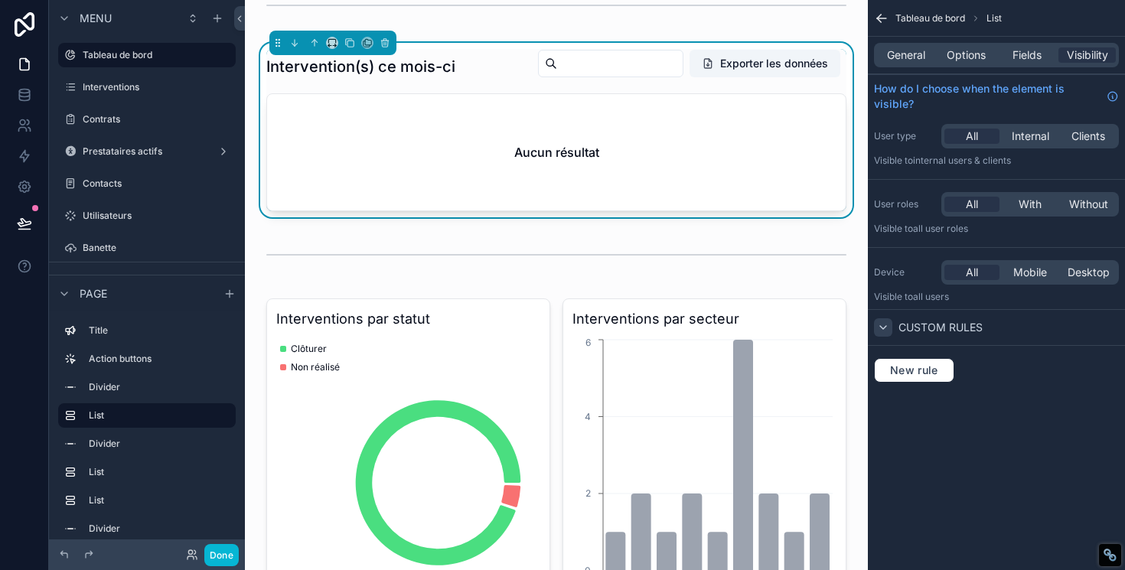
click at [886, 328] on icon "scrollable content" at bounding box center [883, 327] width 12 height 12
click at [884, 327] on icon "scrollable content" at bounding box center [883, 327] width 12 height 12
click at [1035, 53] on span "Fields" at bounding box center [1026, 54] width 29 height 15
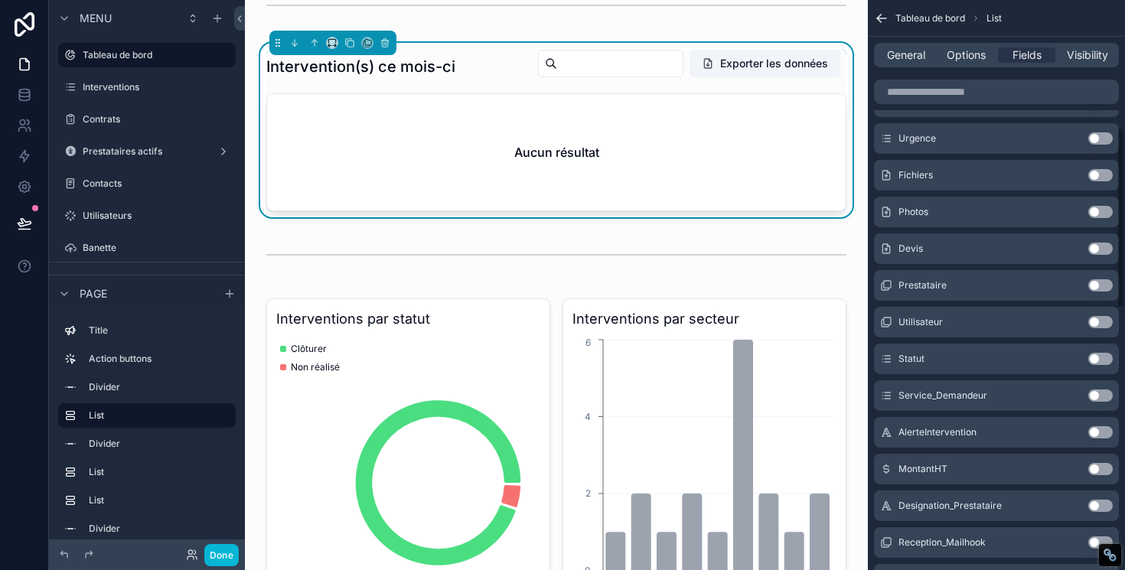
scroll to position [416, 0]
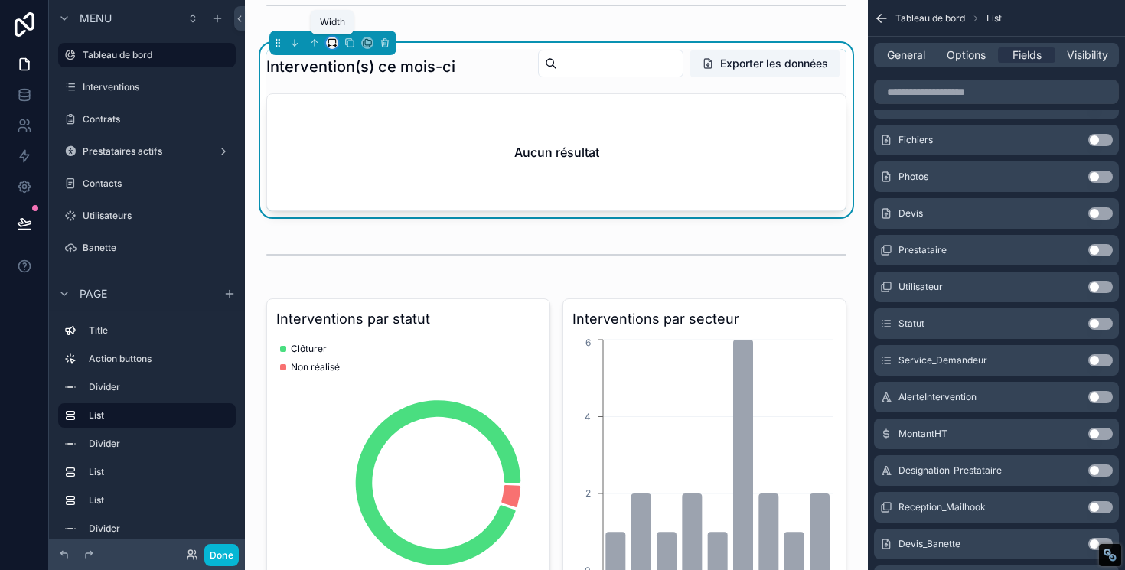
click at [330, 44] on icon "scrollable content" at bounding box center [332, 42] width 11 height 11
click at [330, 44] on div "scrollable content" at bounding box center [562, 285] width 1125 height 570
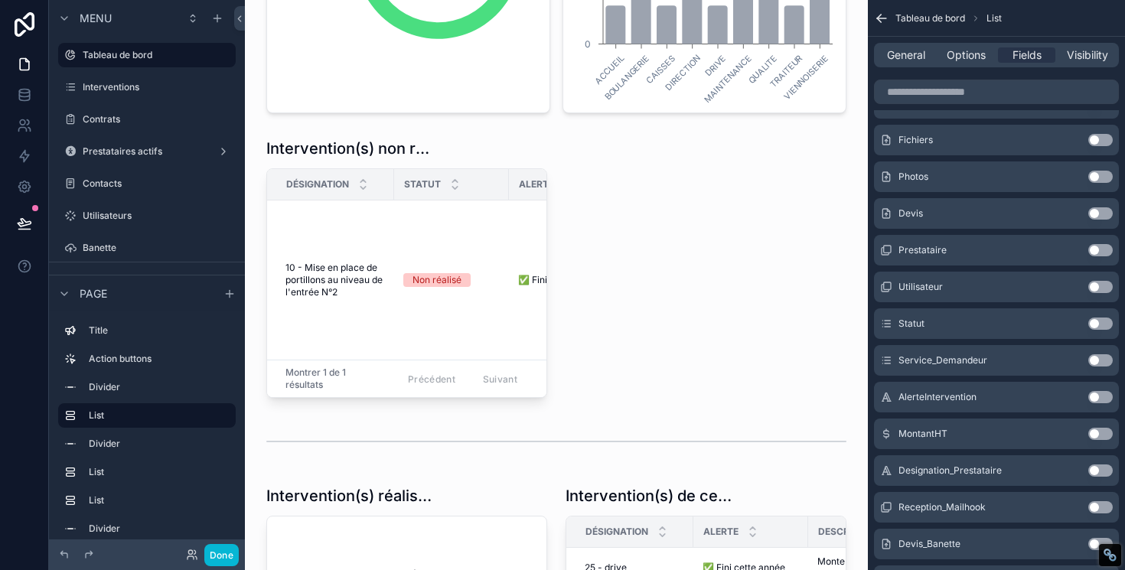
scroll to position [695, 0]
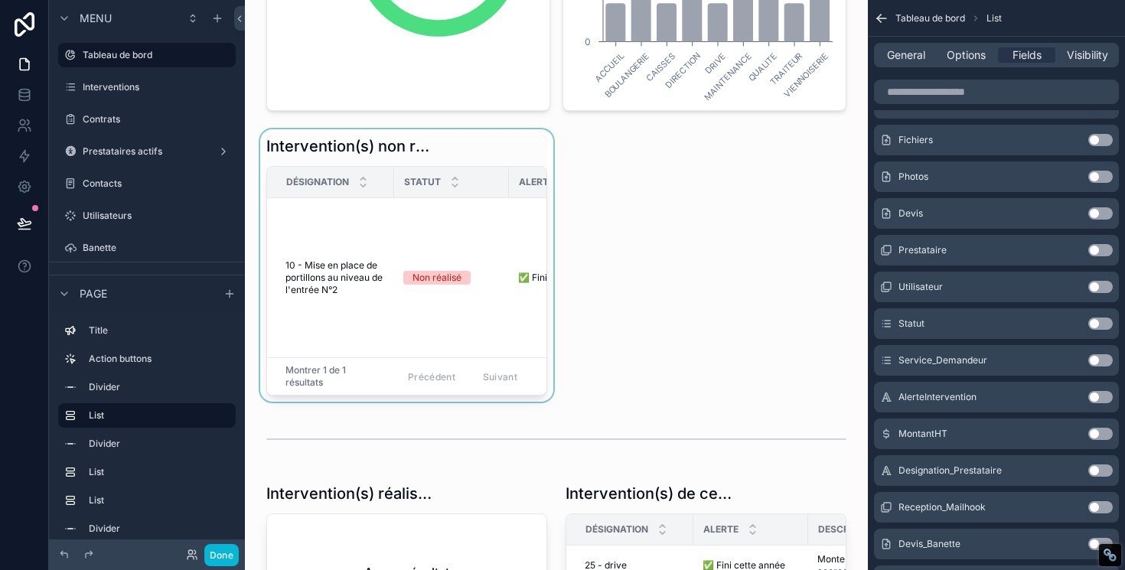
click at [405, 151] on div "scrollable content" at bounding box center [406, 265] width 299 height 272
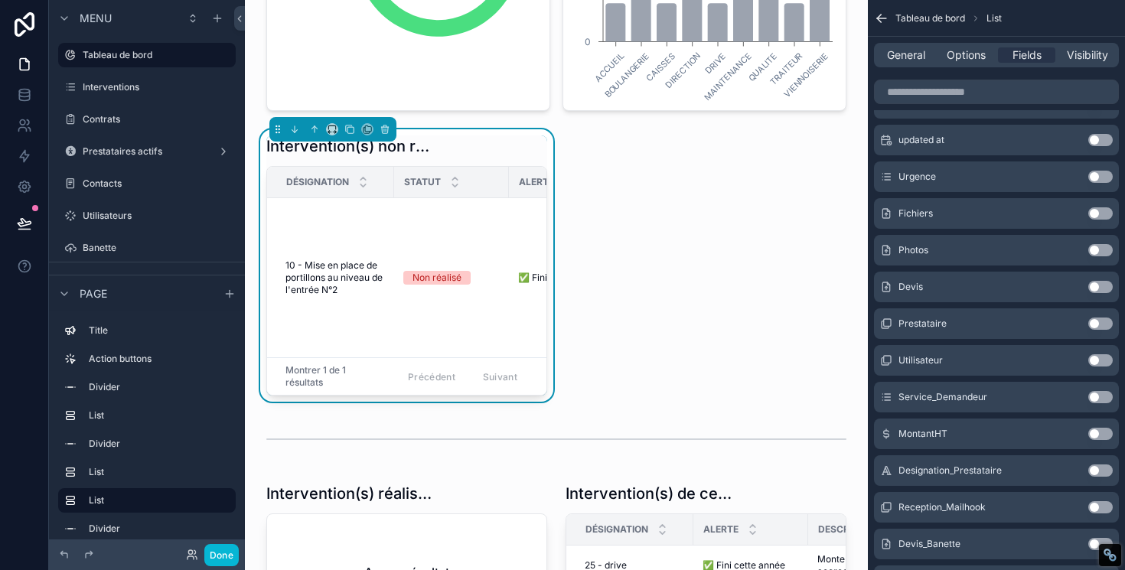
click at [333, 136] on div "scrollable content" at bounding box center [332, 129] width 127 height 24
click at [332, 132] on icon "scrollable content" at bounding box center [332, 129] width 11 height 11
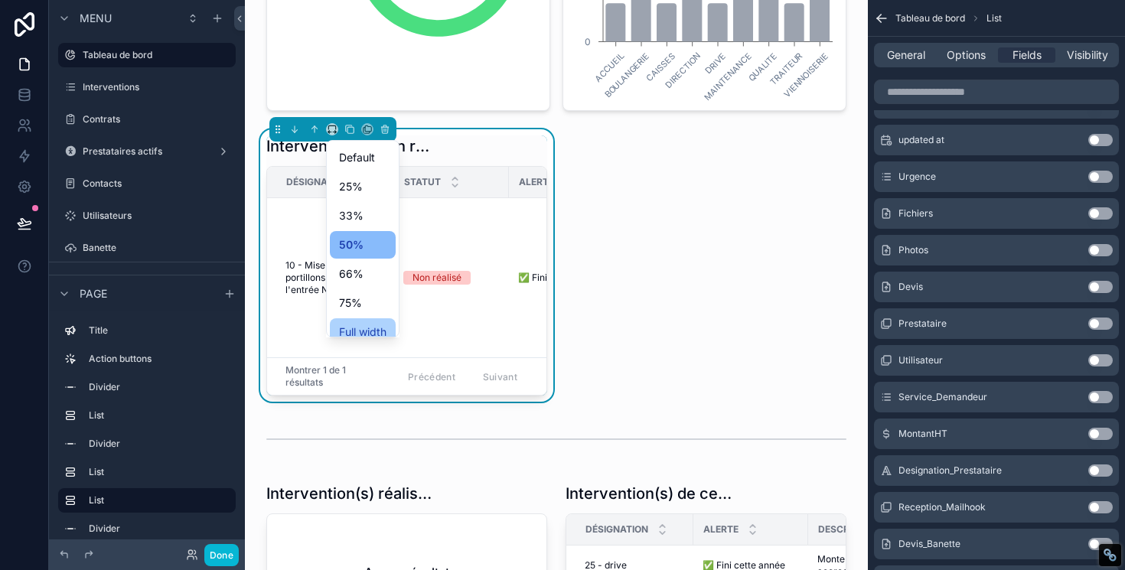
click at [357, 330] on span "Full width" at bounding box center [362, 332] width 47 height 18
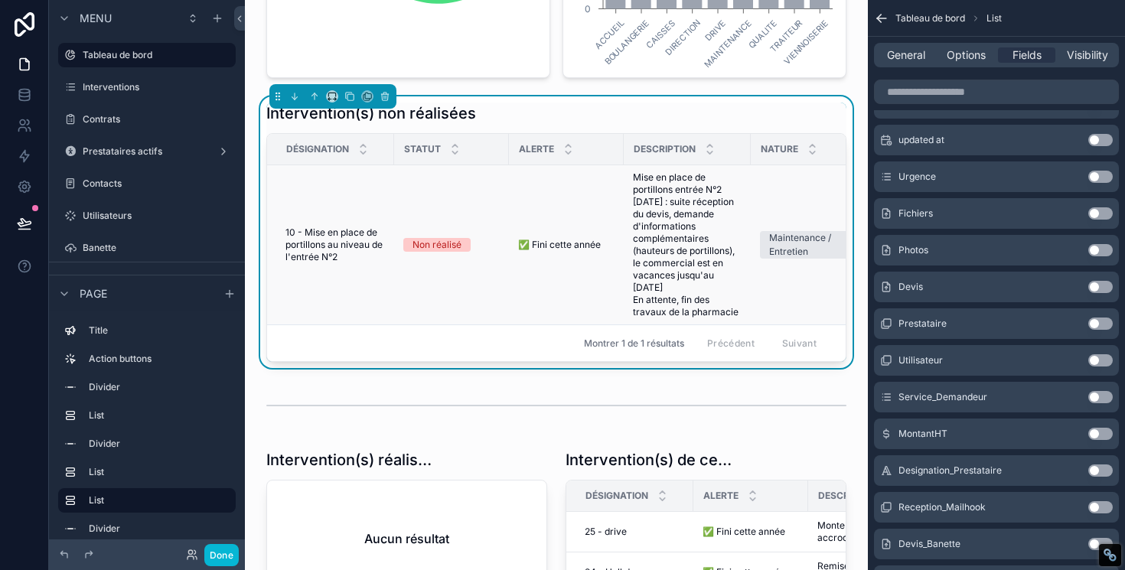
scroll to position [731, 0]
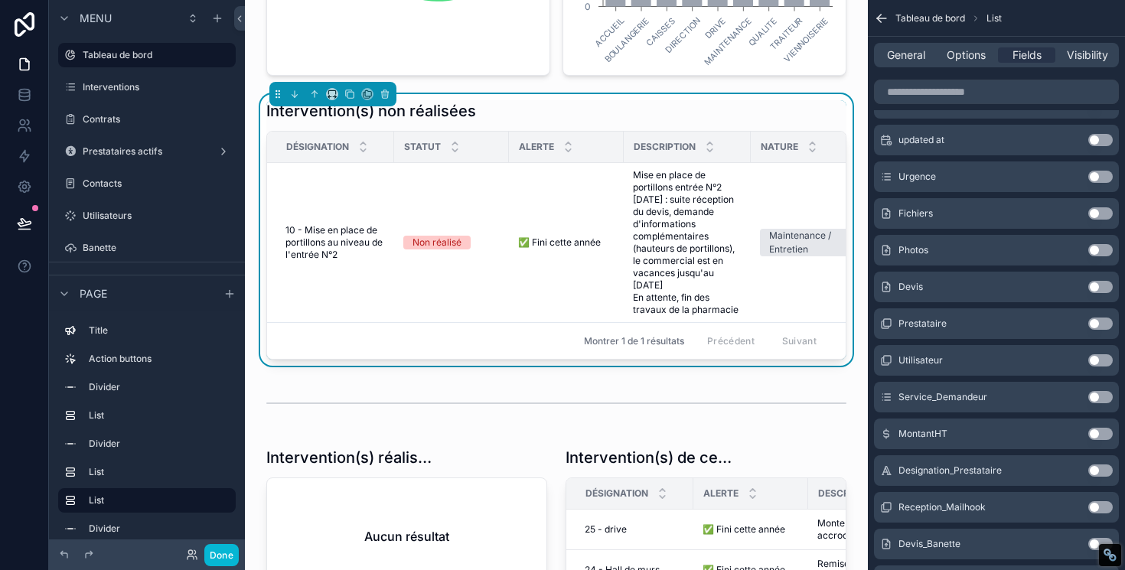
click at [847, 86] on div "Bienvenue sur l'application Retrouvez ici différentes informations sur les inte…" at bounding box center [556, 546] width 623 height 2555
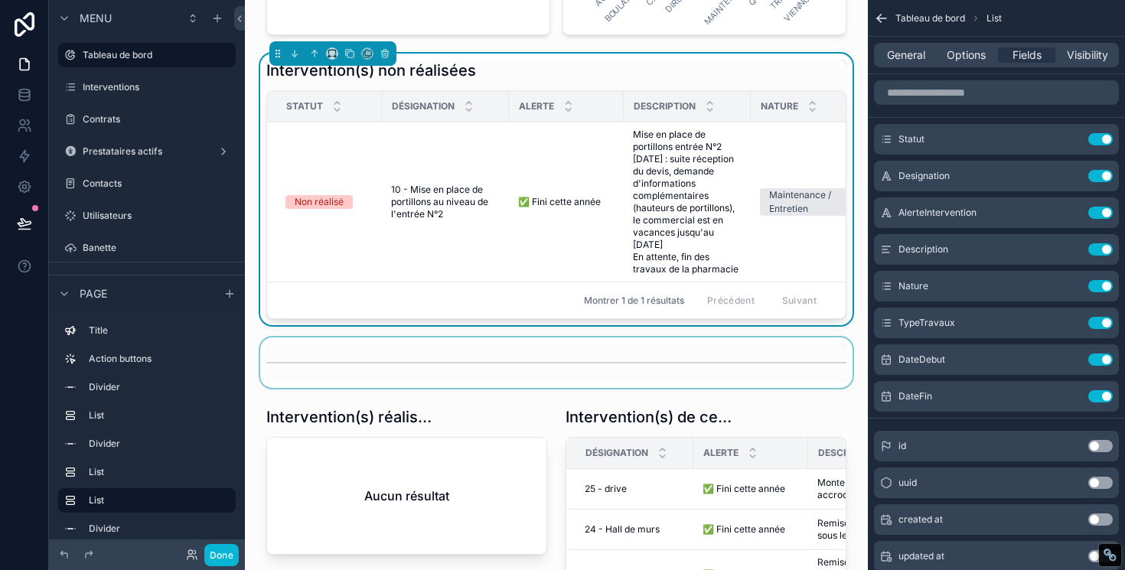
scroll to position [774, 0]
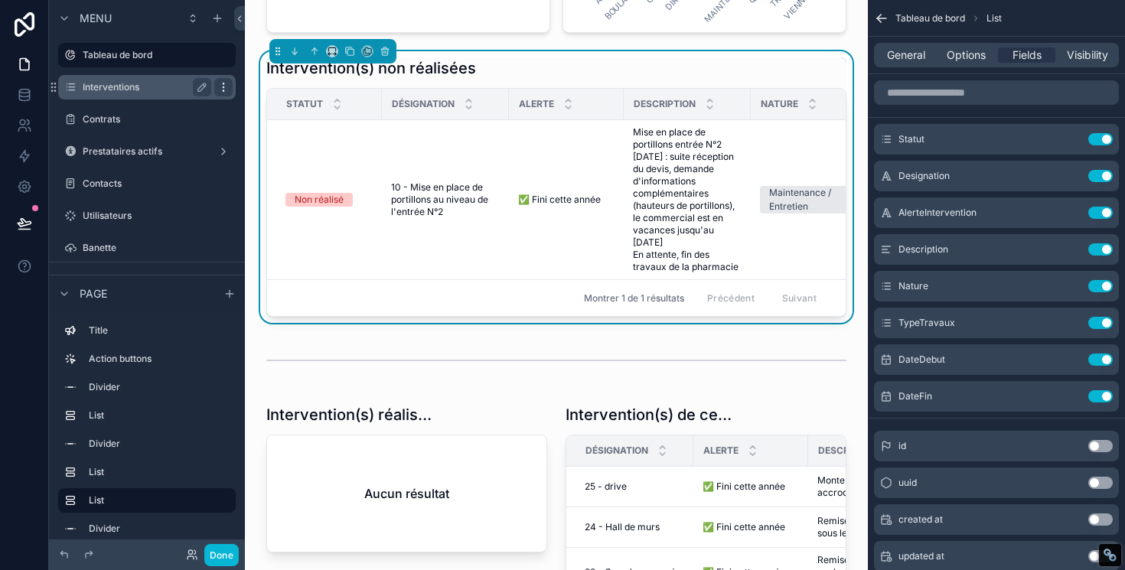
click at [220, 89] on icon "scrollable content" at bounding box center [223, 87] width 12 height 12
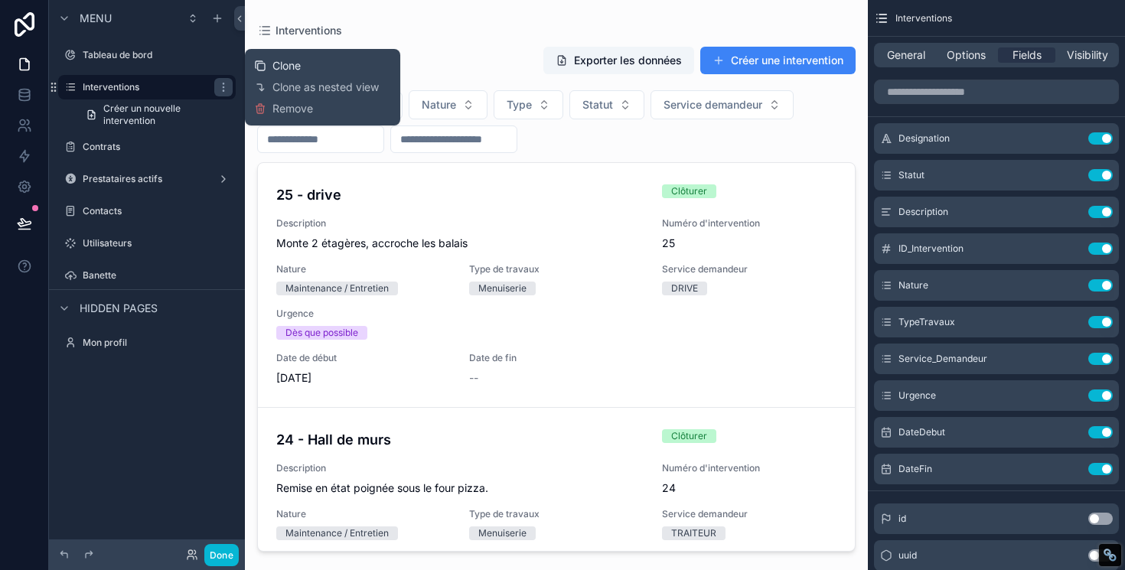
click at [283, 64] on span "Clone" at bounding box center [286, 65] width 28 height 15
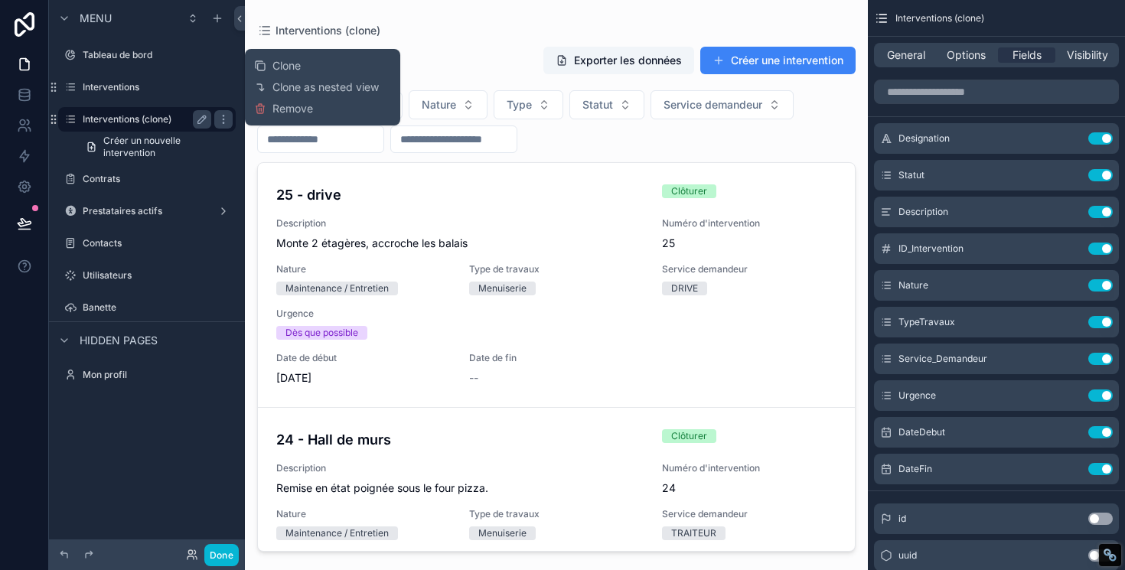
click at [144, 125] on label "Interventions (clone)" at bounding box center [144, 119] width 122 height 12
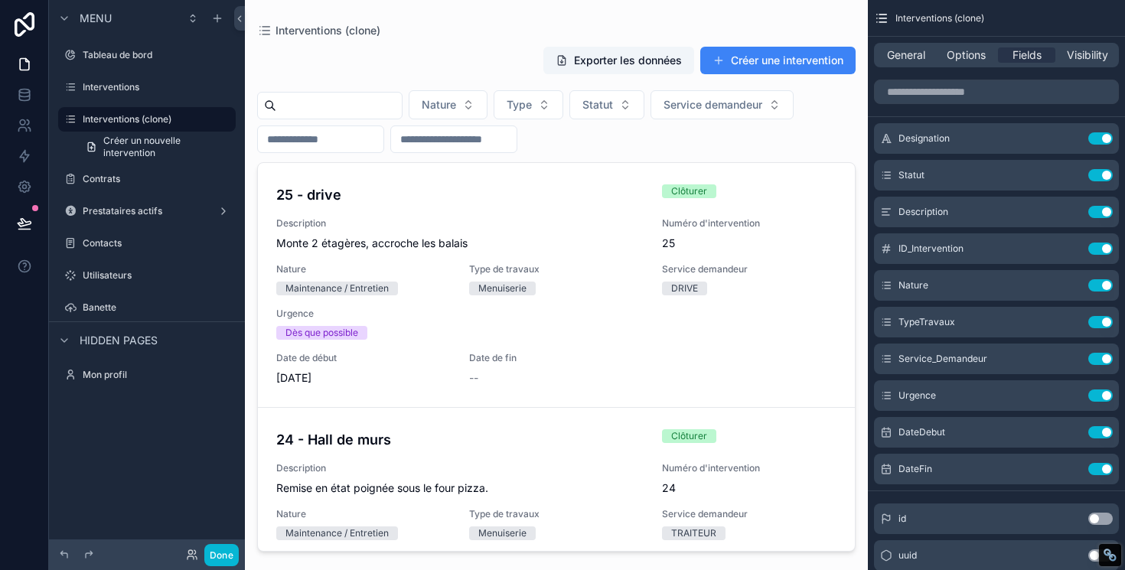
click at [428, 190] on div "scrollable content" at bounding box center [556, 276] width 623 height 552
click at [164, 152] on span "Créer un nouvelle intervention" at bounding box center [164, 147] width 123 height 24
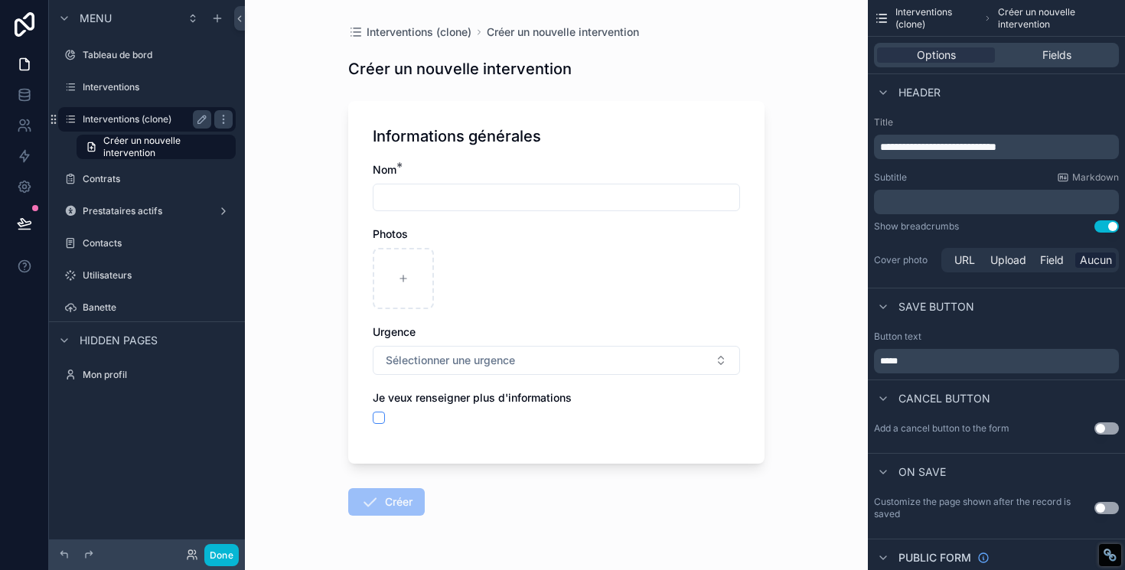
click at [126, 116] on label "Interventions (clone)" at bounding box center [144, 119] width 122 height 12
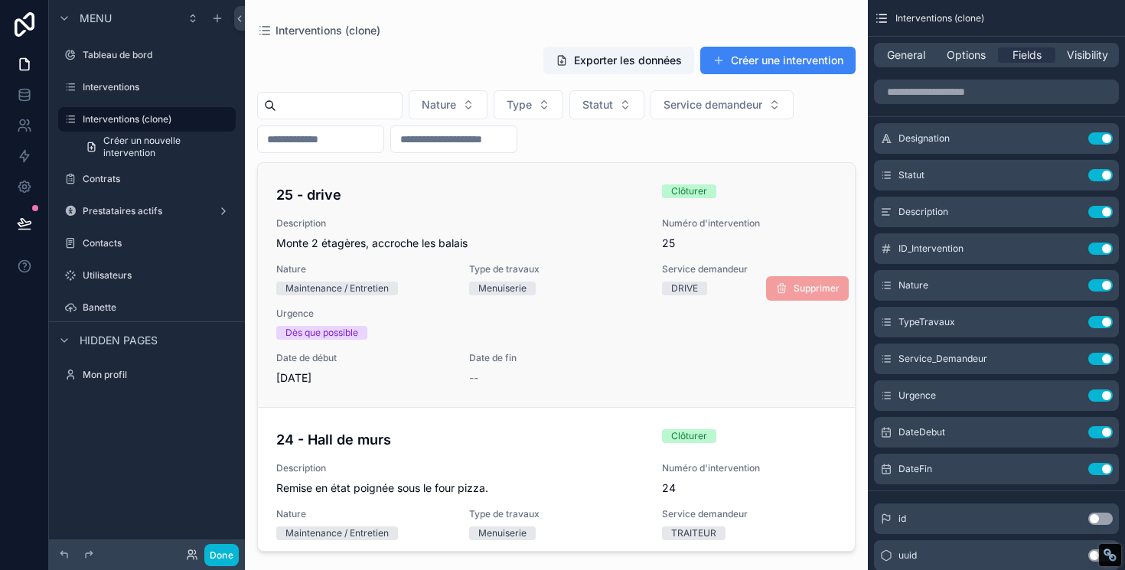
click at [432, 210] on div "25 - drive Clôturer Description Monte 2 étagères, accroche les balais Numéro d'…" at bounding box center [556, 284] width 560 height 201
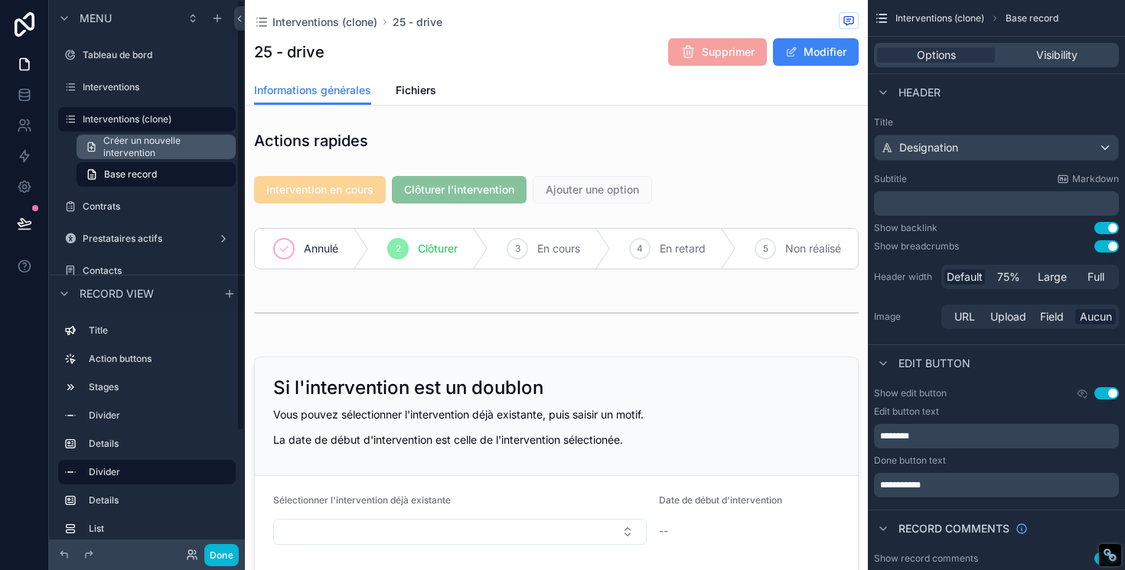
click at [138, 140] on span "Créer un nouvelle intervention" at bounding box center [164, 147] width 123 height 24
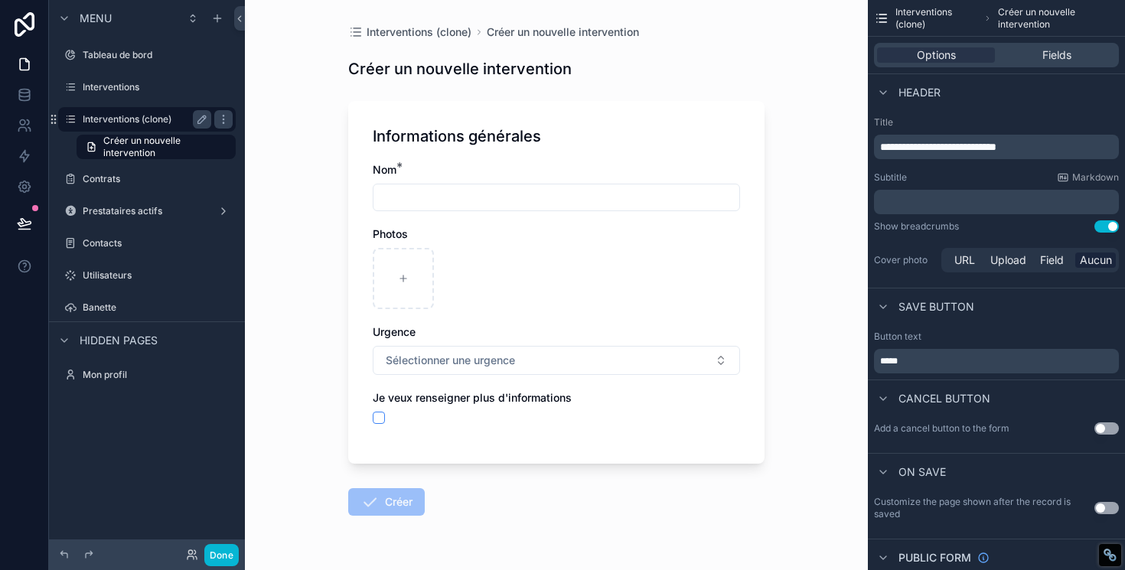
click at [129, 121] on label "Interventions (clone)" at bounding box center [144, 119] width 122 height 12
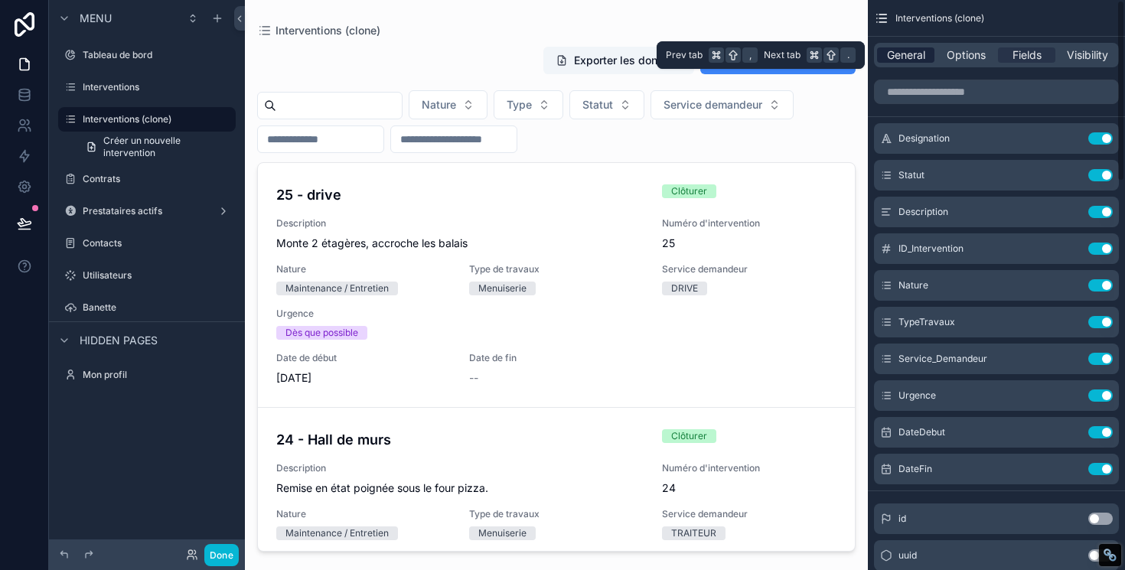
click at [910, 54] on span "General" at bounding box center [906, 54] width 38 height 15
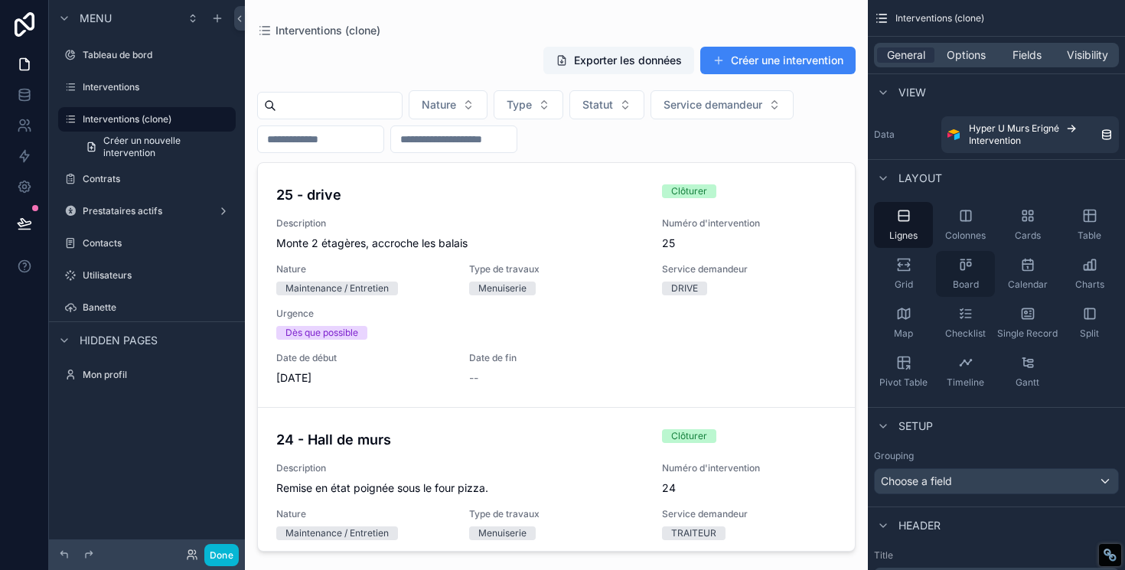
click at [964, 268] on icon "scrollable content" at bounding box center [962, 266] width 4 height 8
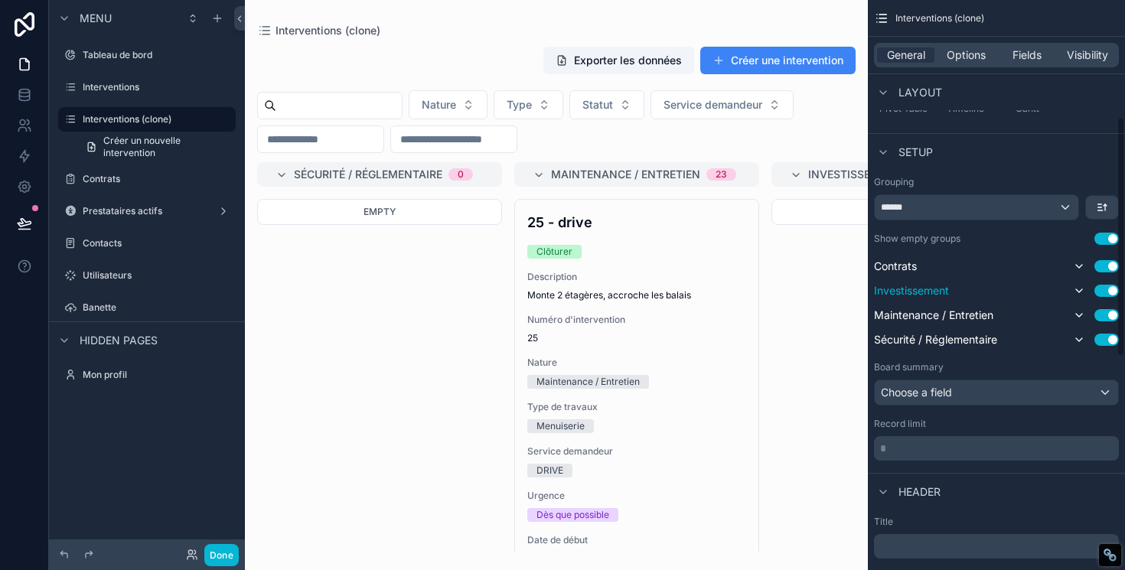
scroll to position [282, 0]
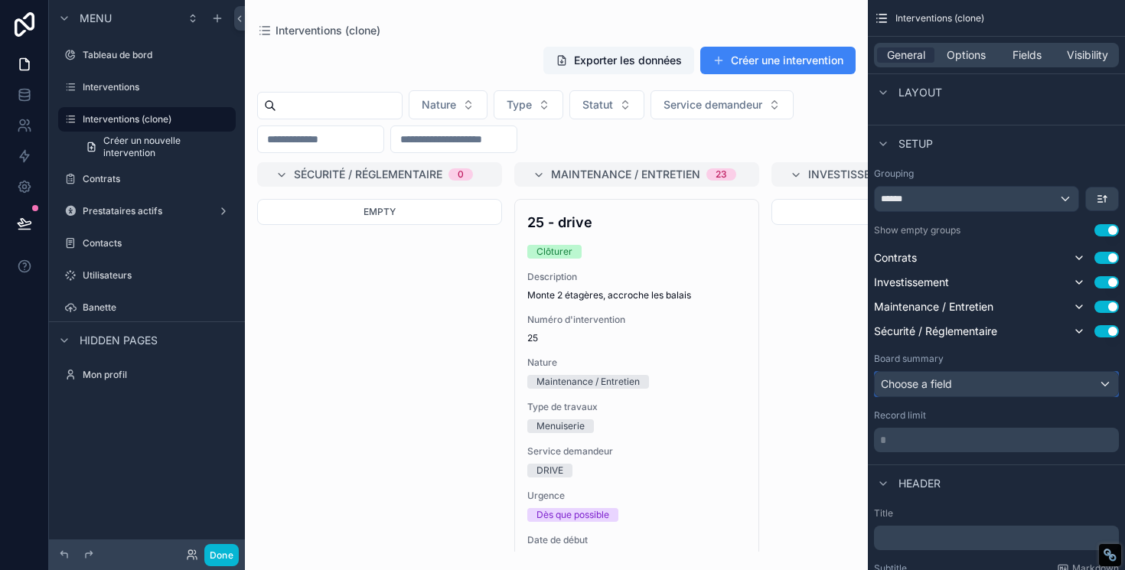
click at [972, 386] on div "Choose a field" at bounding box center [995, 384] width 243 height 24
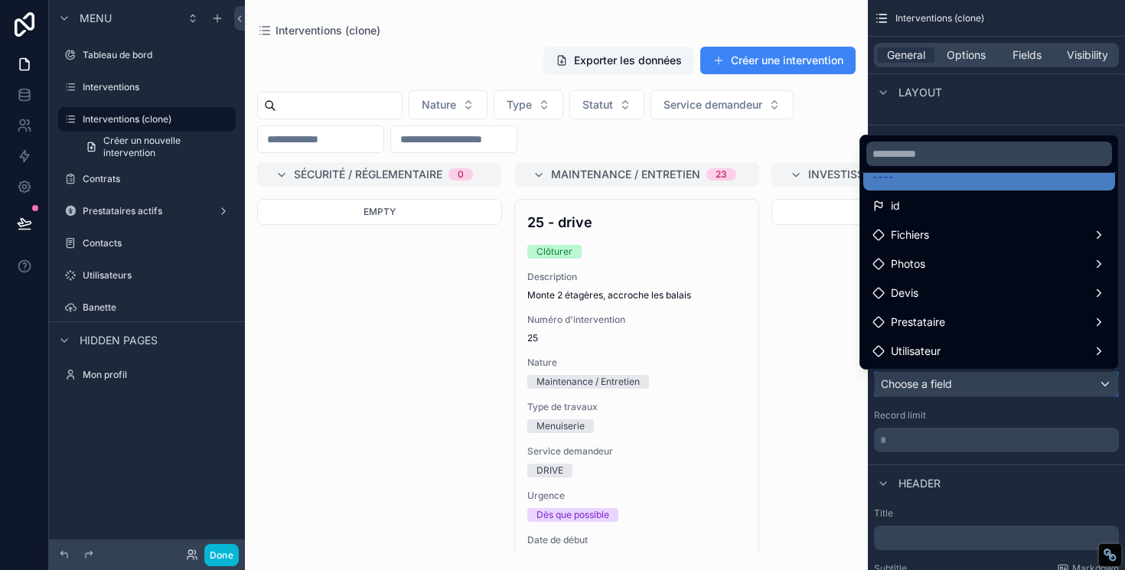
scroll to position [0, 0]
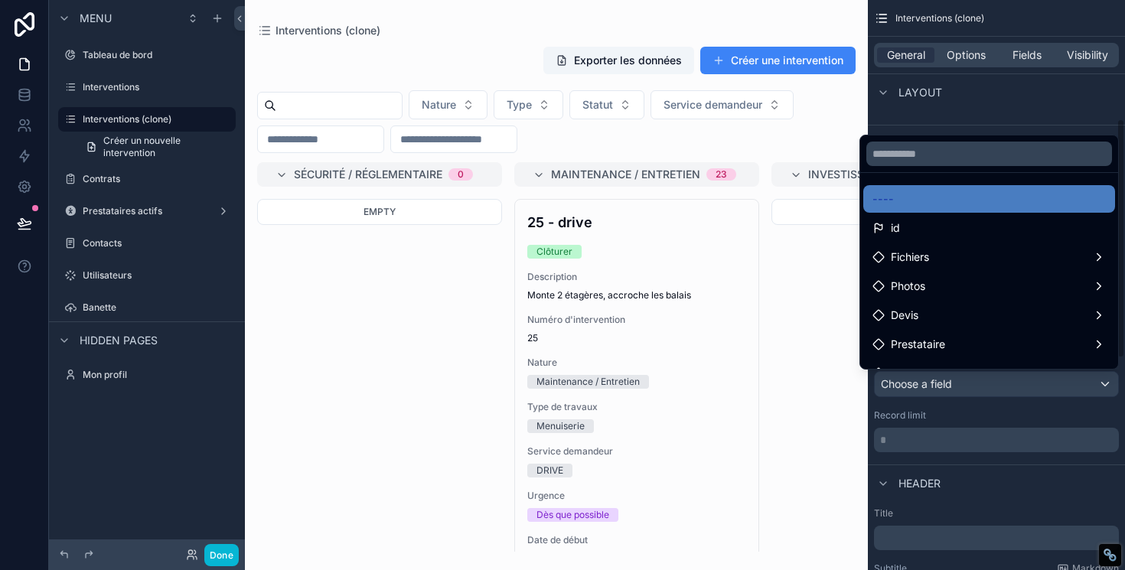
click at [1050, 110] on div "scrollable content" at bounding box center [562, 285] width 1125 height 570
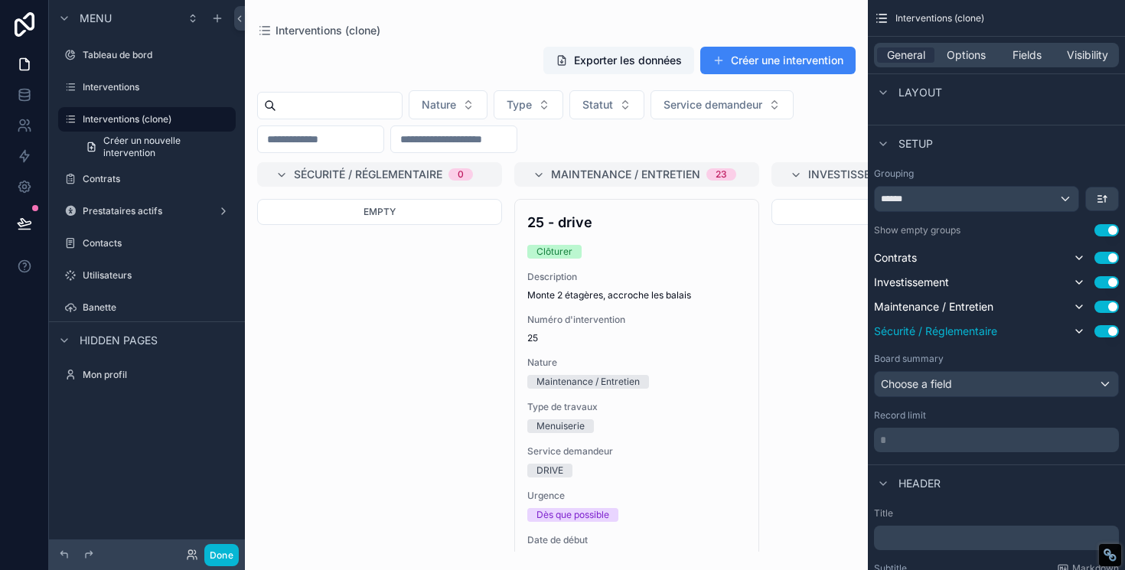
click at [1096, 331] on button "Use setting" at bounding box center [1106, 331] width 24 height 12
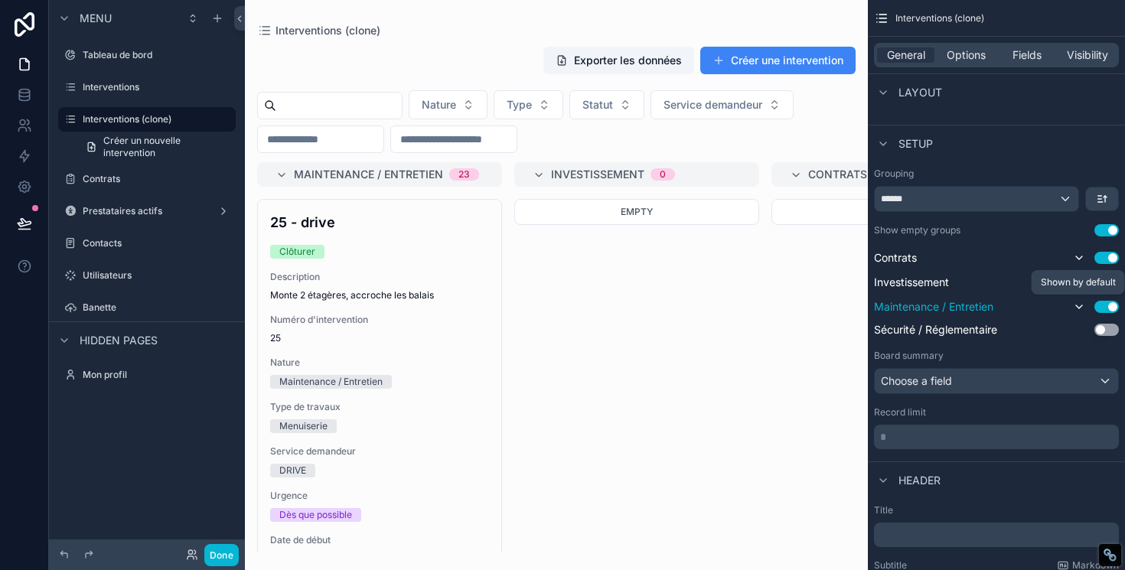
click at [1073, 307] on icon "scrollable content" at bounding box center [1079, 307] width 12 height 12
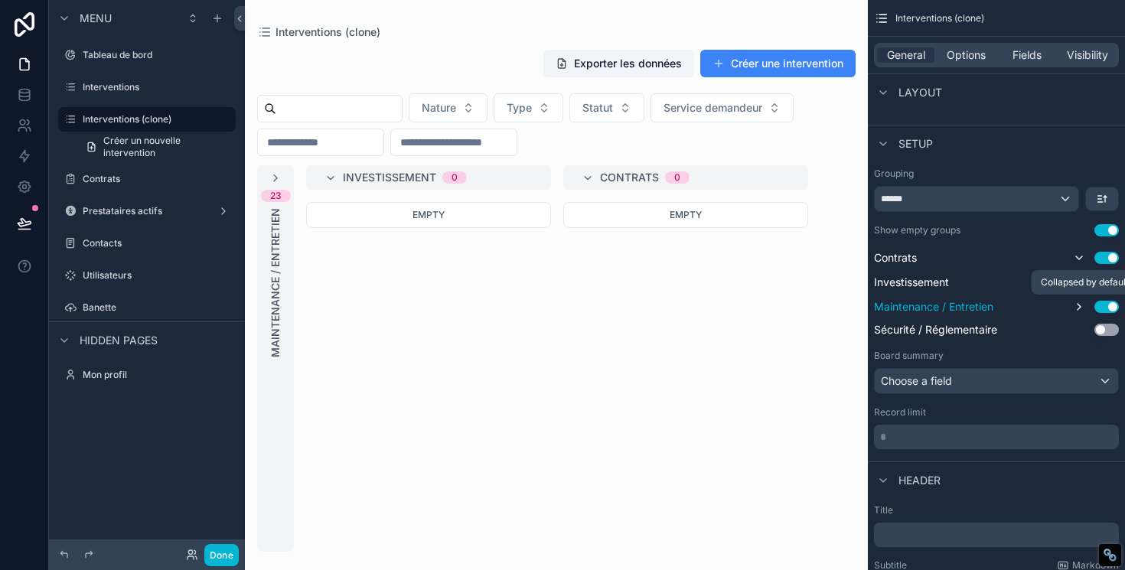
click at [1073, 306] on icon "scrollable content" at bounding box center [1079, 307] width 12 height 12
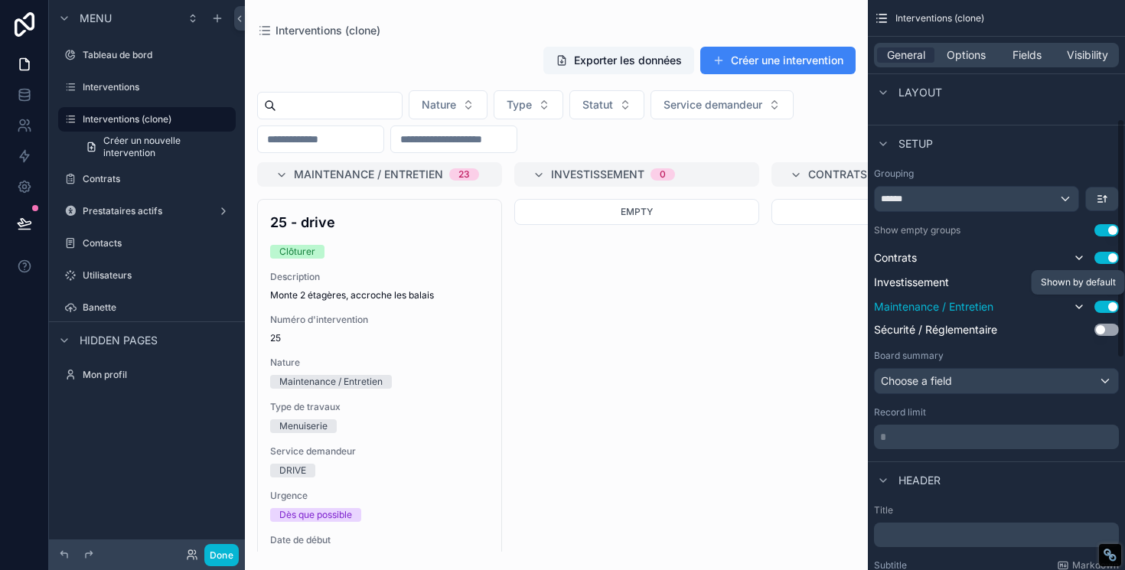
click at [1073, 306] on icon "scrollable content" at bounding box center [1079, 307] width 12 height 12
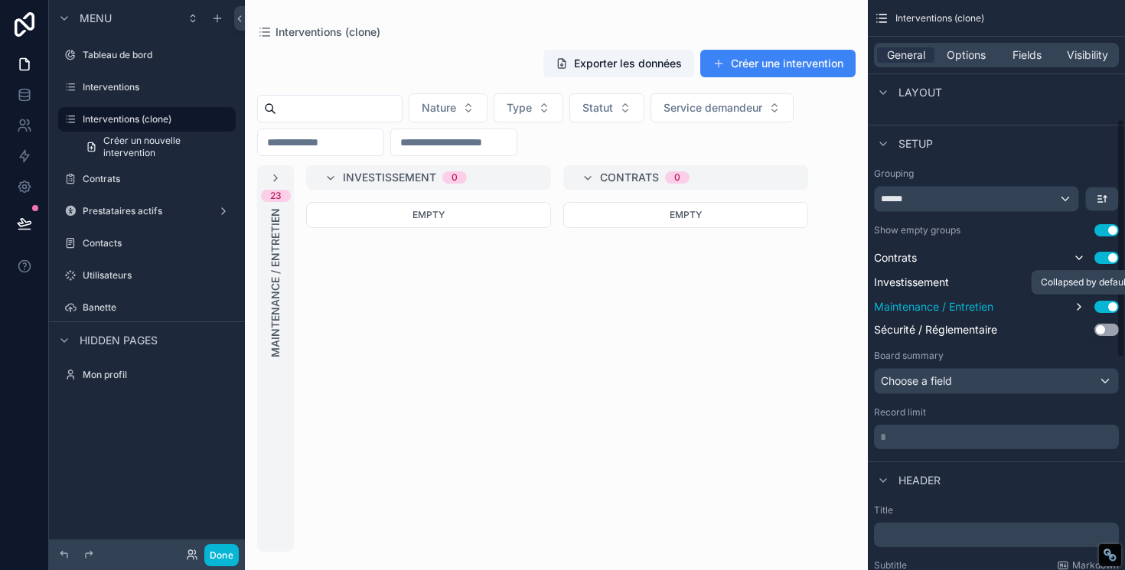
click at [1073, 306] on icon "scrollable content" at bounding box center [1079, 307] width 12 height 12
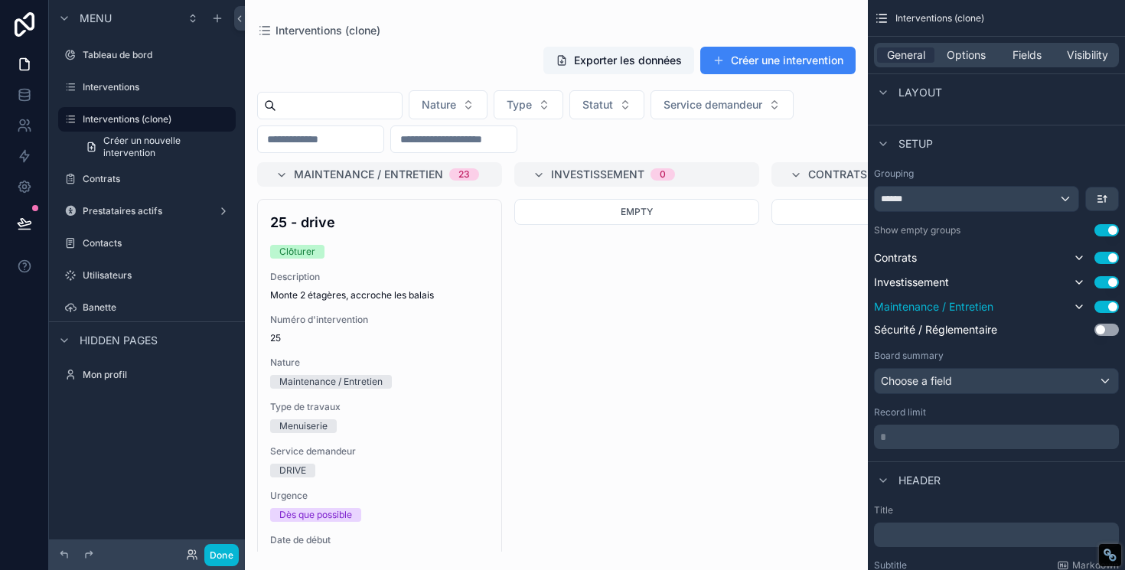
click at [1100, 307] on button "Use setting" at bounding box center [1106, 307] width 24 height 12
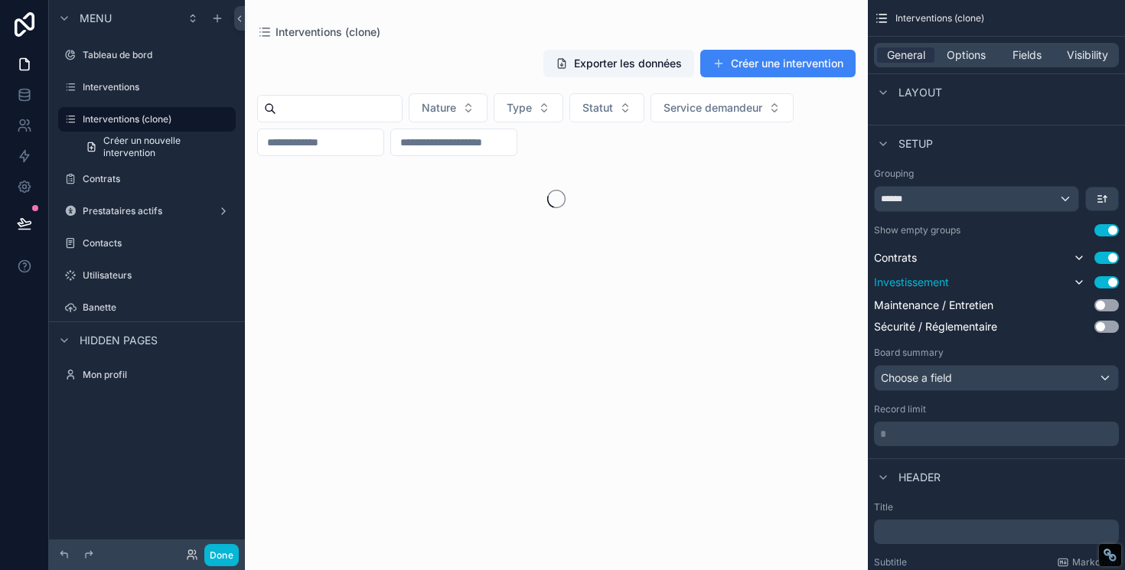
click at [1104, 284] on button "Use setting" at bounding box center [1106, 282] width 24 height 12
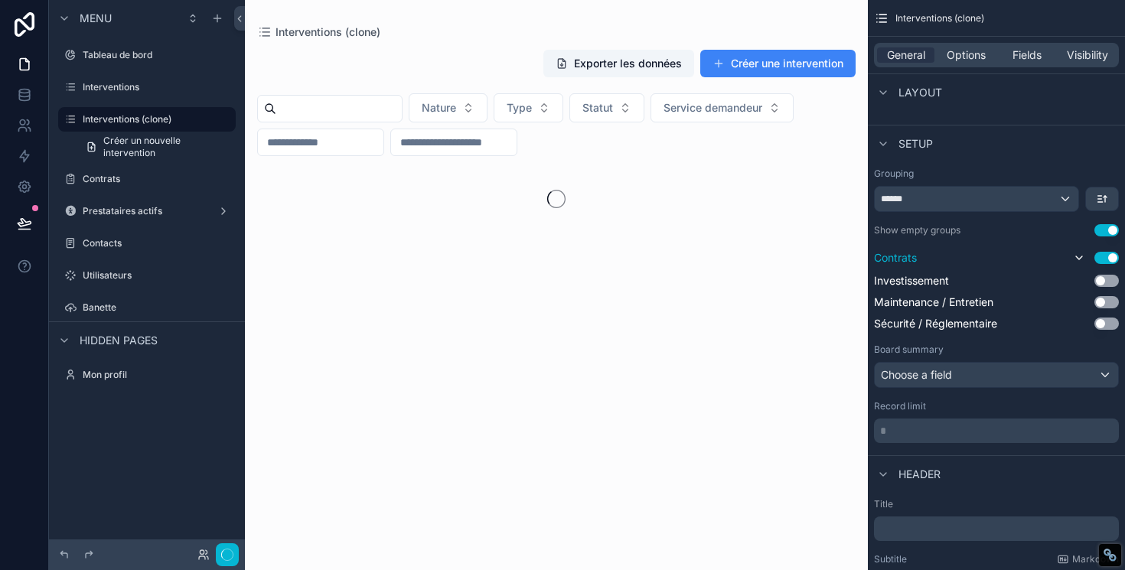
click at [1105, 262] on button "Use setting" at bounding box center [1106, 258] width 24 height 12
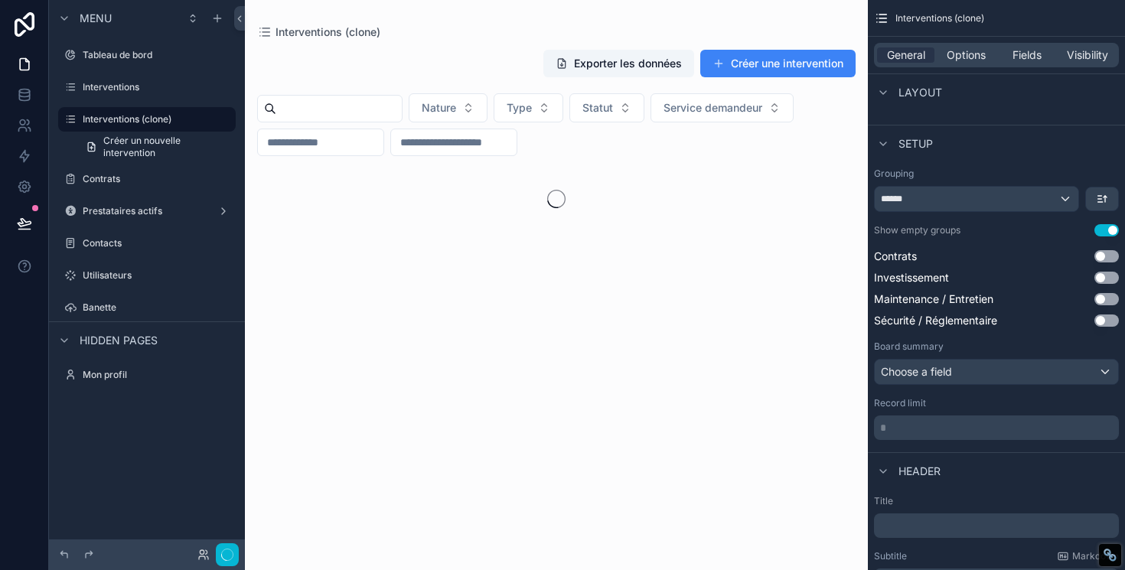
click at [1102, 235] on button "Use setting" at bounding box center [1106, 230] width 24 height 12
click at [1102, 234] on button "Use setting" at bounding box center [1106, 230] width 24 height 12
click at [1102, 233] on button "Use setting" at bounding box center [1106, 230] width 24 height 12
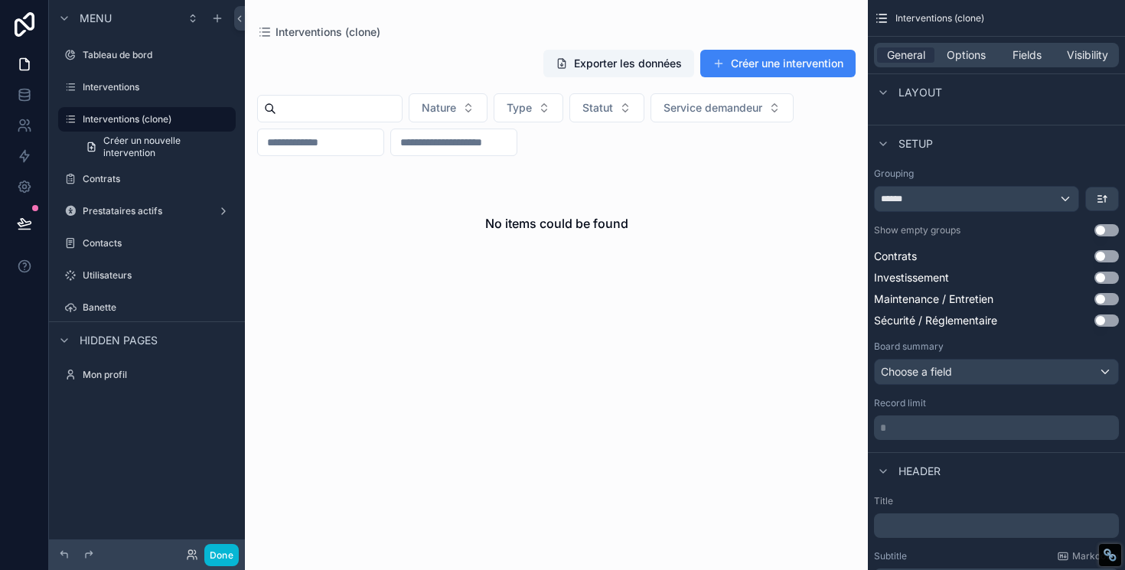
click at [1102, 233] on button "Use setting" at bounding box center [1106, 230] width 24 height 12
click at [999, 372] on div "Choose a field" at bounding box center [995, 372] width 243 height 24
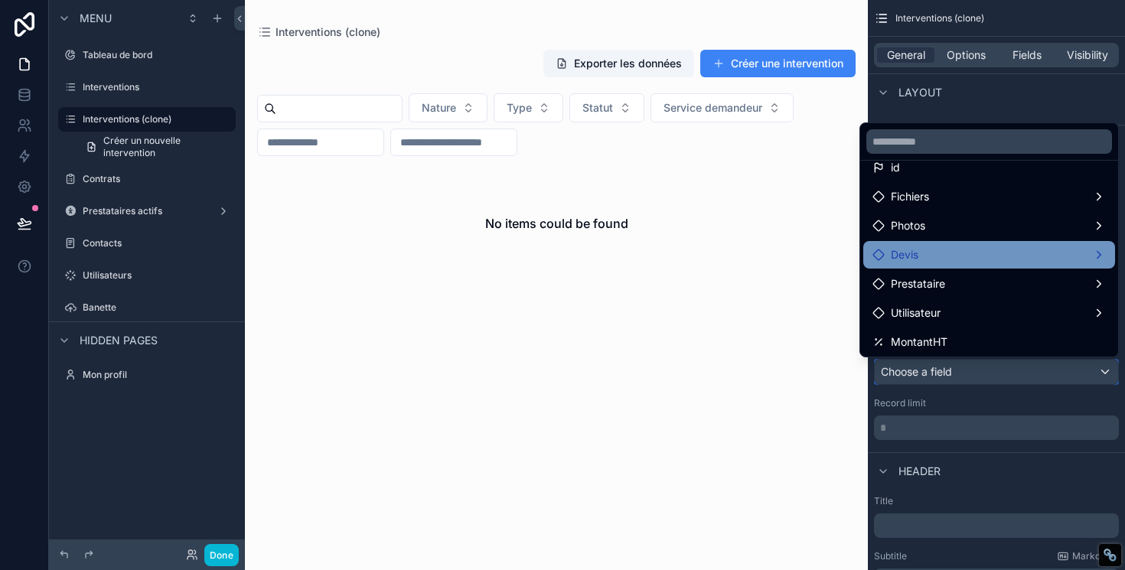
scroll to position [50, 0]
click at [982, 250] on div "Devis" at bounding box center [988, 253] width 233 height 18
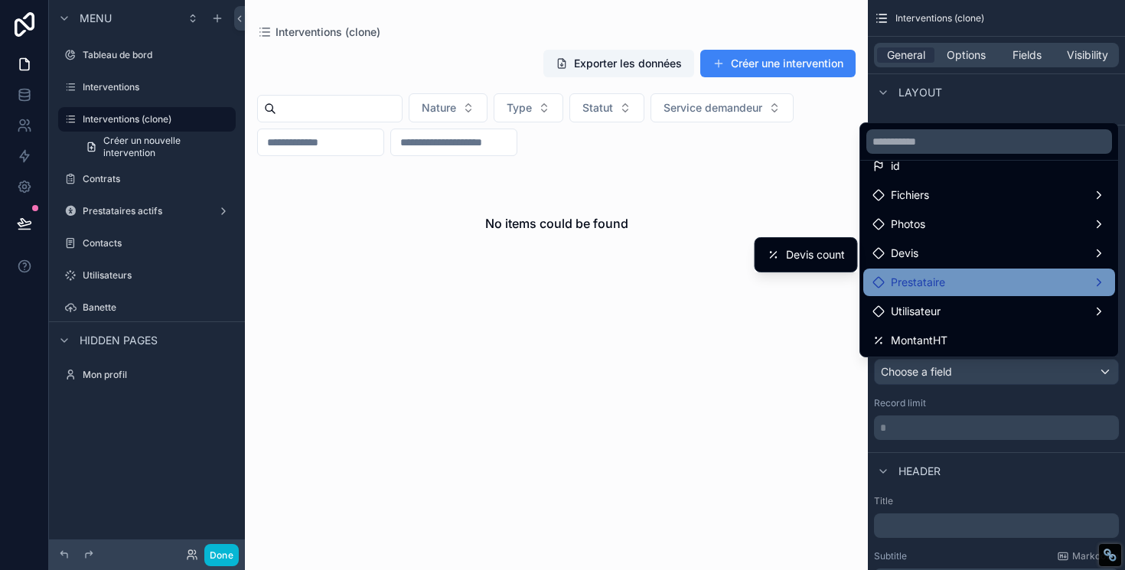
click at [965, 276] on div "Prestataire" at bounding box center [988, 282] width 233 height 18
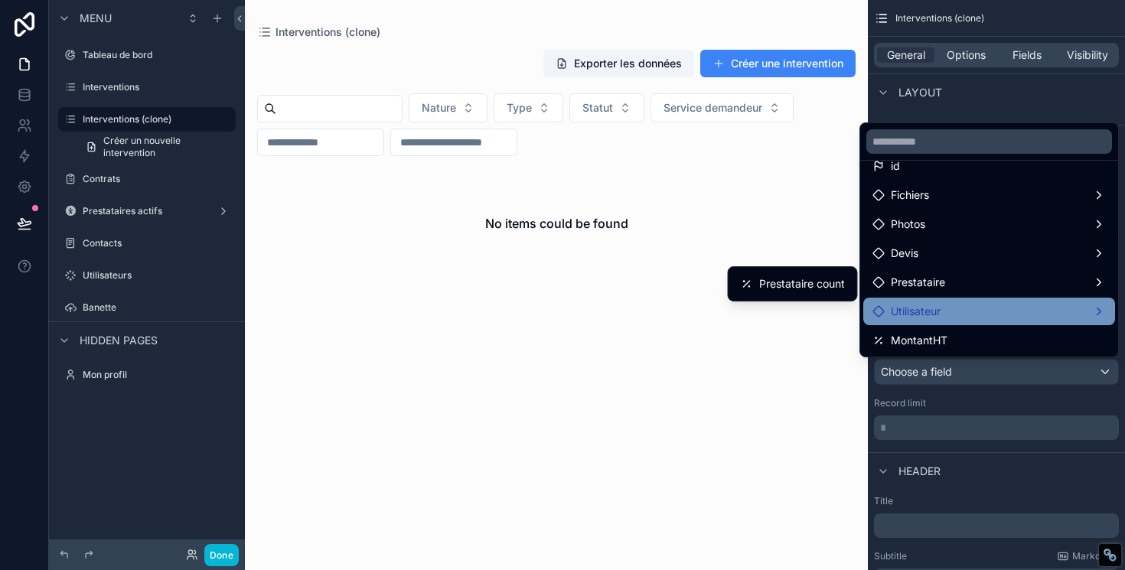
click at [955, 311] on div "Utilisateur" at bounding box center [988, 311] width 233 height 18
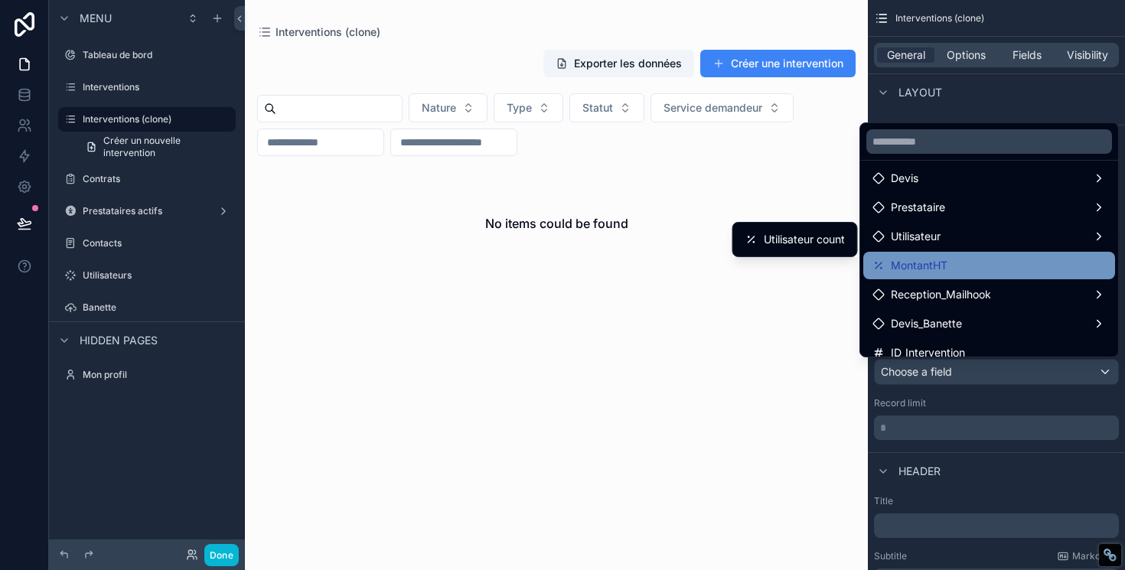
scroll to position [129, 0]
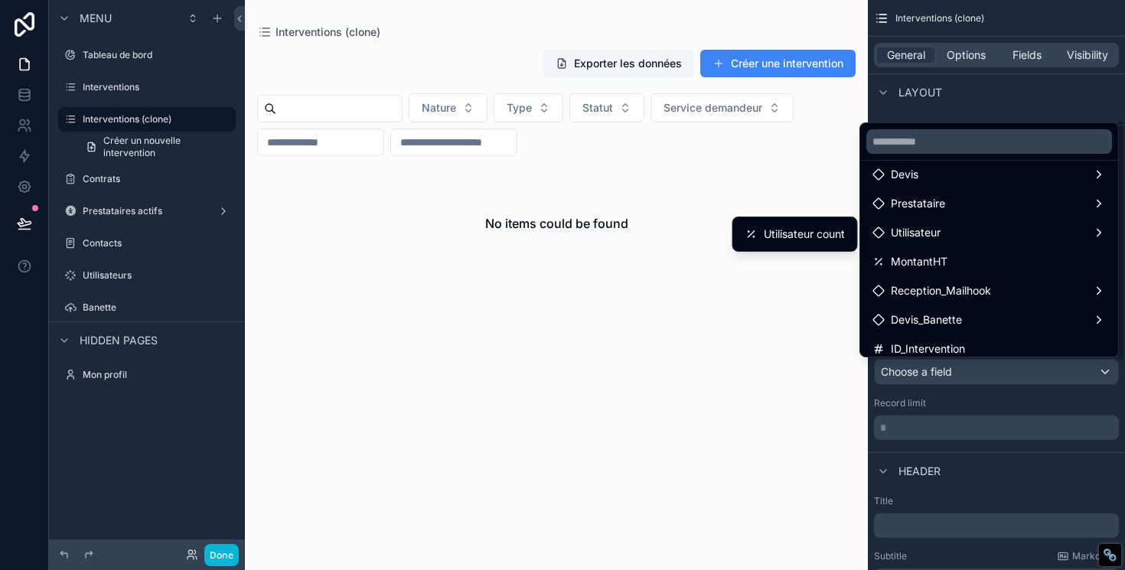
click at [973, 58] on div "scrollable content" at bounding box center [562, 285] width 1125 height 570
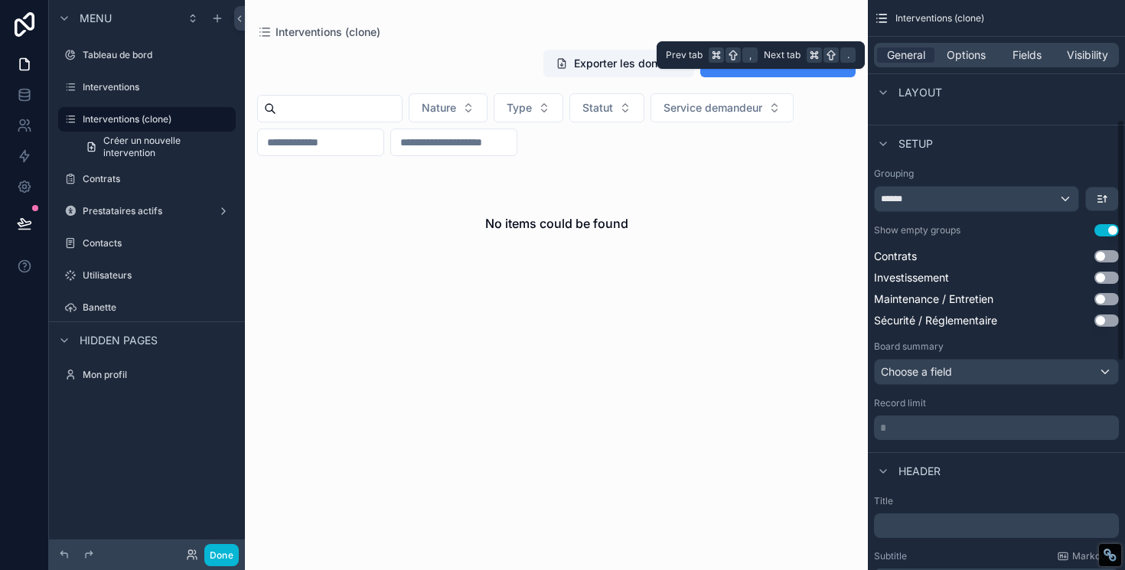
click at [973, 58] on span "Options" at bounding box center [965, 54] width 39 height 15
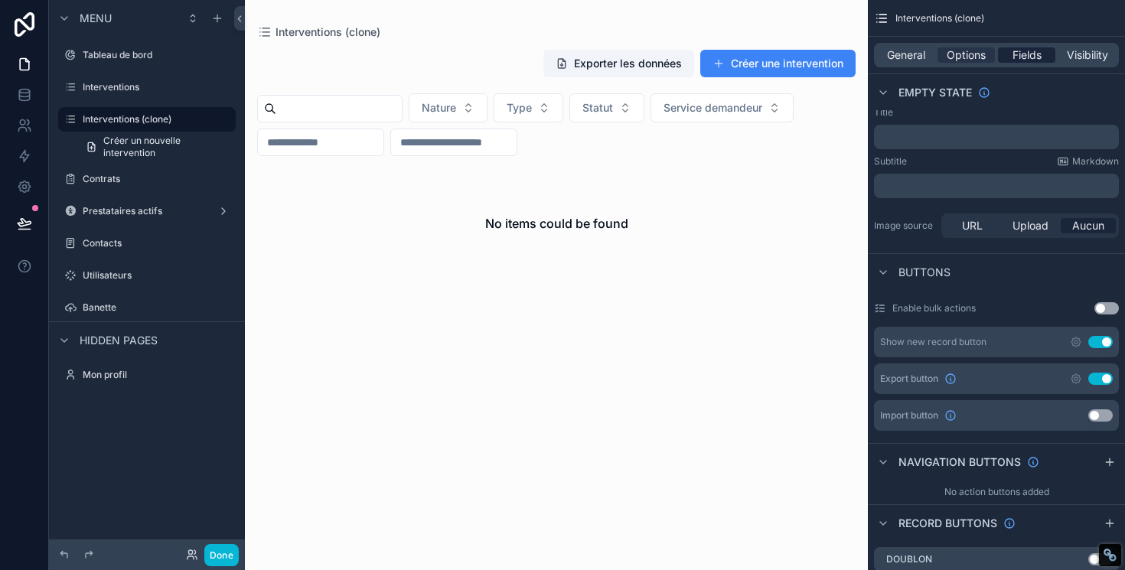
click at [1021, 62] on span "Fields" at bounding box center [1026, 54] width 29 height 15
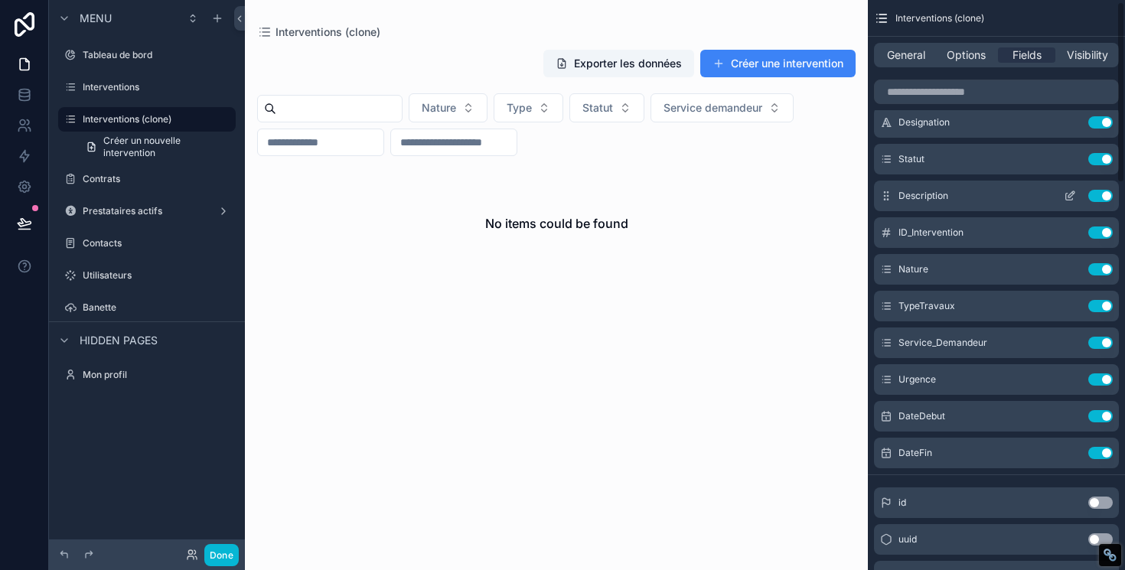
scroll to position [0, 0]
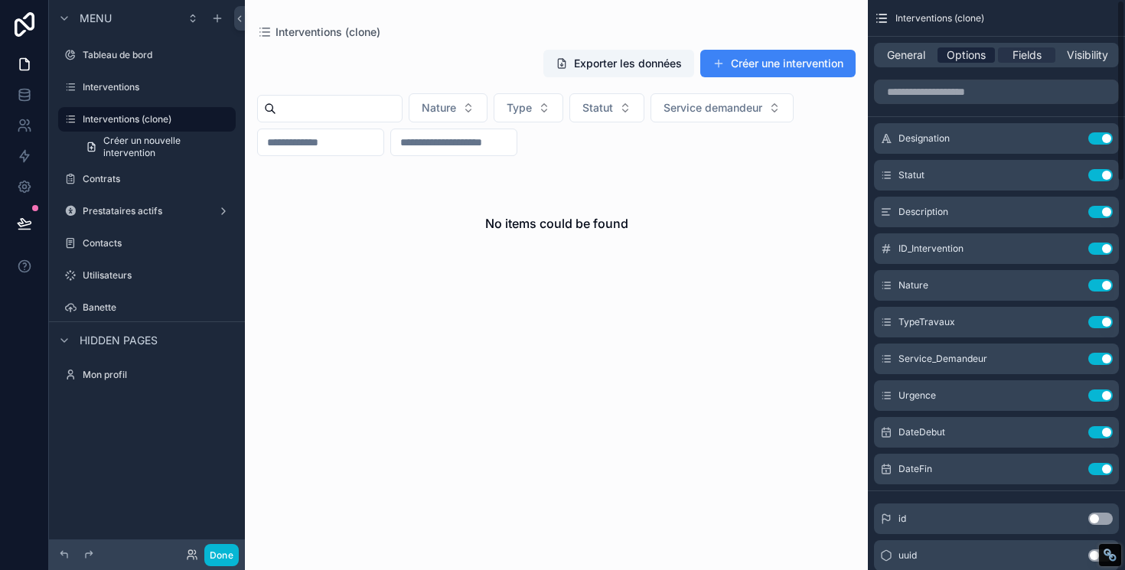
click at [952, 55] on span "Options" at bounding box center [965, 54] width 39 height 15
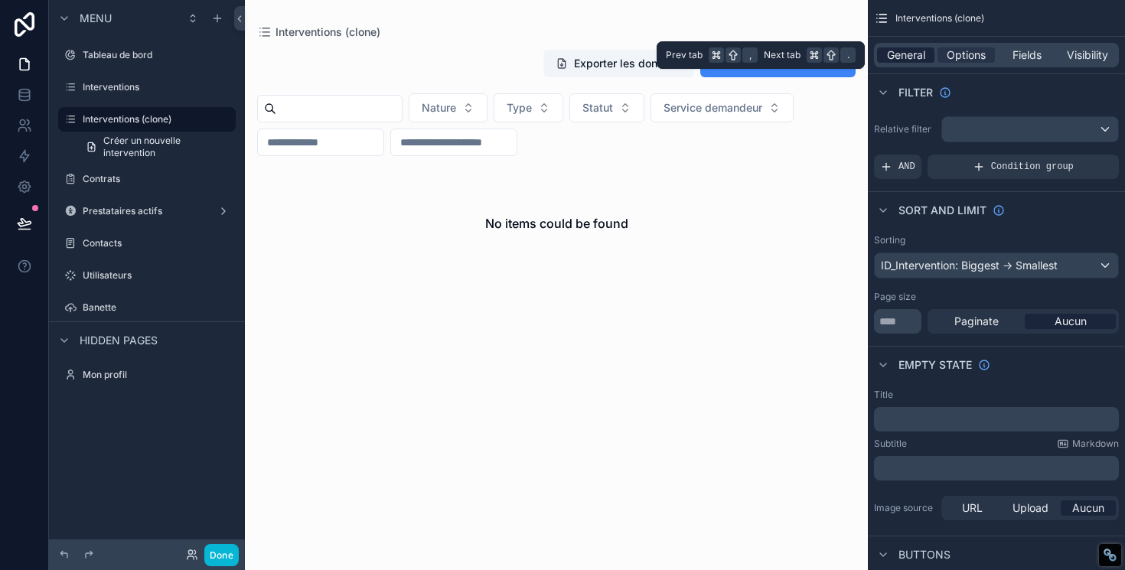
click at [901, 57] on span "General" at bounding box center [906, 54] width 38 height 15
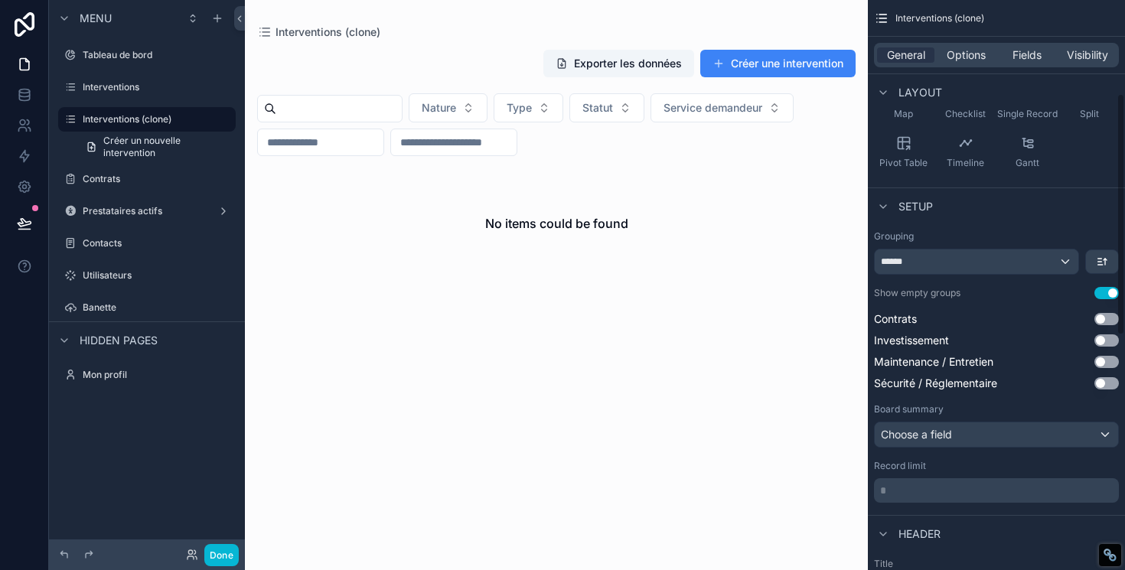
scroll to position [221, 0]
click at [965, 256] on div "******" at bounding box center [976, 260] width 204 height 24
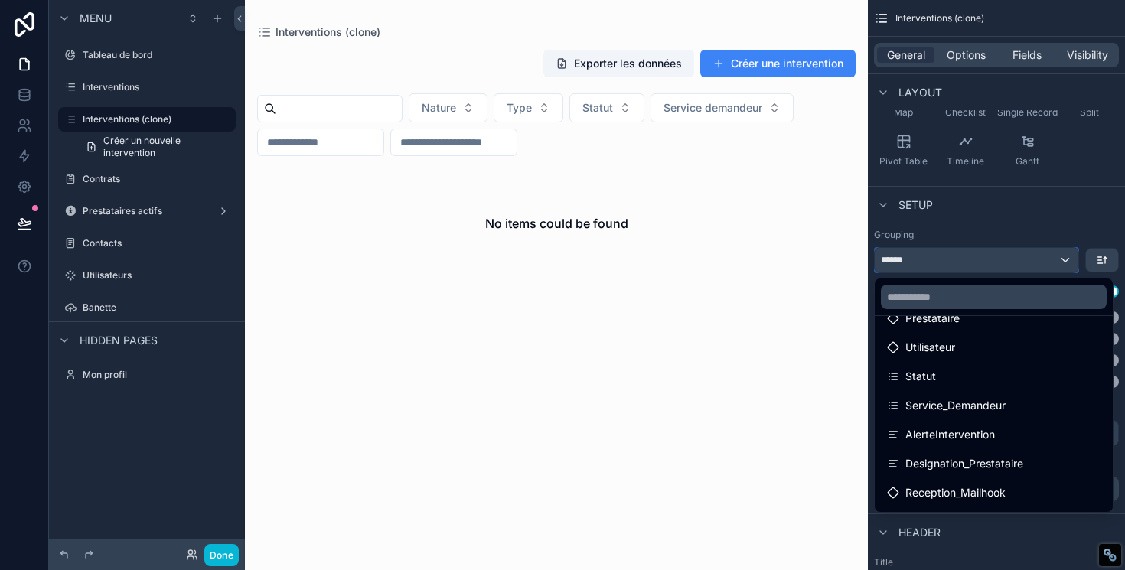
scroll to position [370, 0]
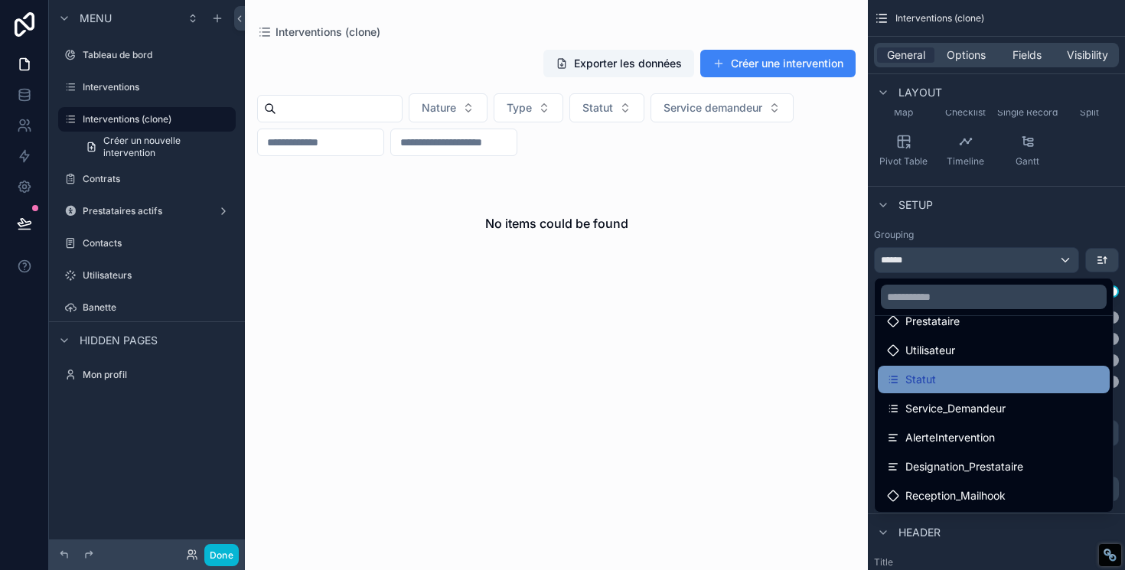
click at [938, 383] on div "Statut" at bounding box center [993, 379] width 213 height 18
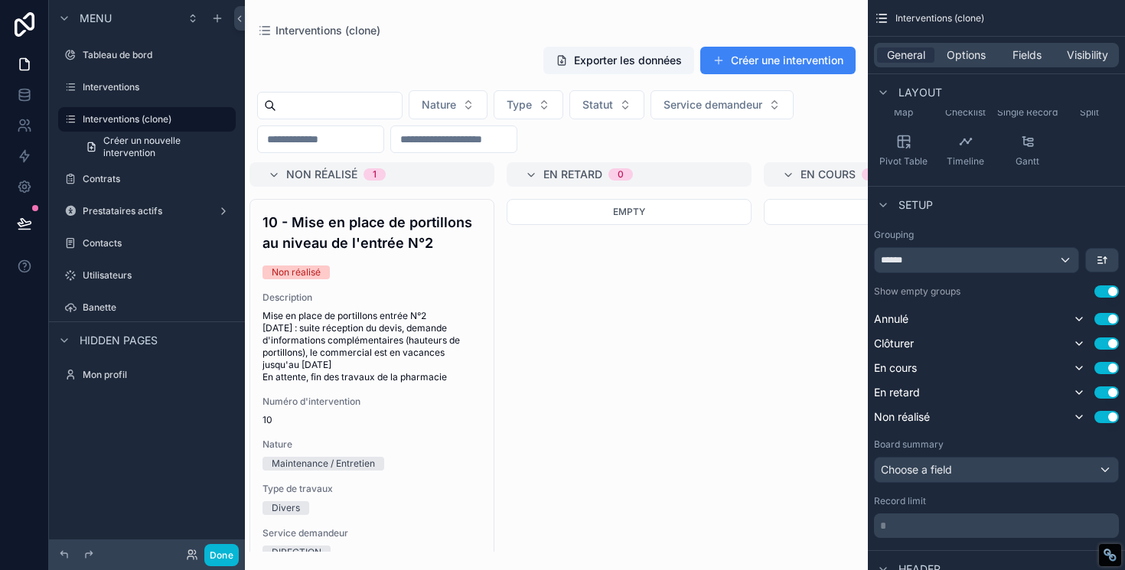
scroll to position [0, 11]
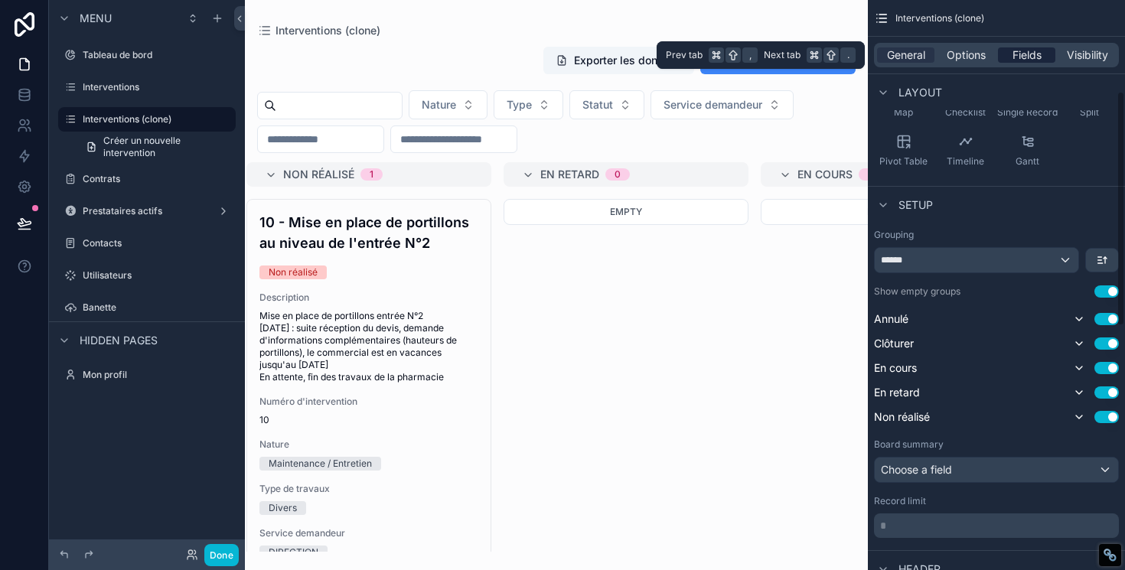
click at [1023, 58] on span "Fields" at bounding box center [1026, 54] width 29 height 15
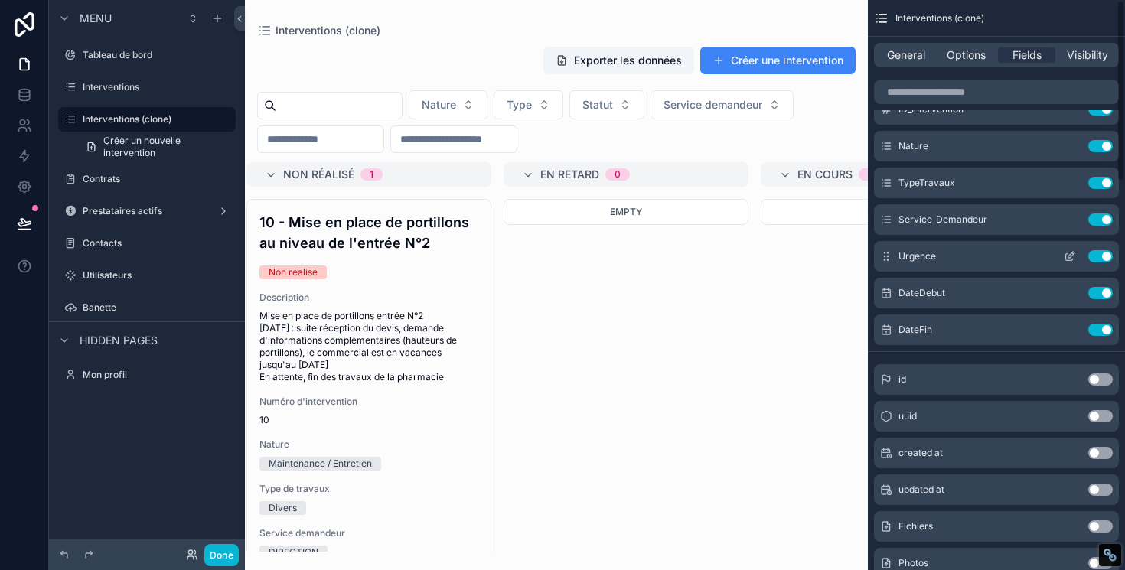
scroll to position [0, 0]
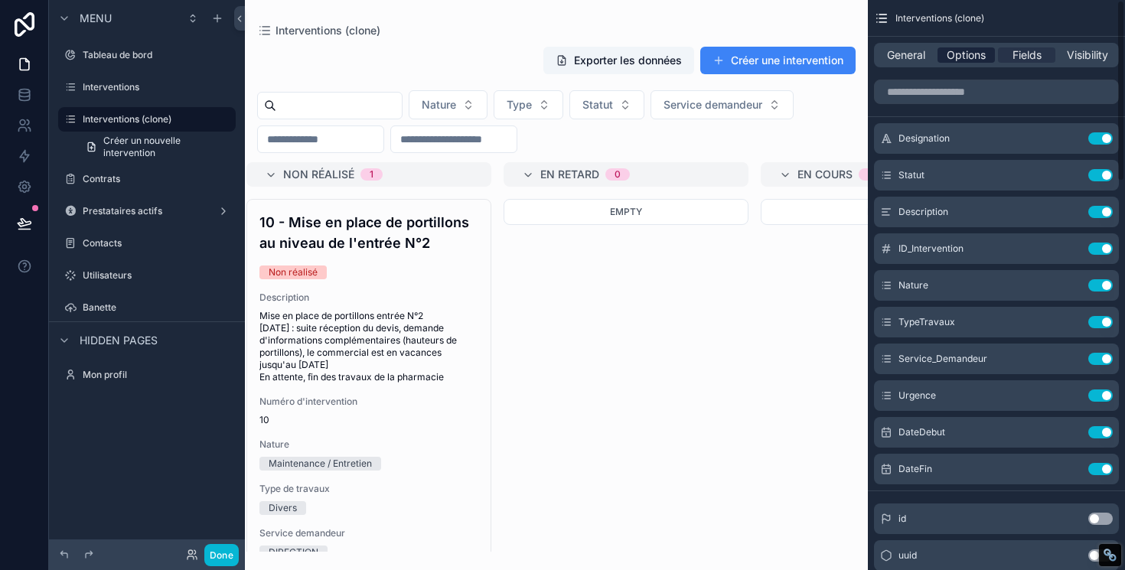
click at [956, 50] on span "Options" at bounding box center [965, 54] width 39 height 15
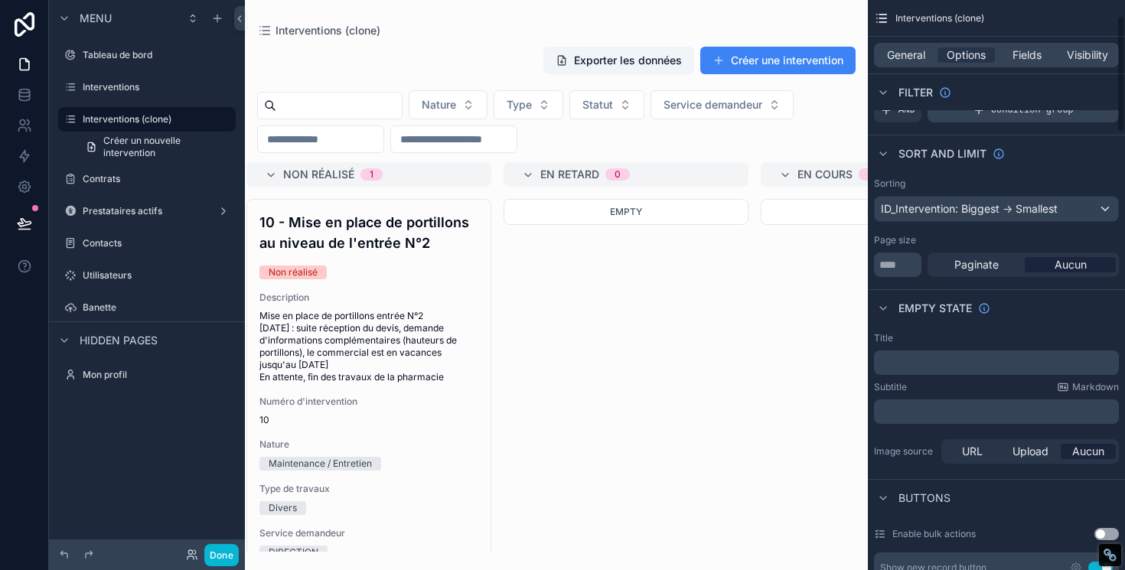
scroll to position [74, 0]
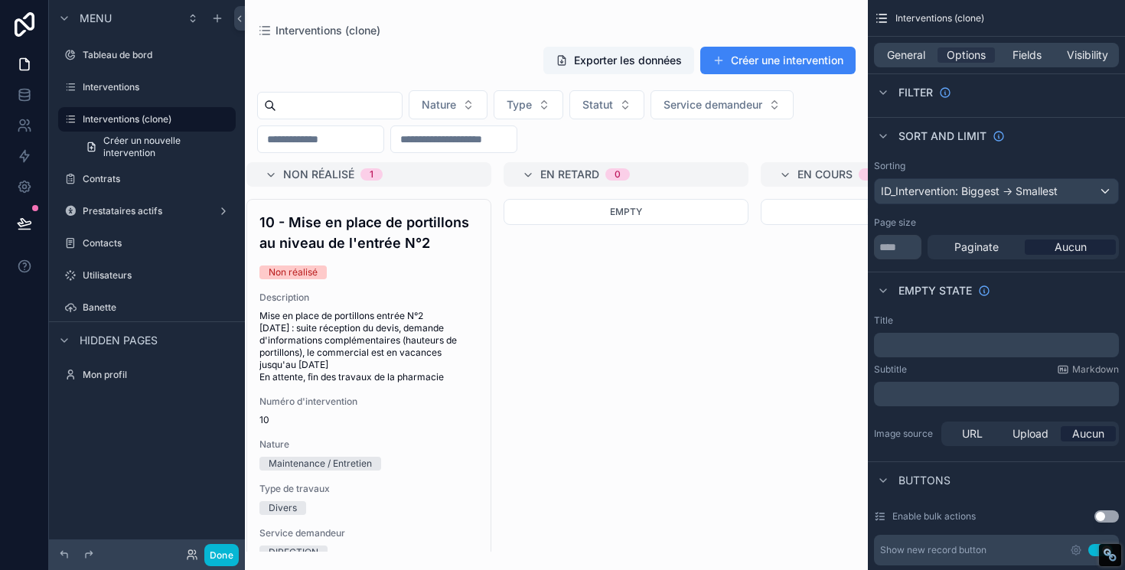
click at [914, 63] on div "General Options Fields Visibility" at bounding box center [996, 55] width 245 height 24
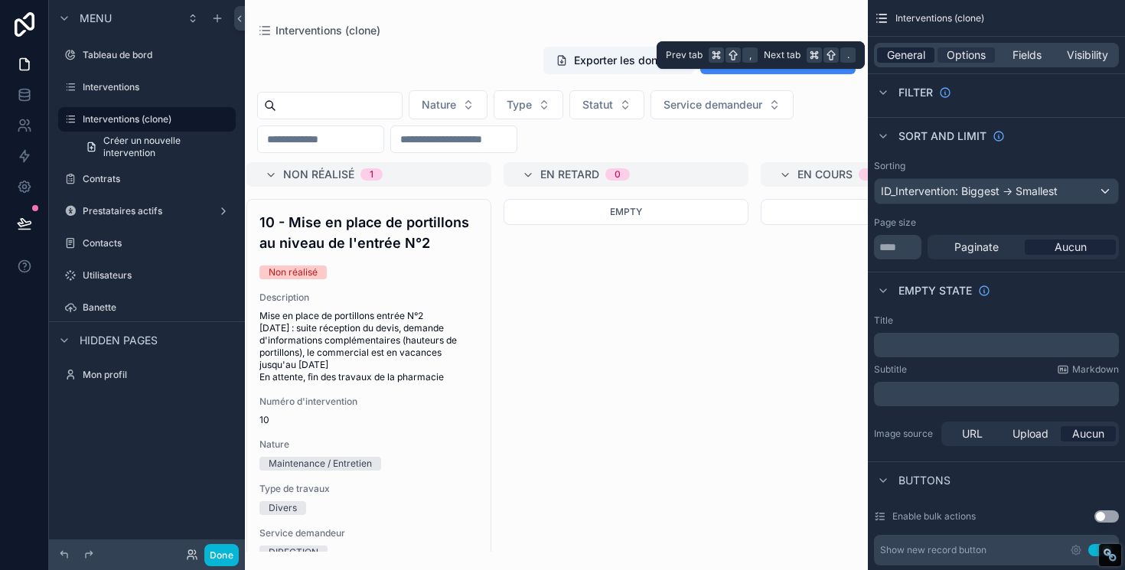
click at [908, 56] on span "General" at bounding box center [906, 54] width 38 height 15
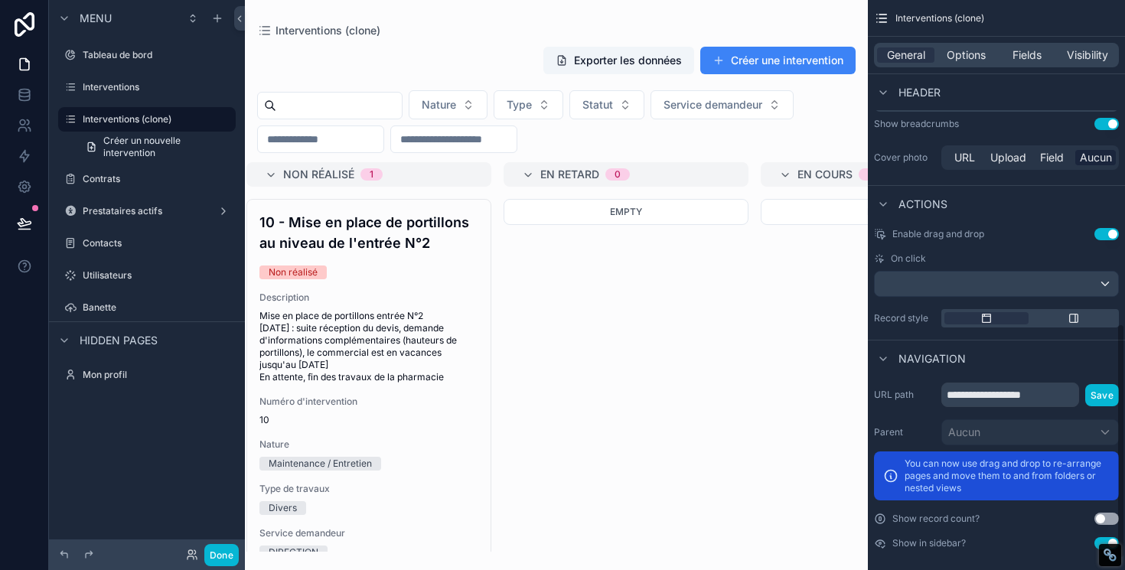
scroll to position [810, 0]
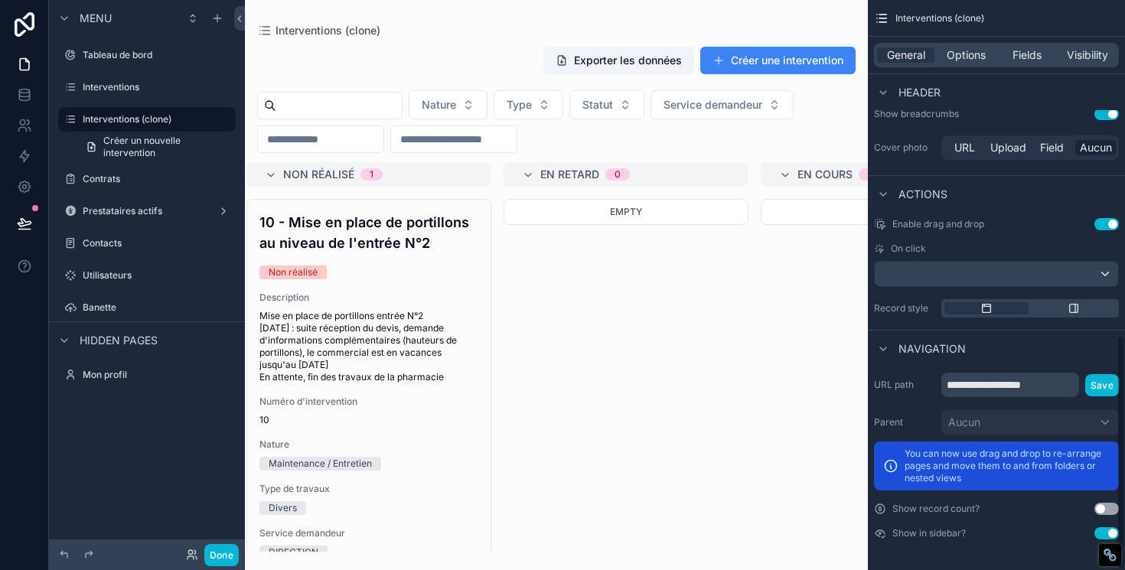
click at [1105, 536] on button "Use setting" at bounding box center [1106, 533] width 24 height 12
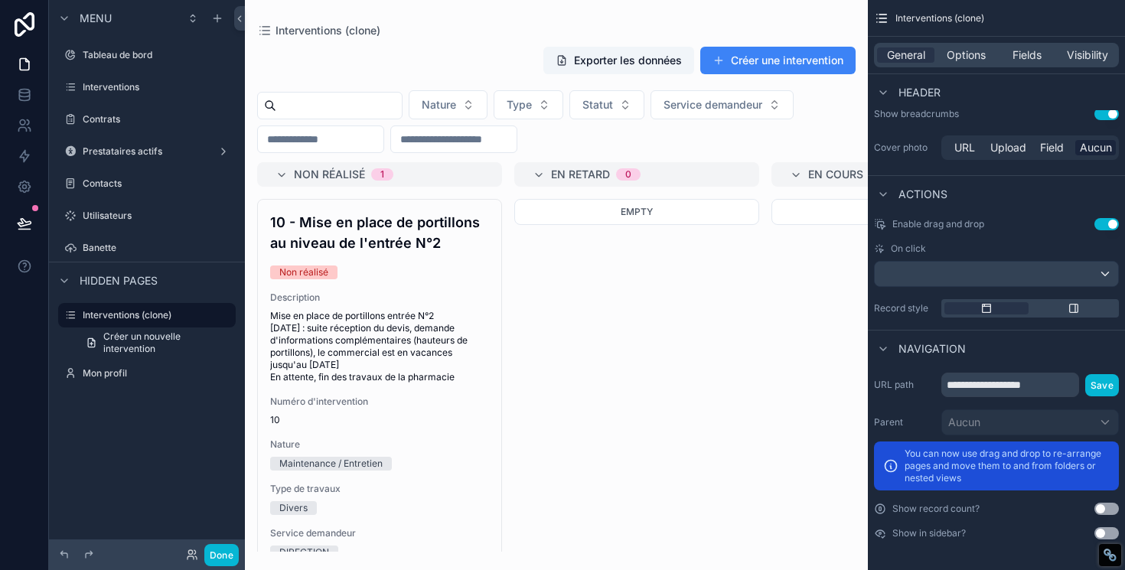
click at [1105, 536] on button "Use setting" at bounding box center [1106, 533] width 24 height 12
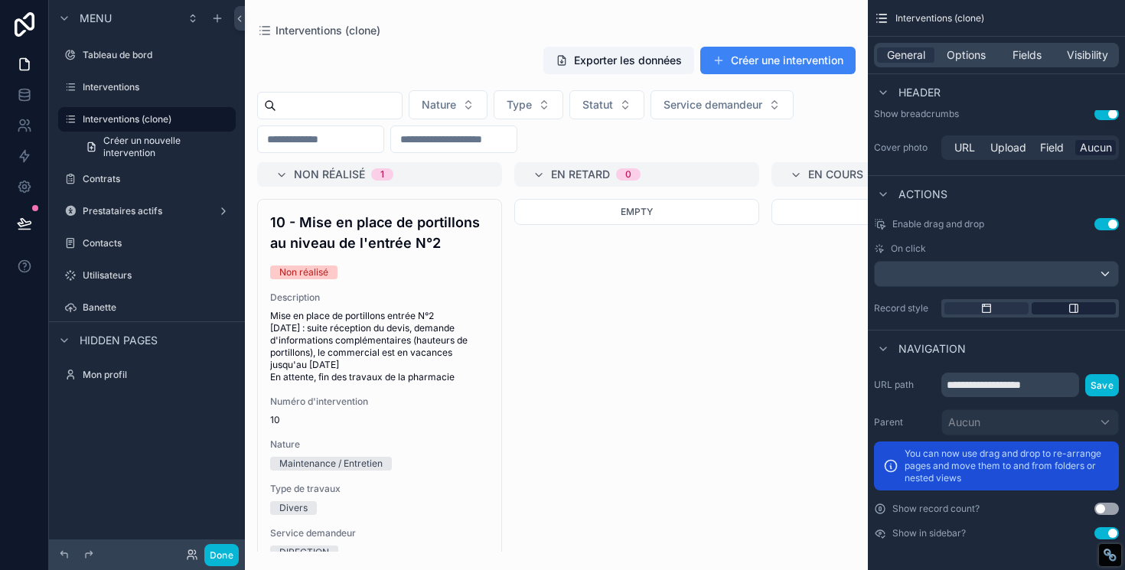
click at [1061, 313] on div "scrollable content" at bounding box center [1073, 308] width 84 height 12
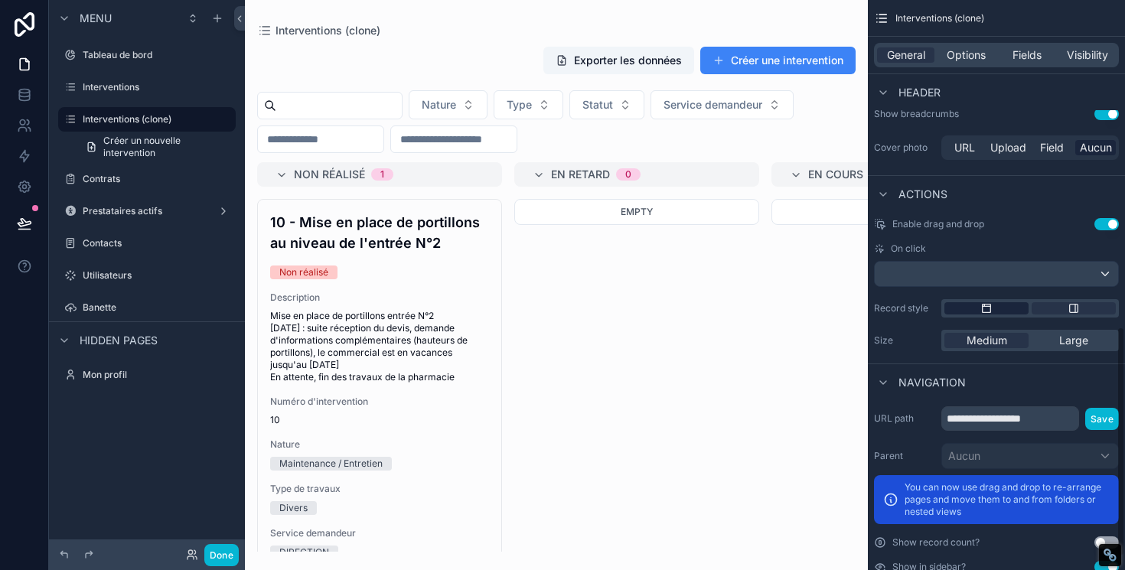
click at [1014, 309] on div "scrollable content" at bounding box center [986, 308] width 84 height 12
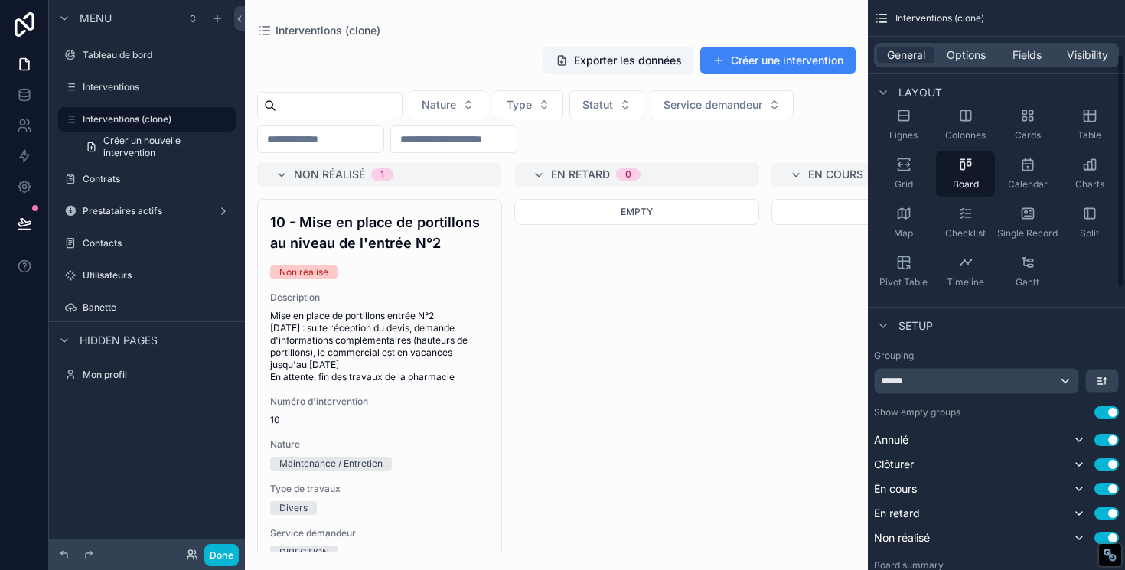
scroll to position [0, 0]
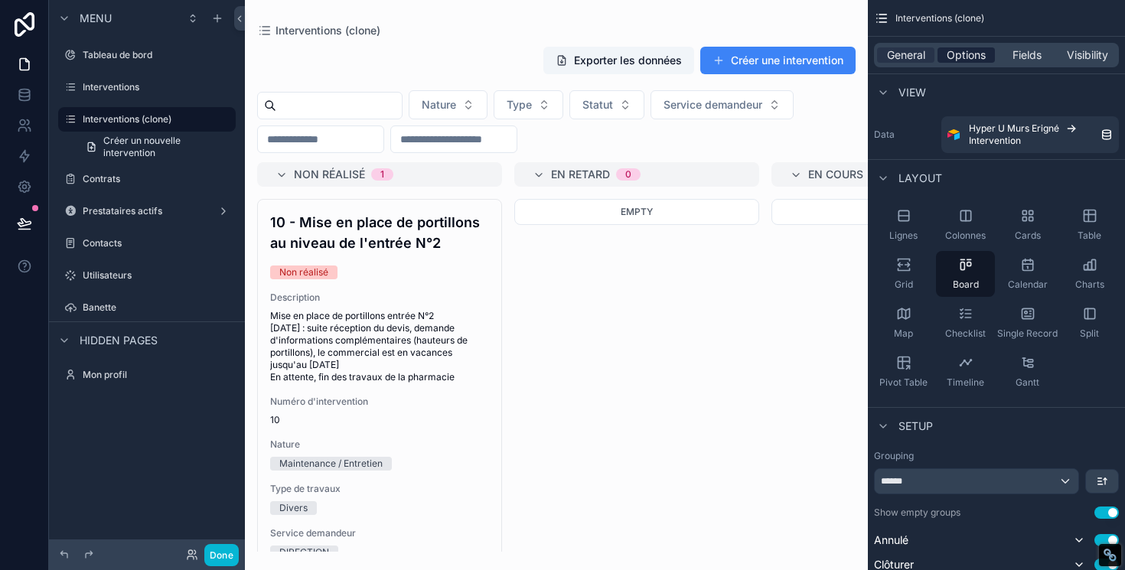
click at [969, 53] on span "Options" at bounding box center [965, 54] width 39 height 15
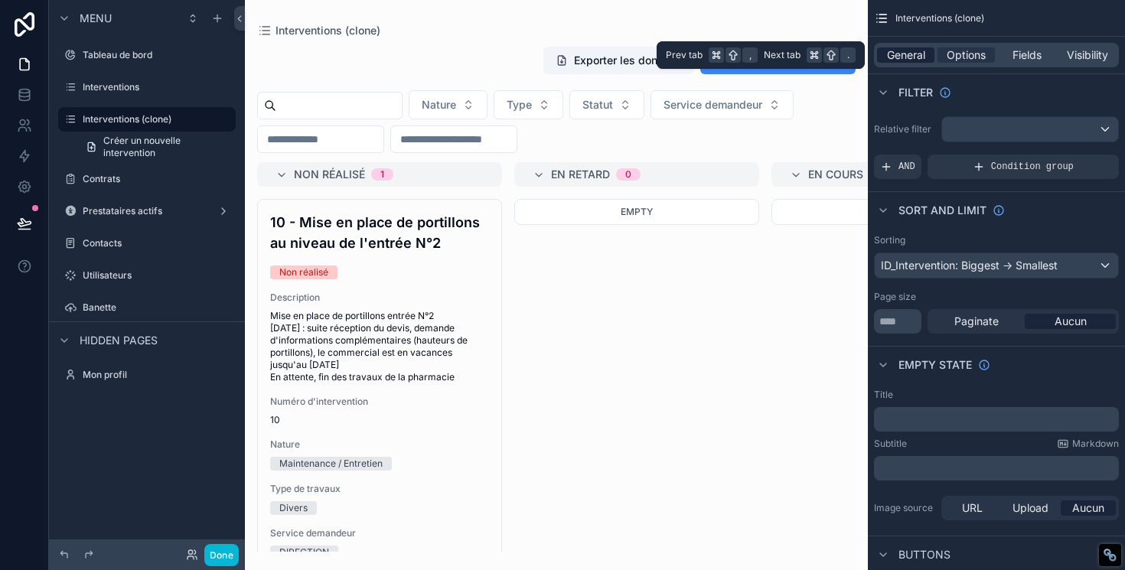
click at [912, 56] on span "General" at bounding box center [906, 54] width 38 height 15
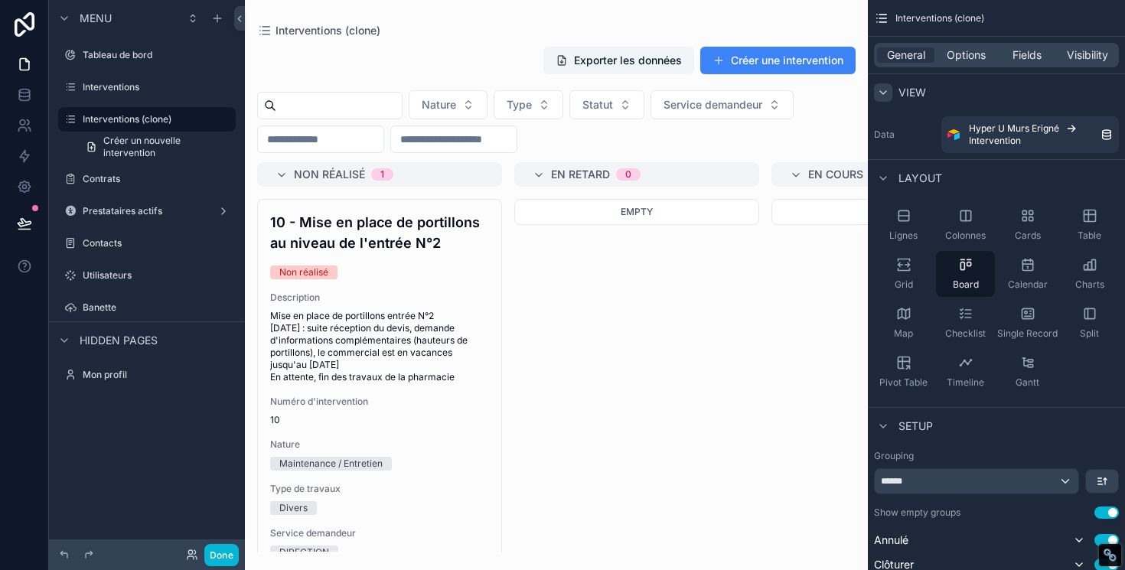
click at [886, 91] on icon "scrollable content" at bounding box center [883, 92] width 12 height 12
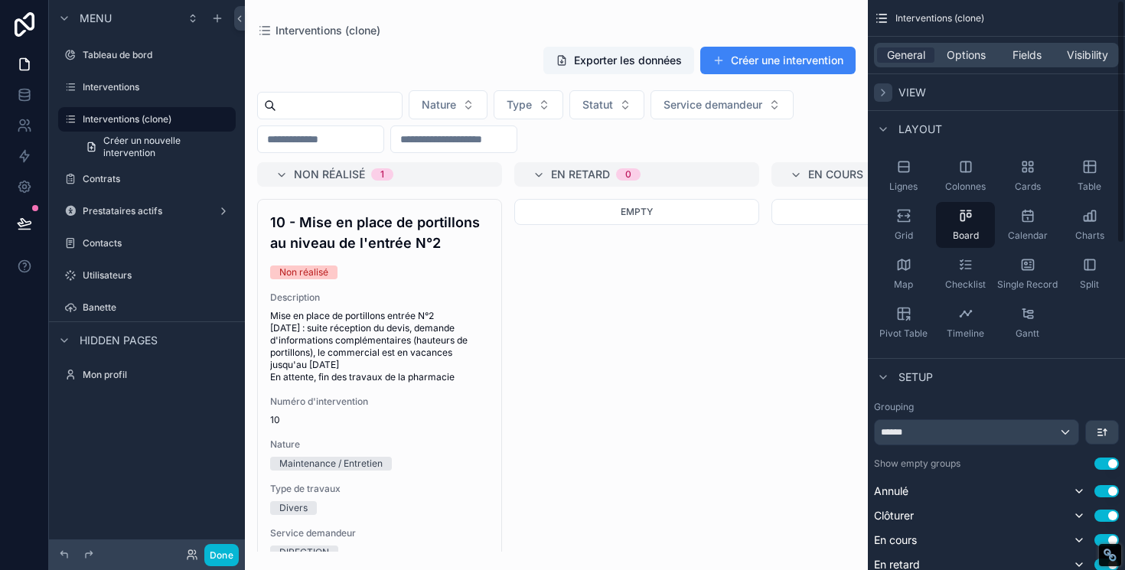
click at [886, 91] on icon "scrollable content" at bounding box center [883, 92] width 12 height 12
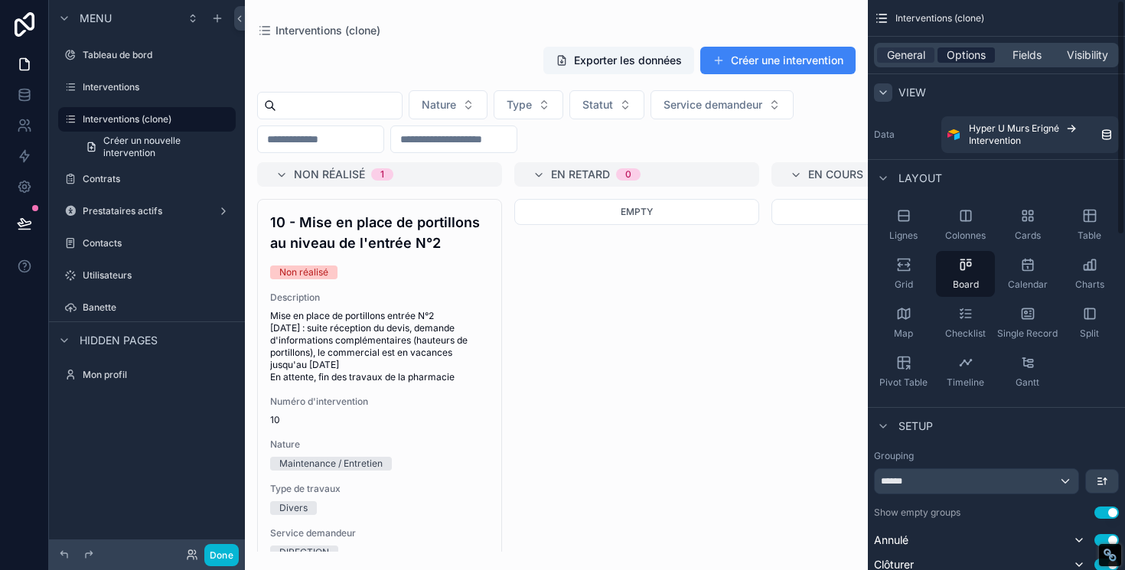
click at [969, 50] on span "Options" at bounding box center [965, 54] width 39 height 15
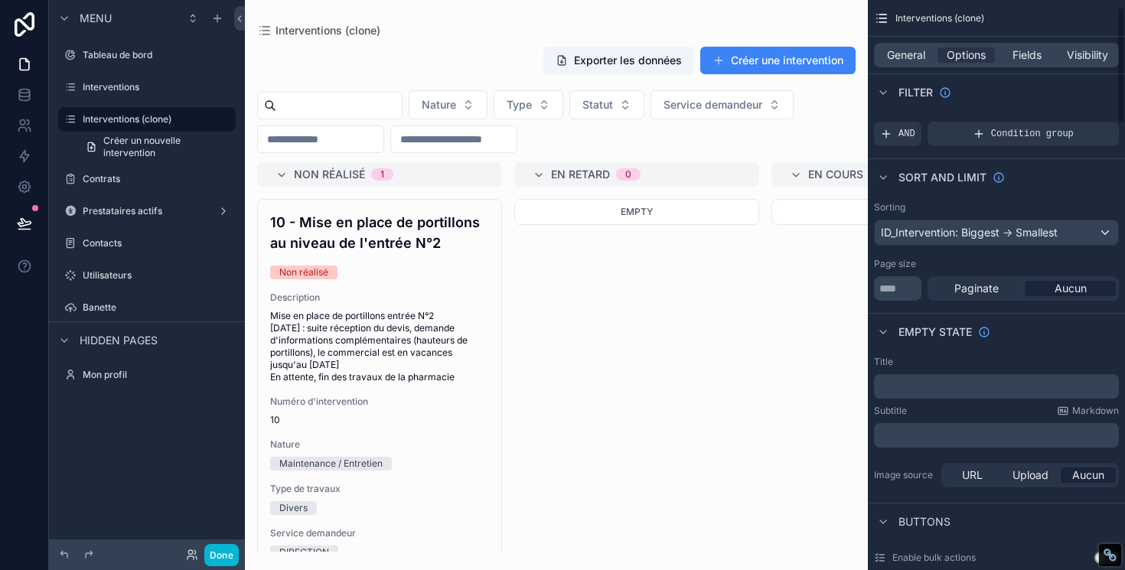
scroll to position [34, 0]
click at [1050, 237] on div "ID_Intervention: Biggest -> Smallest" at bounding box center [995, 231] width 243 height 24
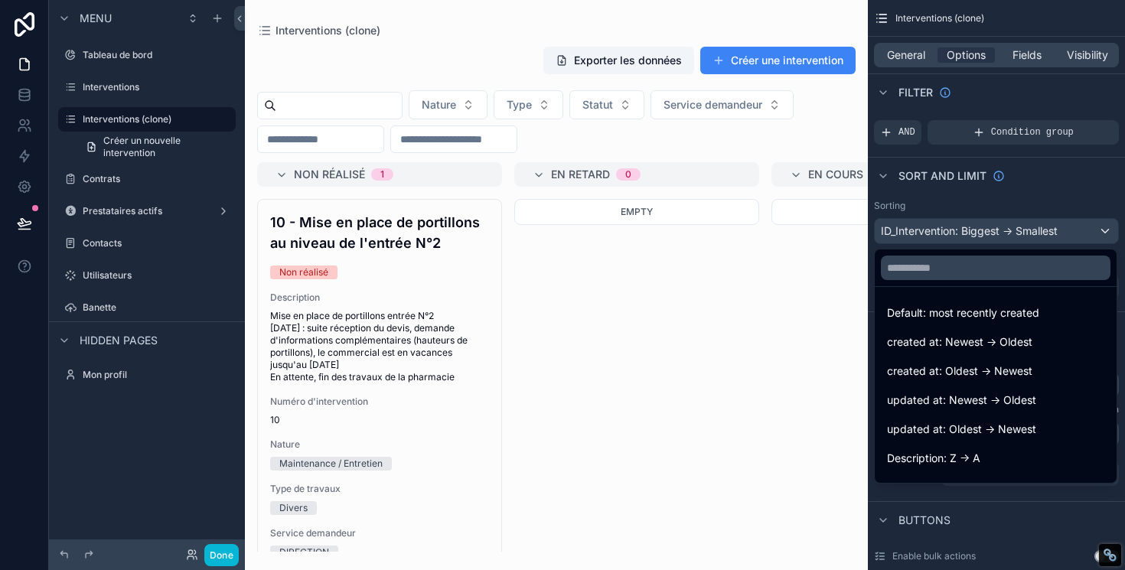
click at [1050, 237] on div "scrollable content" at bounding box center [562, 285] width 1125 height 570
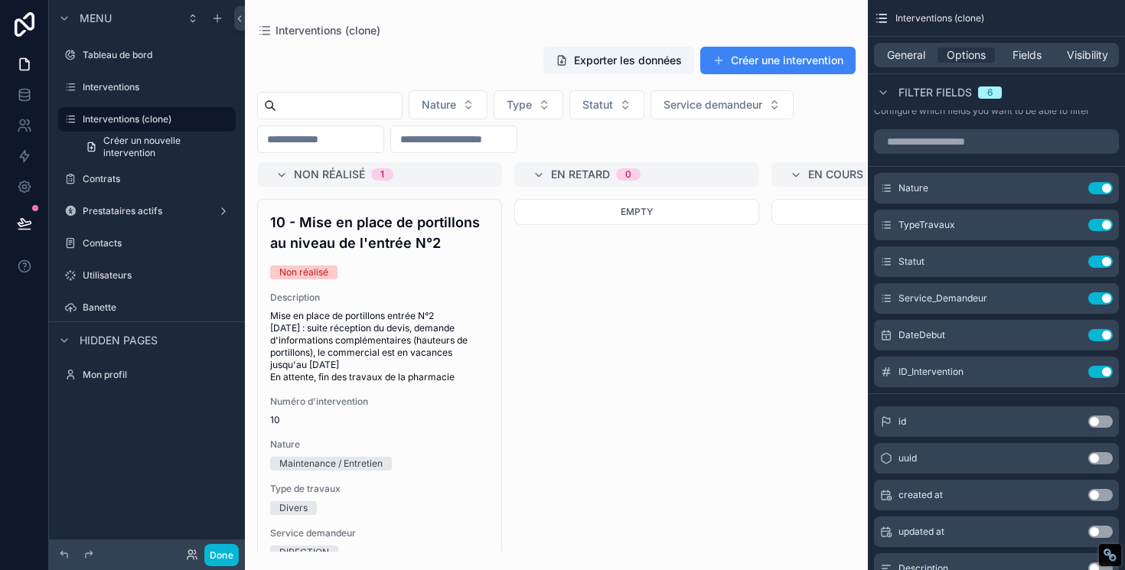
scroll to position [1073, 0]
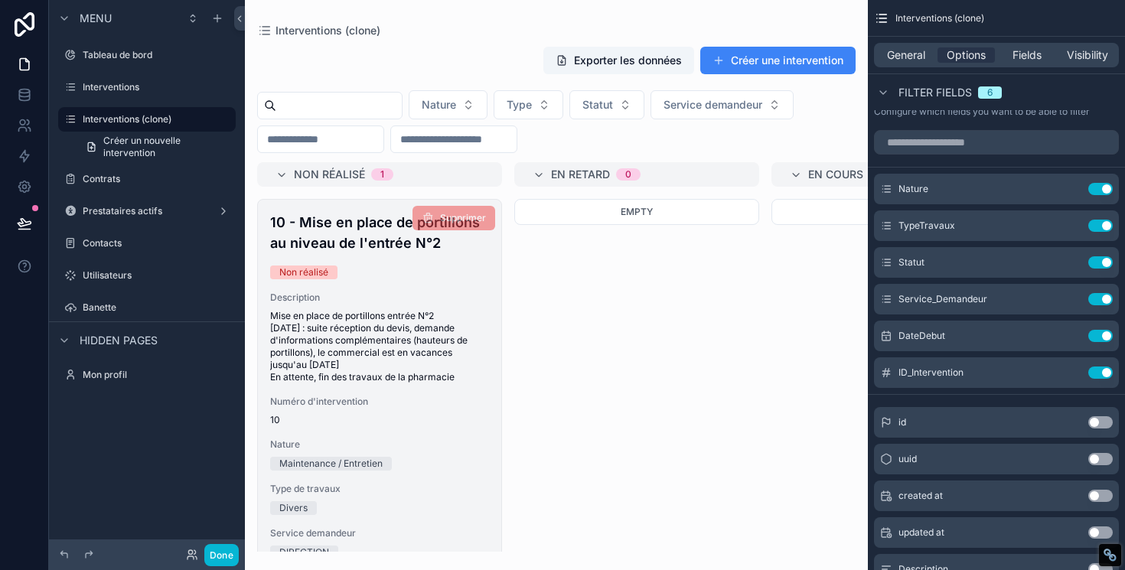
click at [431, 330] on span "Mise en place de portillons entrée N°2 [DATE] : suite réception du devis, deman…" at bounding box center [379, 346] width 219 height 73
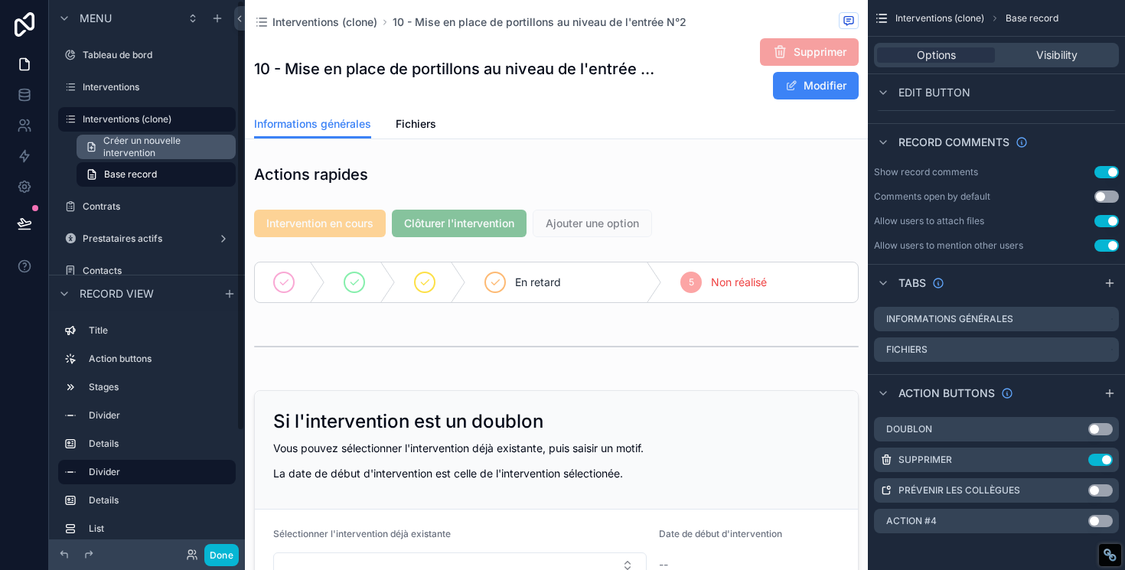
click at [142, 154] on span "Créer un nouvelle intervention" at bounding box center [164, 147] width 123 height 24
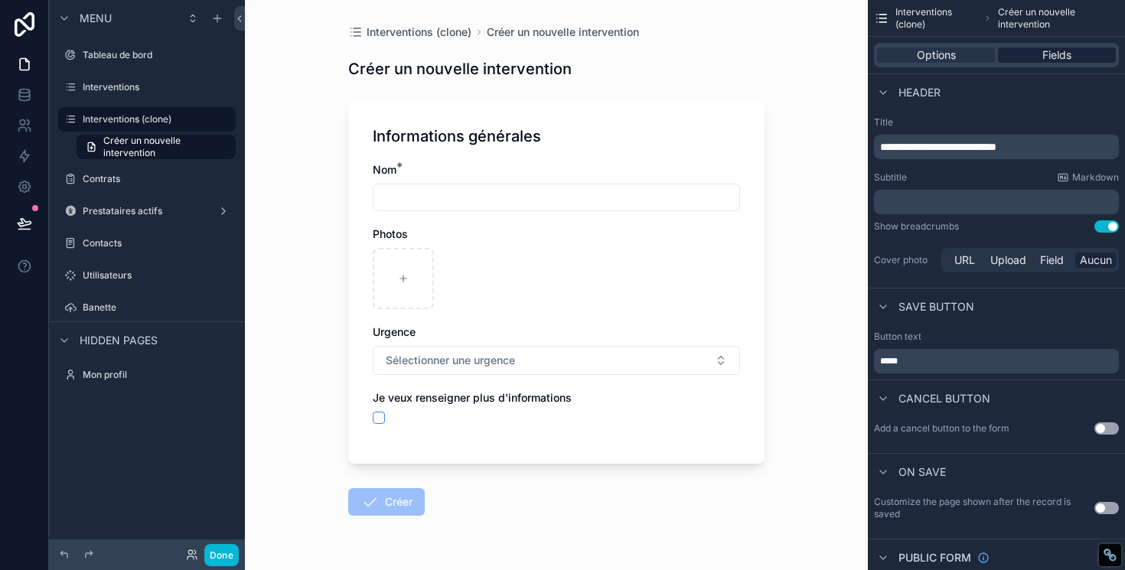
click at [1051, 61] on span "Fields" at bounding box center [1056, 54] width 29 height 15
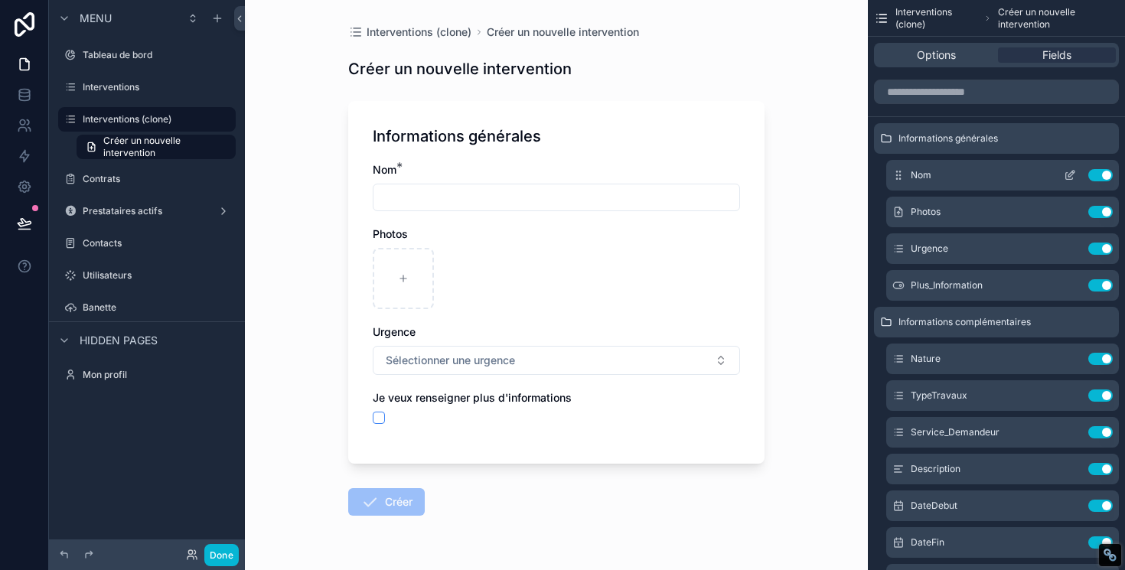
click at [1068, 172] on icon "scrollable content" at bounding box center [1069, 175] width 12 height 12
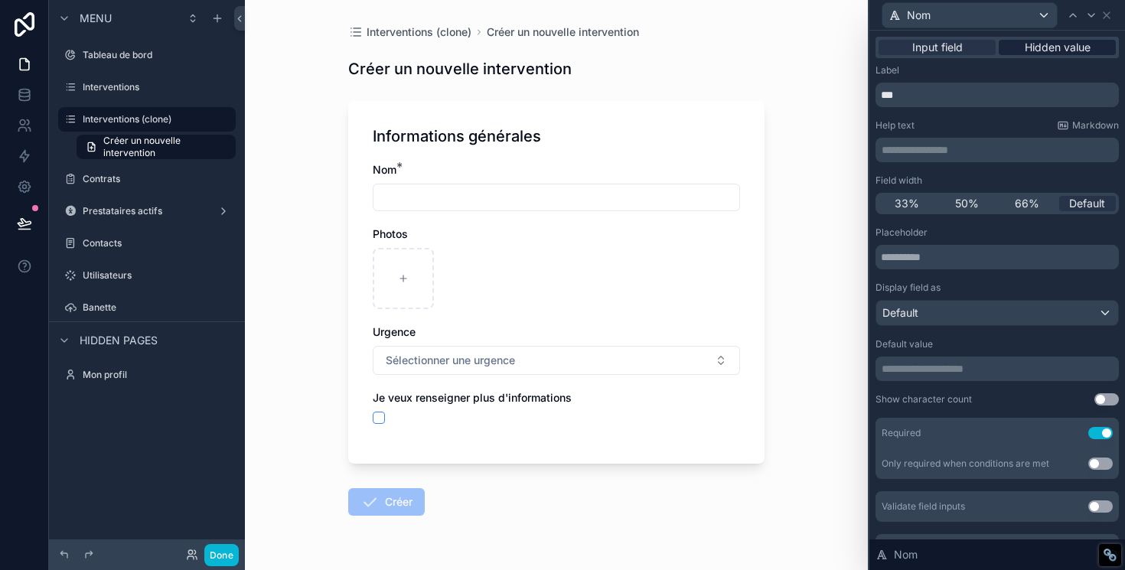
click at [1044, 46] on span "Hidden value" at bounding box center [1057, 47] width 66 height 15
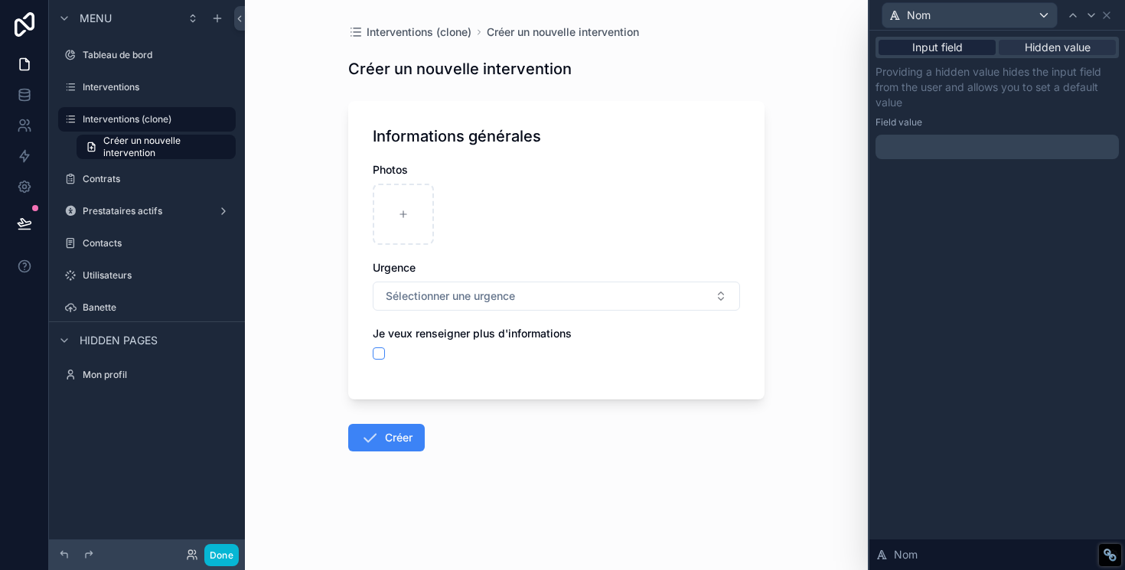
click at [943, 47] on span "Input field" at bounding box center [937, 47] width 50 height 15
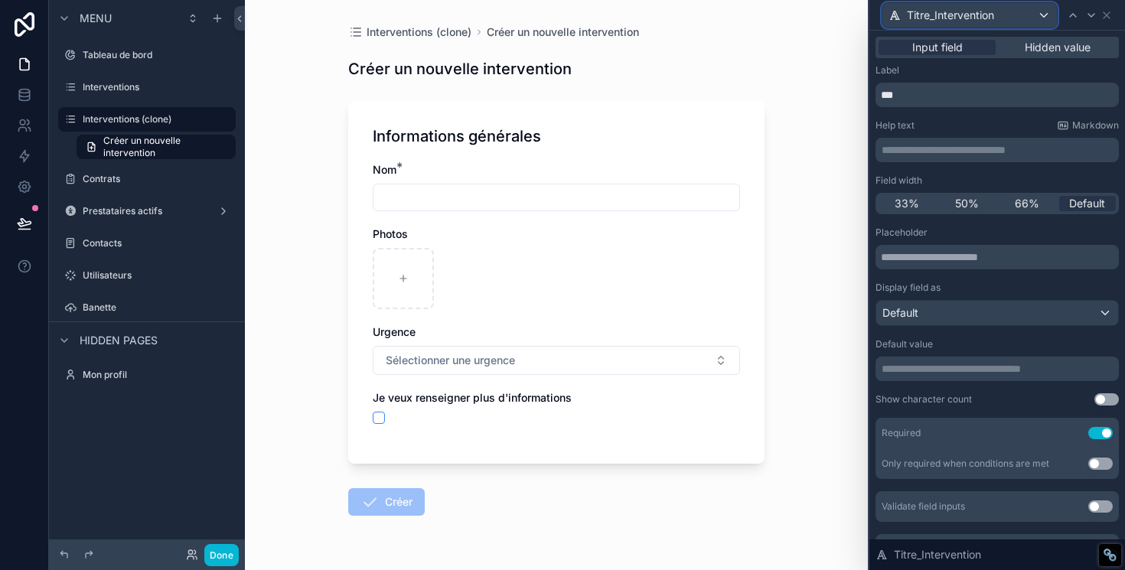
click at [1033, 21] on div "Titre_Intervention" at bounding box center [969, 15] width 174 height 24
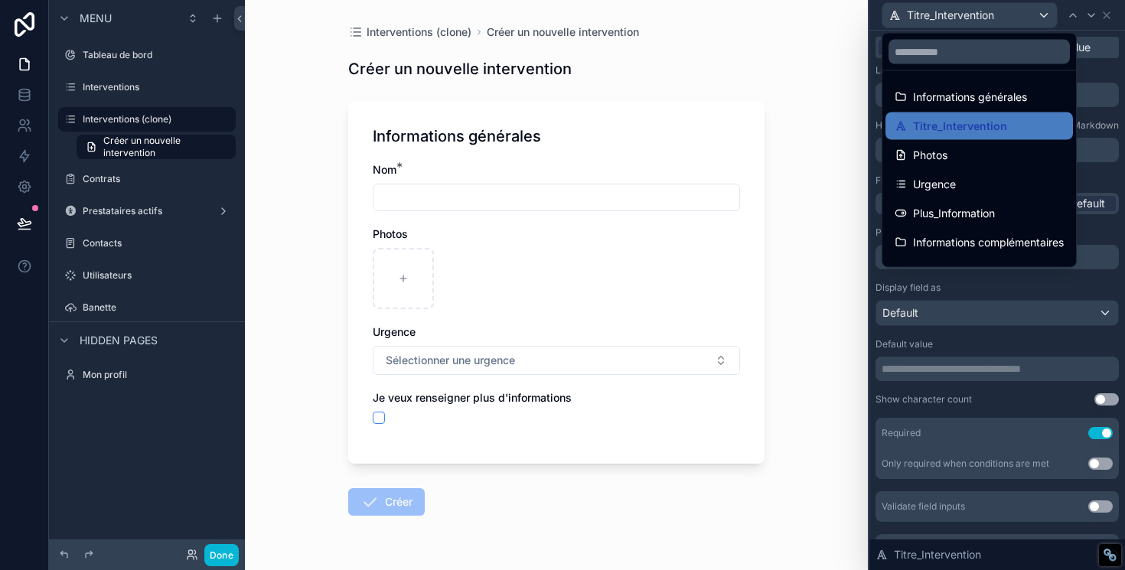
click at [1033, 21] on div at bounding box center [997, 285] width 256 height 570
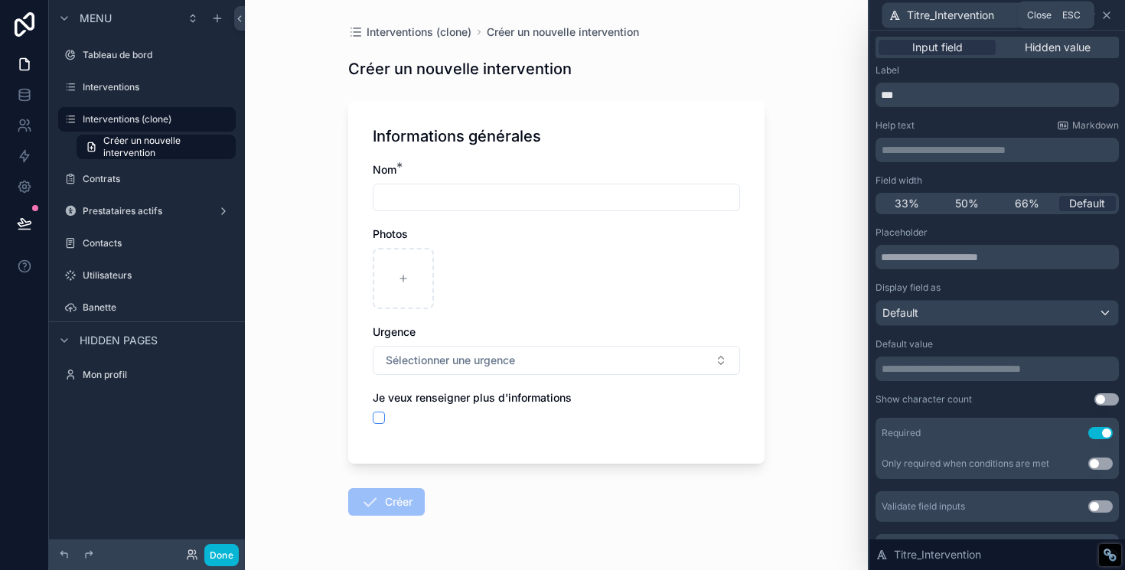
click at [1102, 15] on icon at bounding box center [1106, 15] width 12 height 12
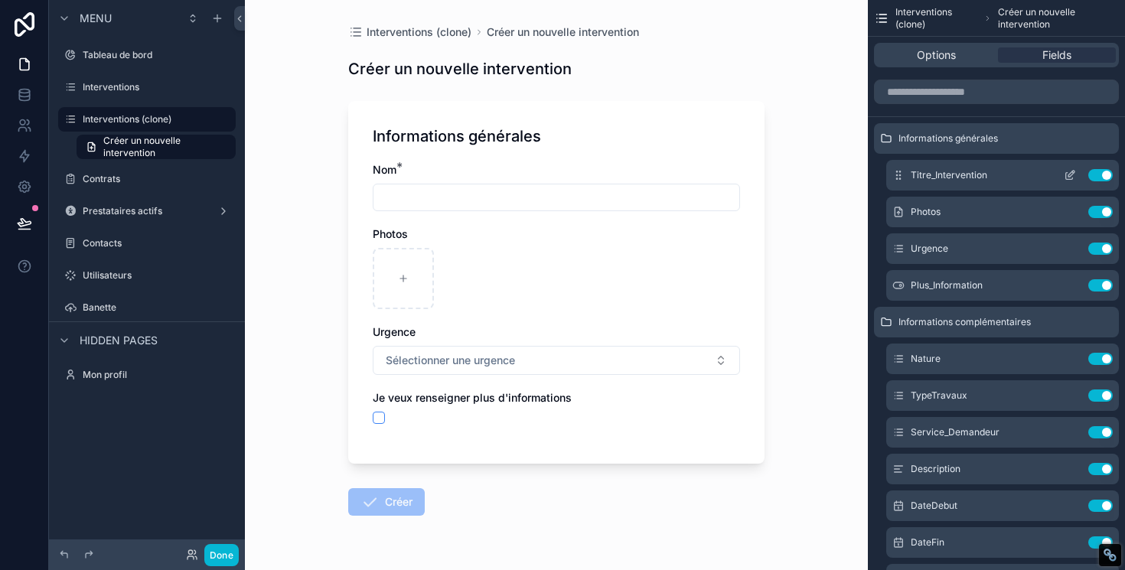
click at [1067, 174] on icon "scrollable content" at bounding box center [1069, 175] width 12 height 12
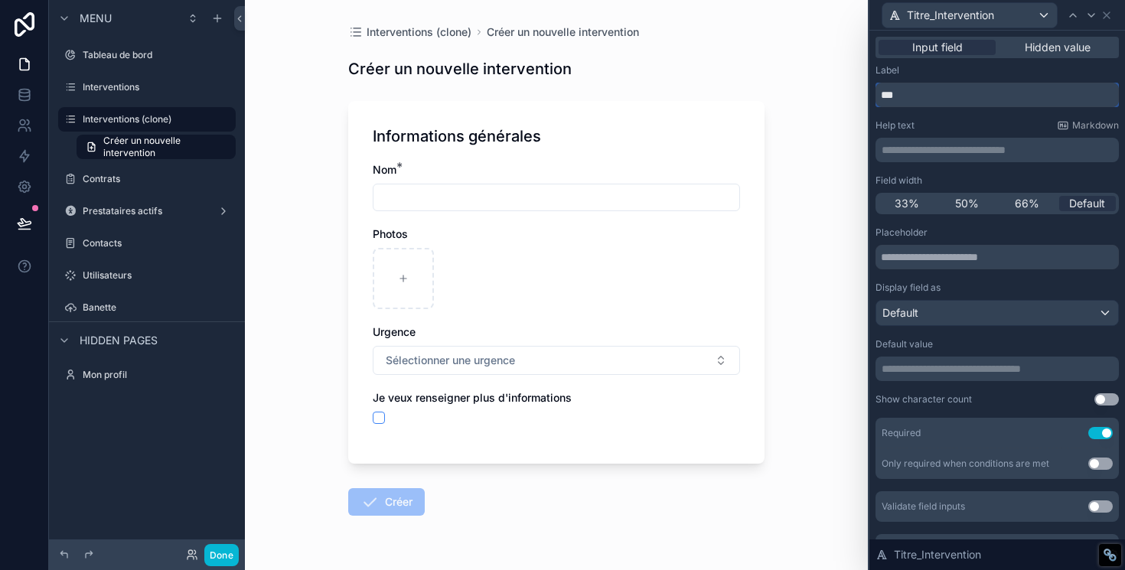
click at [887, 93] on input "***" at bounding box center [996, 95] width 243 height 24
type input "**********"
click at [1013, 125] on div "Help text Markdown" at bounding box center [996, 125] width 243 height 12
click at [107, 243] on label "Contacts" at bounding box center [144, 243] width 122 height 12
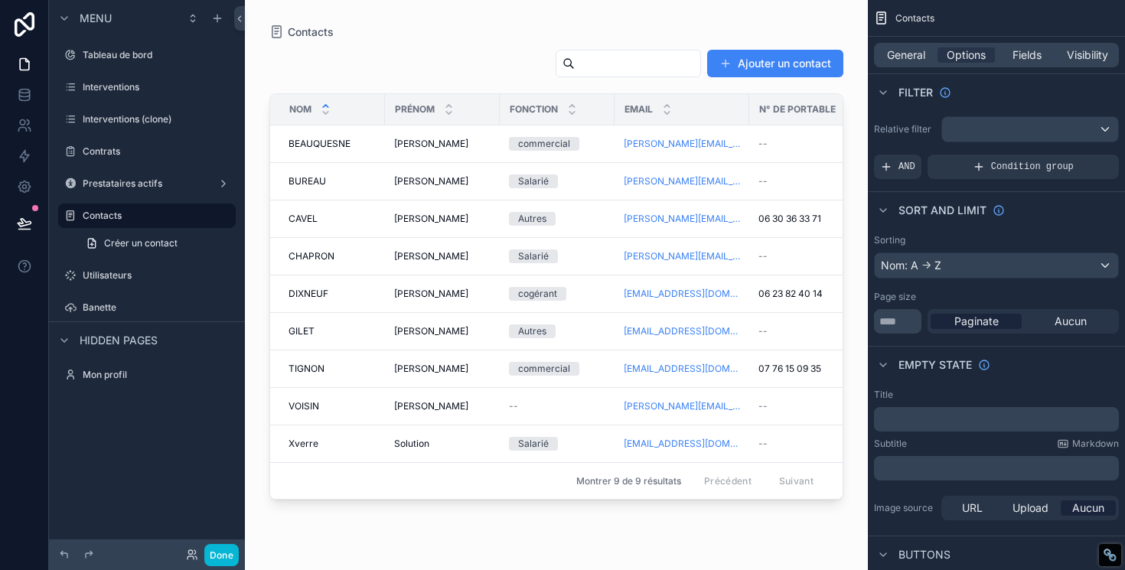
click at [659, 142] on div "scrollable content" at bounding box center [556, 276] width 623 height 552
click at [660, 142] on link "[PERSON_NAME][EMAIL_ADDRESS][DOMAIN_NAME]" at bounding box center [682, 144] width 116 height 12
click at [1021, 59] on span "Fields" at bounding box center [1026, 54] width 29 height 15
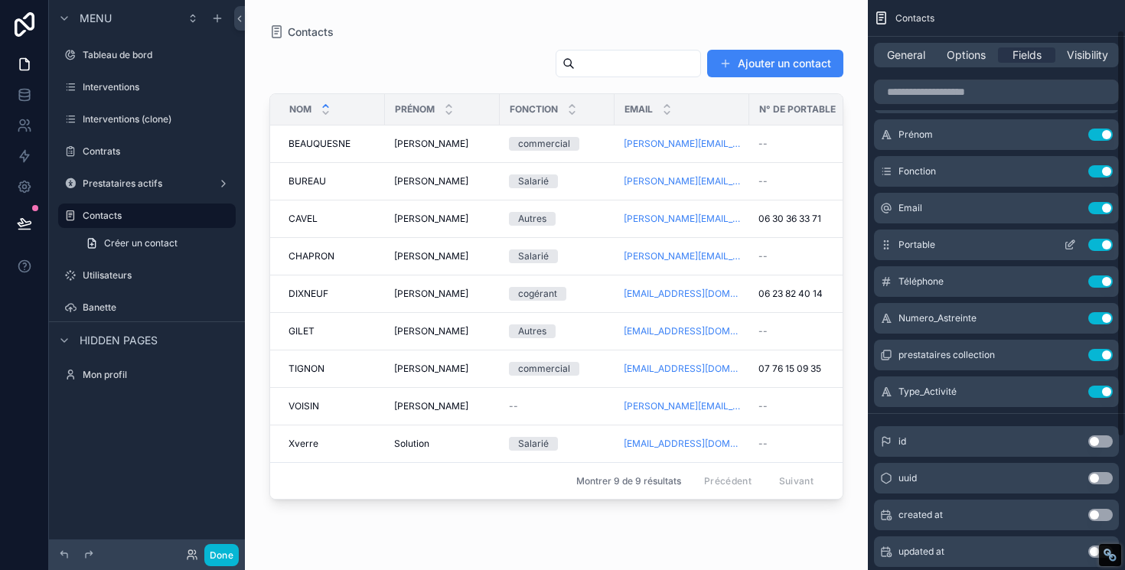
scroll to position [43, 0]
click at [1065, 284] on icon "scrollable content" at bounding box center [1069, 279] width 12 height 12
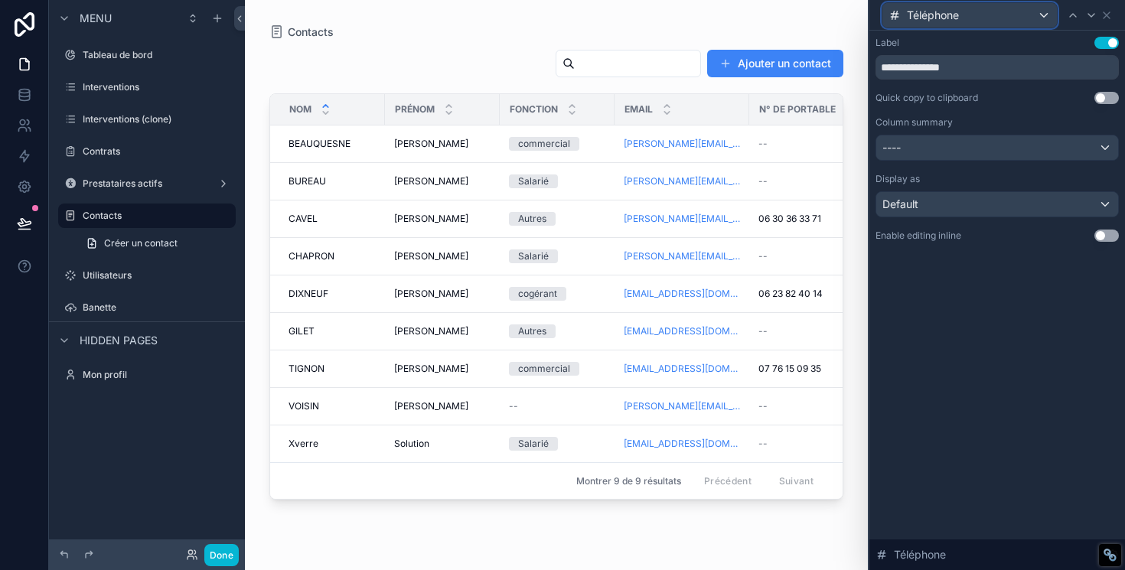
click at [988, 20] on div "Téléphone" at bounding box center [969, 15] width 174 height 24
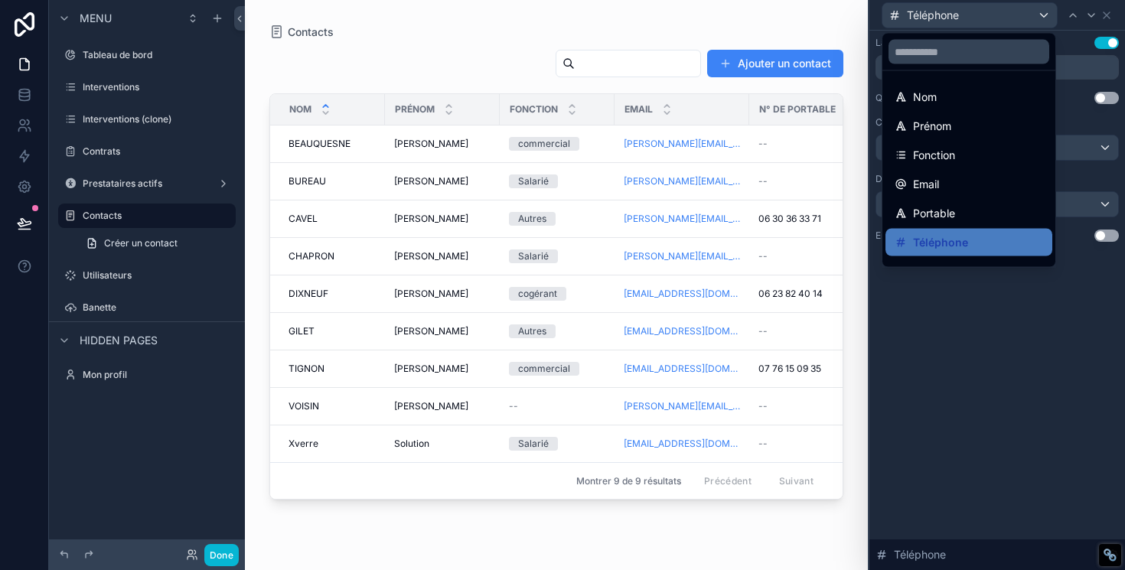
click at [1009, 17] on div at bounding box center [997, 285] width 256 height 570
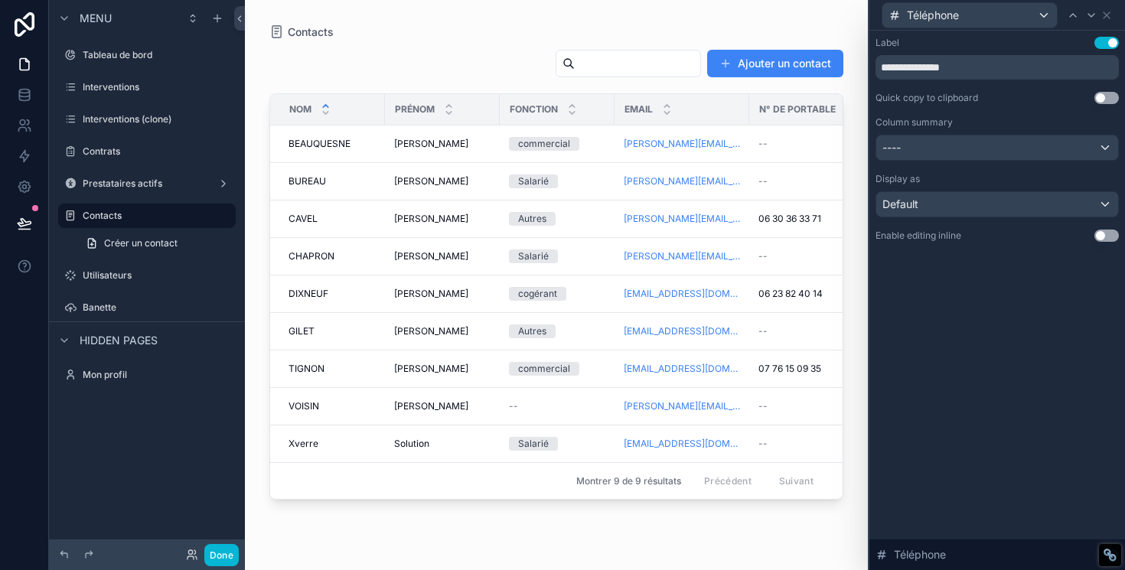
click at [1112, 16] on div "Téléphone" at bounding box center [996, 15] width 243 height 30
click at [1112, 16] on icon at bounding box center [1106, 15] width 12 height 12
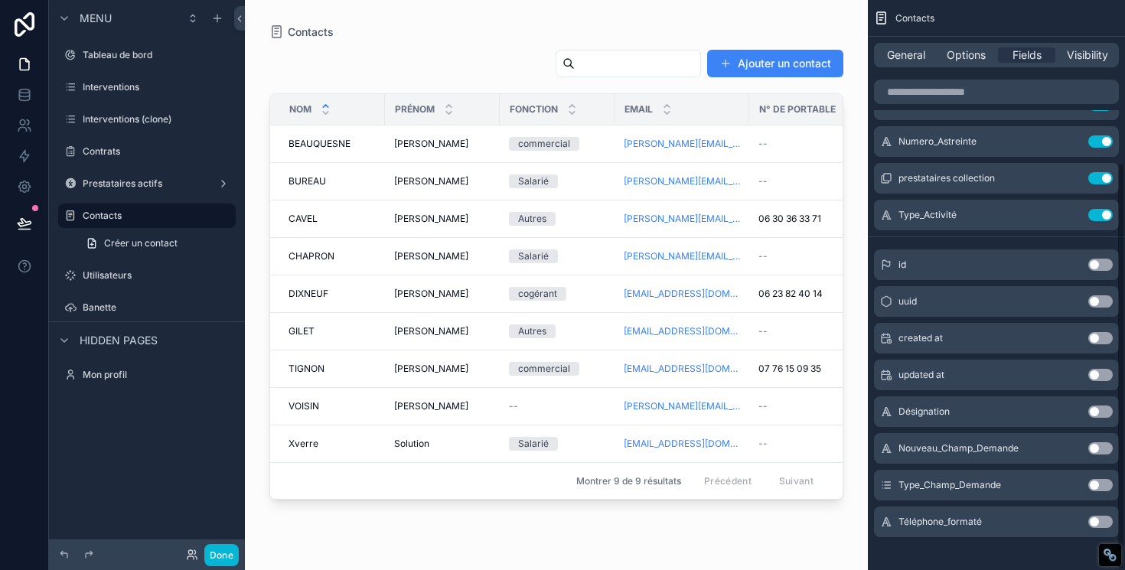
scroll to position [227, 0]
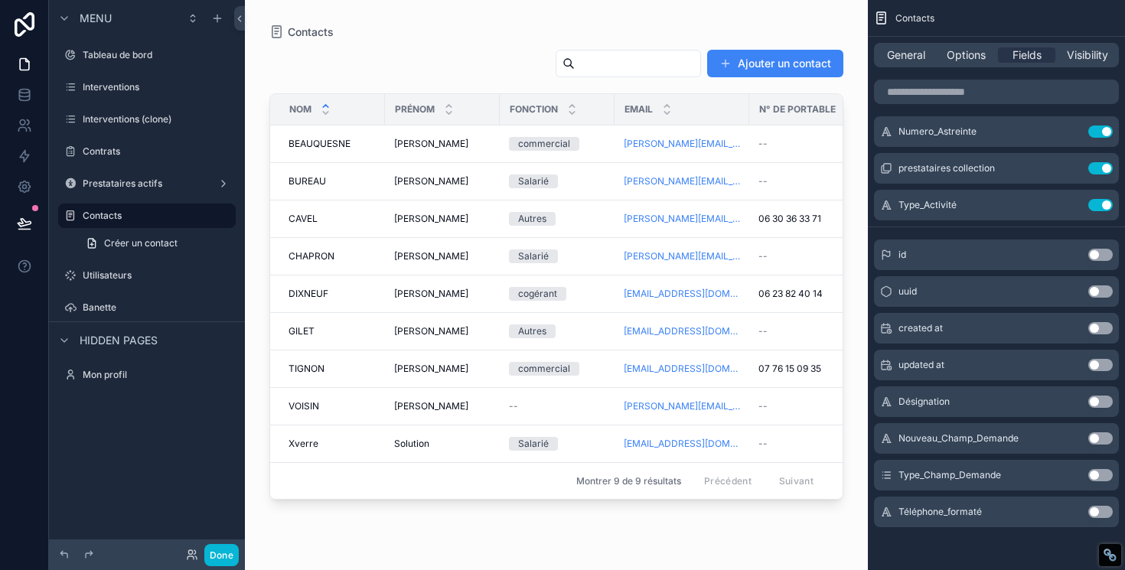
click at [1098, 513] on button "Use setting" at bounding box center [1100, 512] width 24 height 12
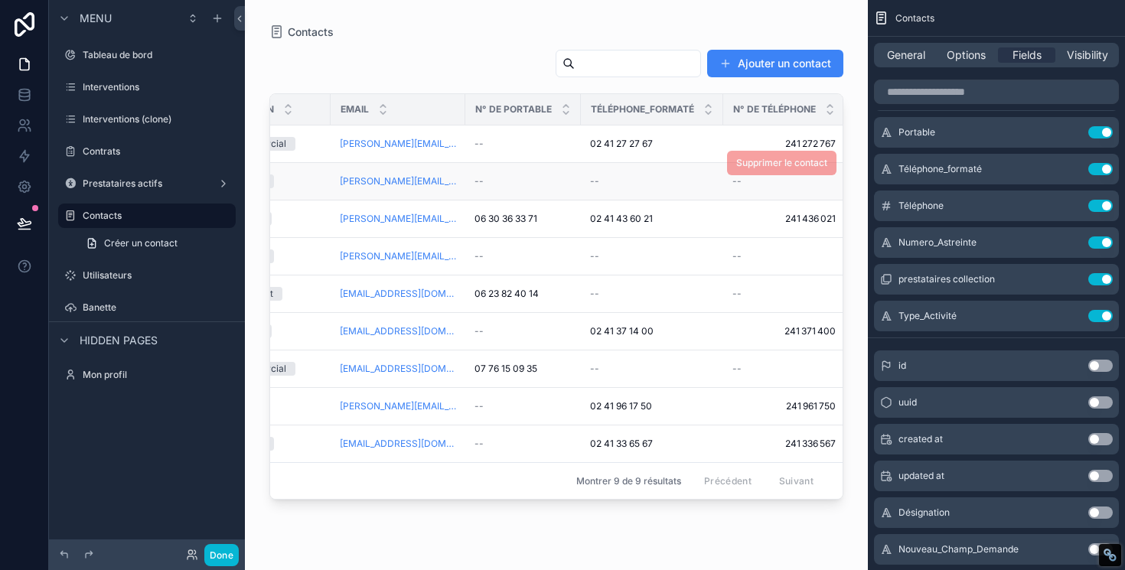
scroll to position [0, 305]
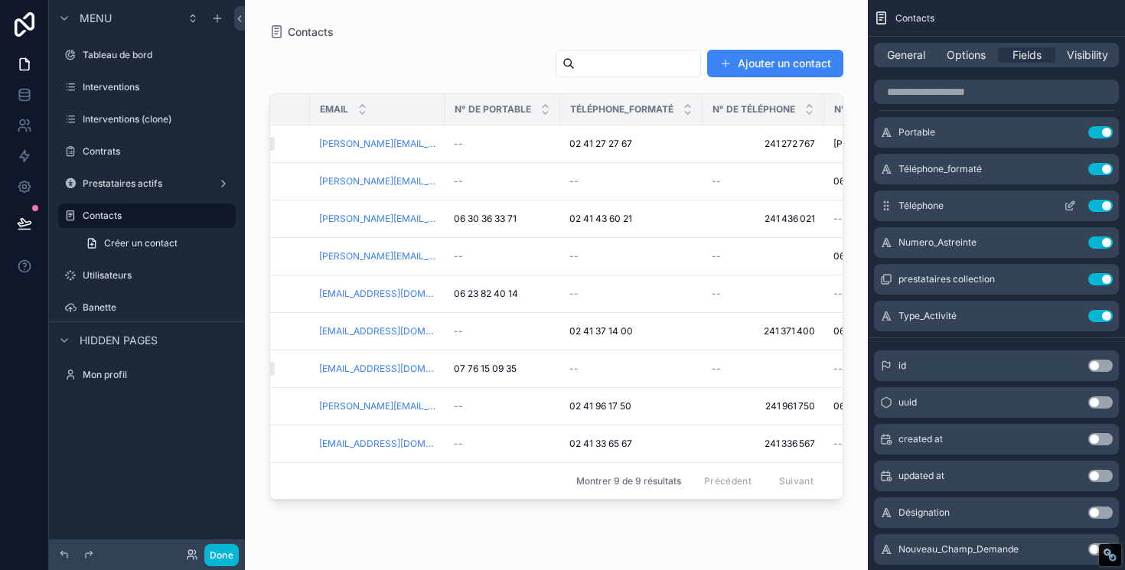
click at [1099, 207] on button "Use setting" at bounding box center [1100, 206] width 24 height 12
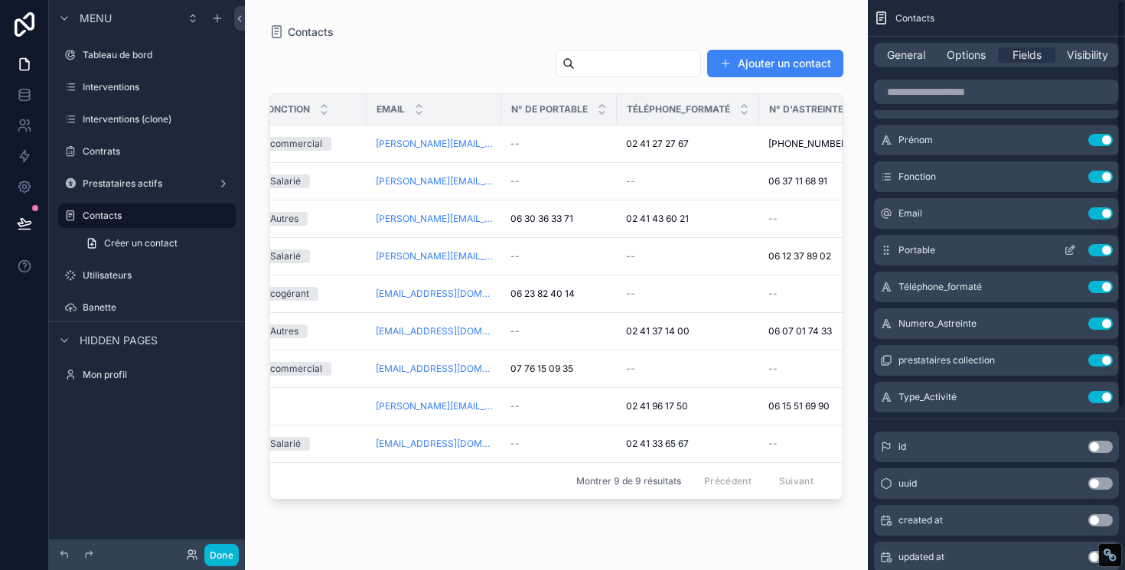
scroll to position [0, 0]
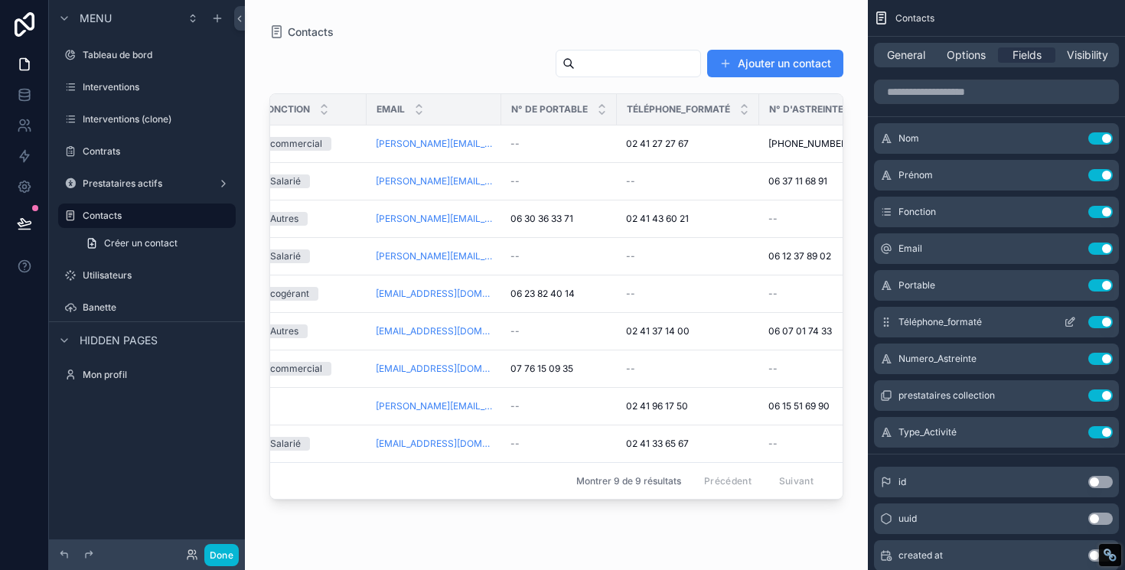
click at [1071, 319] on icon "scrollable content" at bounding box center [1071, 321] width 6 height 6
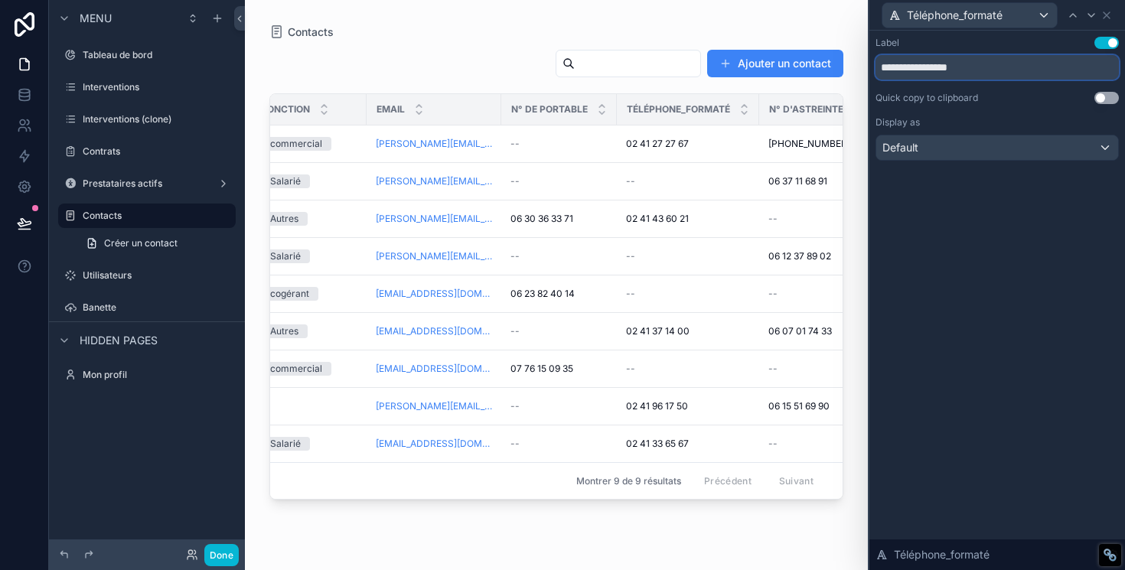
drag, startPoint x: 994, startPoint y: 72, endPoint x: 935, endPoint y: 73, distance: 58.9
click at [935, 73] on input "**********" at bounding box center [996, 67] width 243 height 24
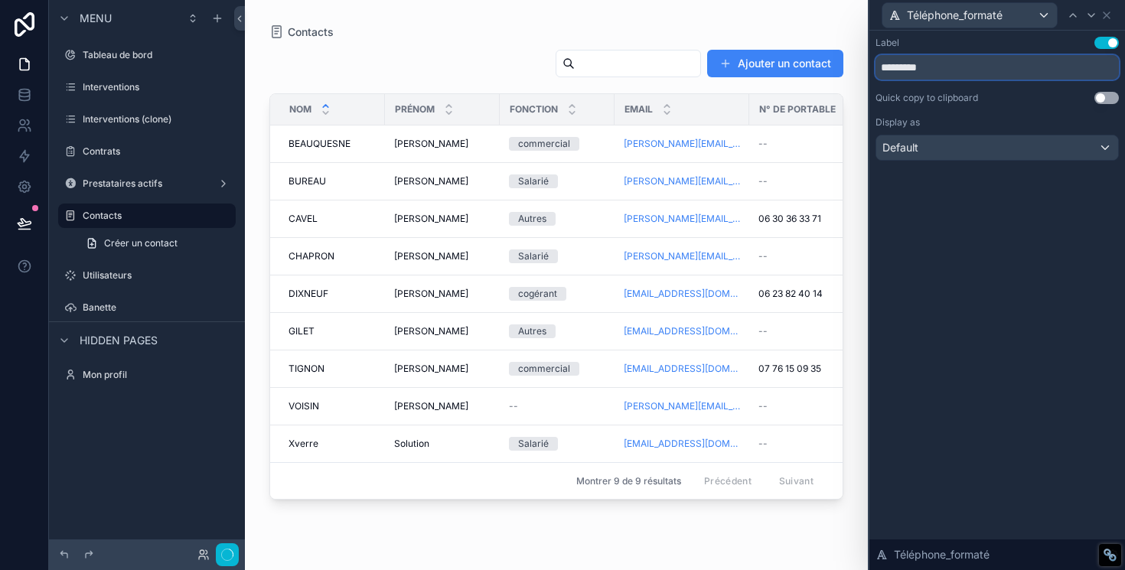
type input "*********"
click at [997, 112] on div "Label Use setting ********* Quick copy to clipboard Use setting Display as Defa…" at bounding box center [996, 99] width 243 height 124
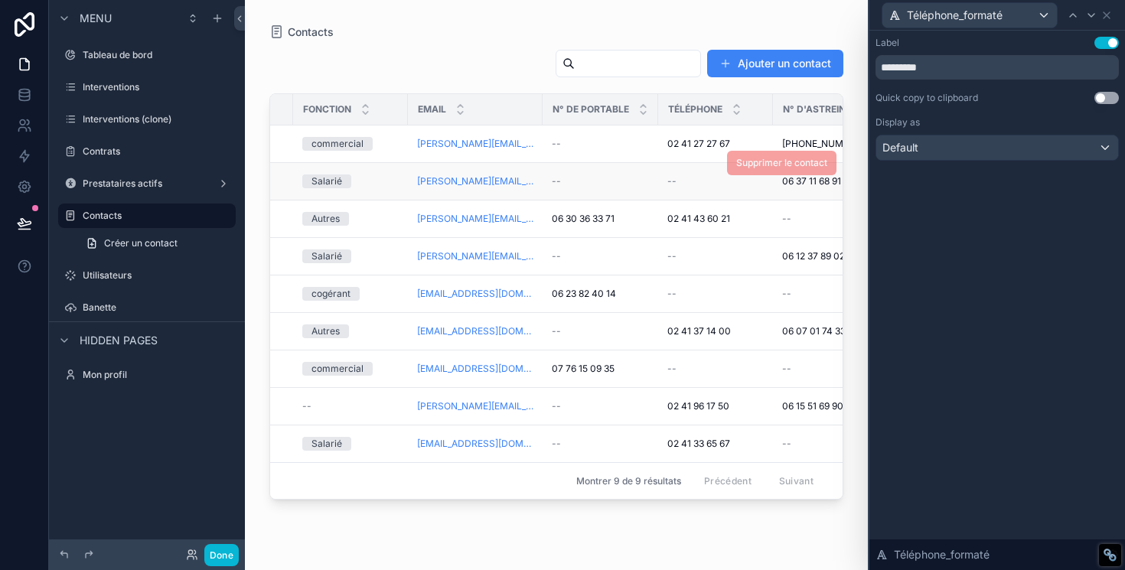
scroll to position [0, 209]
click at [1110, 19] on icon at bounding box center [1106, 15] width 12 height 12
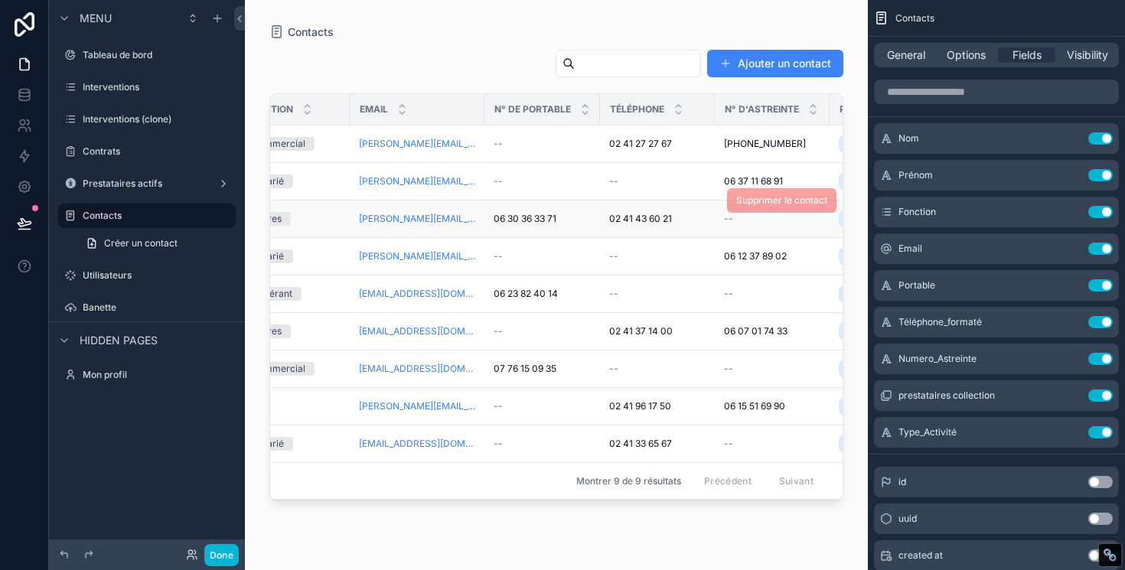
scroll to position [0, 269]
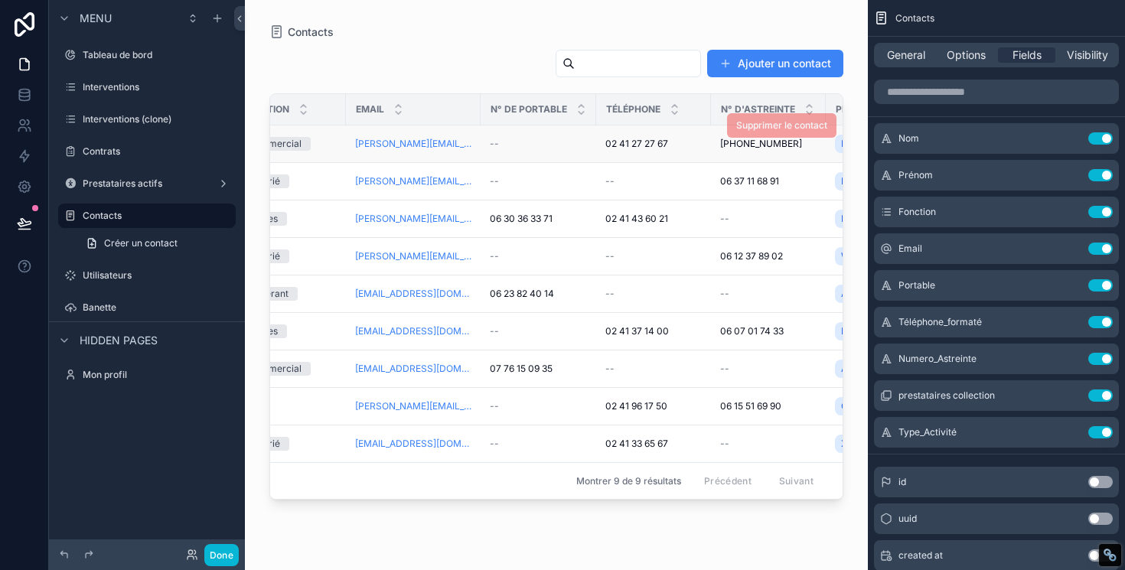
click at [565, 148] on div "--" at bounding box center [538, 144] width 97 height 12
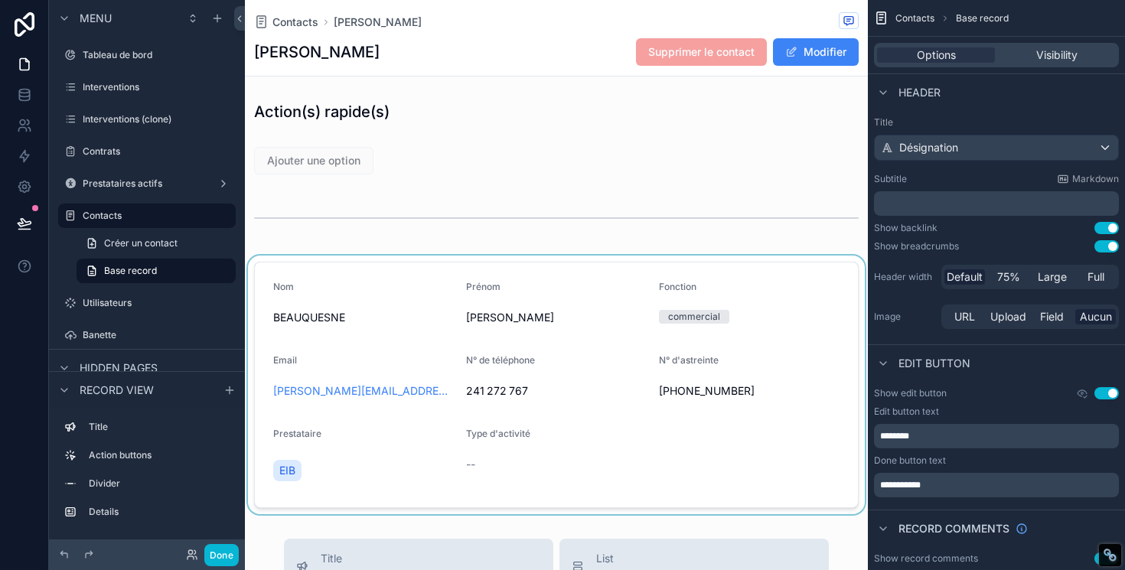
scroll to position [20, 0]
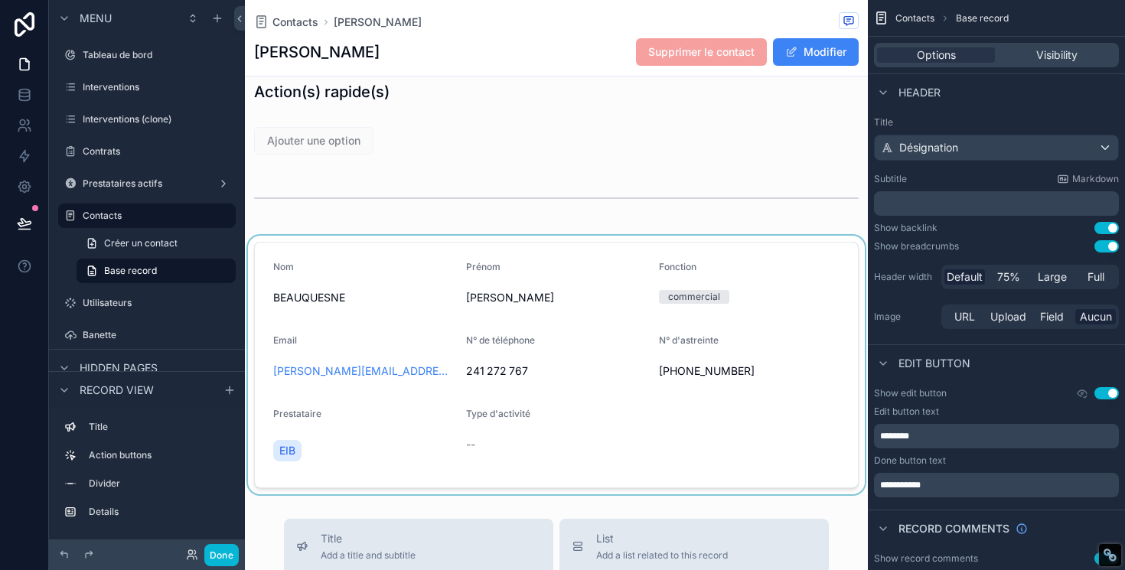
click at [552, 347] on div "scrollable content" at bounding box center [556, 365] width 623 height 259
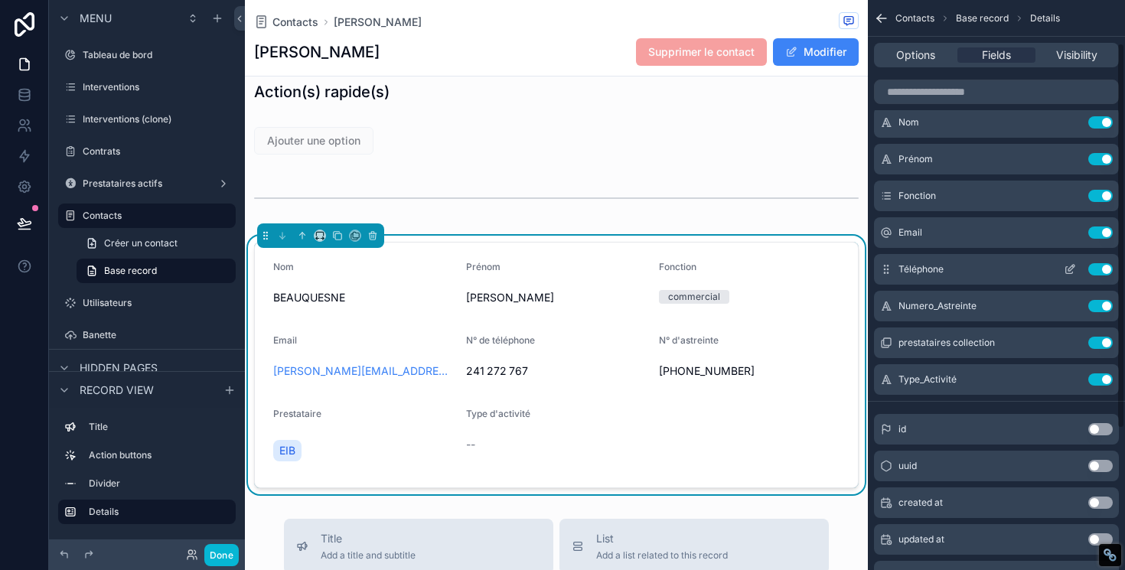
scroll to position [64, 0]
click at [1101, 269] on button "Use setting" at bounding box center [1100, 267] width 24 height 12
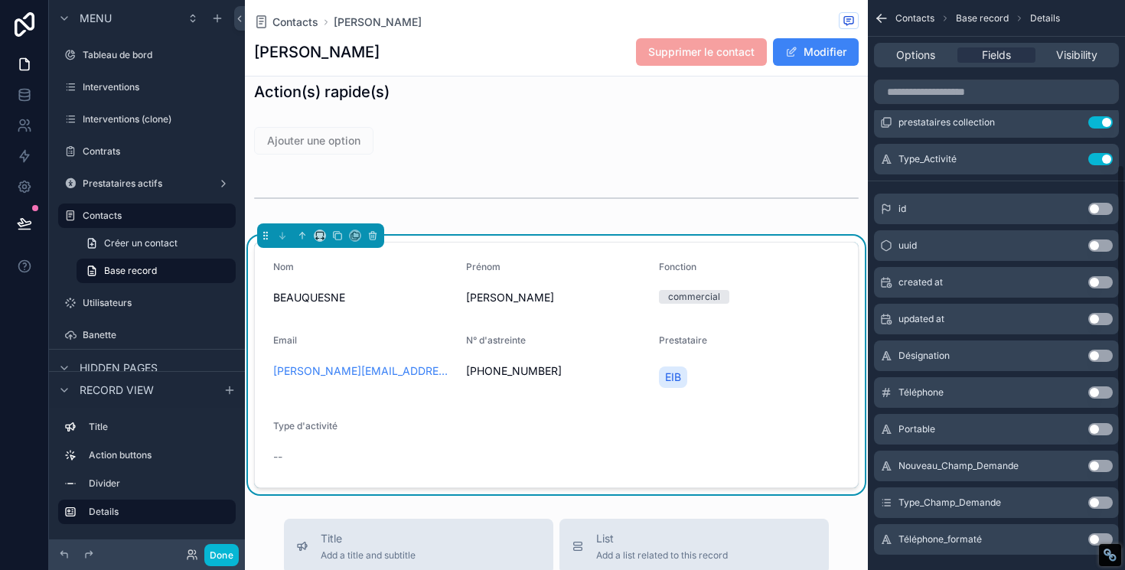
scroll to position [272, 0]
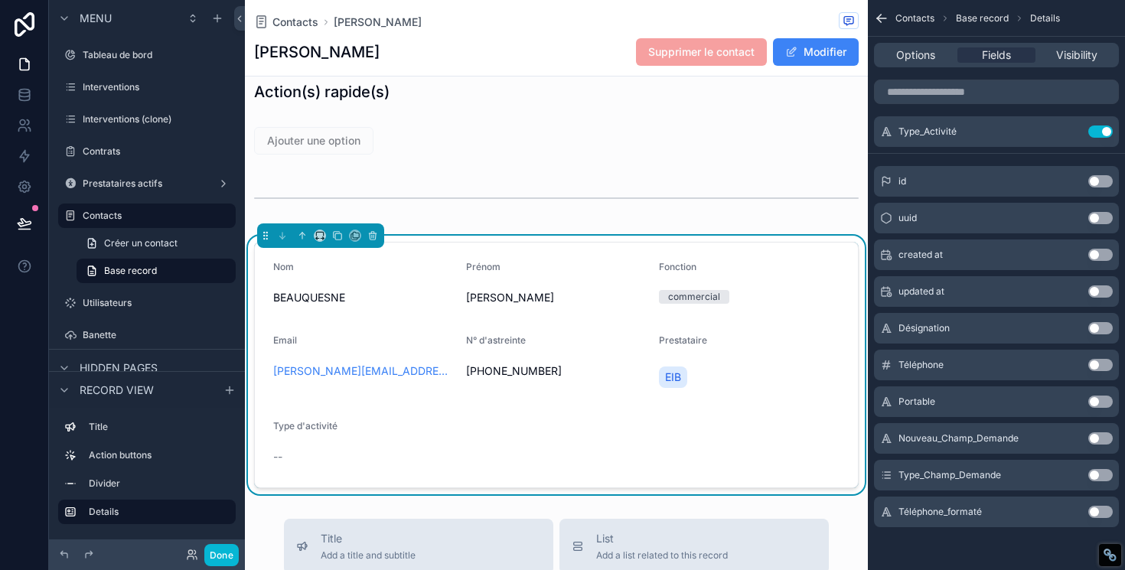
click at [1093, 515] on button "Use setting" at bounding box center [1100, 512] width 24 height 12
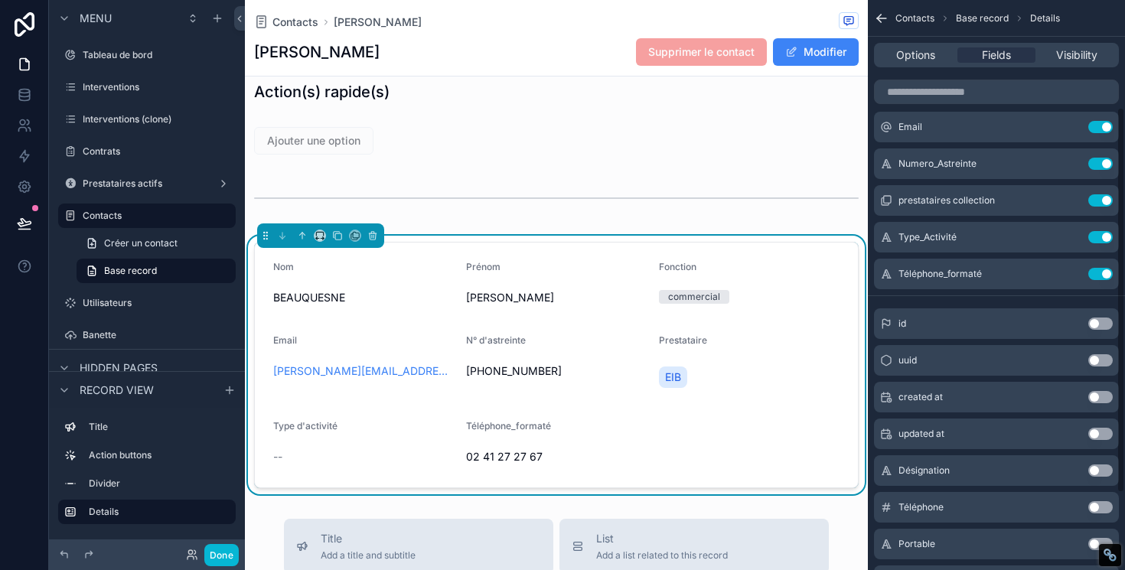
scroll to position [159, 0]
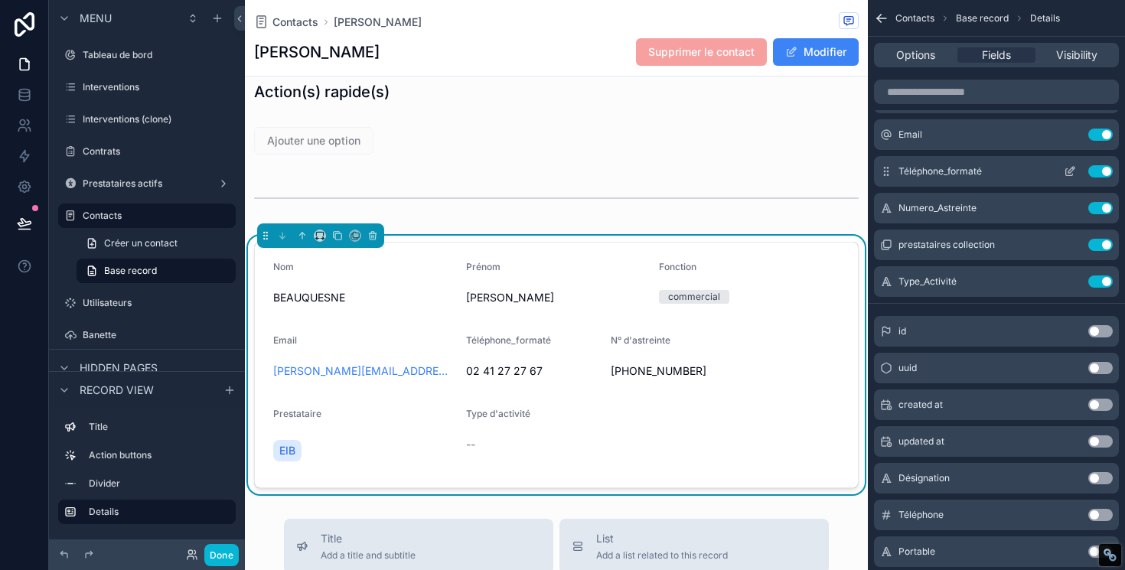
click at [1066, 172] on icon "scrollable content" at bounding box center [1069, 172] width 7 height 7
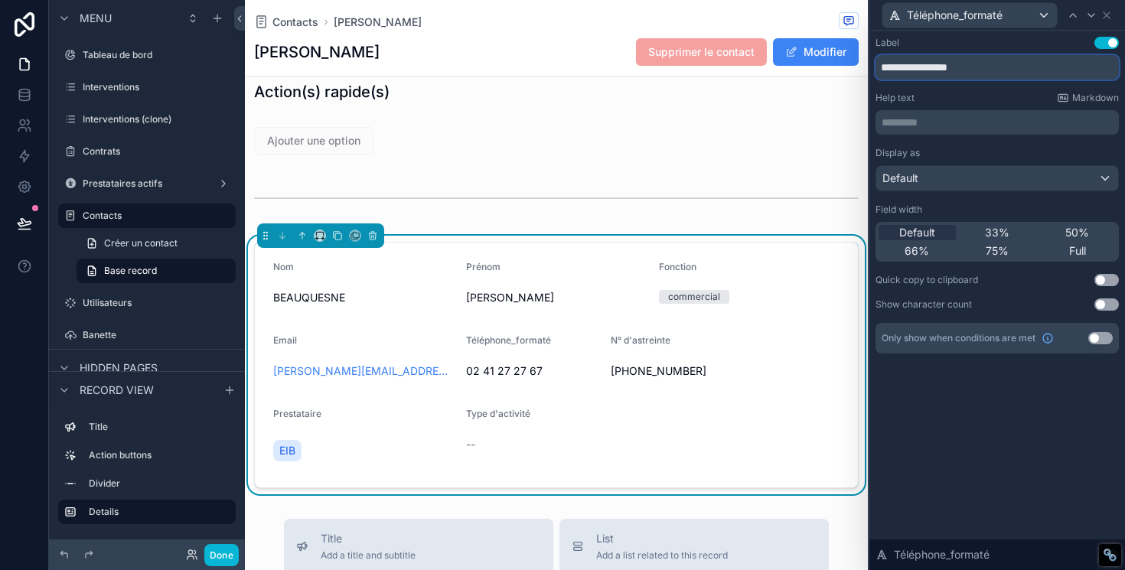
drag, startPoint x: 992, startPoint y: 65, endPoint x: 936, endPoint y: 68, distance: 56.7
click at [935, 68] on input "**********" at bounding box center [996, 67] width 243 height 24
type input "*********"
click at [959, 90] on div "Label Use setting ********* Help text Markdown ********* ﻿ Display as Default F…" at bounding box center [996, 195] width 243 height 317
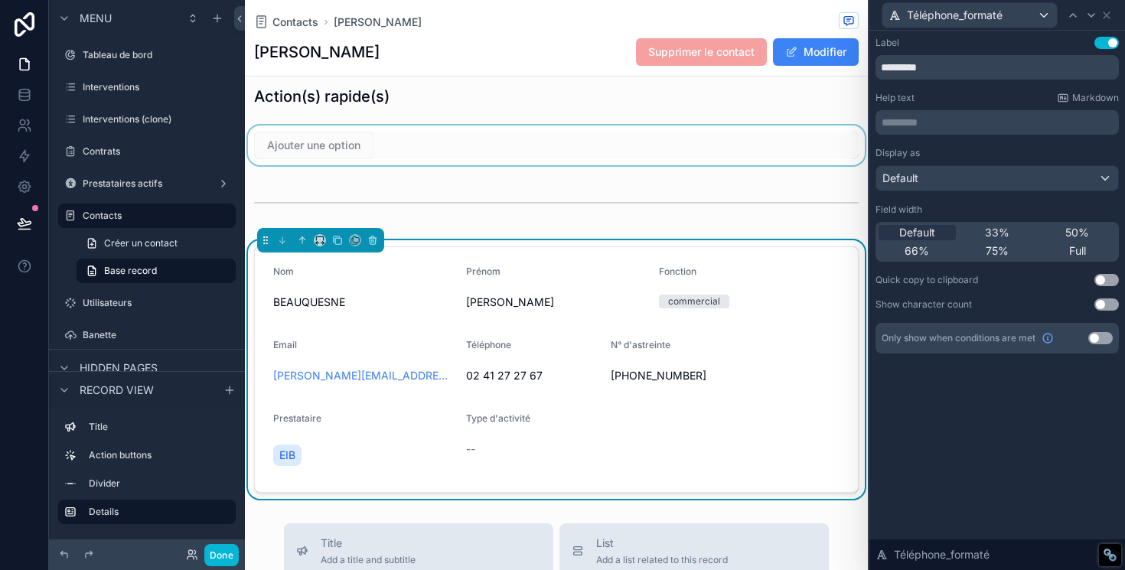
scroll to position [0, 0]
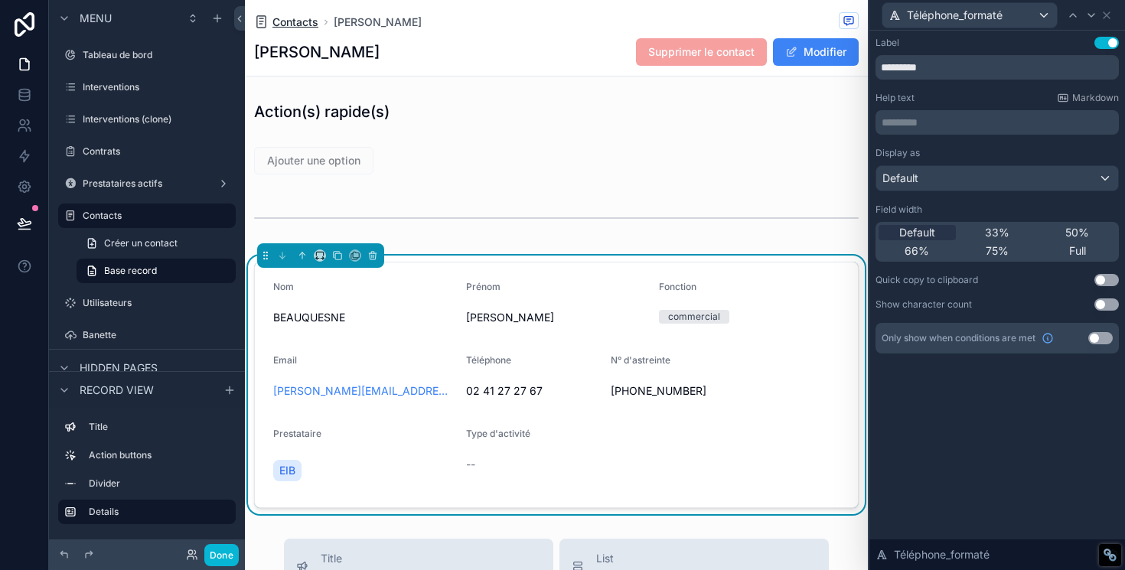
click at [298, 24] on span "Contacts" at bounding box center [295, 22] width 46 height 15
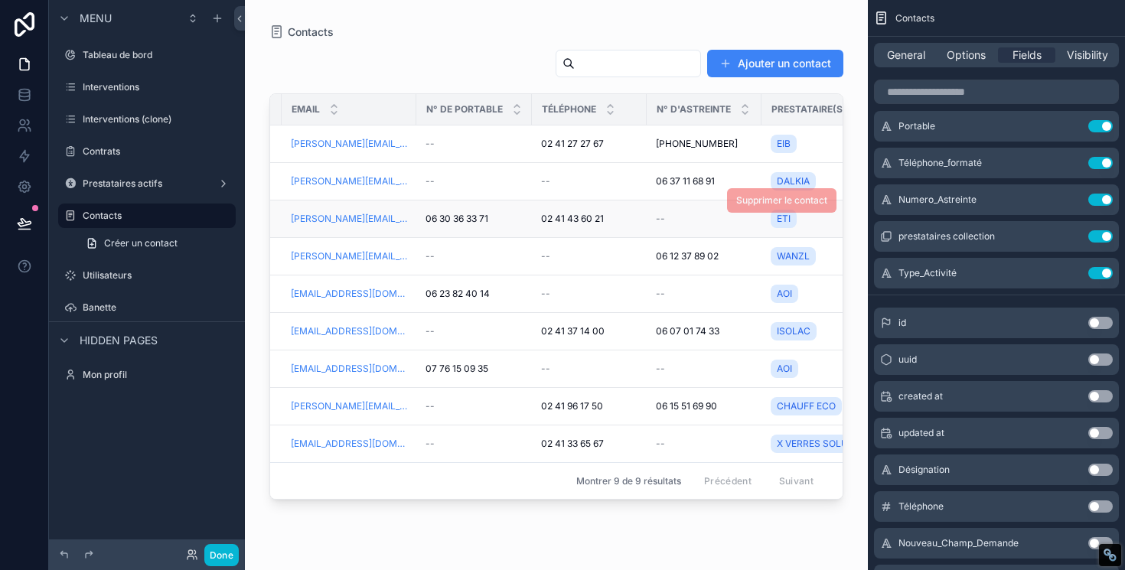
scroll to position [0, 334]
click at [215, 18] on icon "scrollable content" at bounding box center [216, 18] width 7 height 0
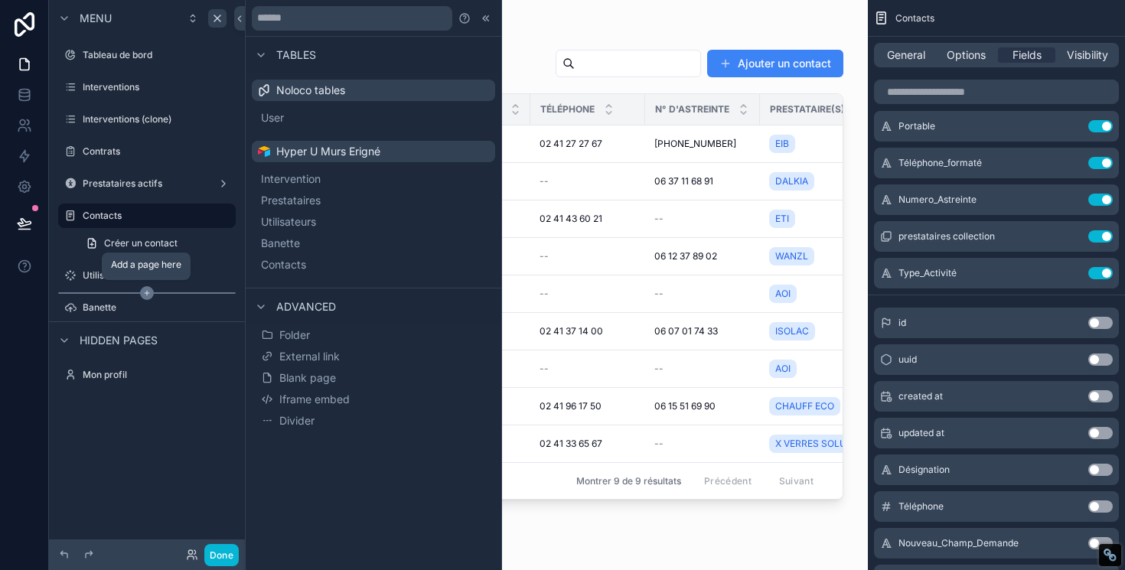
click at [144, 291] on icon "scrollable content" at bounding box center [147, 293] width 14 height 14
click at [147, 291] on icon "scrollable content" at bounding box center [147, 293] width 0 height 5
click at [490, 18] on icon at bounding box center [486, 18] width 12 height 12
click at [480, 20] on icon at bounding box center [486, 18] width 12 height 12
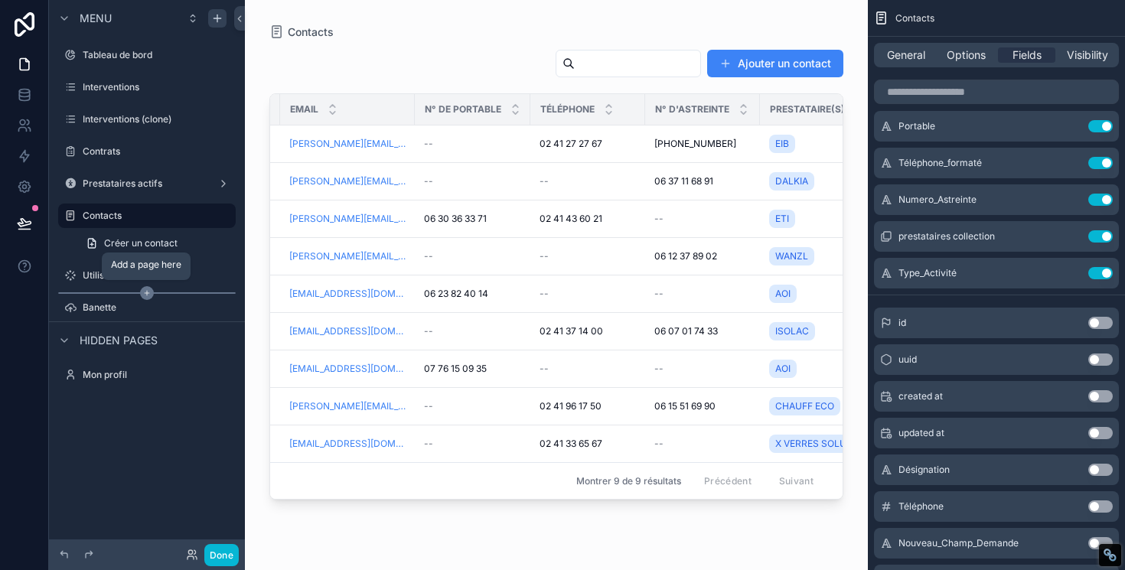
click at [145, 295] on icon "scrollable content" at bounding box center [147, 293] width 14 height 14
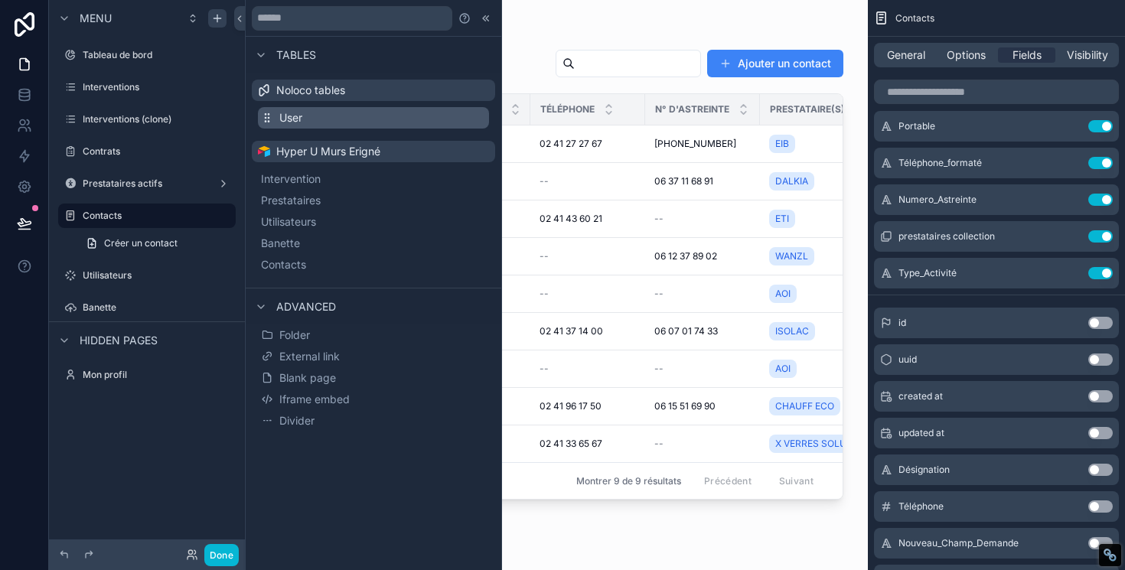
click at [356, 119] on button "User" at bounding box center [373, 117] width 231 height 21
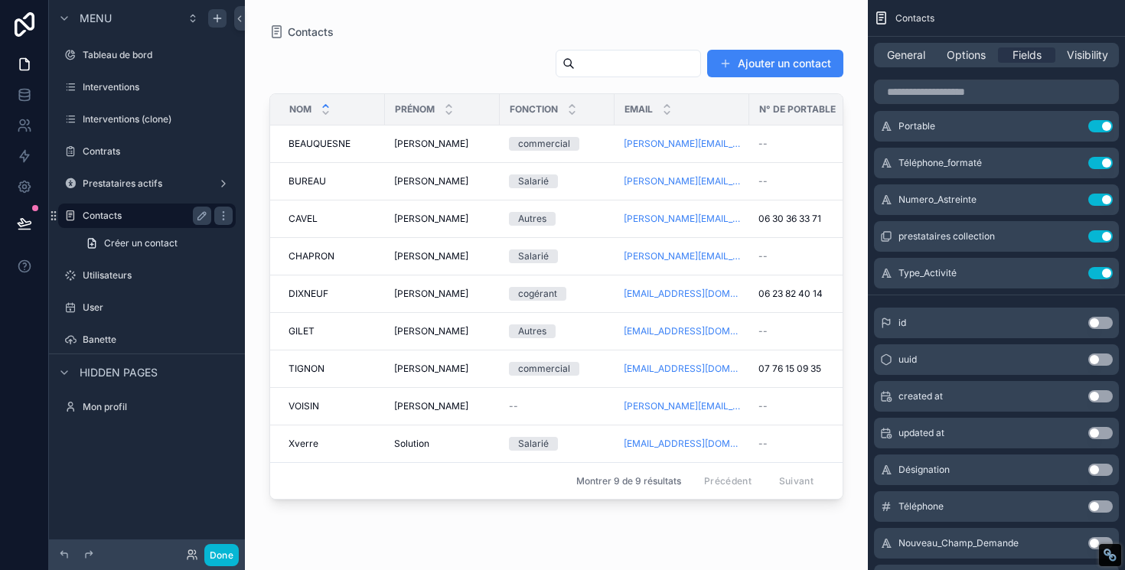
scroll to position [154, 0]
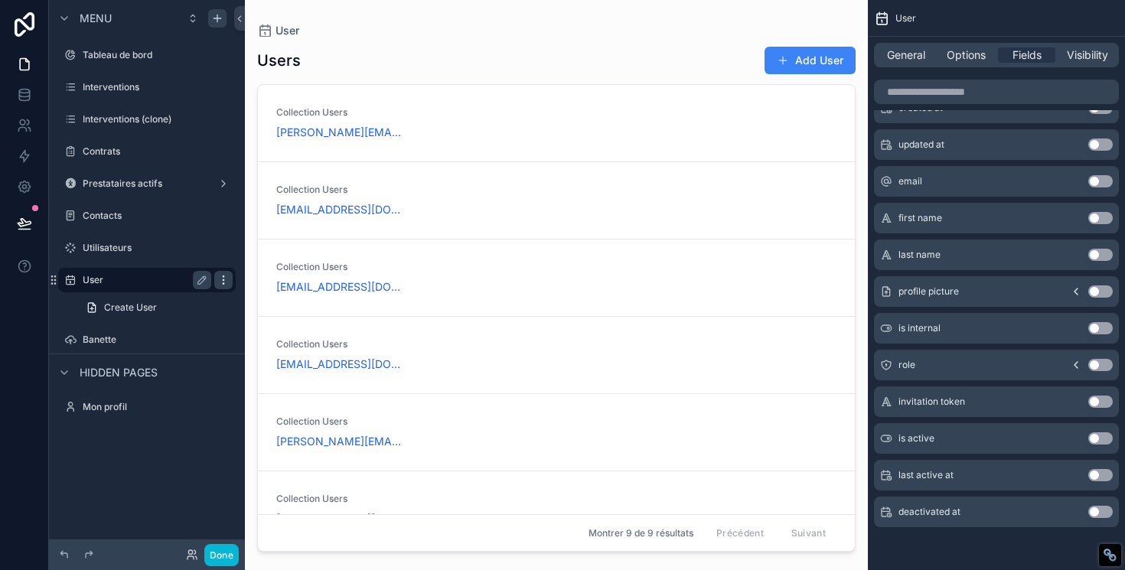
click at [219, 280] on icon "scrollable content" at bounding box center [223, 280] width 12 height 12
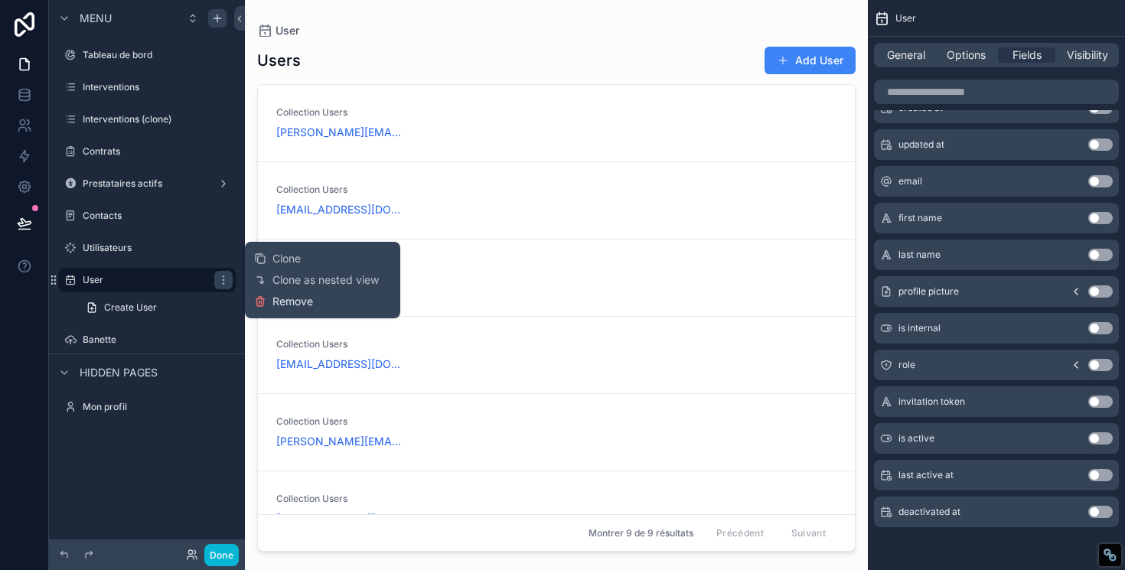
click at [296, 305] on span "Remove" at bounding box center [292, 301] width 41 height 15
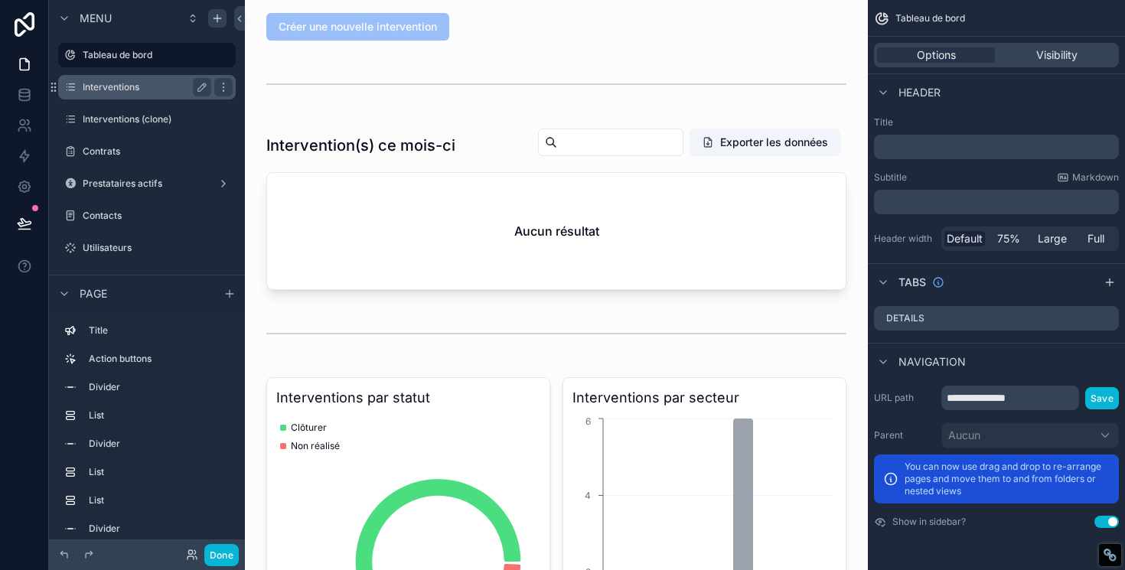
click at [116, 90] on label "Interventions" at bounding box center [144, 87] width 122 height 12
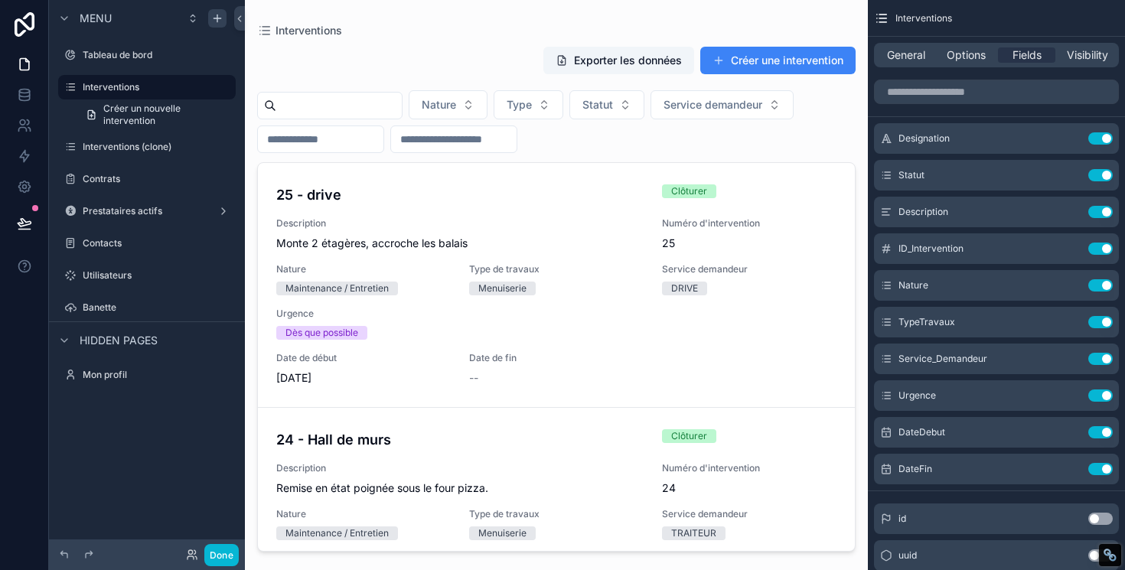
click at [714, 59] on div "scrollable content" at bounding box center [556, 276] width 623 height 552
click at [723, 60] on button "Créer une intervention" at bounding box center [777, 61] width 155 height 28
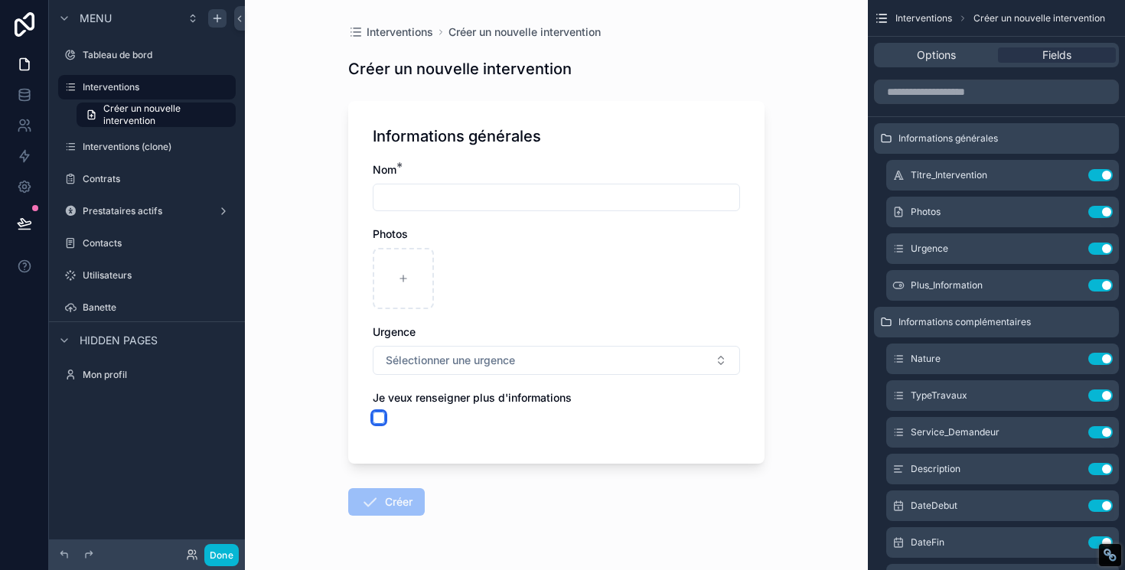
click at [378, 413] on button "scrollable content" at bounding box center [379, 418] width 12 height 12
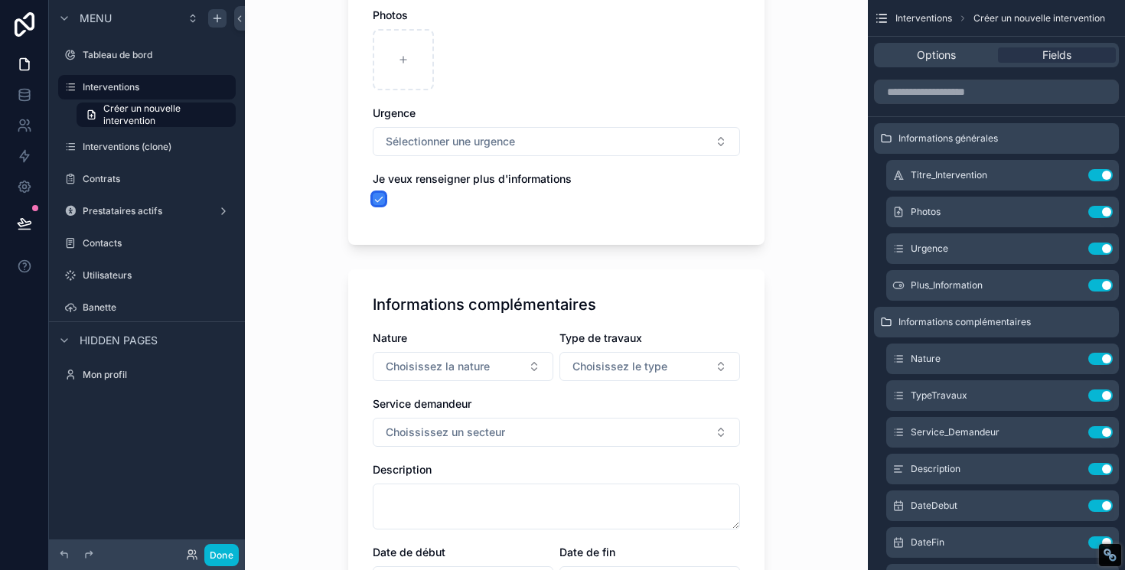
scroll to position [242, 0]
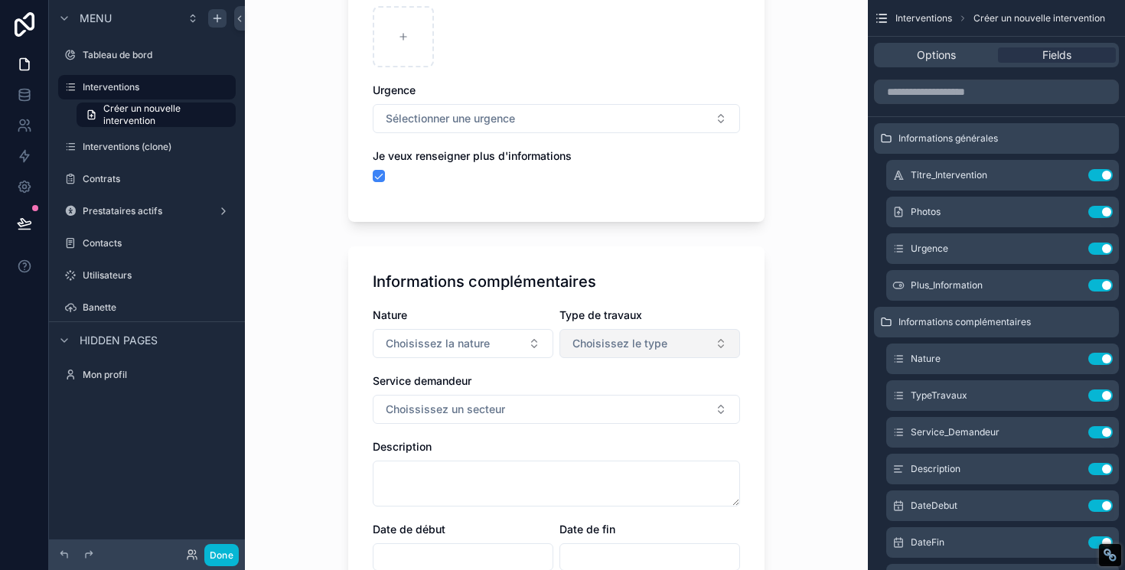
click at [589, 333] on button "Choisissez le type" at bounding box center [649, 343] width 181 height 29
type input "*****"
click at [619, 401] on div "There are no options" at bounding box center [650, 416] width 190 height 52
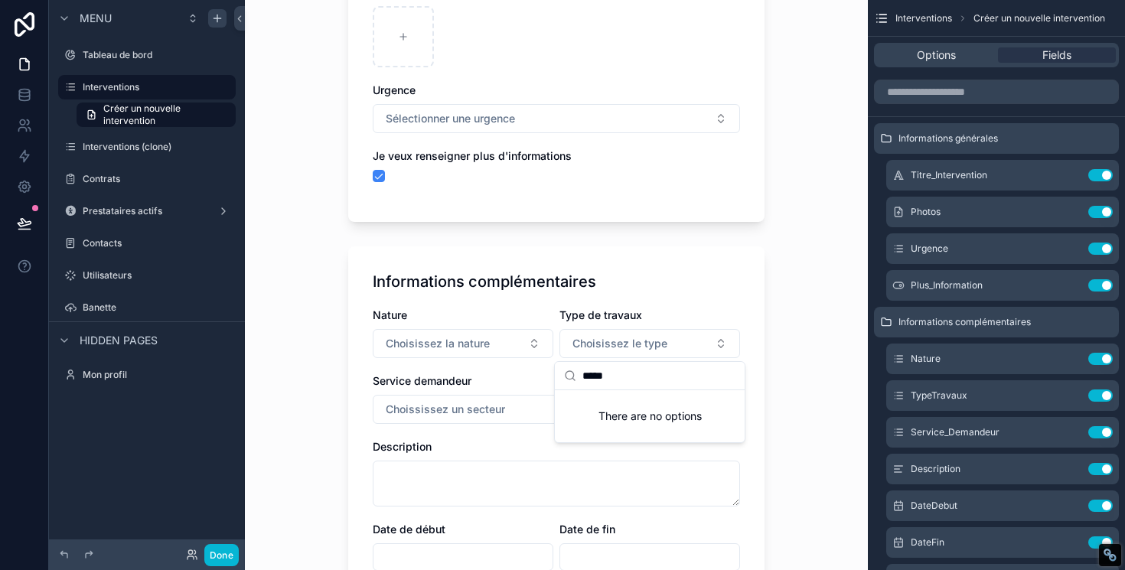
click at [312, 304] on div "Interventions Créer un nouvelle intervention Créer un nouvelle intervention Inf…" at bounding box center [556, 43] width 623 height 570
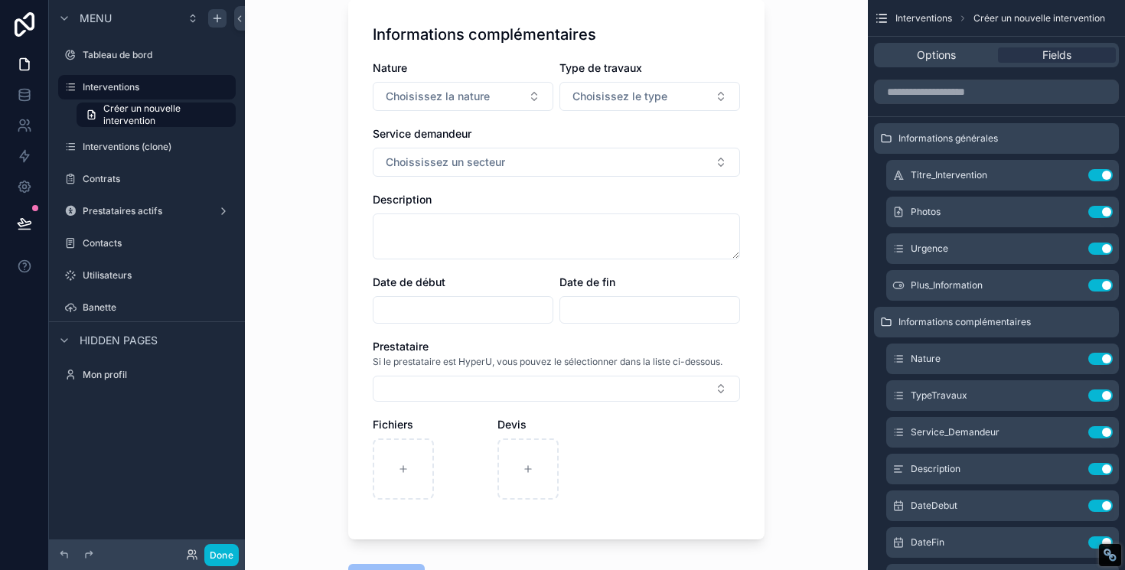
scroll to position [478, 0]
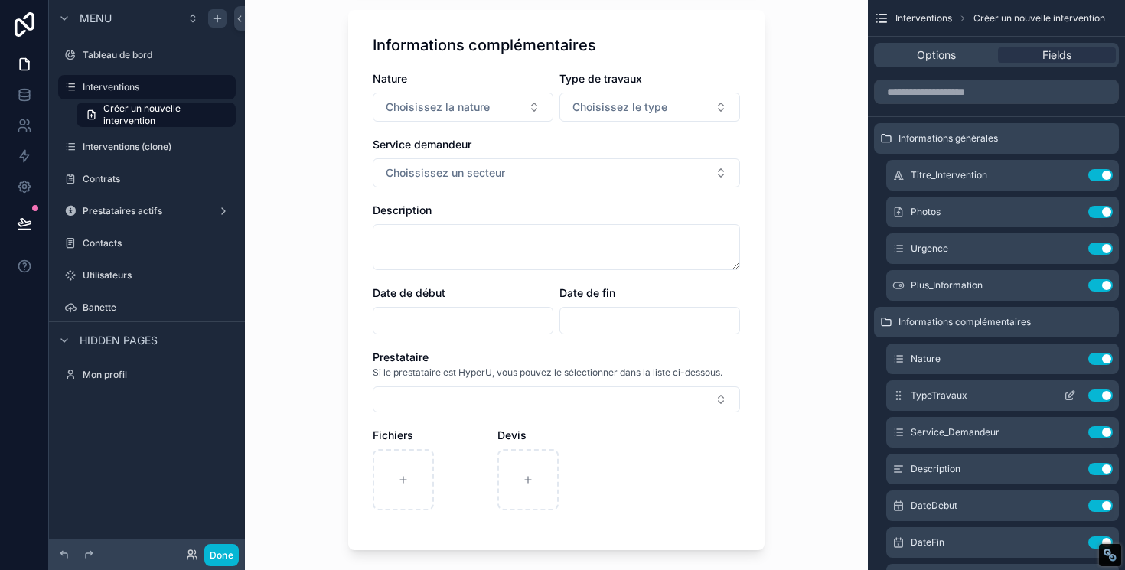
click at [1069, 393] on icon "scrollable content" at bounding box center [1069, 395] width 12 height 12
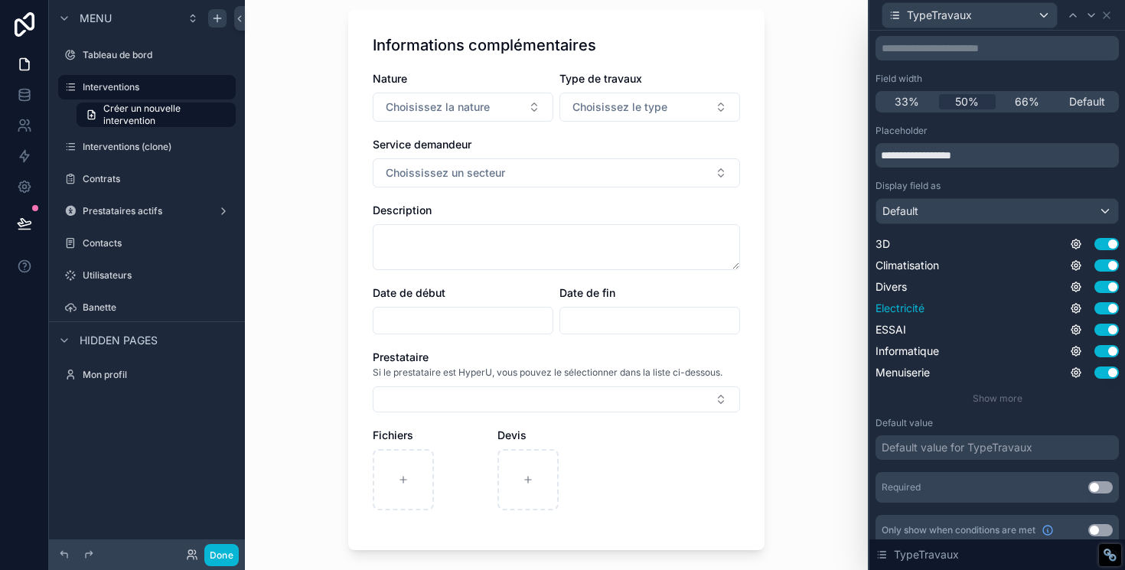
scroll to position [0, 0]
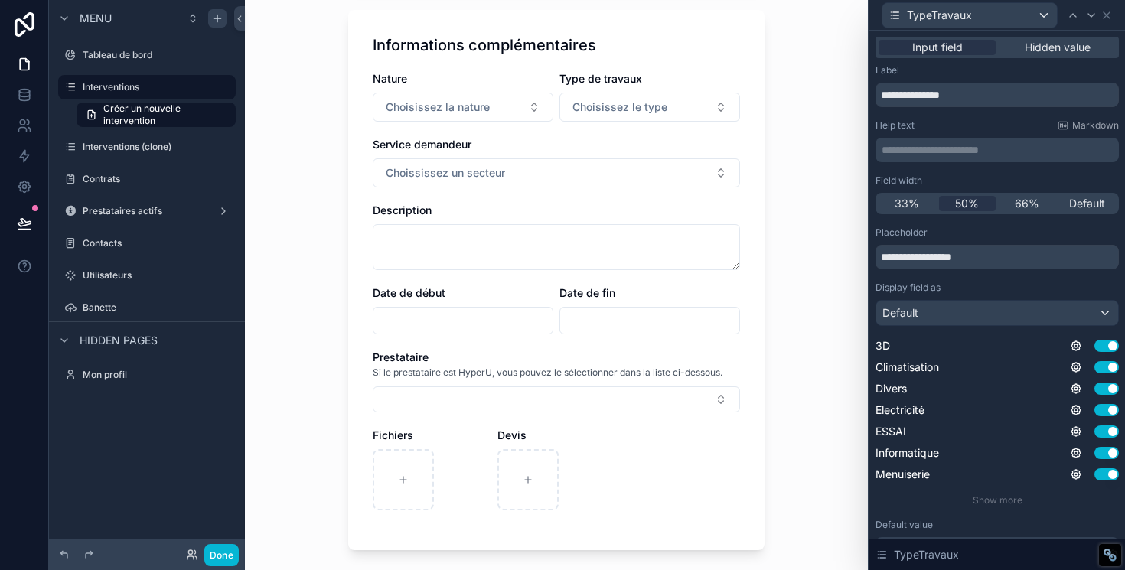
click at [788, 363] on div "Interventions Créer un nouvelle intervention Créer un nouvelle intervention Inf…" at bounding box center [556, 285] width 623 height 570
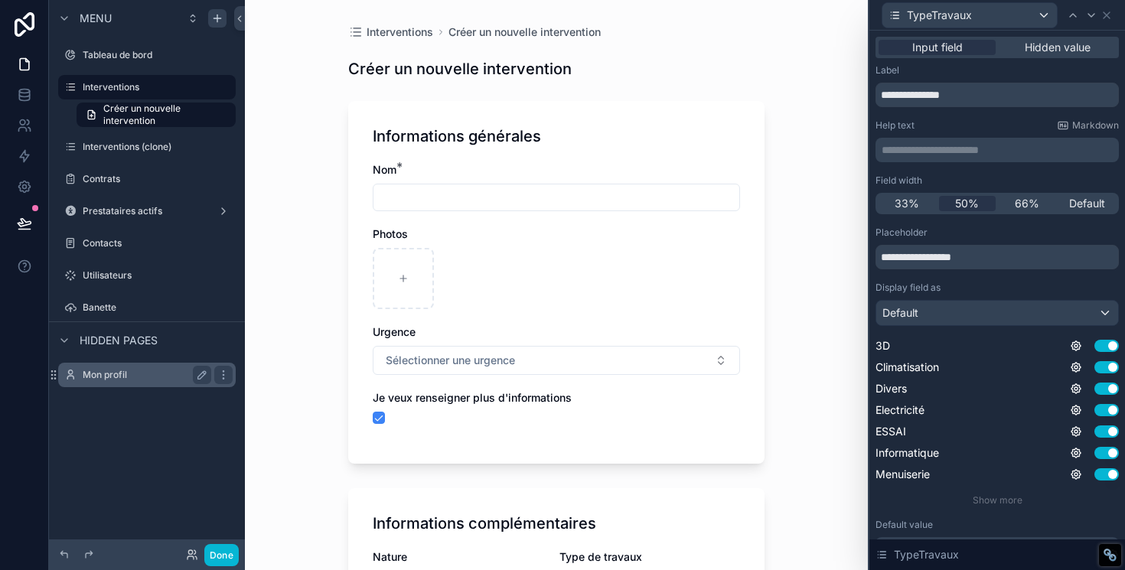
click at [121, 369] on label "Mon profil" at bounding box center [144, 375] width 122 height 12
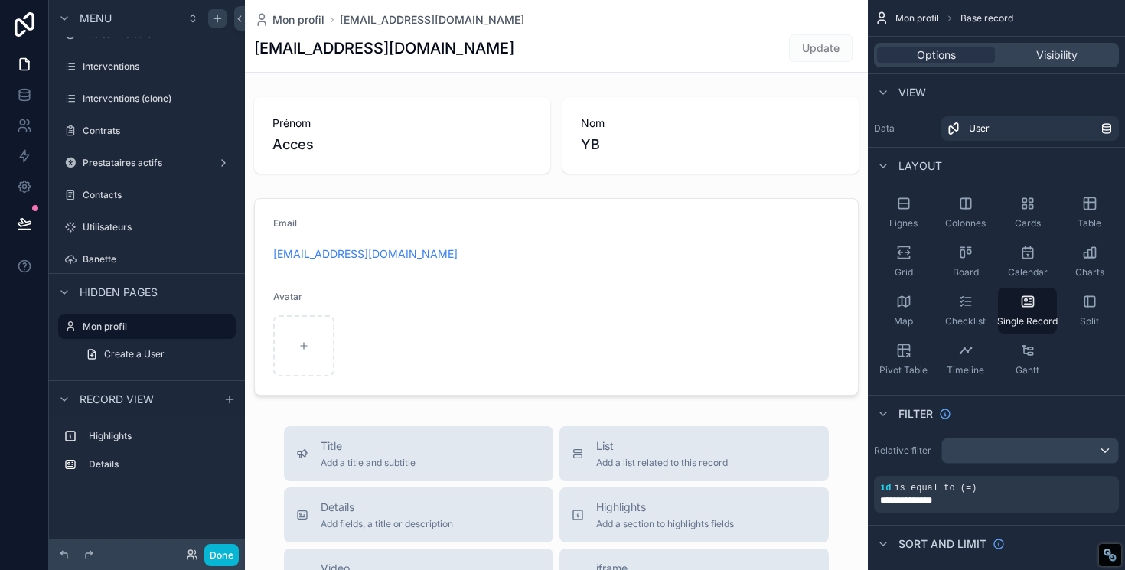
scroll to position [523, 0]
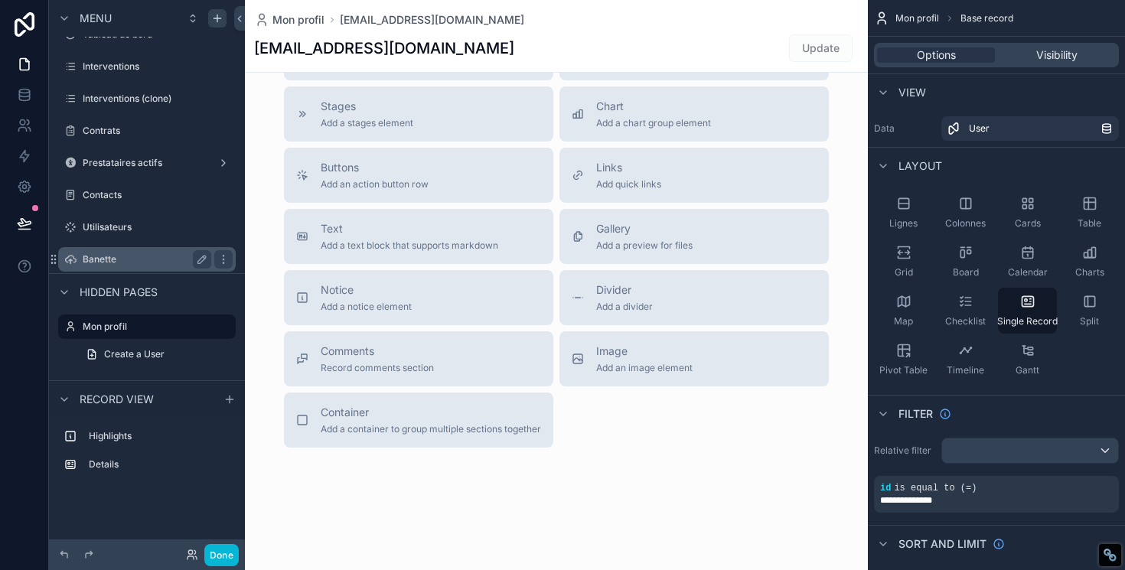
click at [130, 266] on div "Banette" at bounding box center [147, 259] width 129 height 18
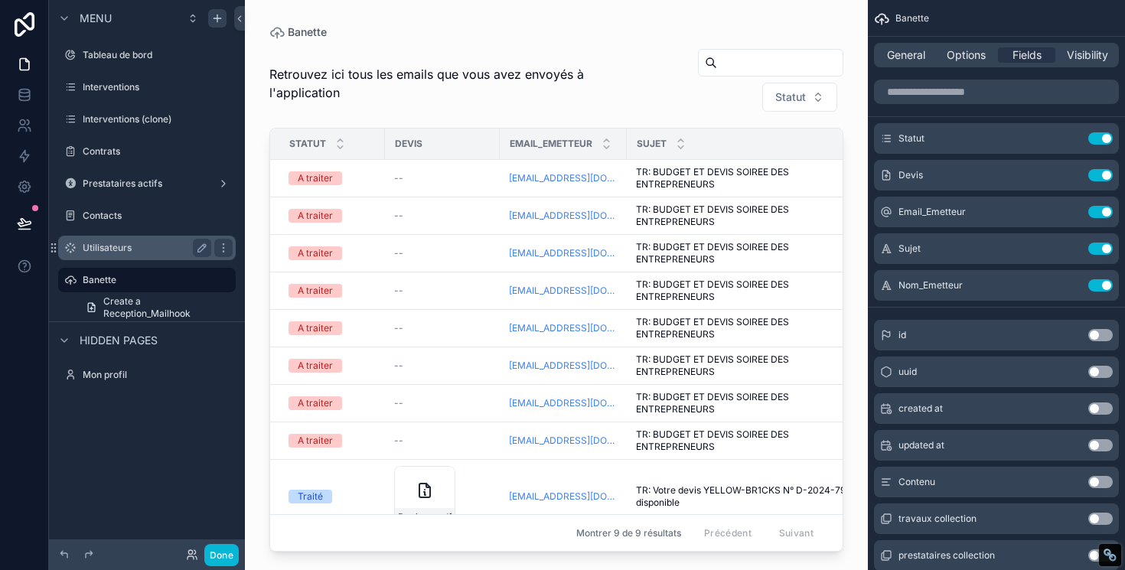
click at [182, 243] on label "Utilisateurs" at bounding box center [144, 248] width 122 height 12
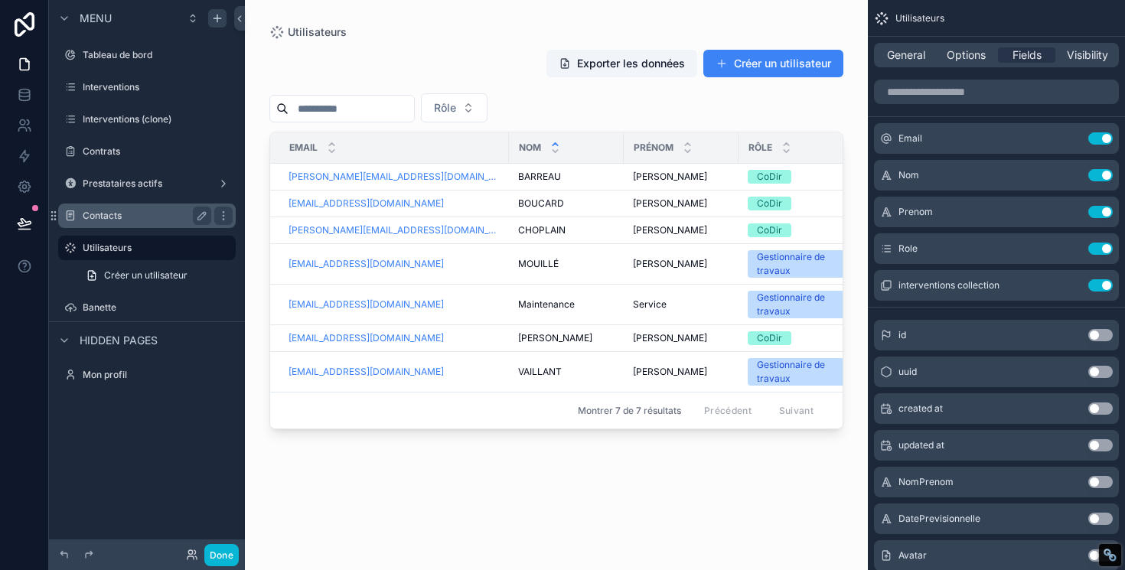
click at [158, 217] on label "Contacts" at bounding box center [144, 216] width 122 height 12
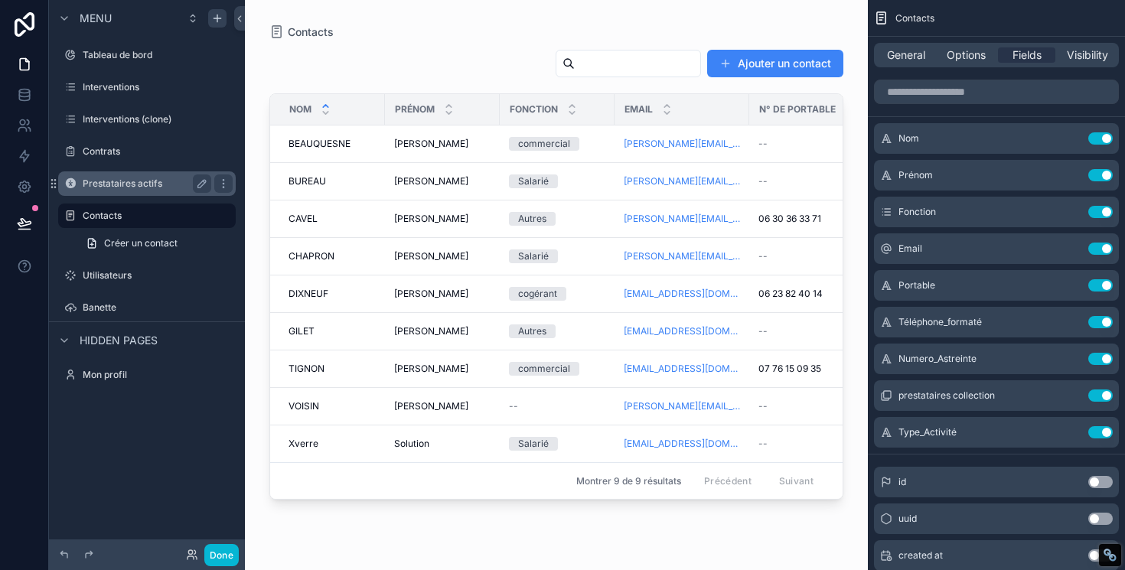
click at [154, 183] on label "Prestataires actifs" at bounding box center [144, 183] width 122 height 12
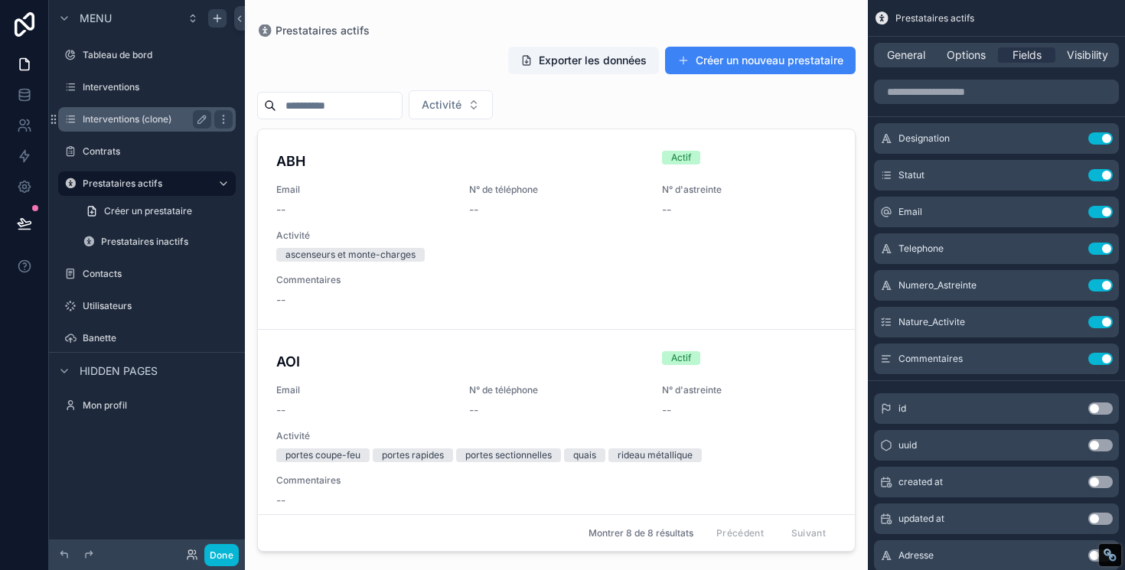
click at [152, 124] on label "Interventions (clone)" at bounding box center [144, 119] width 122 height 12
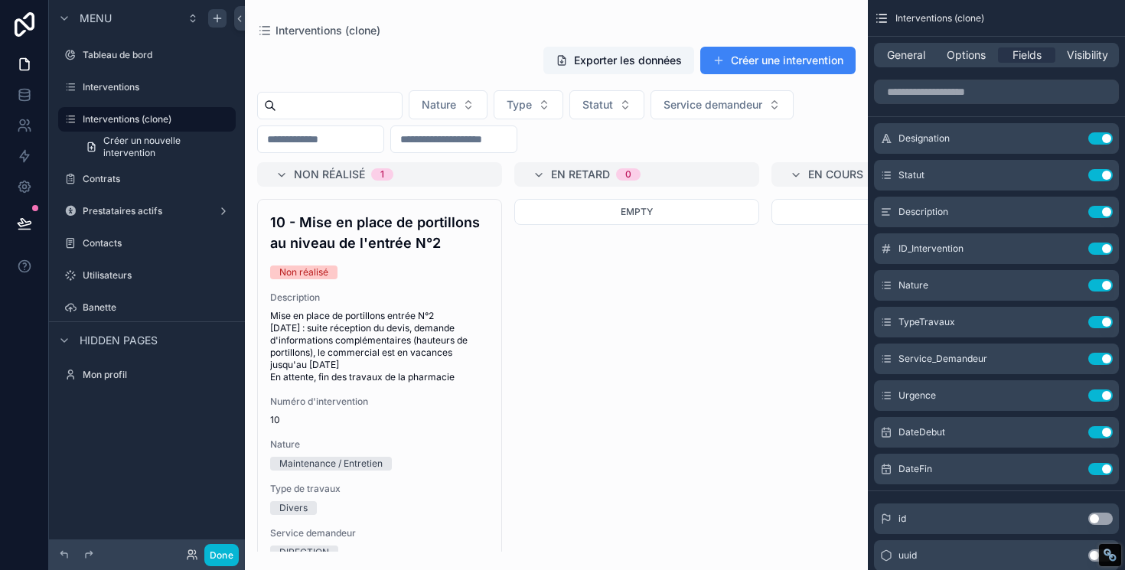
click at [349, 235] on div "scrollable content" at bounding box center [556, 285] width 623 height 570
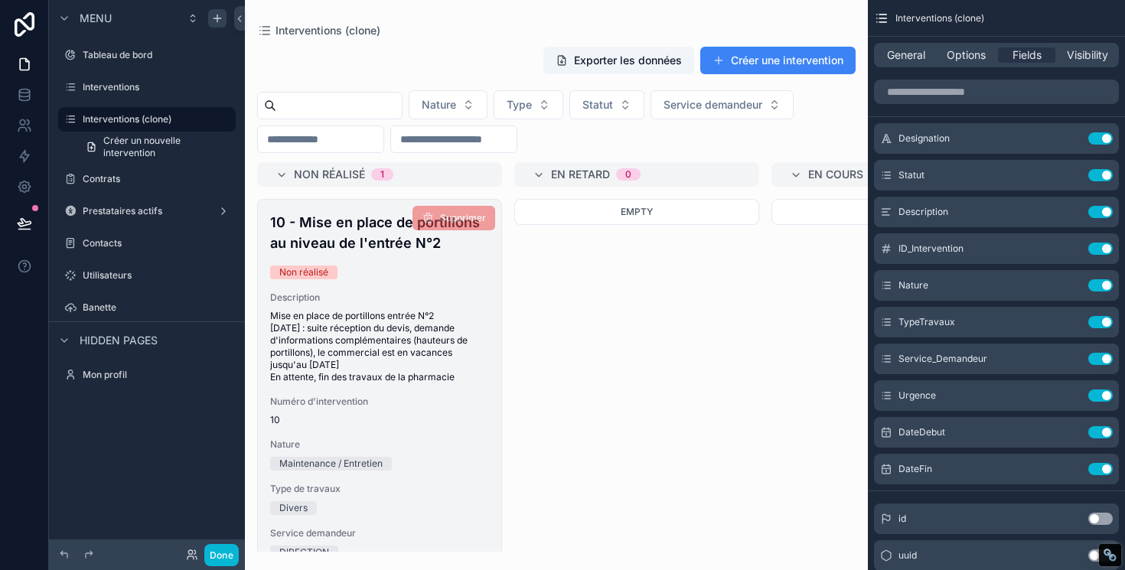
click at [382, 269] on div "Non réalisé" at bounding box center [379, 272] width 219 height 14
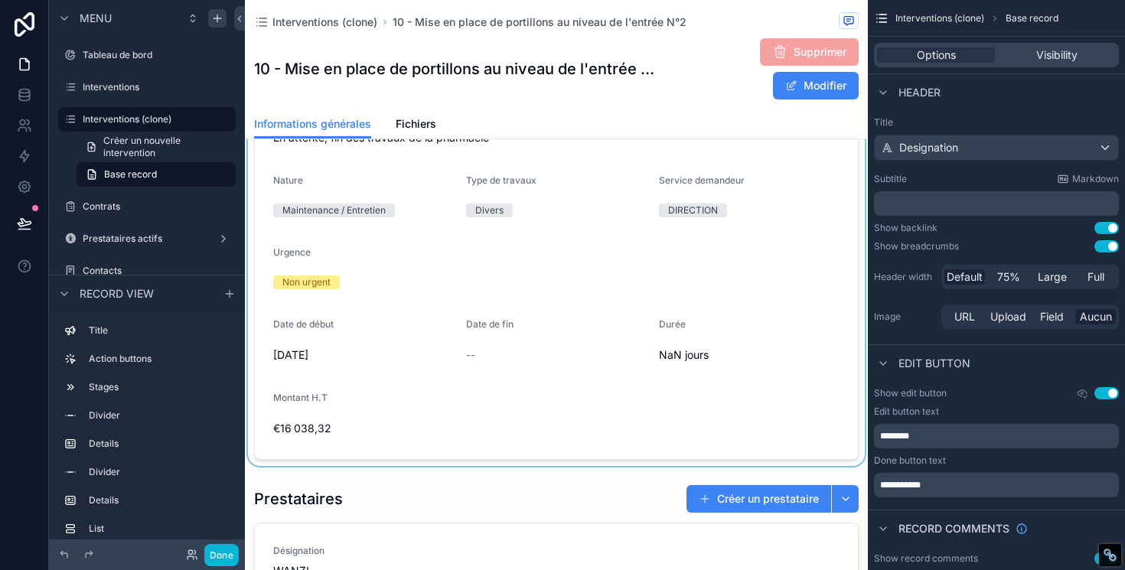
scroll to position [1031, 0]
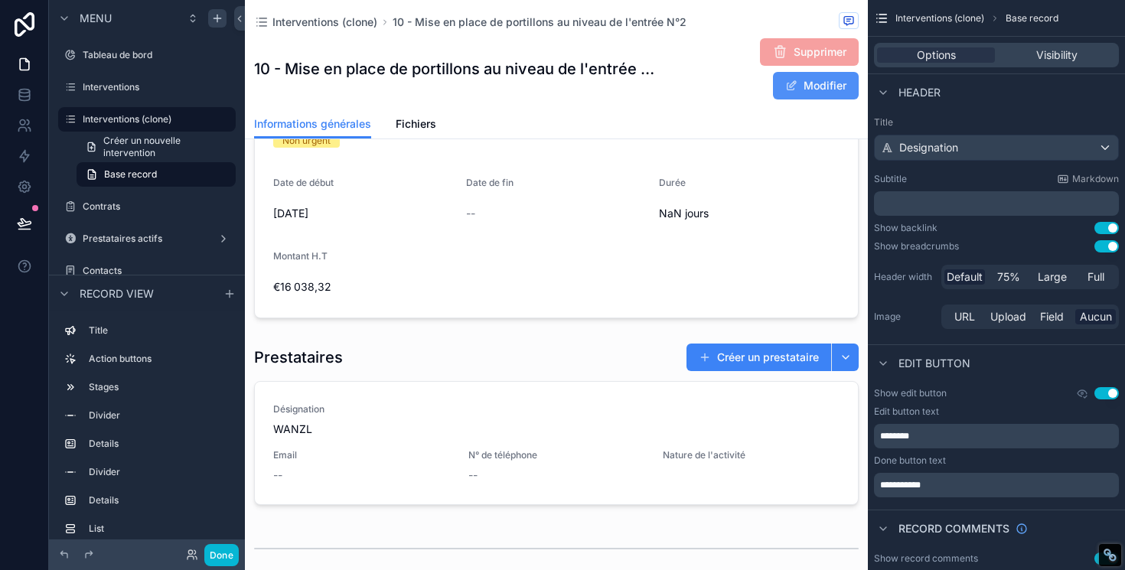
click at [793, 93] on button "Modifier" at bounding box center [816, 86] width 86 height 28
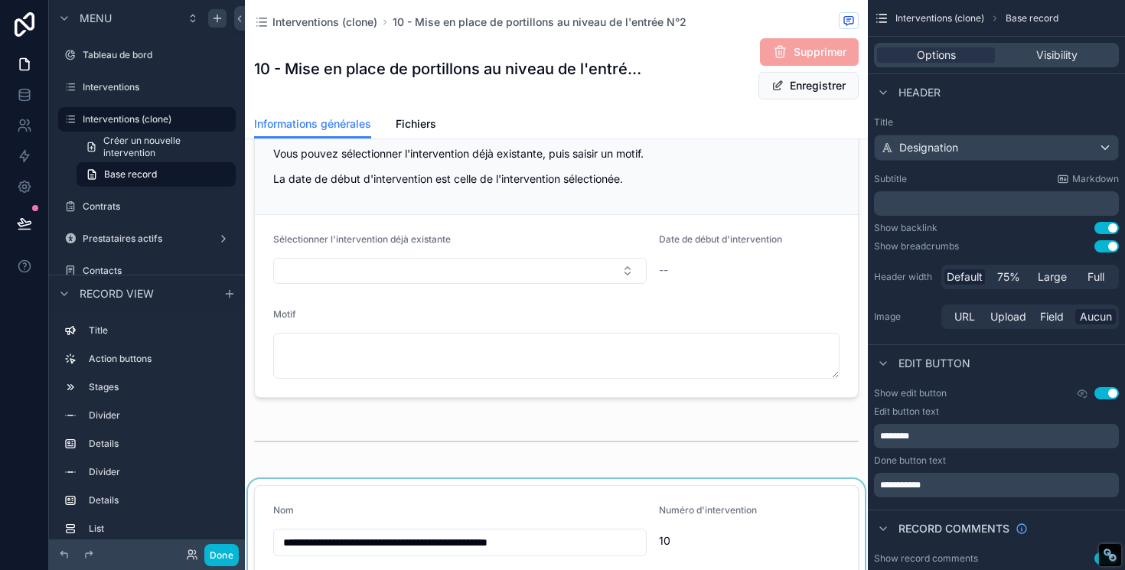
scroll to position [0, 0]
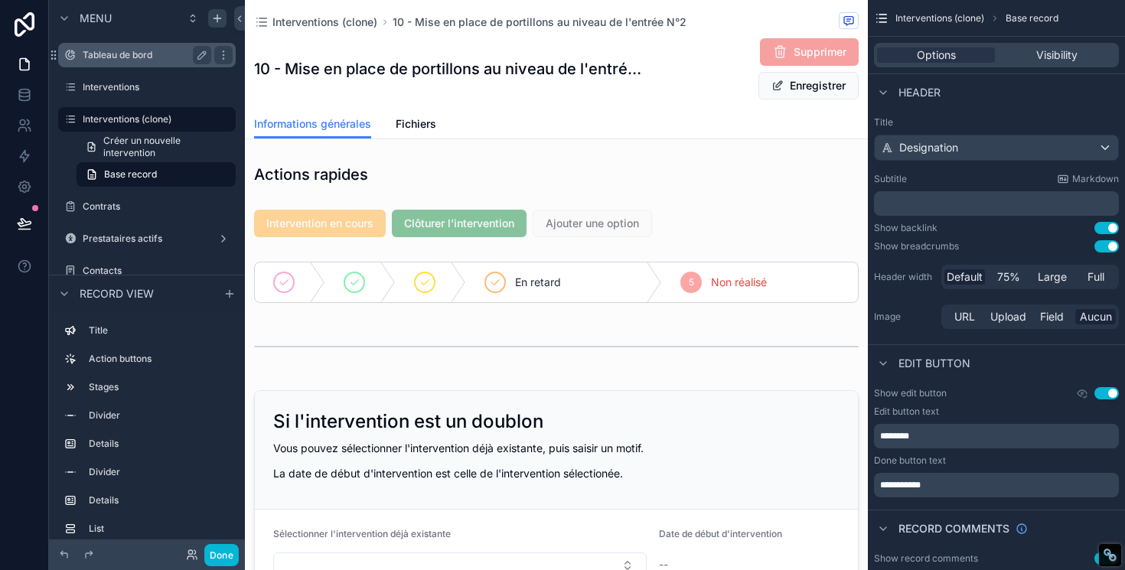
click at [144, 60] on label "Tableau de bord" at bounding box center [144, 55] width 122 height 12
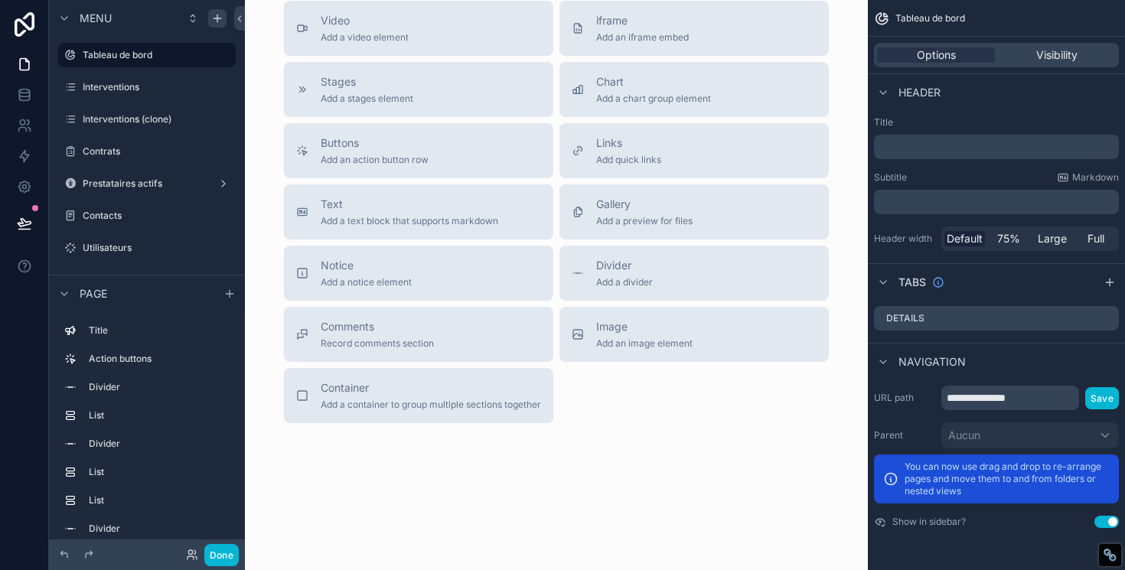
scroll to position [2009, 0]
click at [151, 120] on label "Interventions (clone)" at bounding box center [144, 119] width 122 height 12
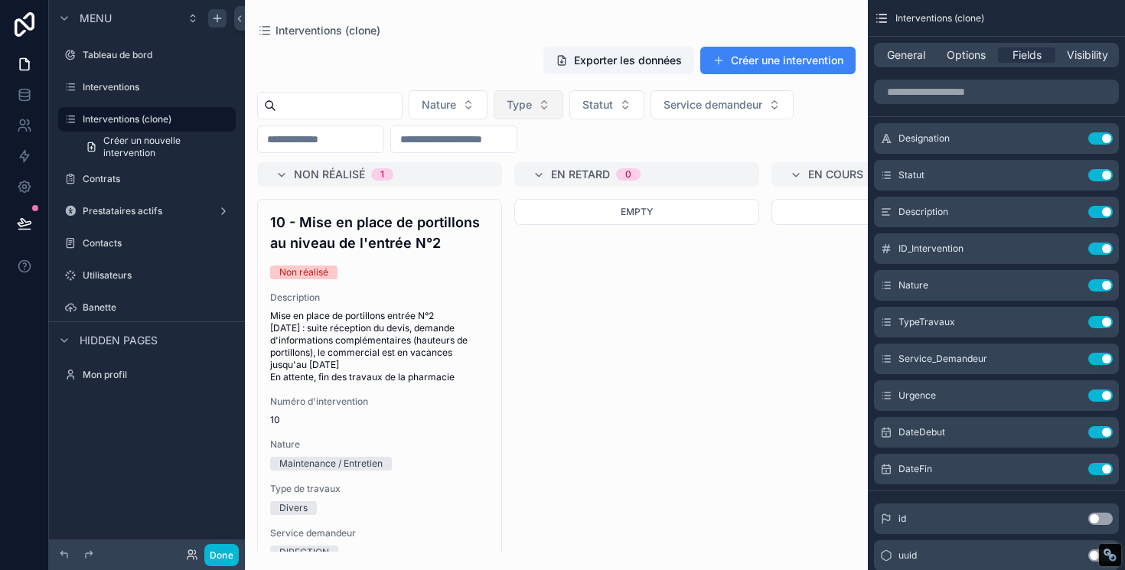
click at [526, 113] on button "Type" at bounding box center [528, 104] width 70 height 29
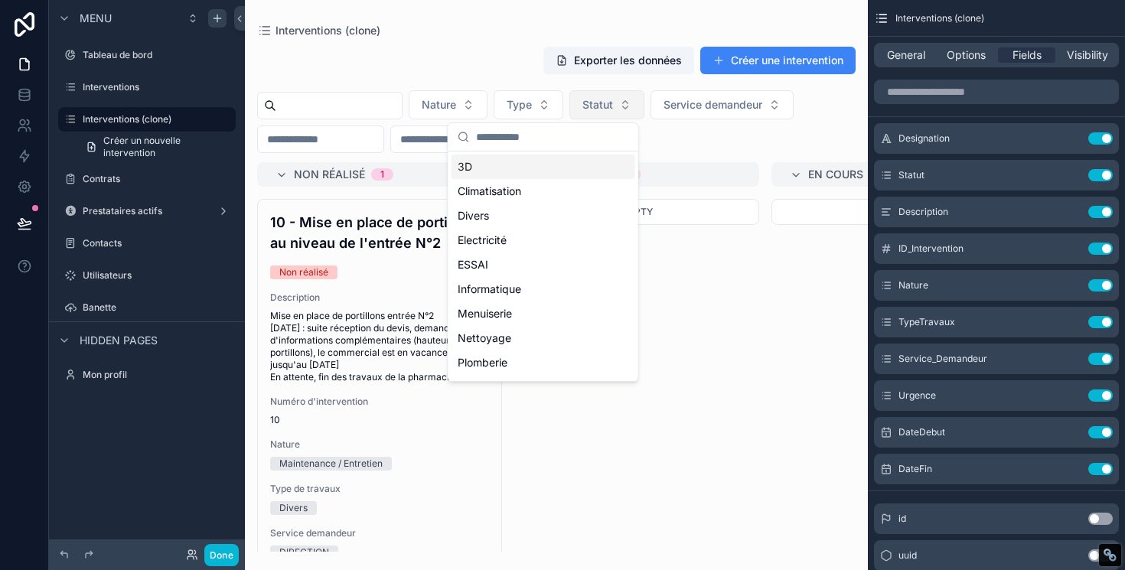
click at [601, 116] on button "Statut" at bounding box center [606, 104] width 75 height 29
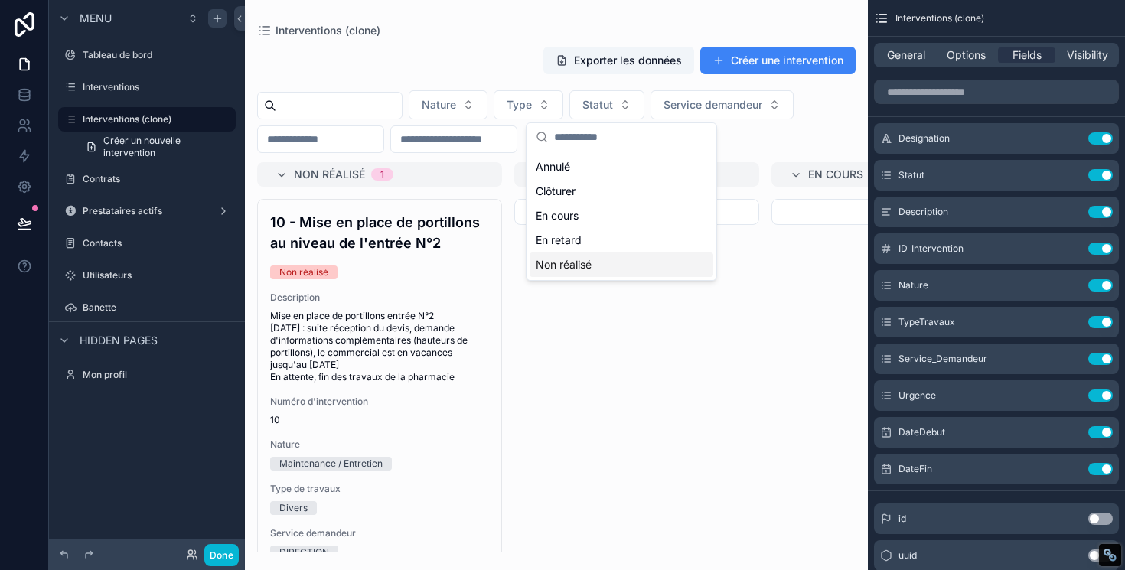
click at [547, 321] on div "Empty" at bounding box center [636, 375] width 245 height 353
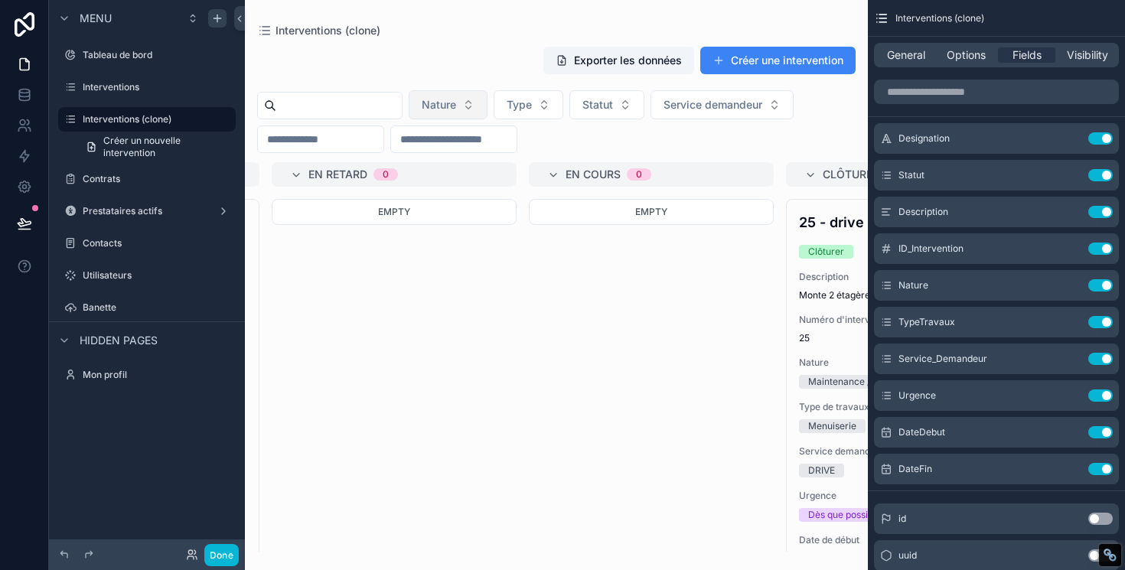
scroll to position [0, 125]
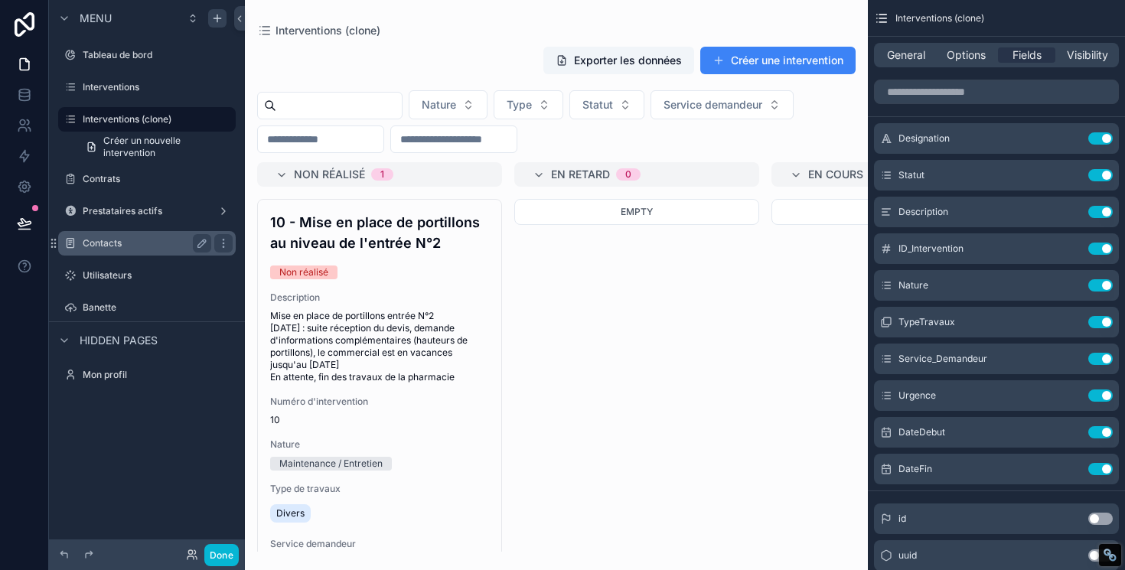
click at [117, 236] on div "Contacts" at bounding box center [147, 243] width 129 height 18
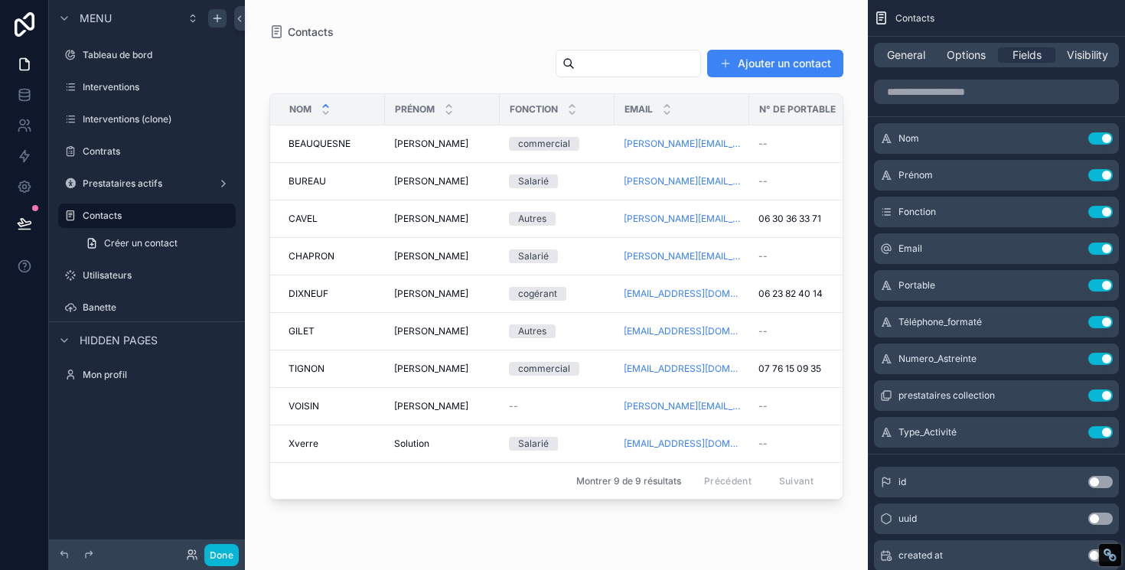
click at [789, 434] on div "scrollable content" at bounding box center [556, 276] width 623 height 552
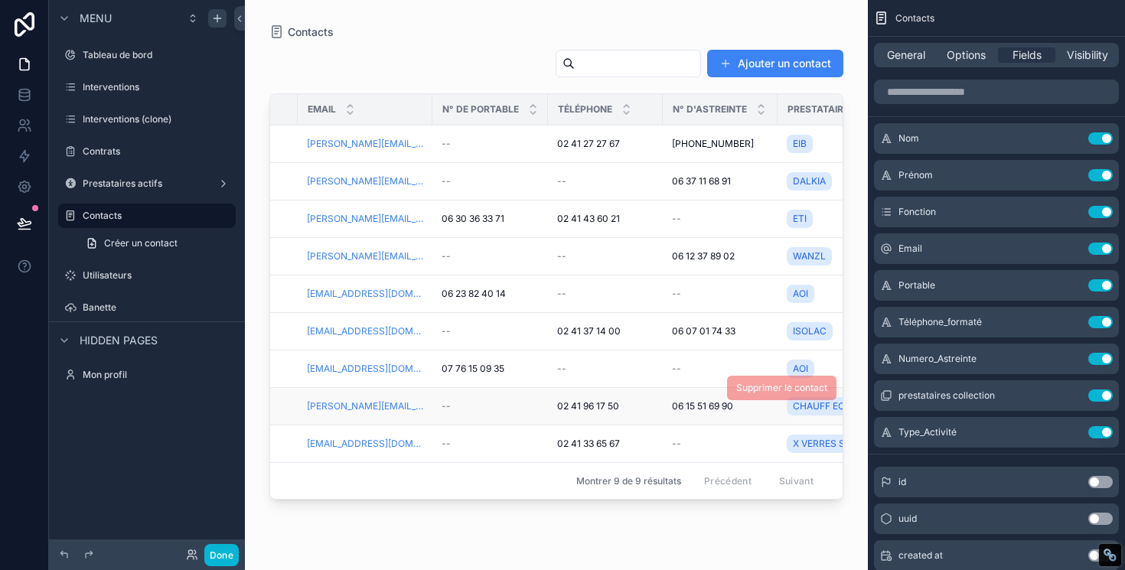
scroll to position [0, 347]
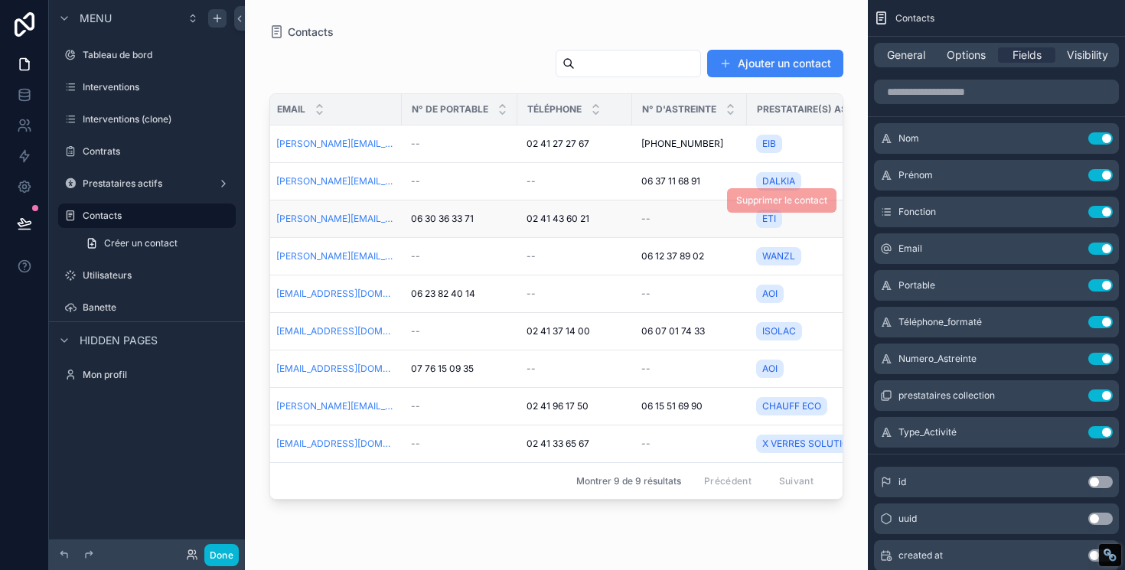
click at [541, 223] on span "02 41 43 60 21" at bounding box center [557, 219] width 63 height 12
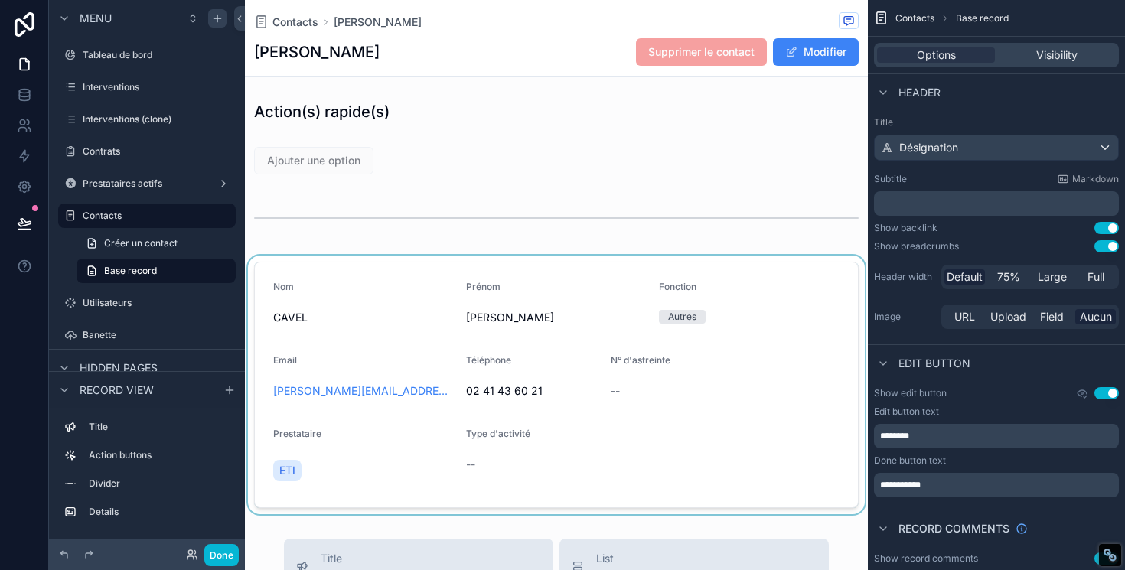
click at [543, 382] on div "scrollable content" at bounding box center [556, 385] width 623 height 259
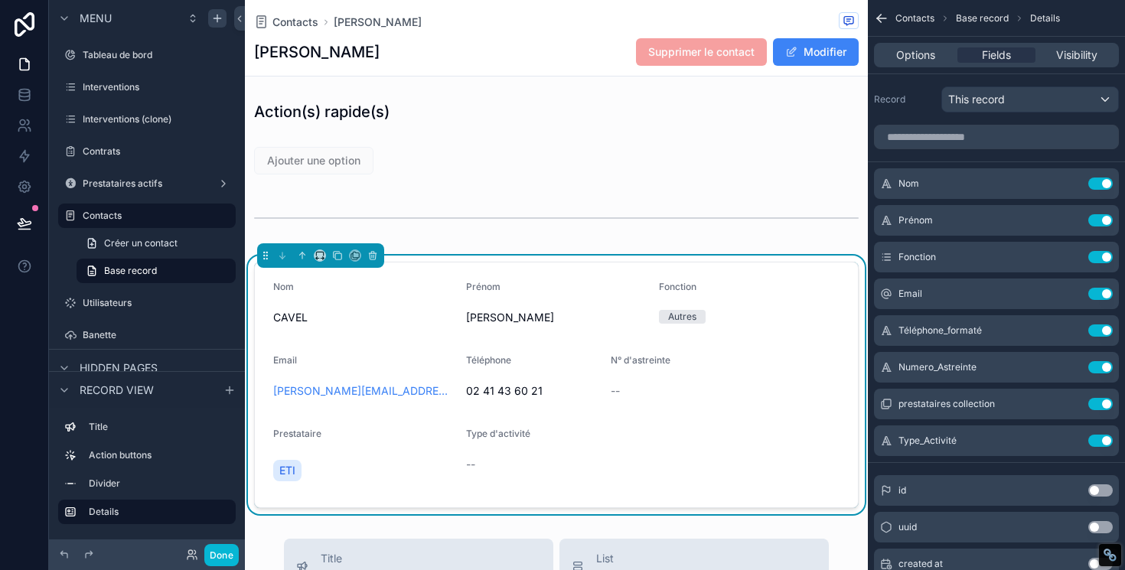
click at [521, 396] on span "02 41 43 60 21" at bounding box center [532, 390] width 132 height 15
click at [797, 57] on button "Modifier" at bounding box center [816, 52] width 86 height 28
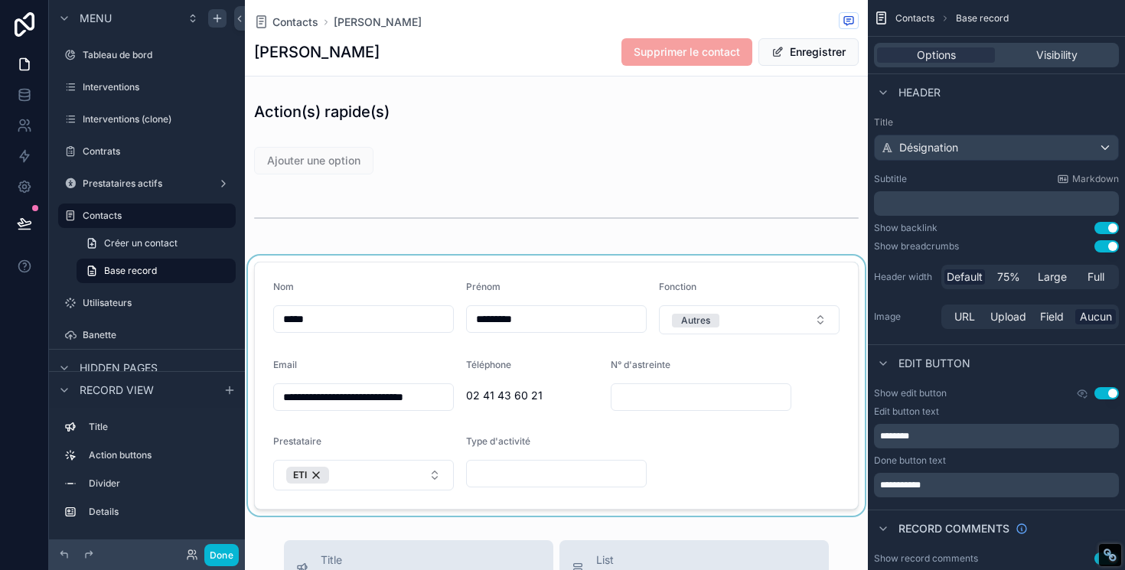
click at [534, 391] on div "scrollable content" at bounding box center [556, 386] width 623 height 260
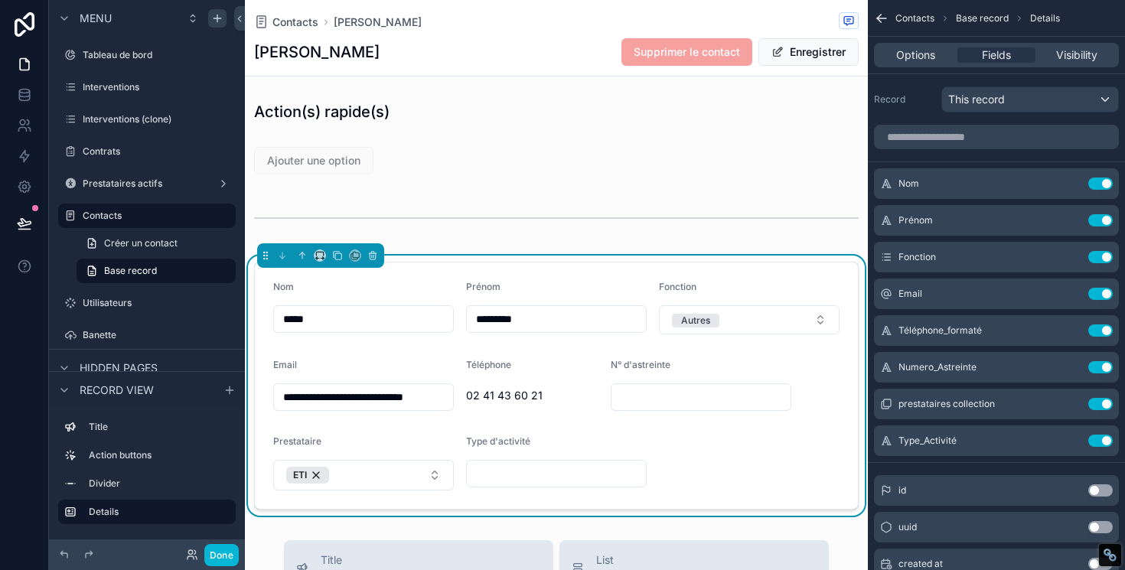
click at [503, 403] on span "02 41 43 60 21" at bounding box center [532, 395] width 132 height 15
click at [503, 394] on span "02 41 43 60 21" at bounding box center [532, 395] width 132 height 15
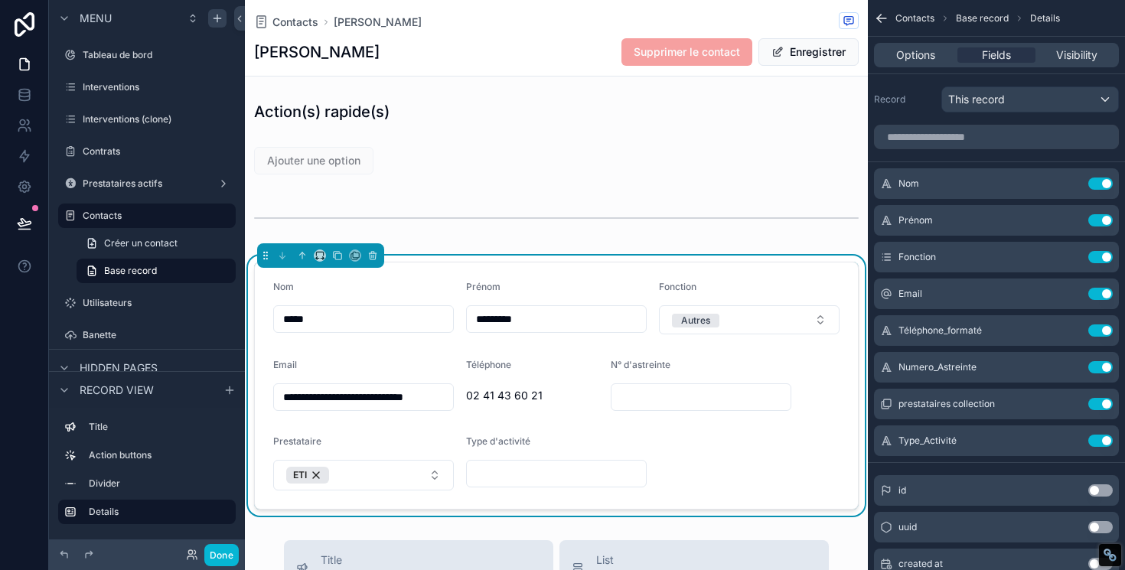
click at [503, 394] on span "02 41 43 60 21" at bounding box center [532, 395] width 132 height 15
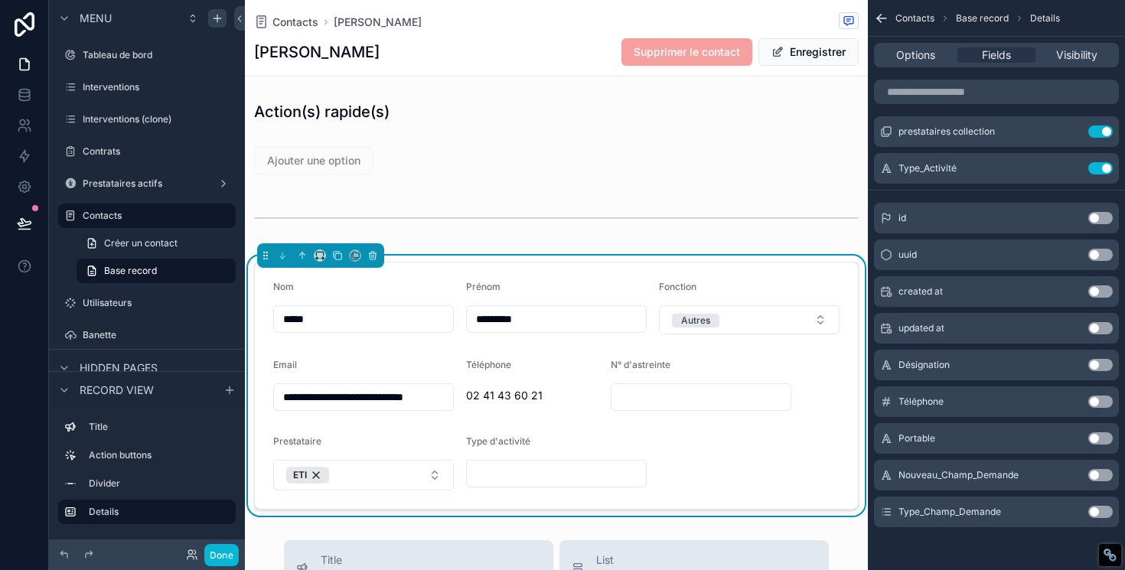
click at [1095, 400] on button "Use setting" at bounding box center [1100, 402] width 24 height 12
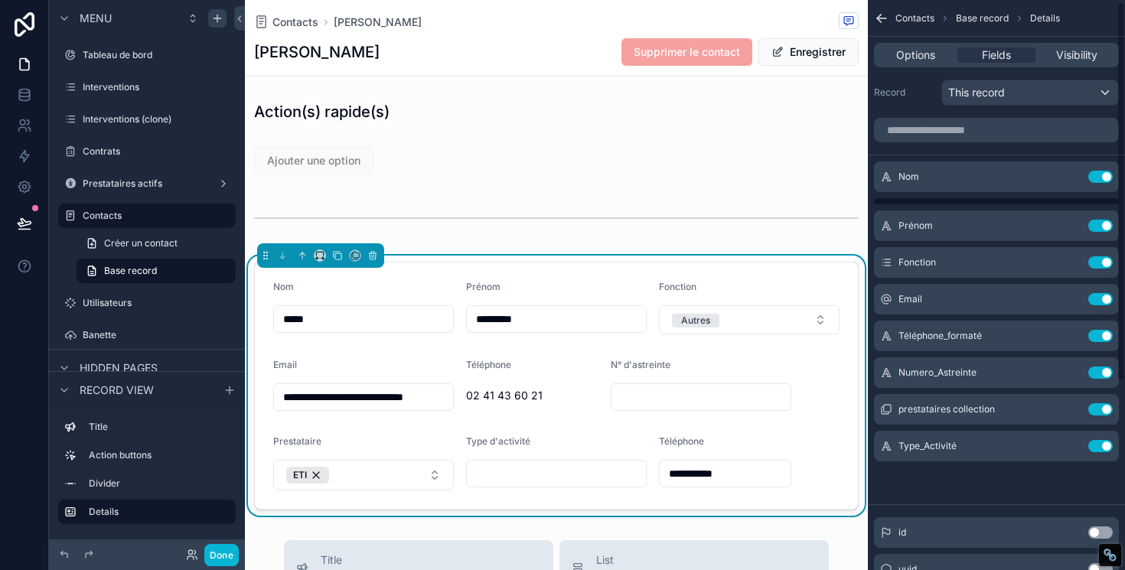
scroll to position [2, 0]
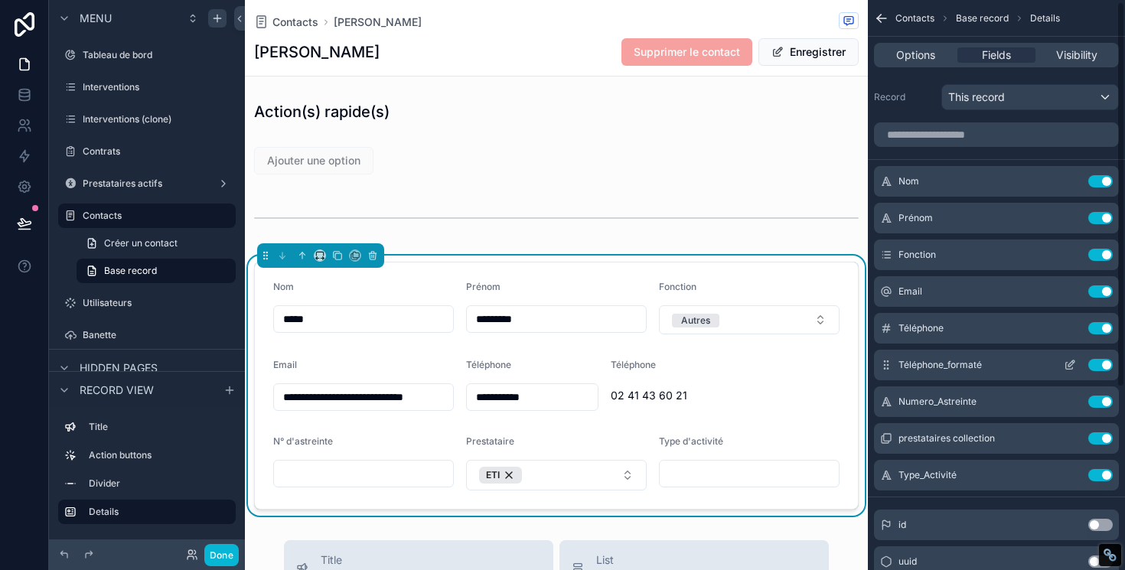
click at [1101, 365] on button "Use setting" at bounding box center [1100, 365] width 24 height 12
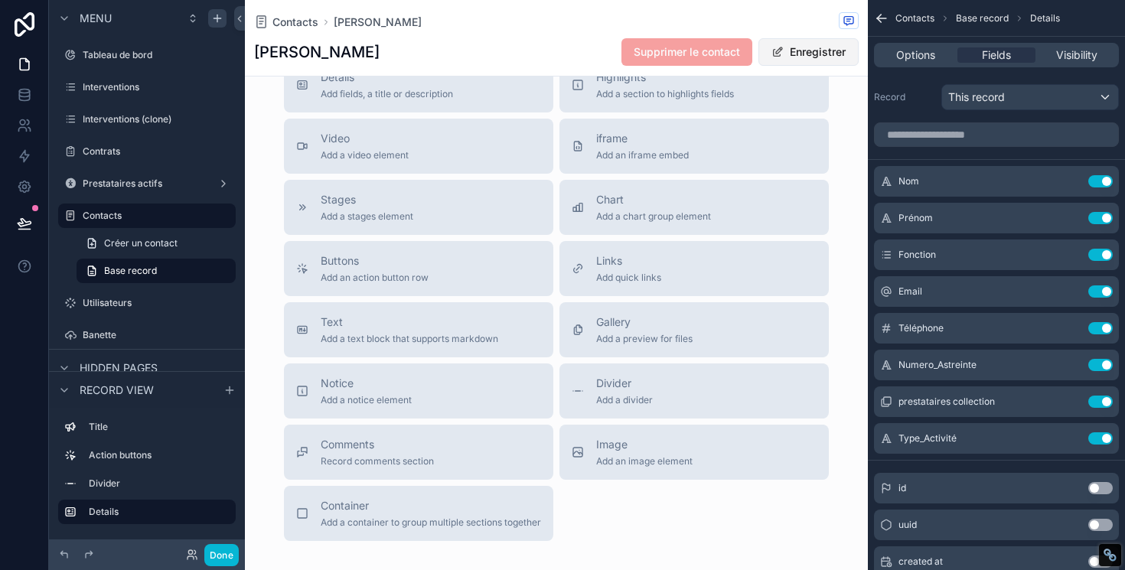
click at [778, 54] on span "scrollable content" at bounding box center [777, 52] width 12 height 12
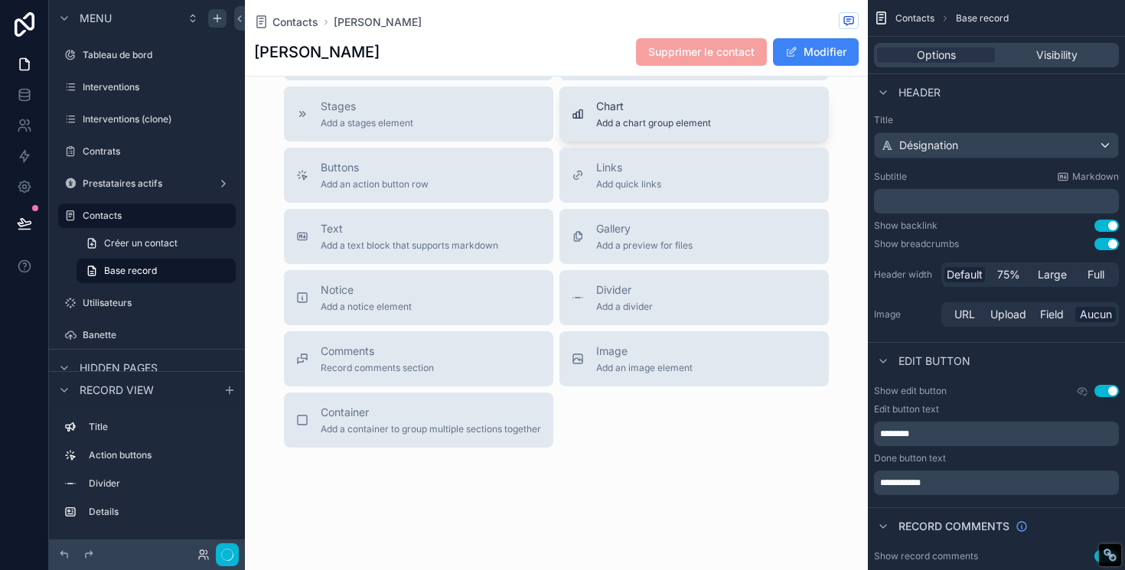
scroll to position [0, 0]
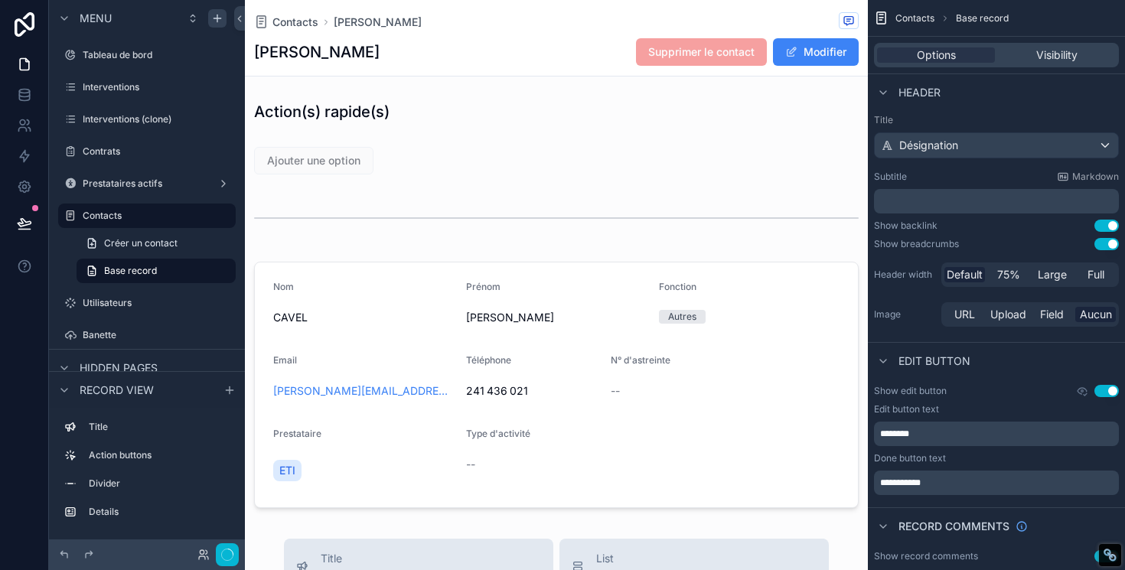
click at [295, 33] on div "Contacts [PERSON_NAME] [PERSON_NAME] Supprimer le contact Modifier" at bounding box center [556, 38] width 604 height 76
click at [287, 21] on span "Contacts" at bounding box center [295, 22] width 46 height 15
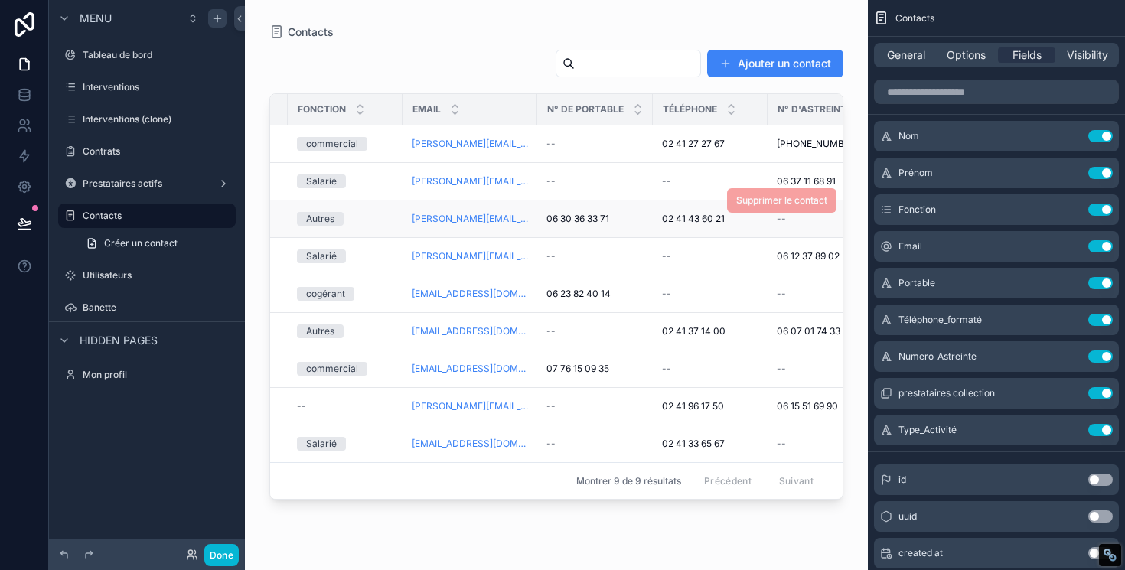
scroll to position [0, 285]
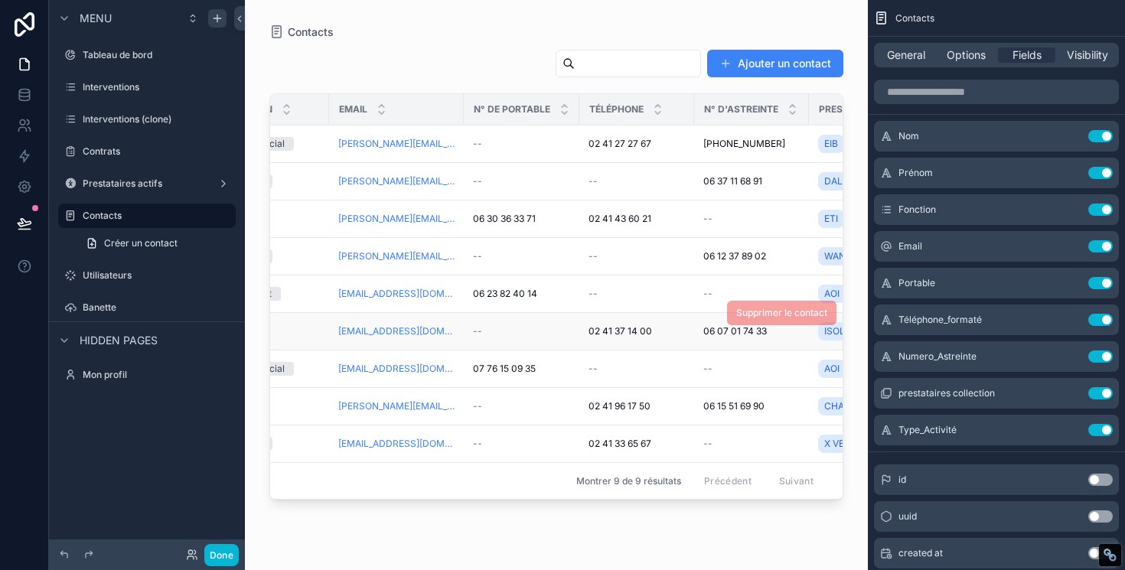
click at [623, 328] on span "02 41 37 14 00" at bounding box center [620, 331] width 64 height 12
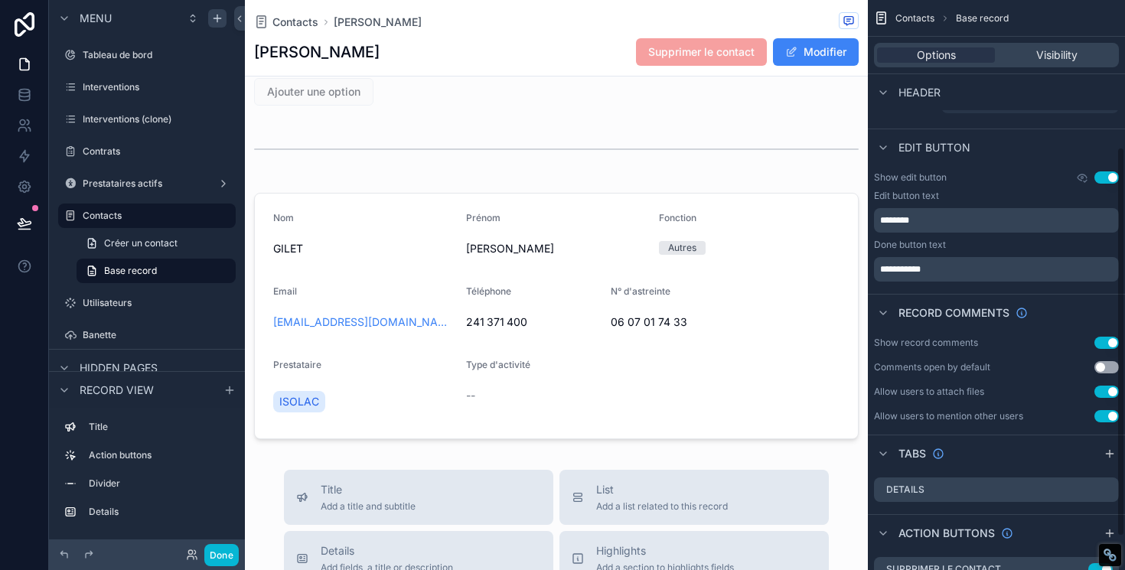
scroll to position [264, 0]
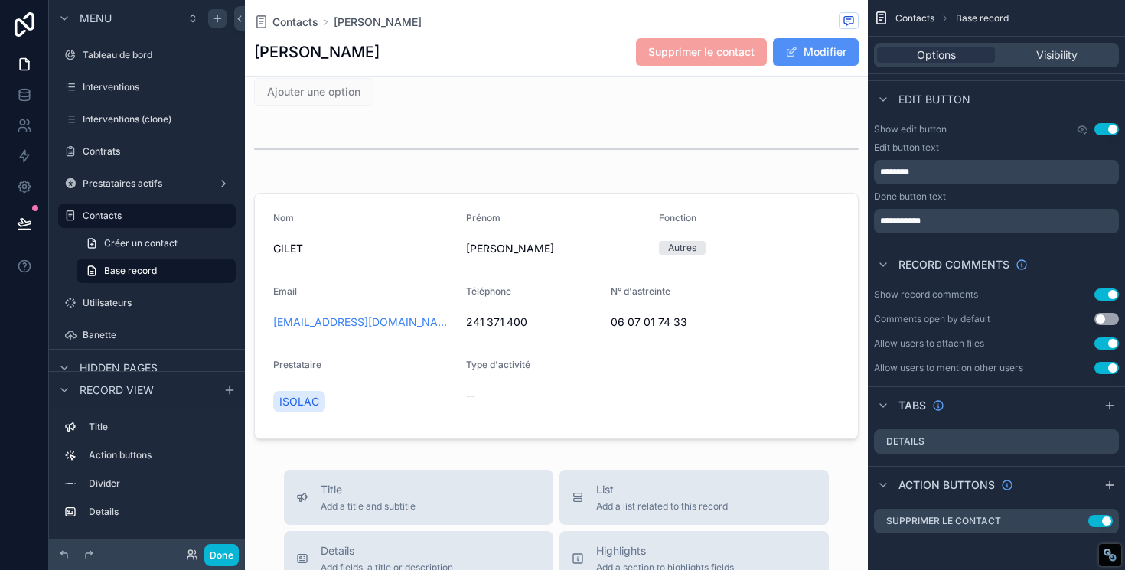
click at [792, 49] on span "scrollable content" at bounding box center [791, 52] width 12 height 12
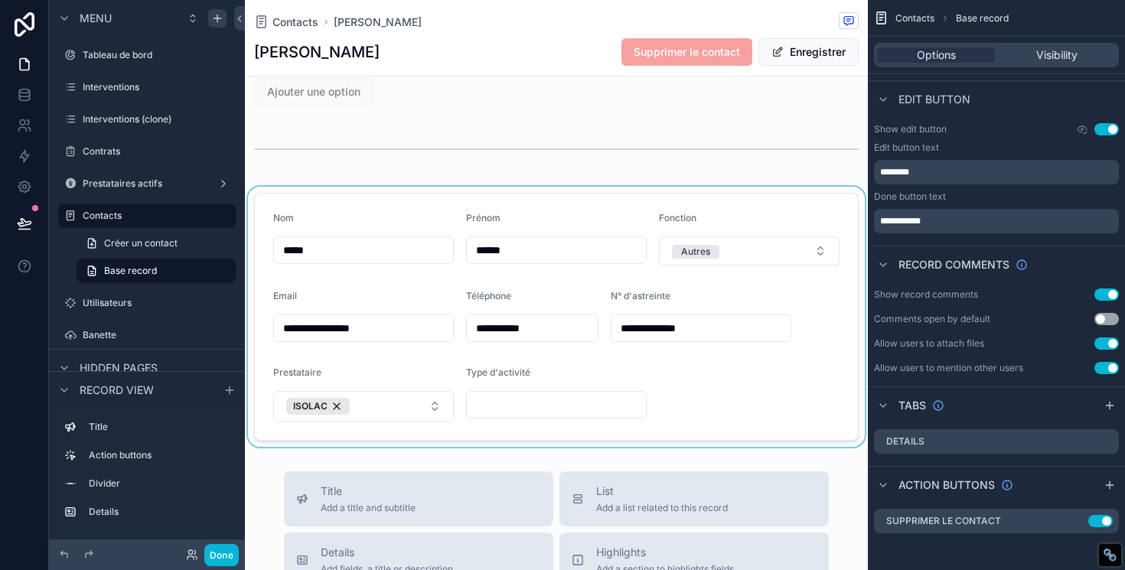
click at [501, 315] on div "scrollable content" at bounding box center [556, 317] width 623 height 260
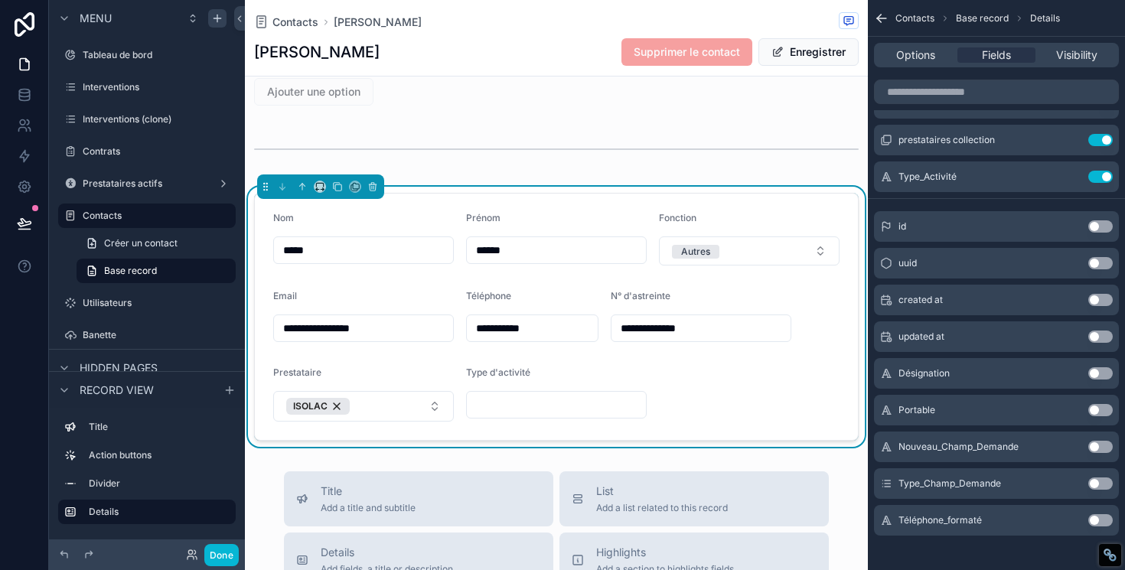
click at [501, 325] on input "**********" at bounding box center [532, 328] width 131 height 21
click at [474, 325] on input "**********" at bounding box center [532, 328] width 131 height 21
type input "**********"
click at [773, 59] on button "Enregistrer" at bounding box center [808, 52] width 100 height 28
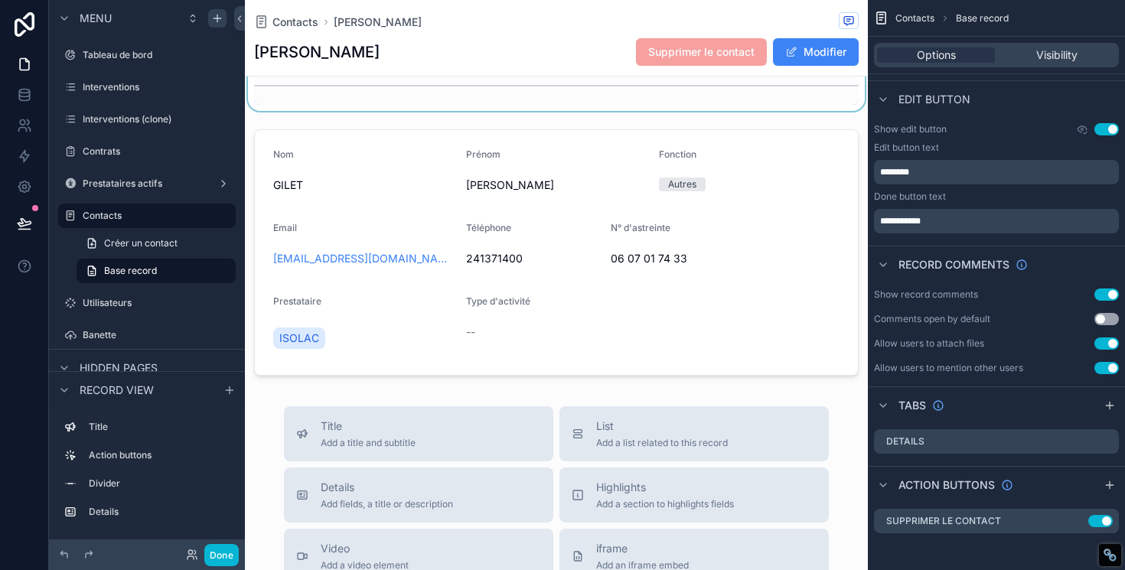
scroll to position [135, 0]
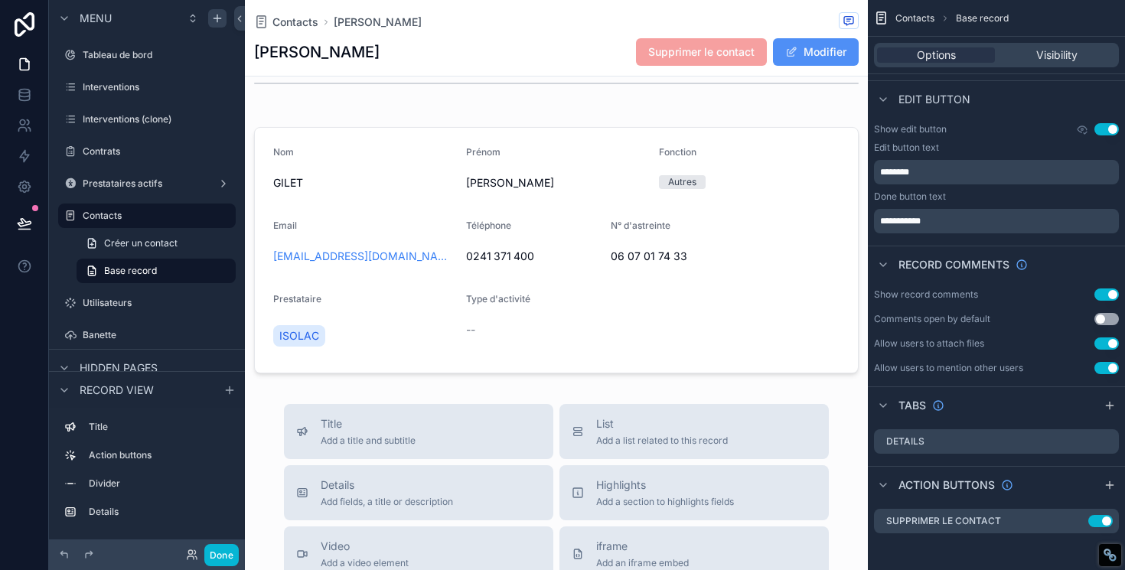
click at [824, 57] on button "Modifier" at bounding box center [816, 52] width 86 height 28
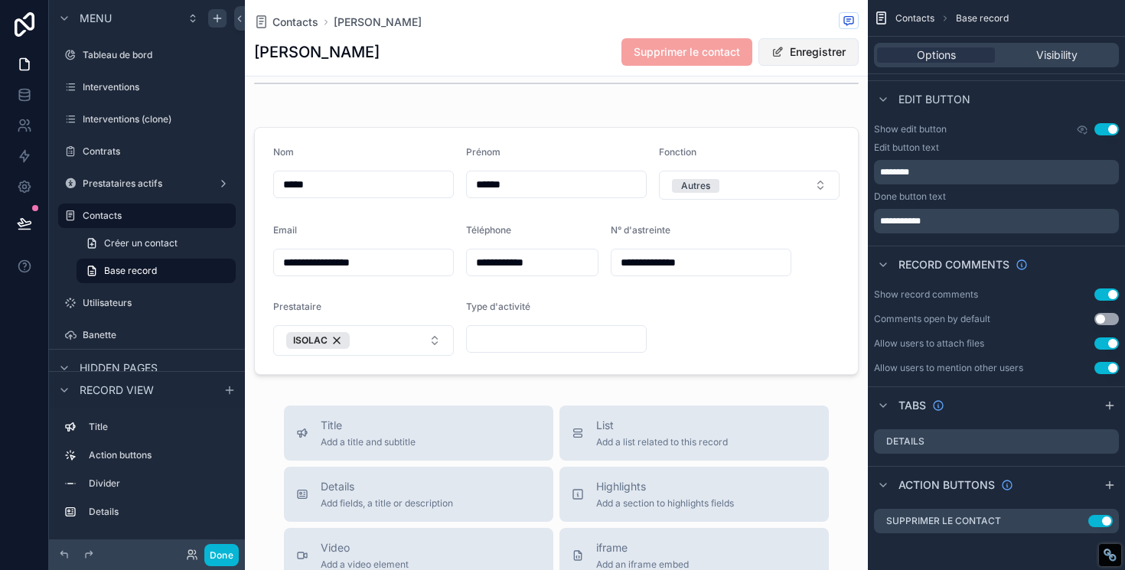
click at [823, 57] on button "Enregistrer" at bounding box center [808, 52] width 100 height 28
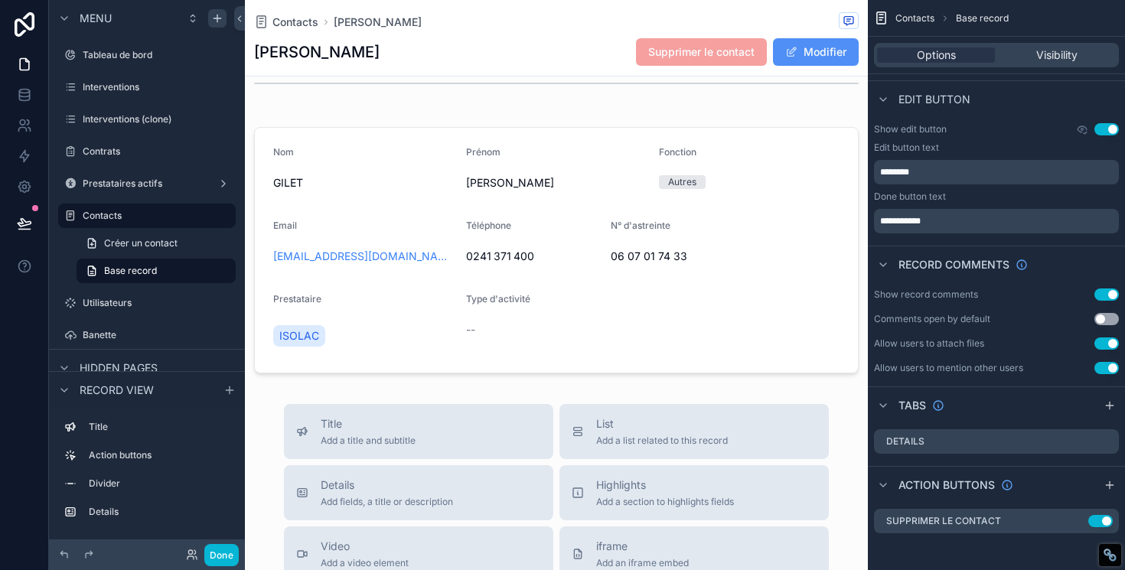
click at [823, 57] on button "Modifier" at bounding box center [816, 52] width 86 height 28
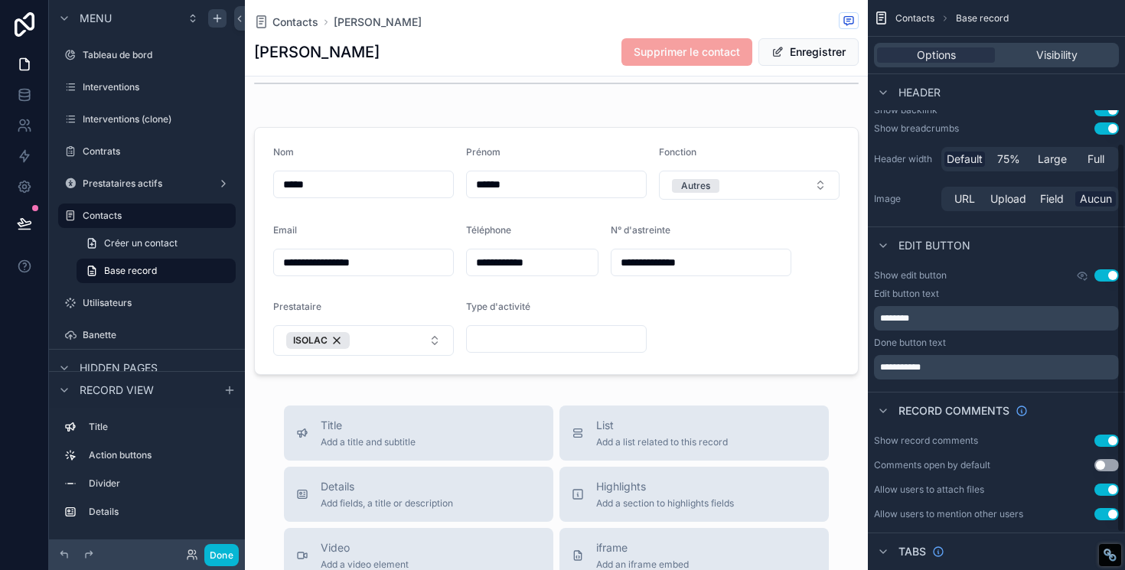
scroll to position [264, 0]
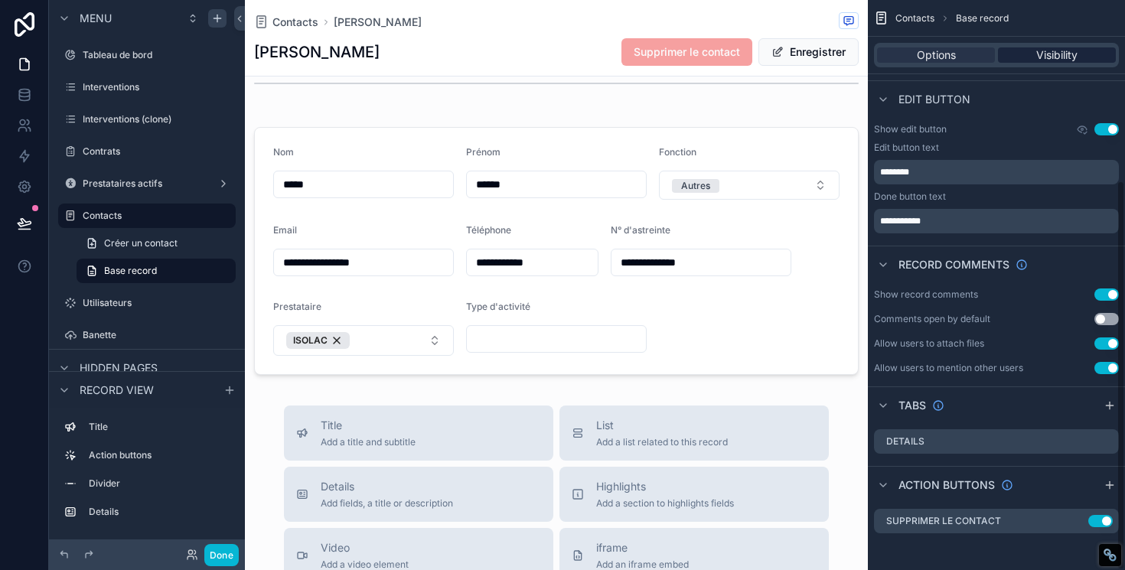
click at [1036, 61] on span "Visibility" at bounding box center [1056, 54] width 41 height 15
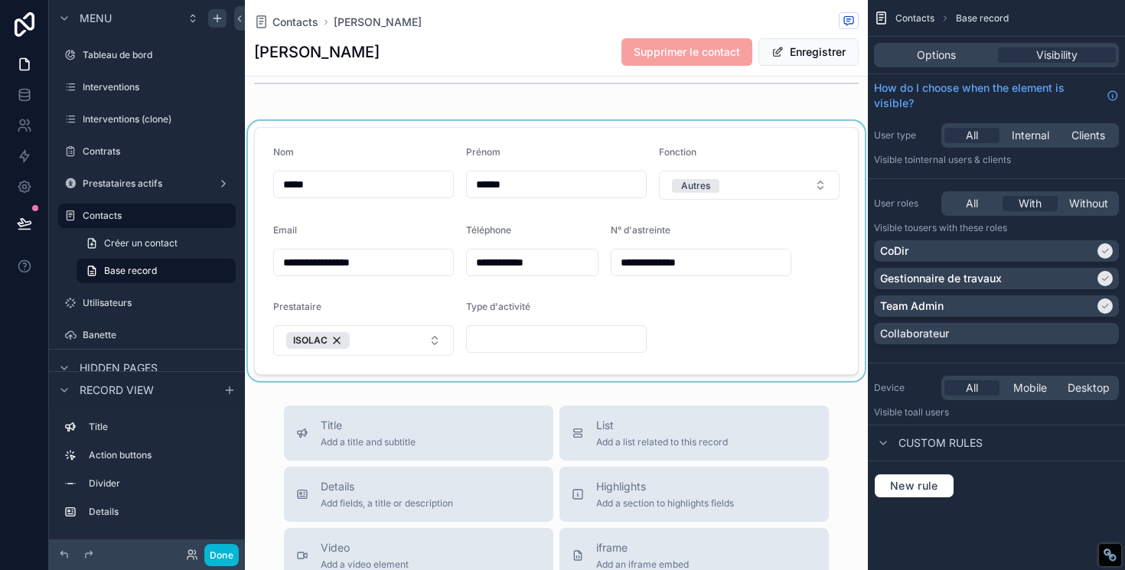
click at [724, 291] on div "scrollable content" at bounding box center [556, 251] width 623 height 260
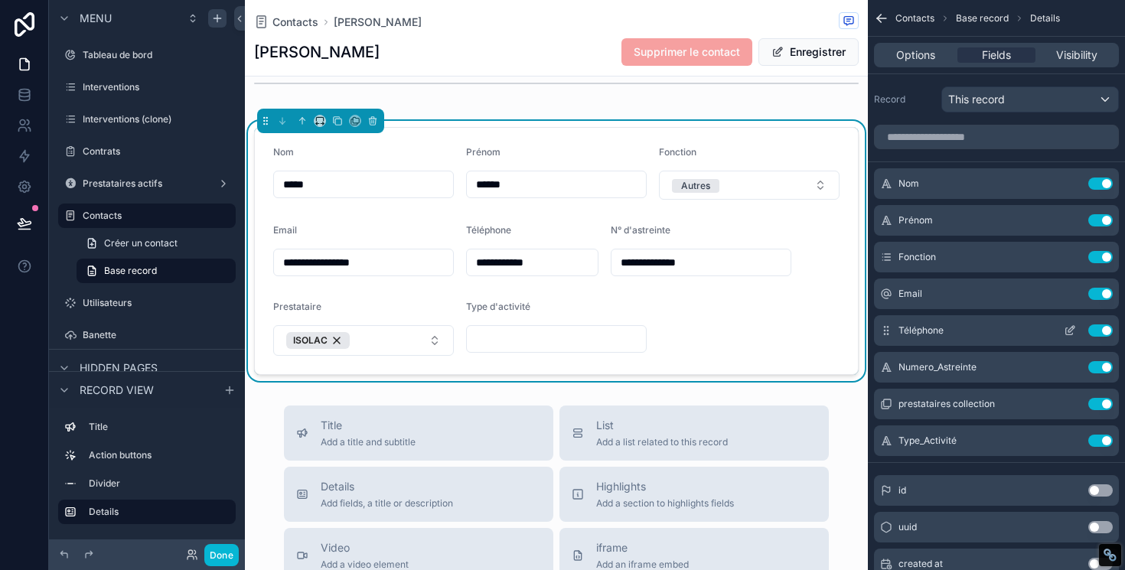
click at [1068, 331] on icon "scrollable content" at bounding box center [1069, 330] width 12 height 12
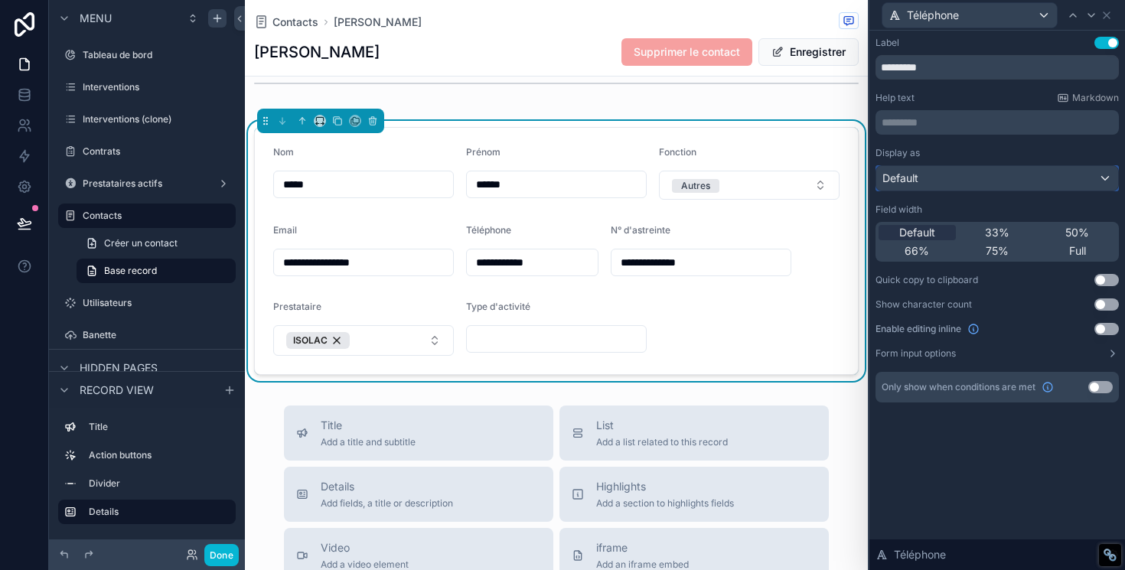
click at [979, 181] on div "Default" at bounding box center [997, 178] width 242 height 24
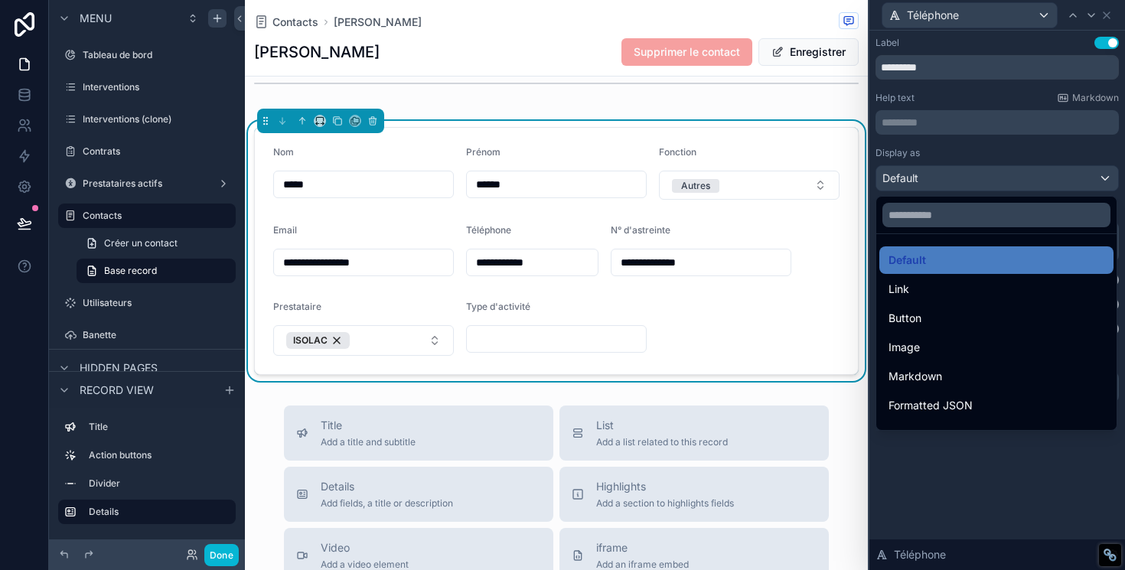
click at [979, 181] on div at bounding box center [997, 285] width 256 height 570
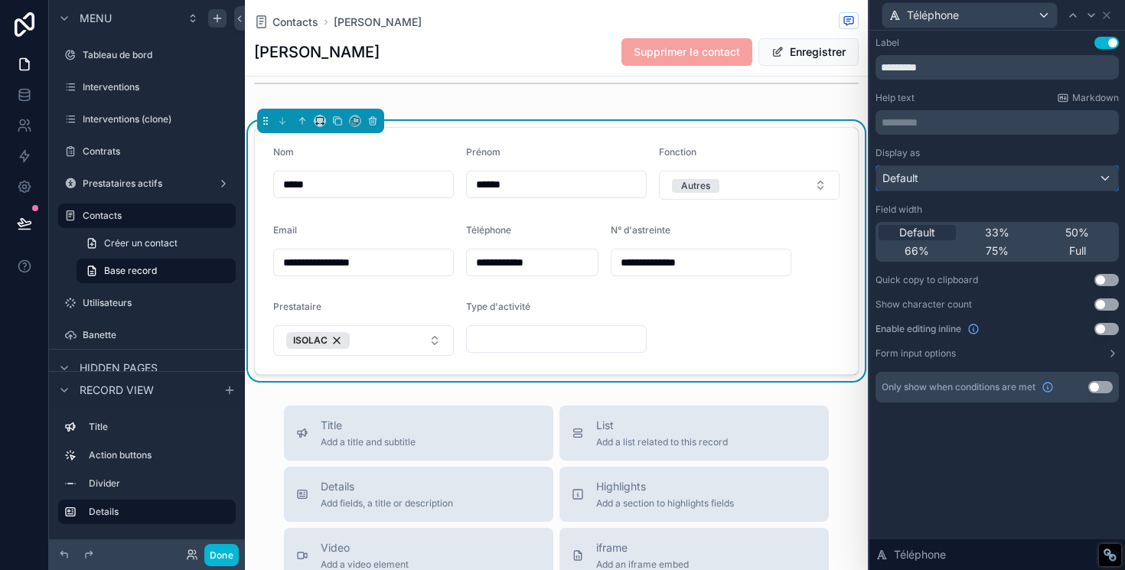
click at [975, 189] on div "Default" at bounding box center [997, 178] width 242 height 24
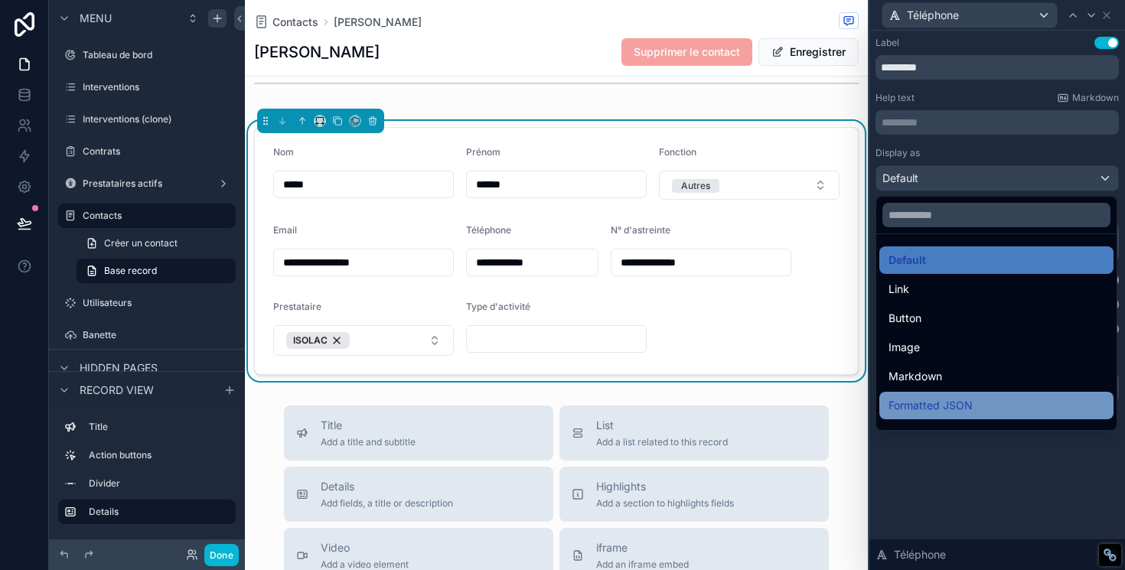
click at [924, 397] on span "Formatted JSON" at bounding box center [930, 405] width 84 height 18
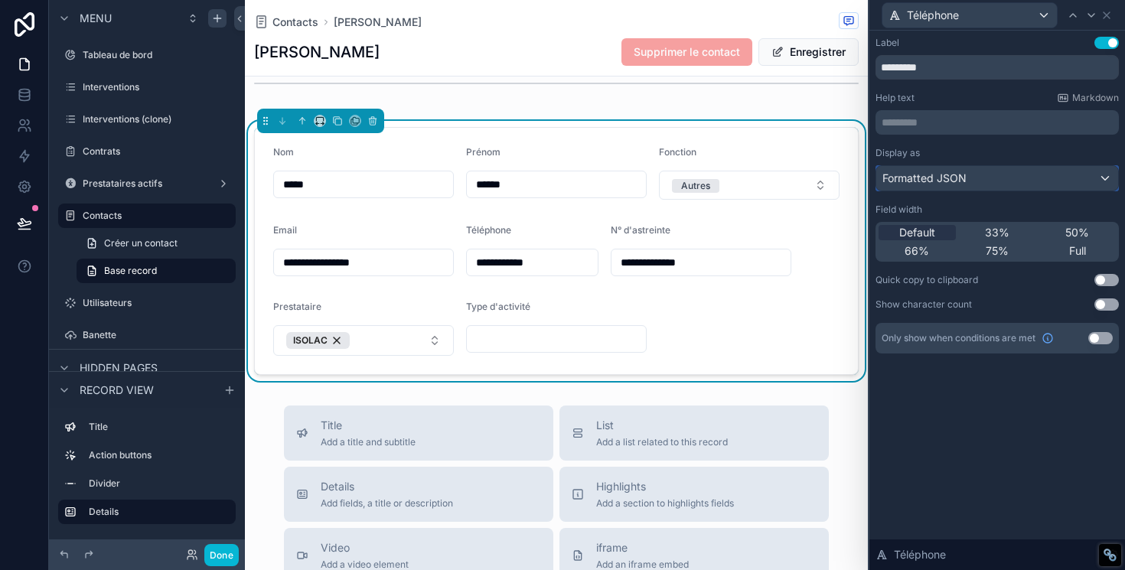
click at [945, 185] on span "Formatted JSON" at bounding box center [924, 178] width 84 height 15
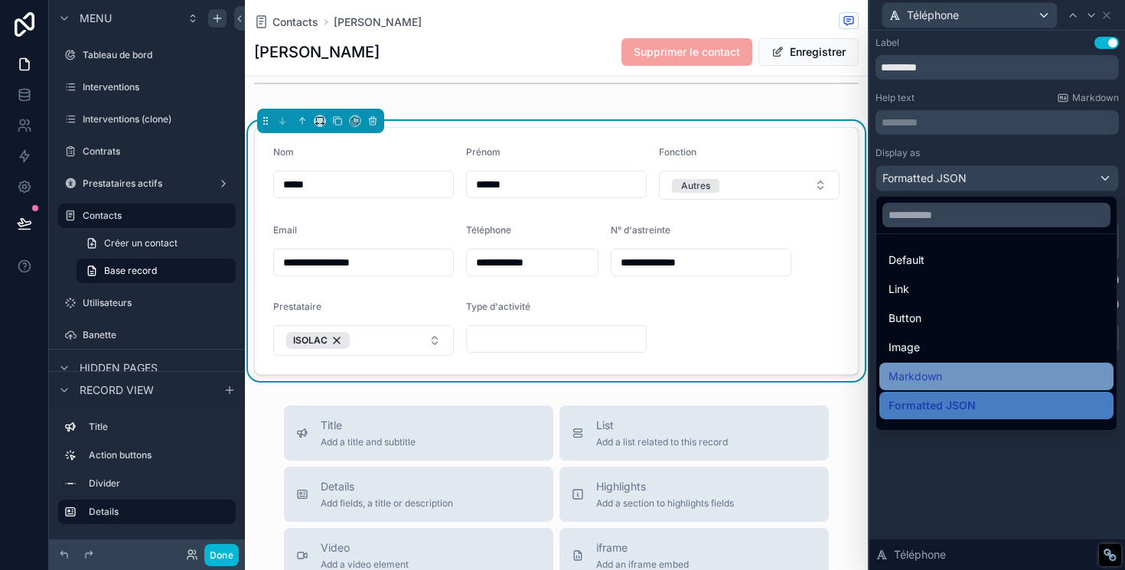
click at [933, 371] on span "Markdown" at bounding box center [915, 376] width 54 height 18
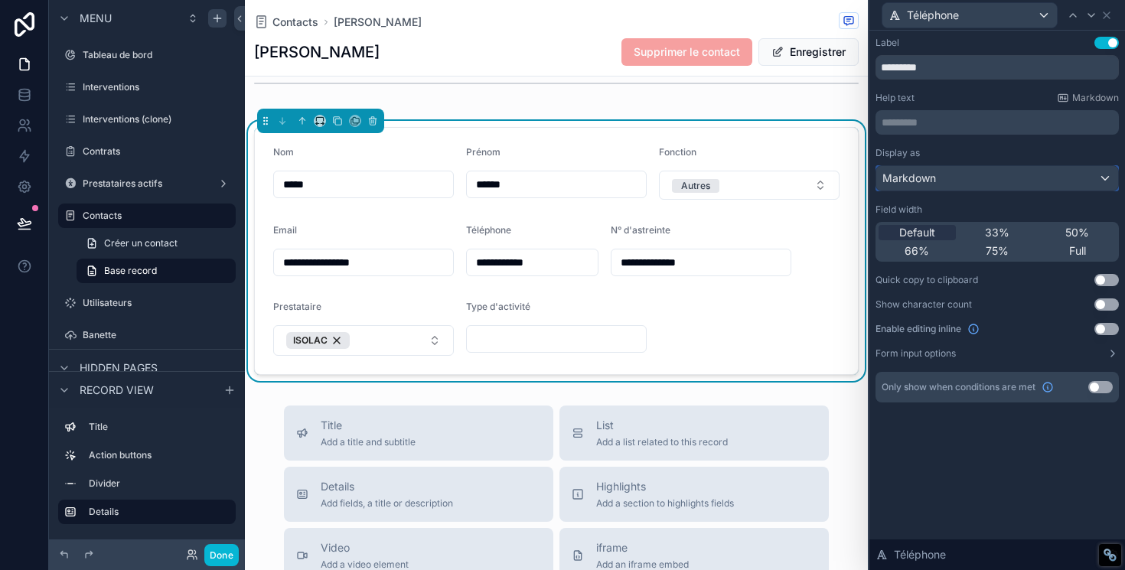
click at [959, 179] on div "Markdown" at bounding box center [997, 178] width 242 height 24
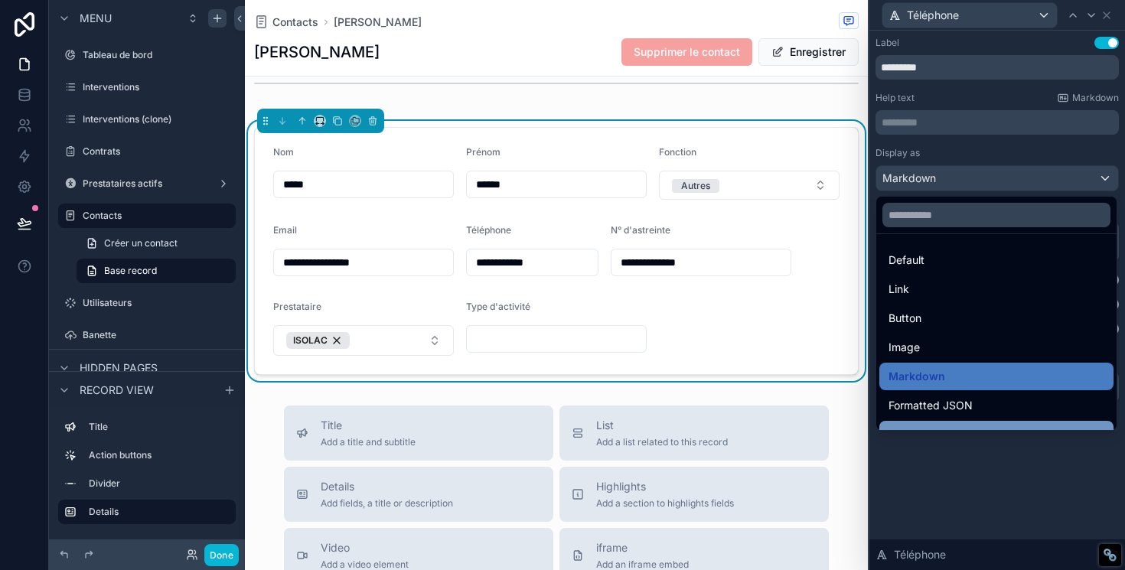
click at [935, 424] on div "QR Code" at bounding box center [996, 435] width 234 height 28
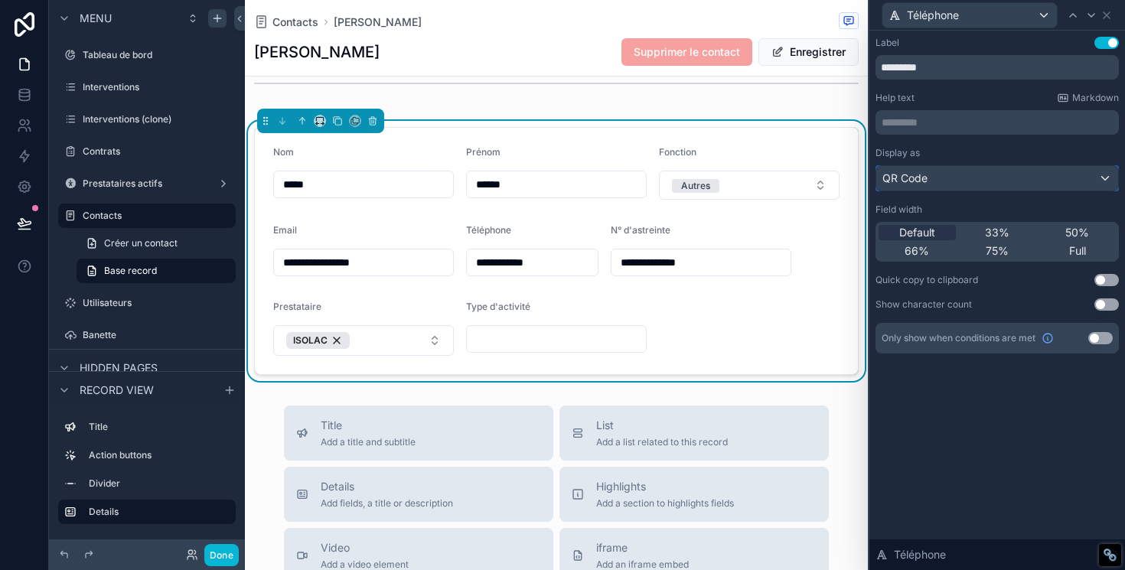
click at [941, 184] on div "QR Code" at bounding box center [997, 178] width 242 height 24
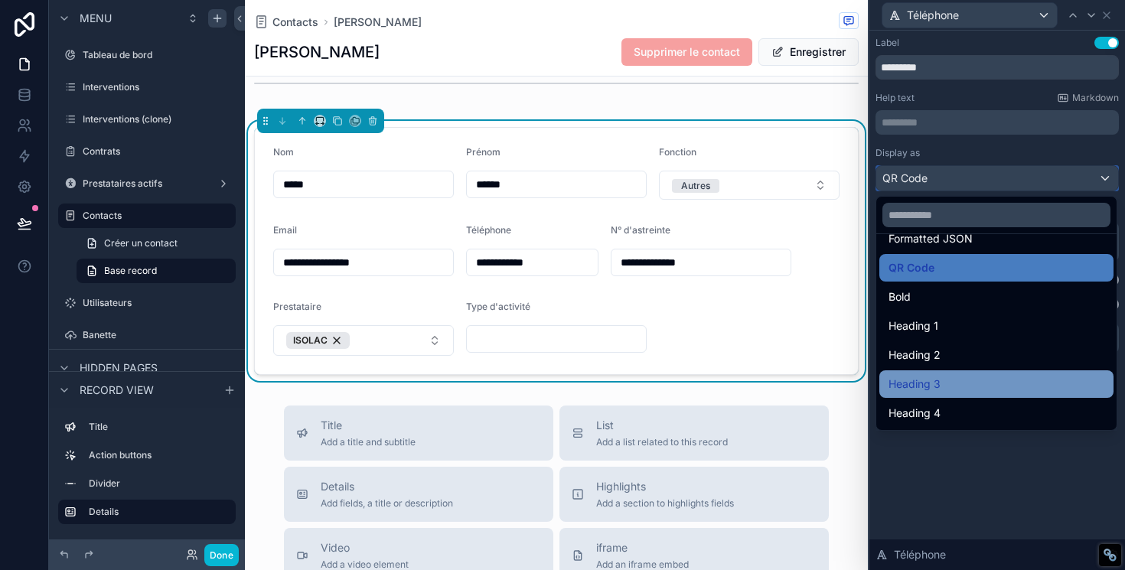
scroll to position [65, 0]
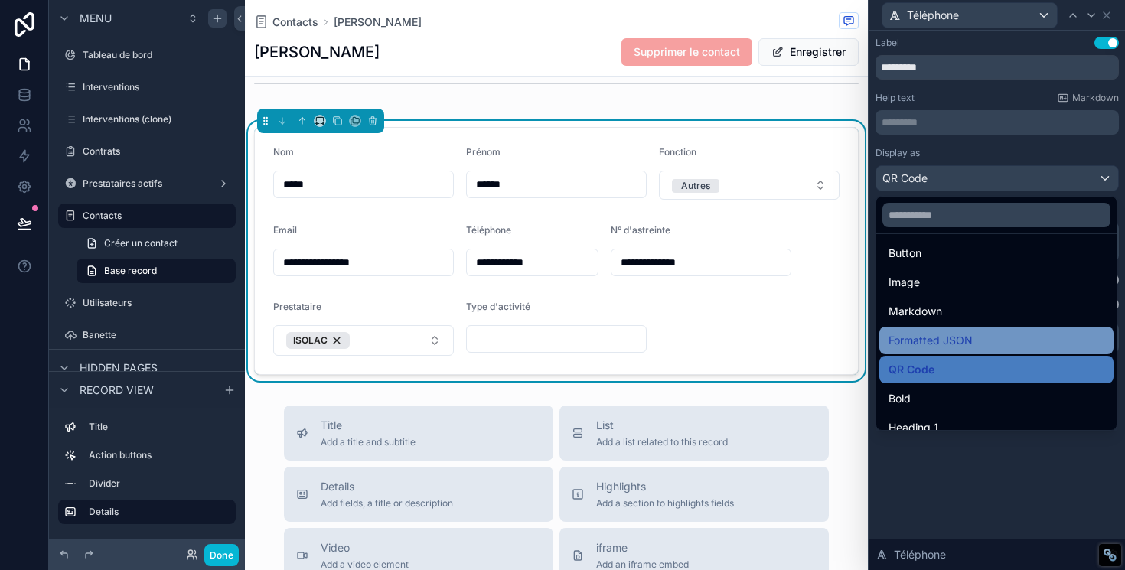
click at [937, 349] on span "Formatted JSON" at bounding box center [930, 340] width 84 height 18
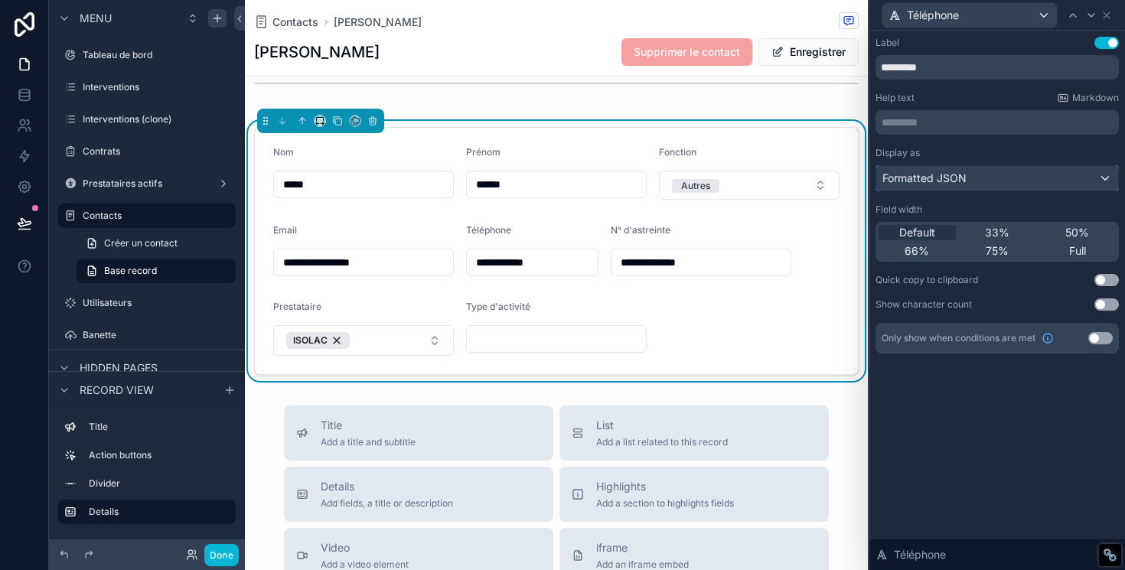
click at [917, 184] on span "Formatted JSON" at bounding box center [924, 178] width 84 height 15
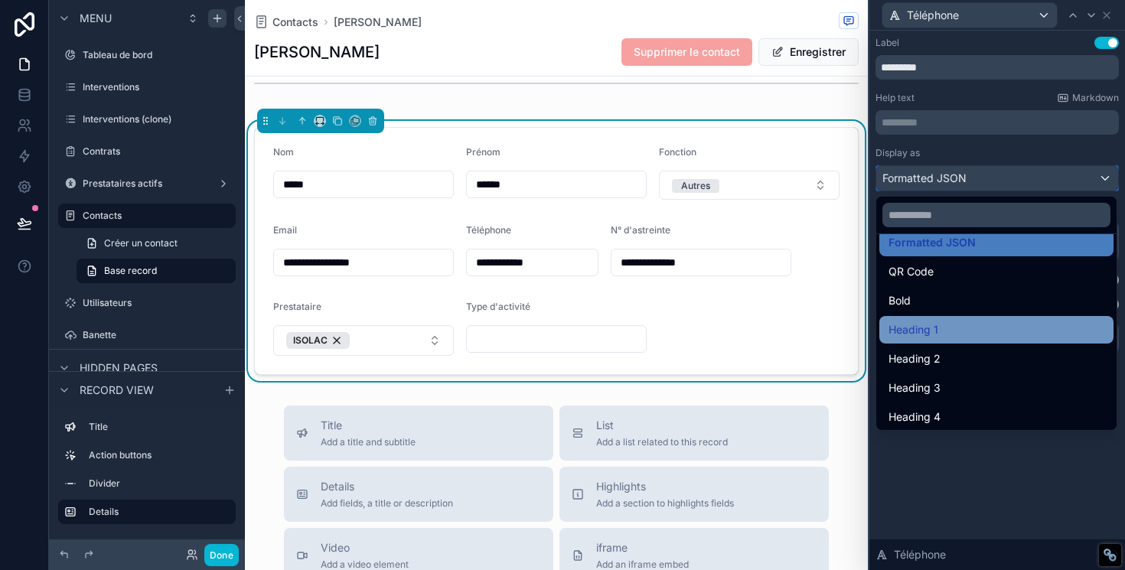
scroll to position [167, 0]
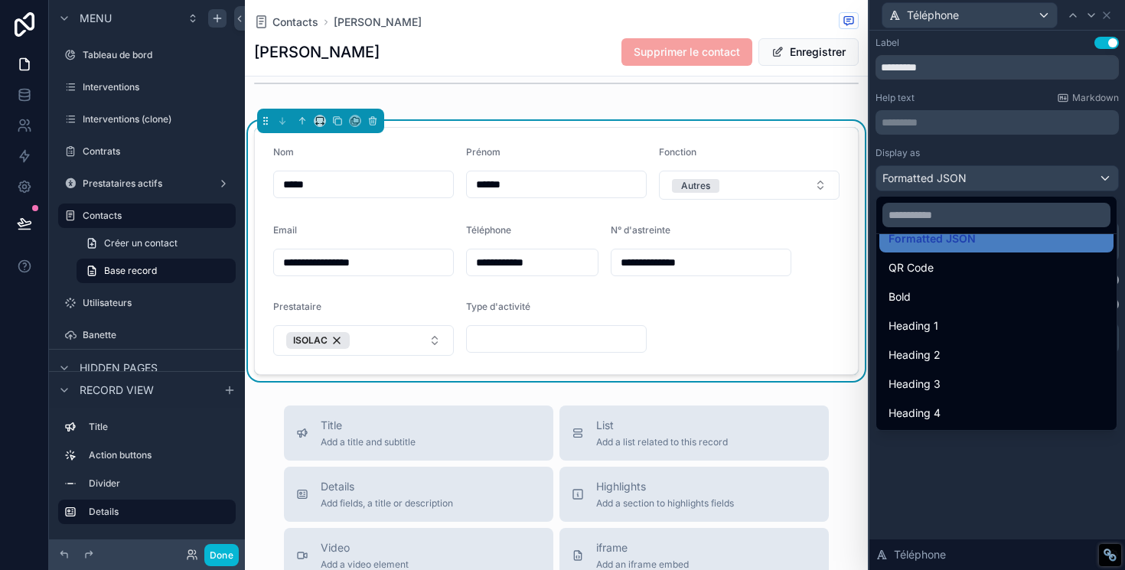
click at [934, 464] on div at bounding box center [997, 285] width 256 height 570
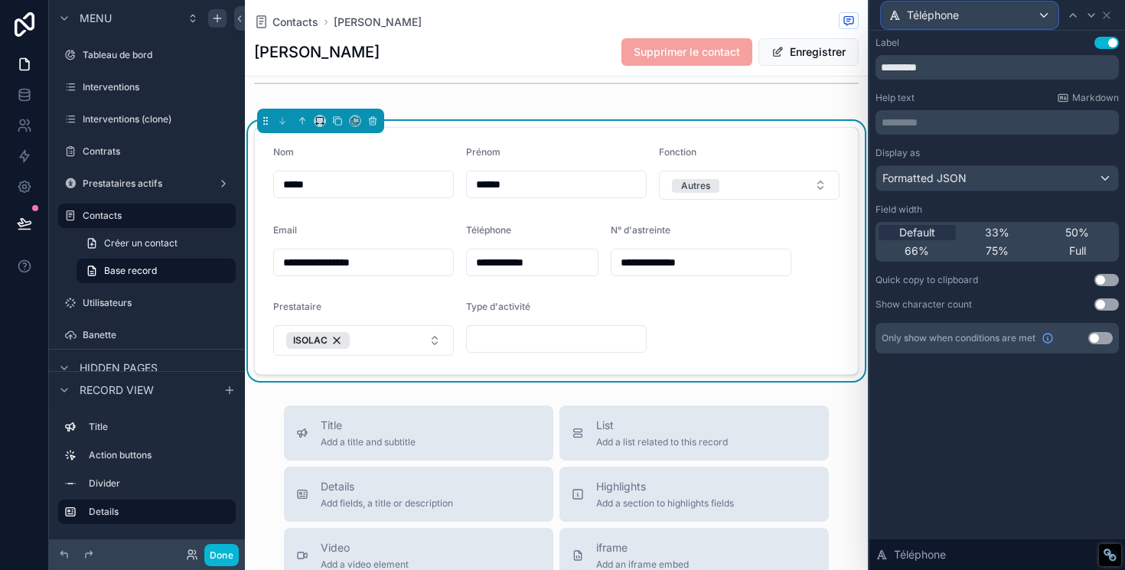
click at [1031, 18] on div "Téléphone" at bounding box center [969, 15] width 174 height 24
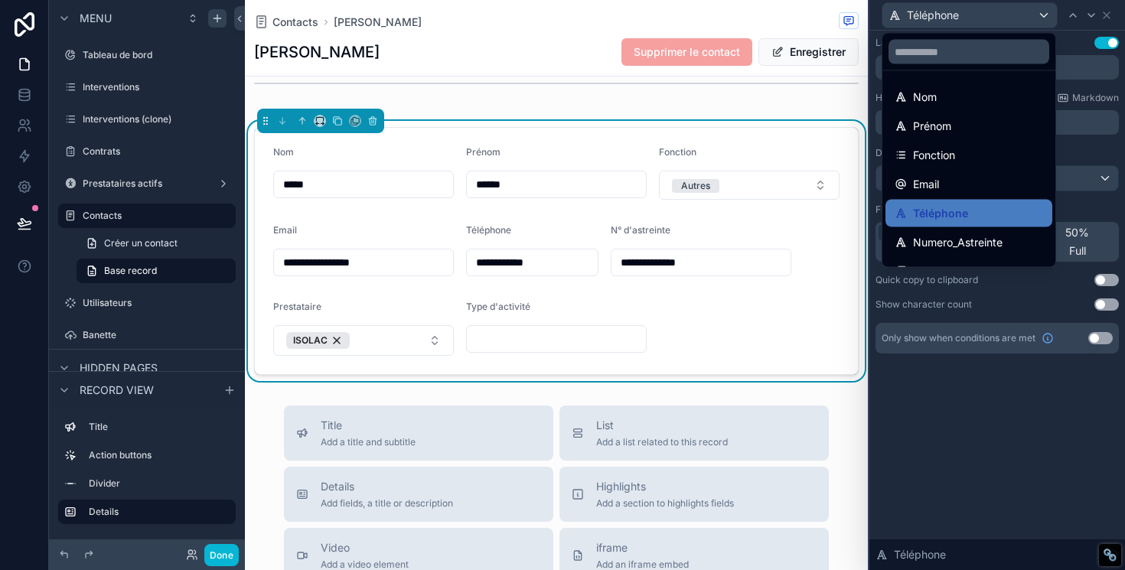
click at [1031, 18] on div at bounding box center [997, 285] width 256 height 570
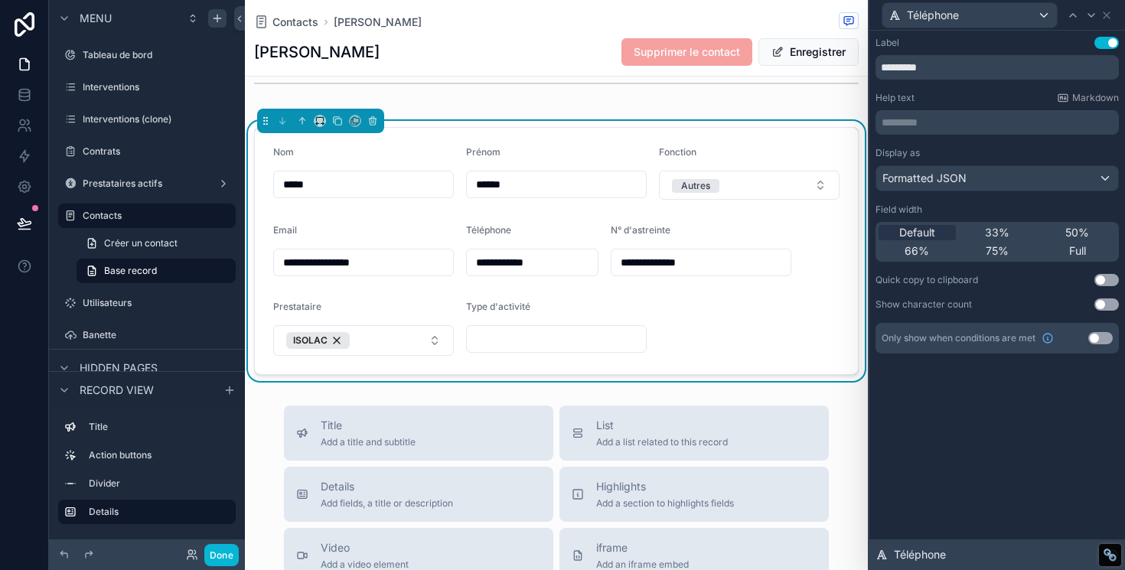
click at [948, 552] on div "Téléphone" at bounding box center [997, 554] width 256 height 31
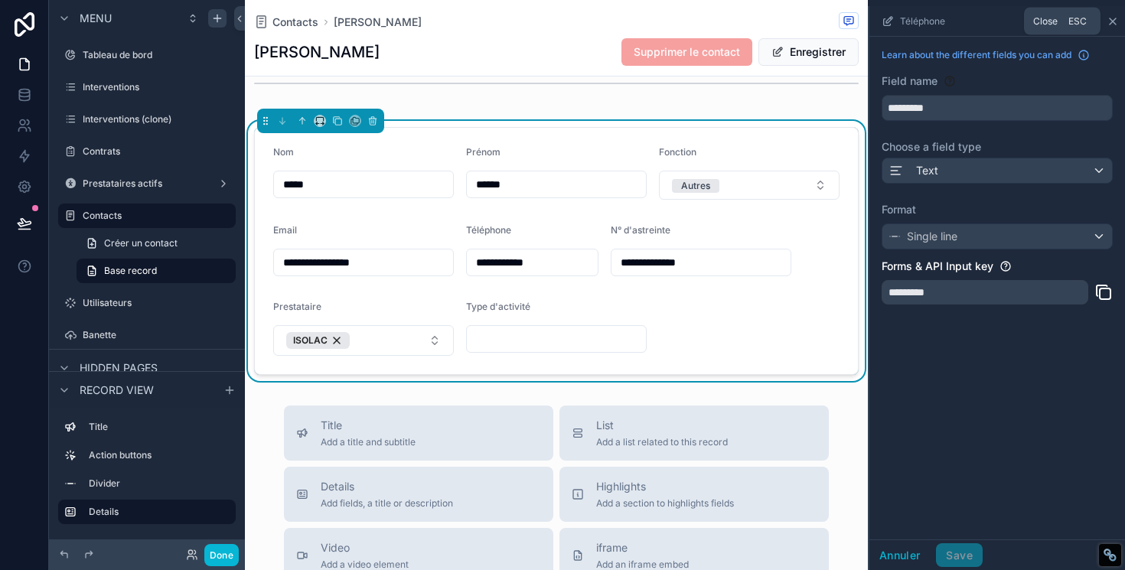
click at [1115, 21] on icon "scrollable content" at bounding box center [1112, 21] width 12 height 12
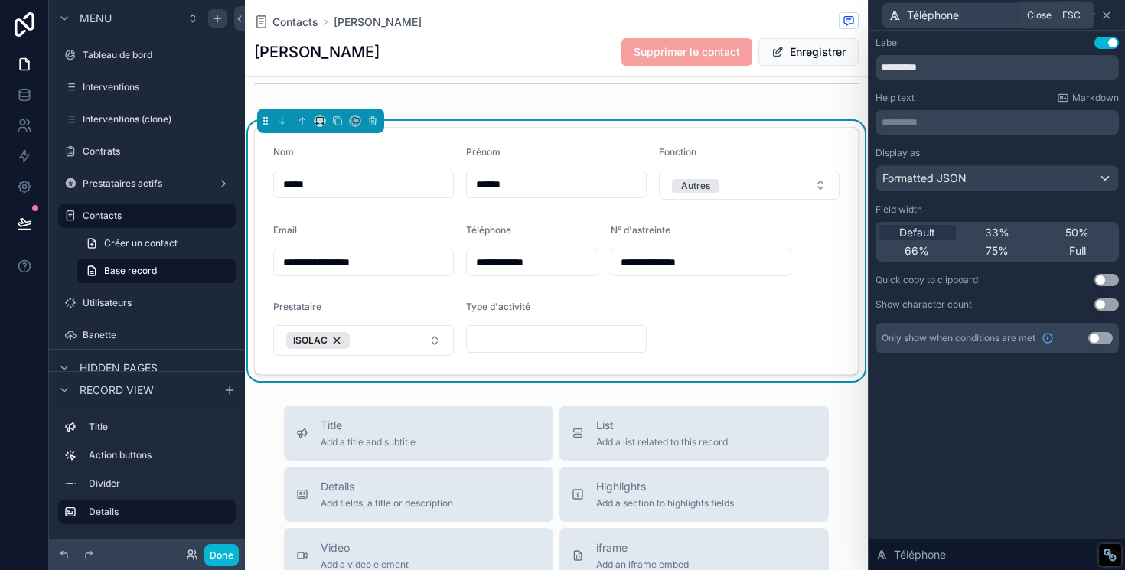
click at [1107, 17] on icon at bounding box center [1106, 15] width 12 height 12
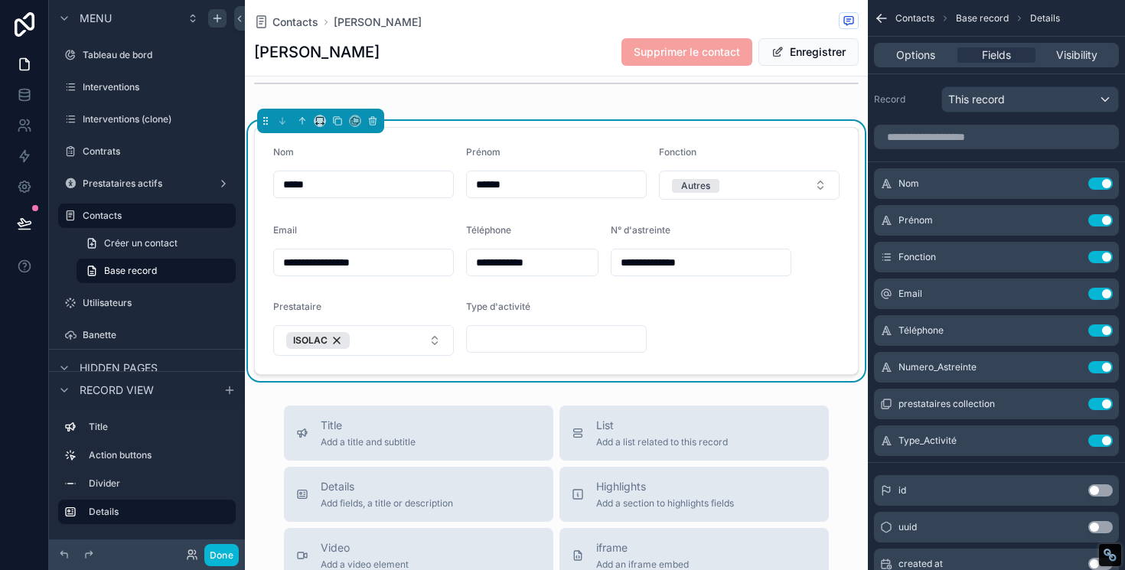
click at [513, 232] on div "Téléphone" at bounding box center [532, 233] width 132 height 18
click at [937, 334] on span "Téléphone" at bounding box center [920, 330] width 45 height 12
click at [1073, 331] on icon "scrollable content" at bounding box center [1069, 330] width 12 height 12
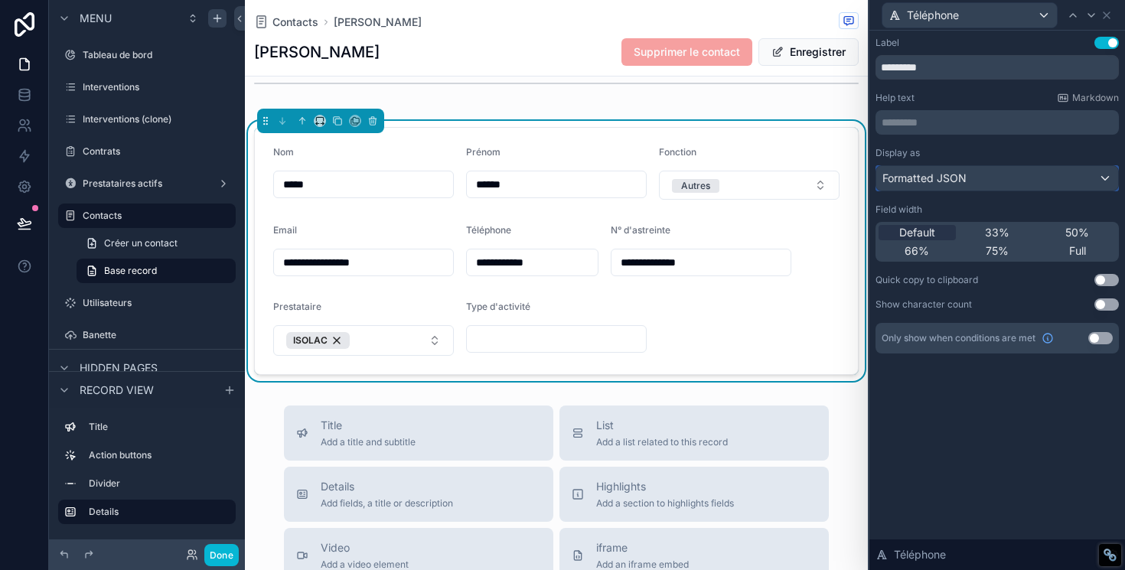
click at [974, 179] on div "Formatted JSON" at bounding box center [997, 178] width 242 height 24
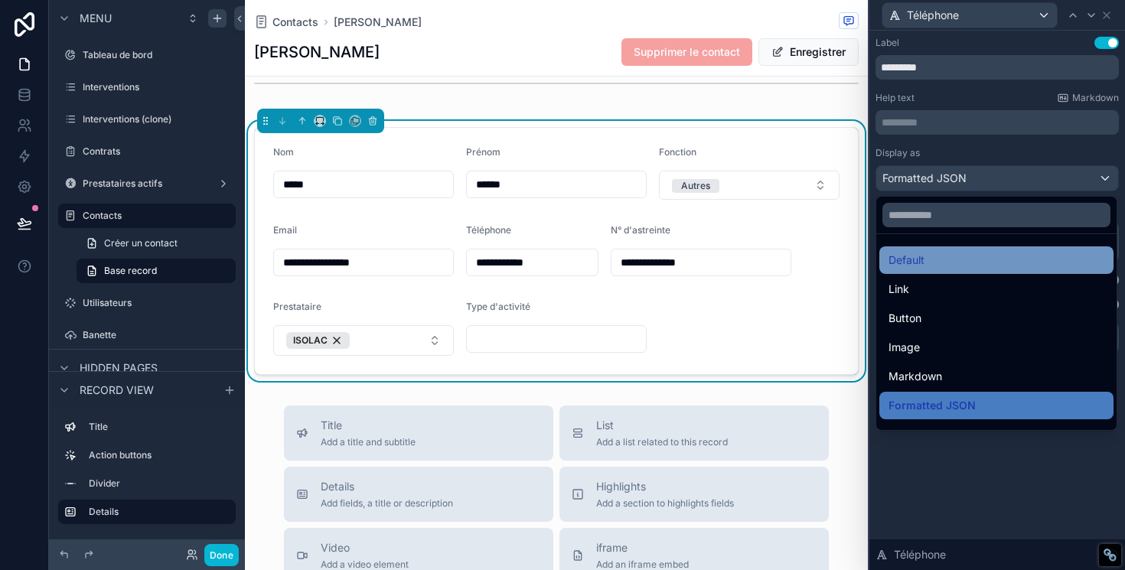
click at [964, 262] on div "Default" at bounding box center [996, 260] width 216 height 18
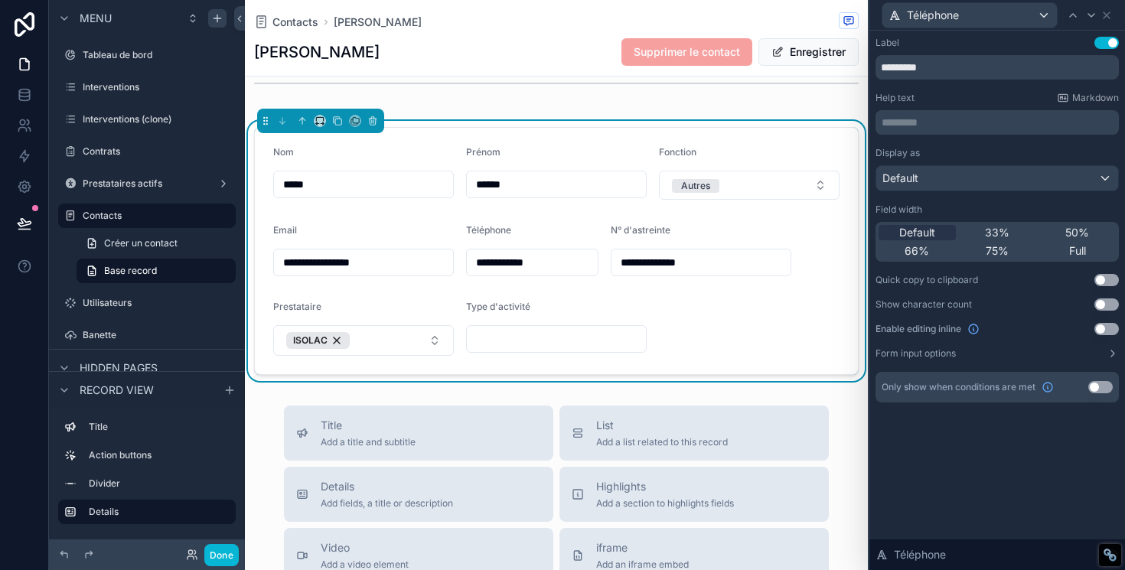
click at [1118, 361] on div "Label Use setting ********* Help text Markdown ********* ﻿ Display as Default F…" at bounding box center [996, 220] width 243 height 366
click at [1111, 353] on icon at bounding box center [1112, 353] width 12 height 12
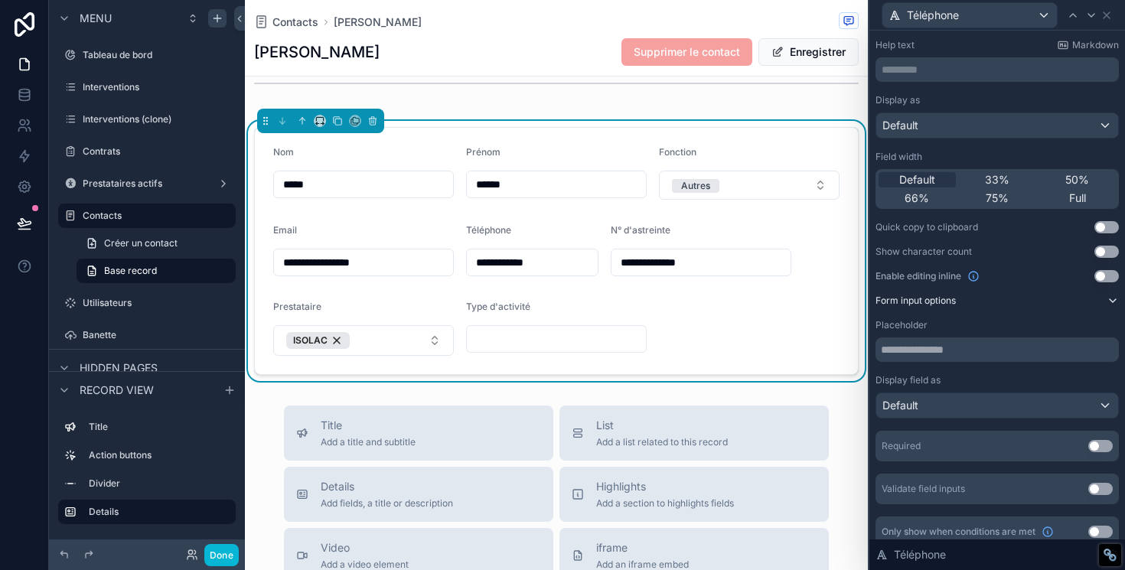
scroll to position [67, 0]
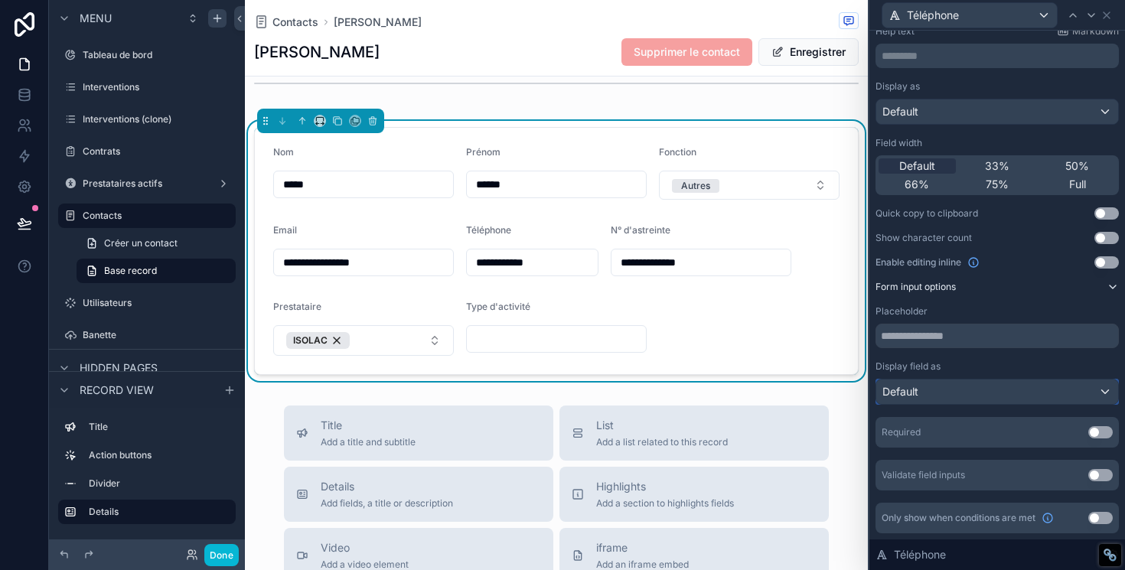
click at [979, 398] on div "Default" at bounding box center [997, 391] width 242 height 24
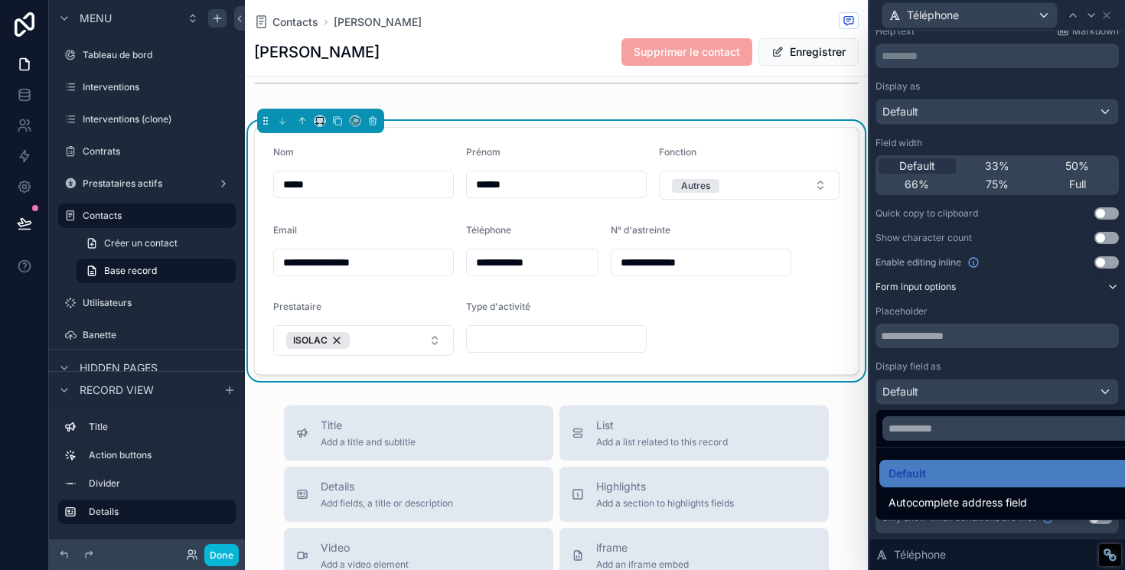
click at [1015, 353] on div at bounding box center [997, 285] width 256 height 570
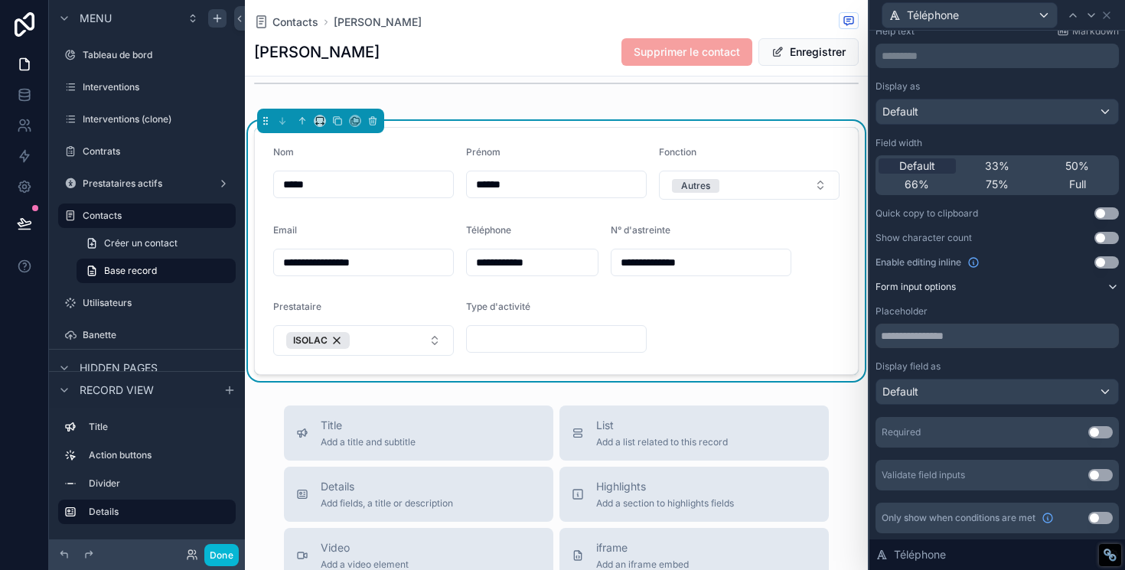
scroll to position [0, 0]
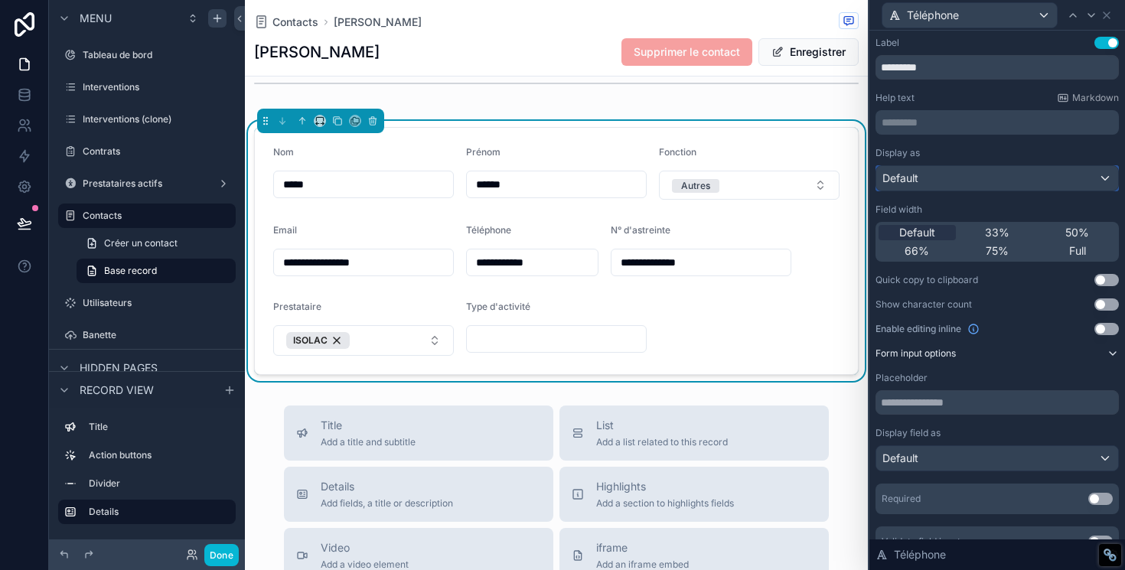
click at [1008, 182] on div "Default" at bounding box center [997, 178] width 242 height 24
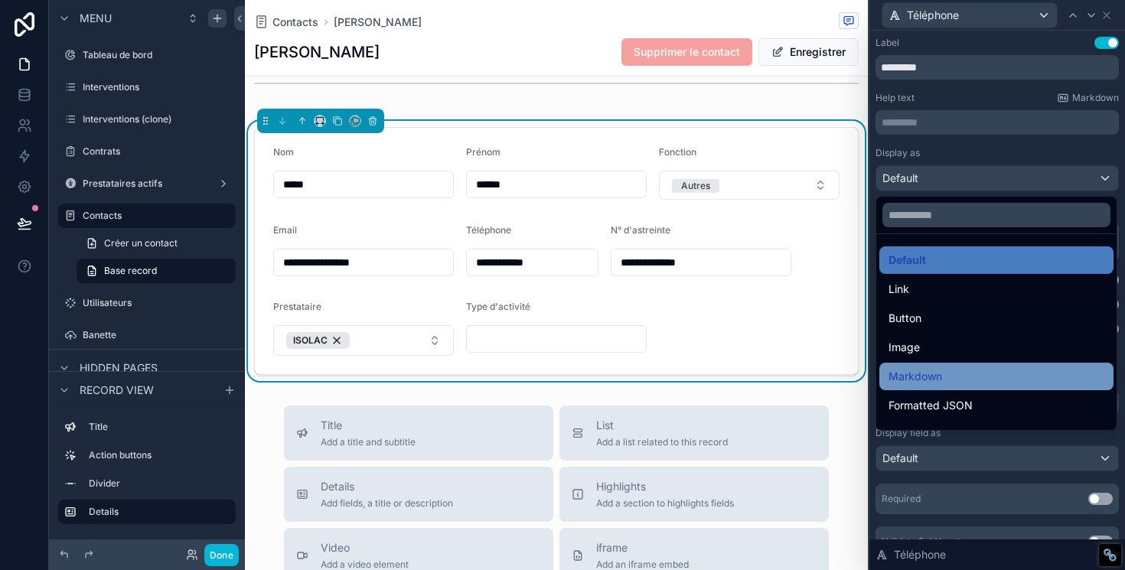
click at [973, 363] on div "Markdown" at bounding box center [996, 377] width 234 height 28
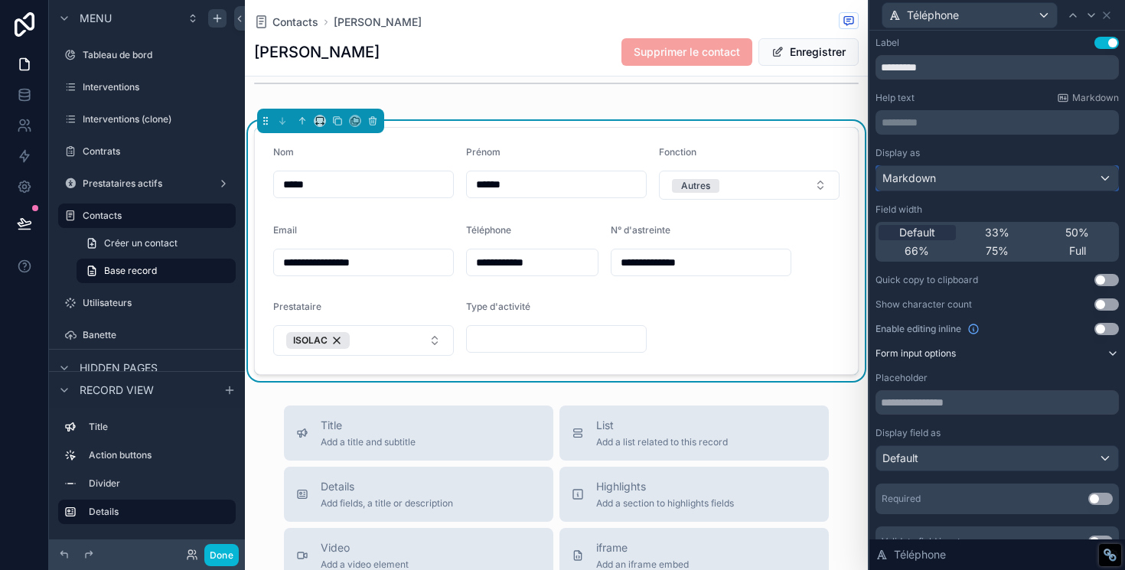
click at [982, 184] on div "Markdown" at bounding box center [997, 178] width 242 height 24
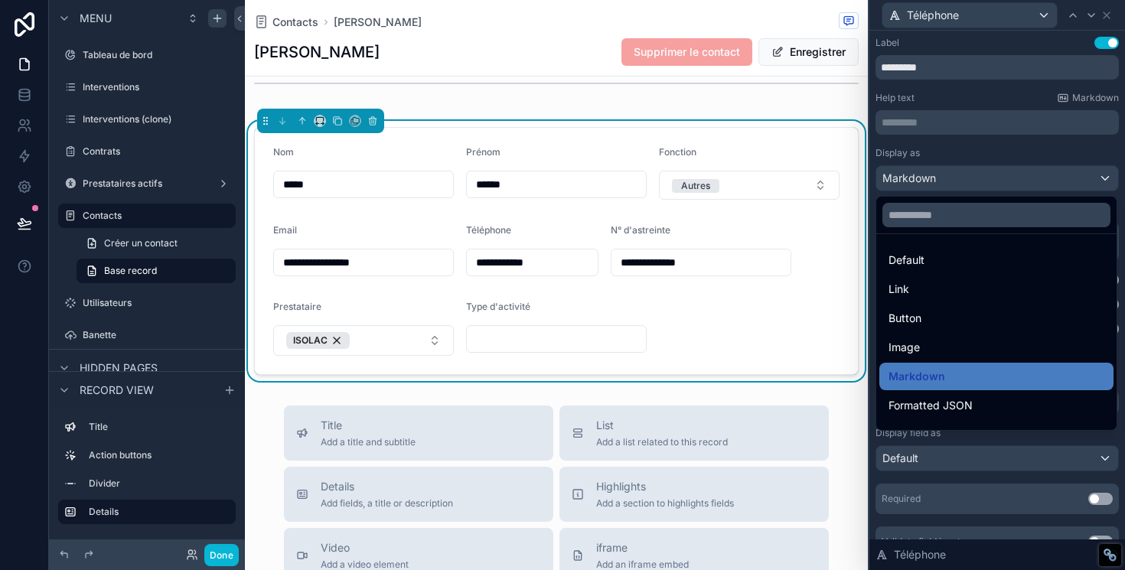
click at [1105, 42] on div at bounding box center [997, 285] width 256 height 570
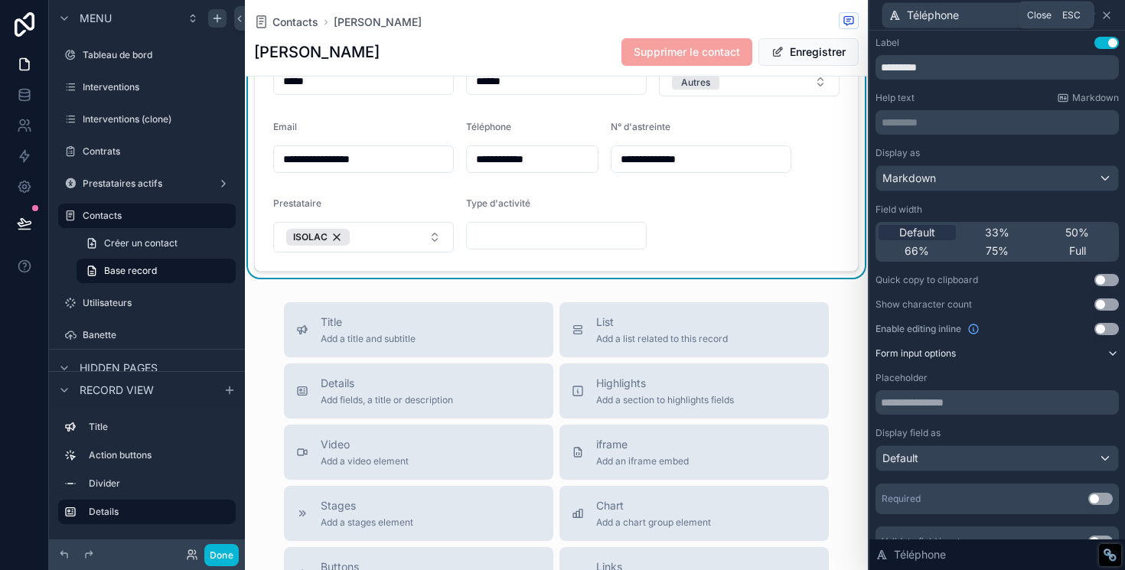
click at [1106, 16] on icon at bounding box center [1106, 15] width 12 height 12
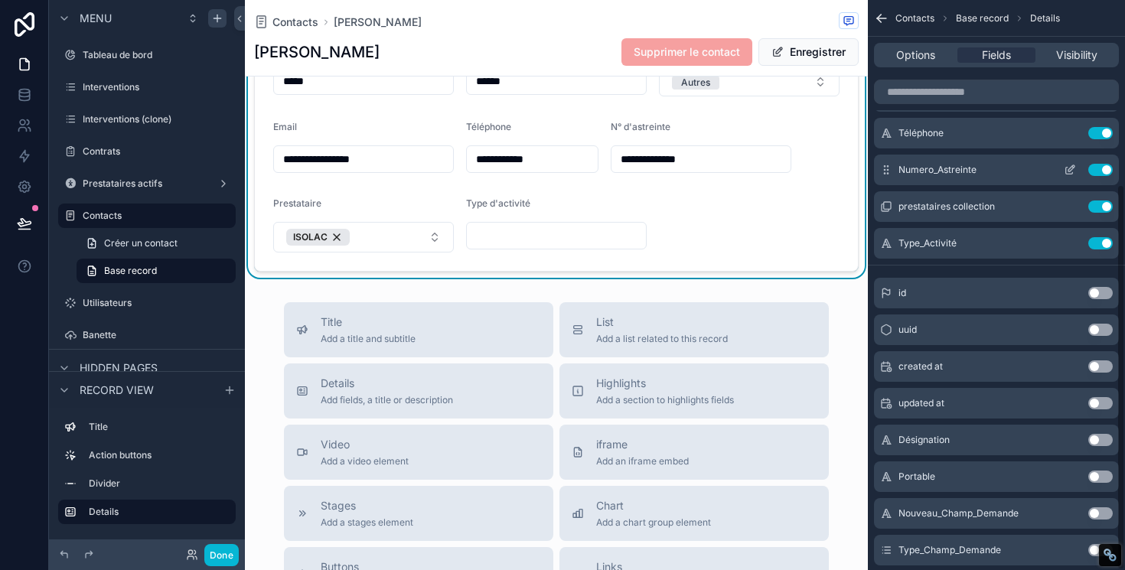
scroll to position [272, 0]
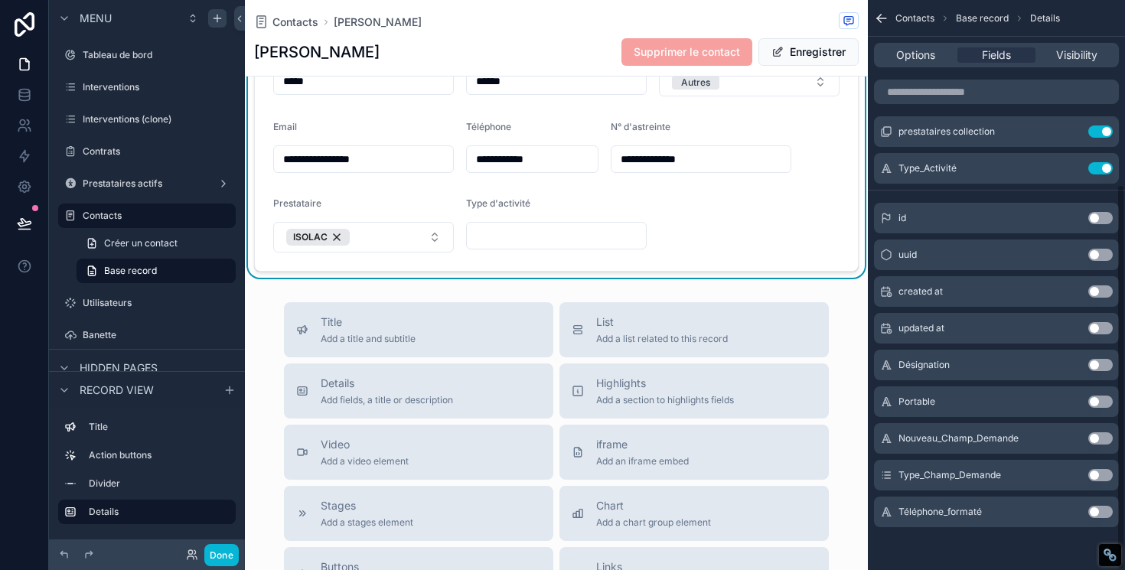
click at [805, 224] on form "**********" at bounding box center [556, 147] width 603 height 246
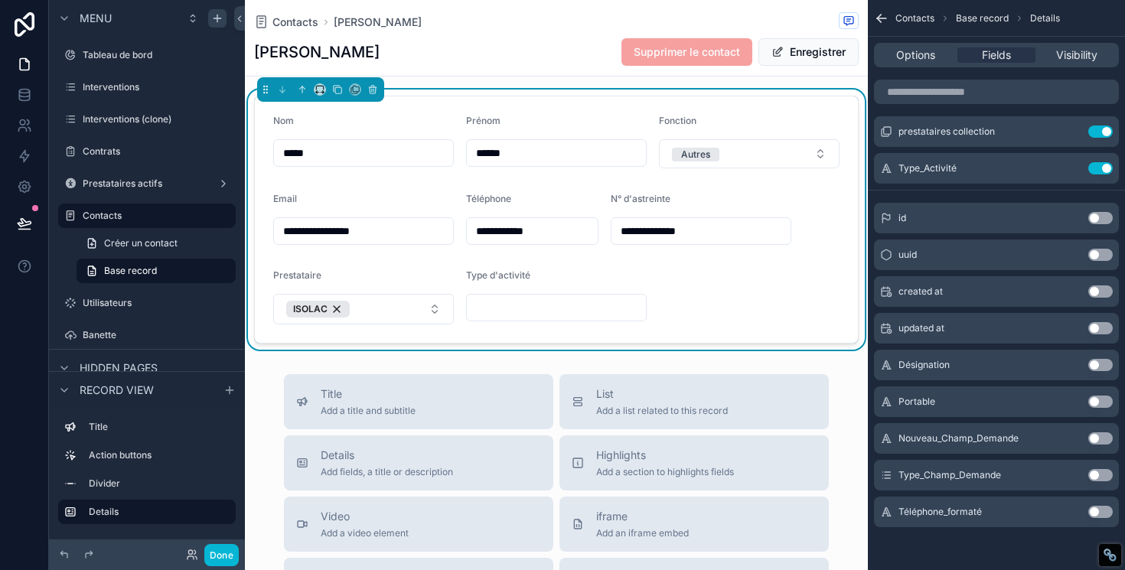
type input "**********"
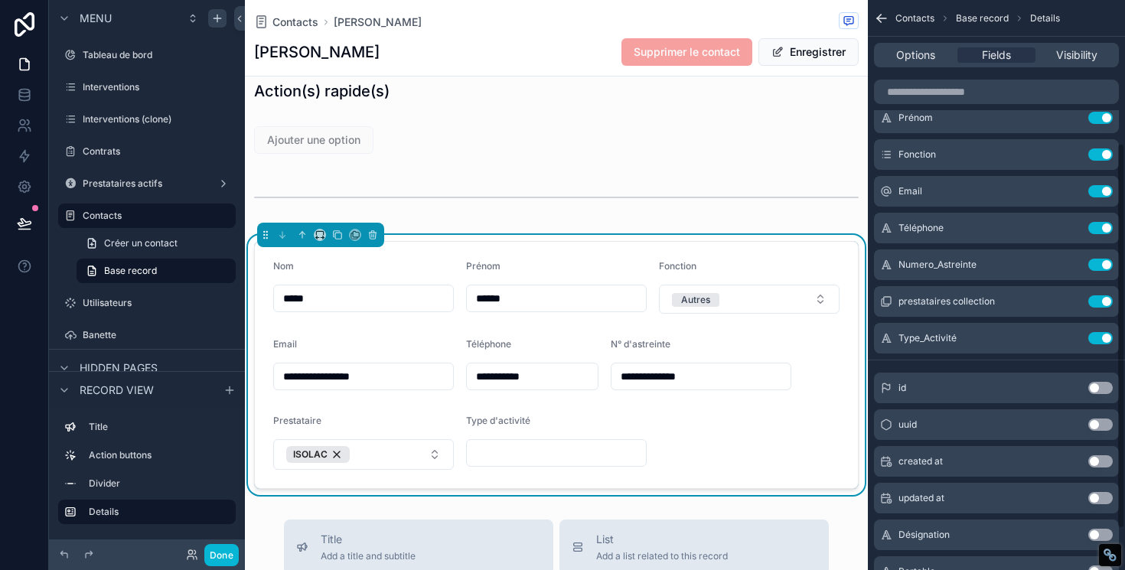
scroll to position [0, 0]
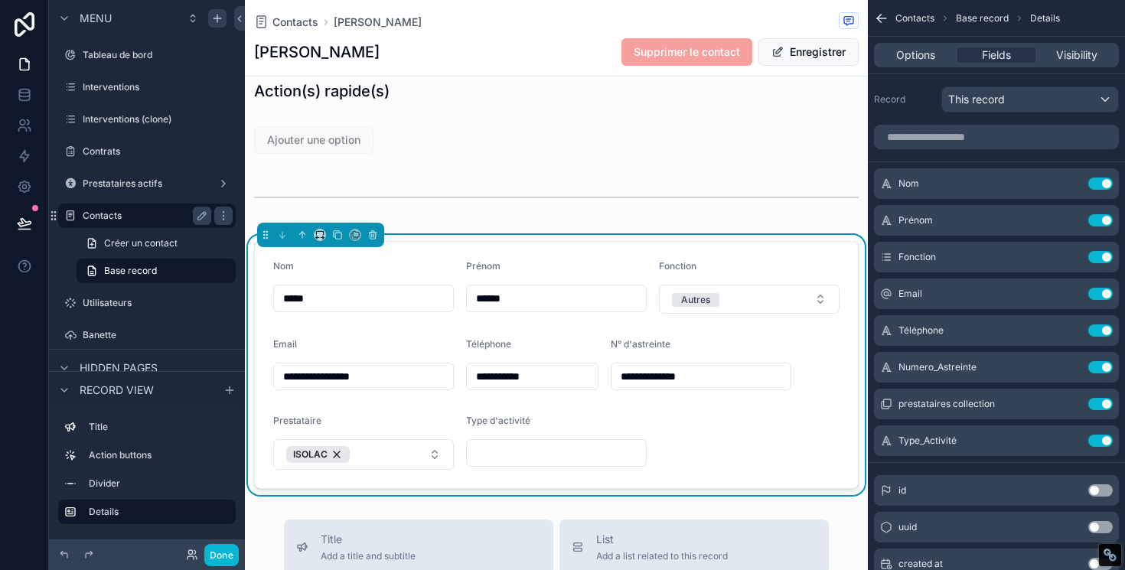
click at [111, 216] on label "Contacts" at bounding box center [144, 216] width 122 height 12
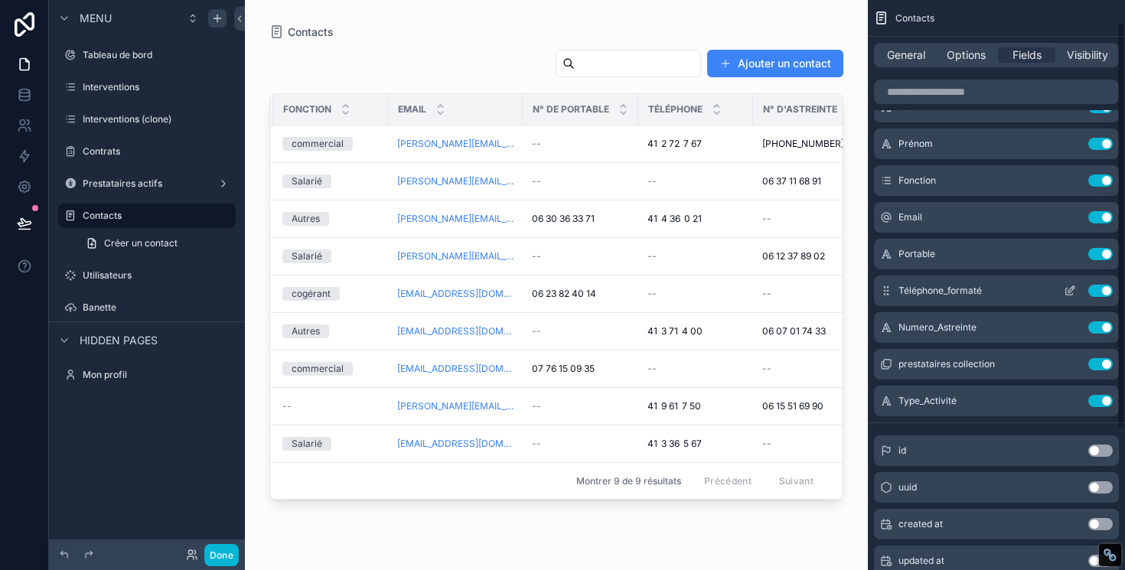
scroll to position [32, 0]
click at [1097, 291] on button "Use setting" at bounding box center [1100, 290] width 24 height 12
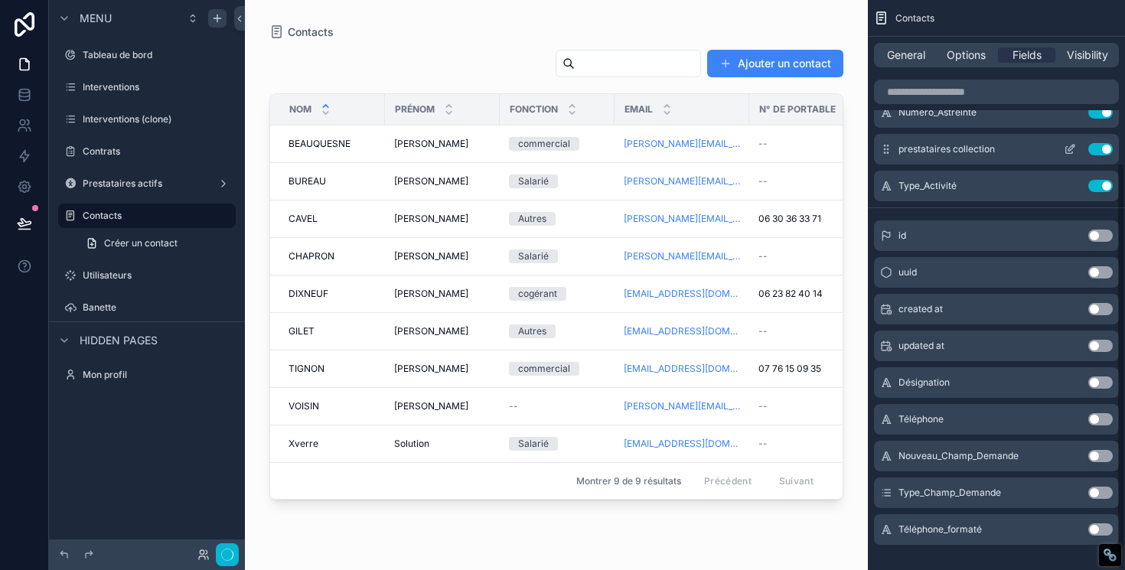
scroll to position [227, 0]
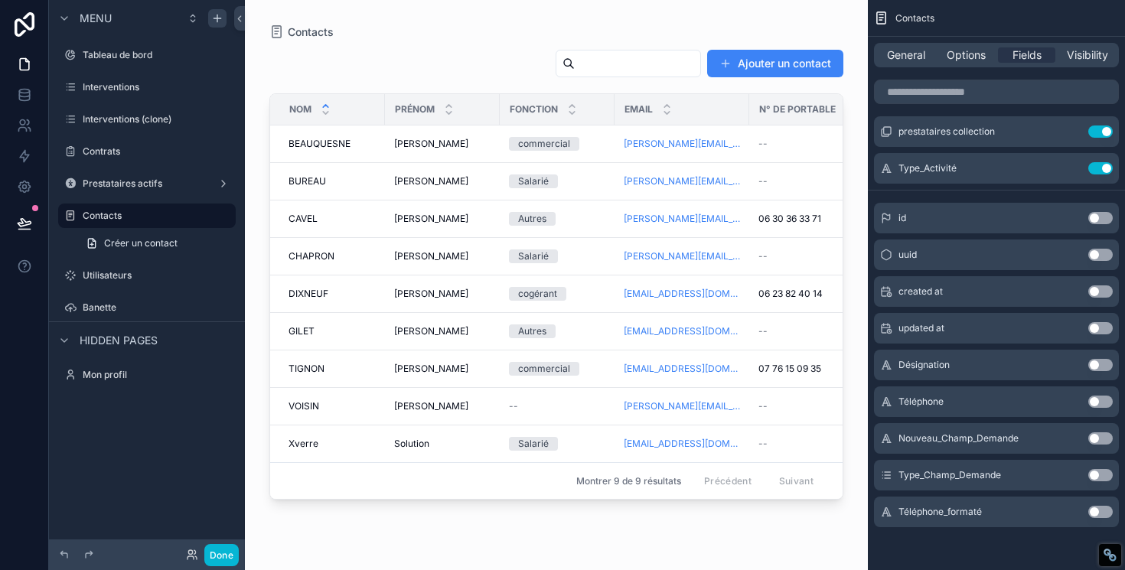
click at [1101, 399] on button "Use setting" at bounding box center [1100, 402] width 24 height 12
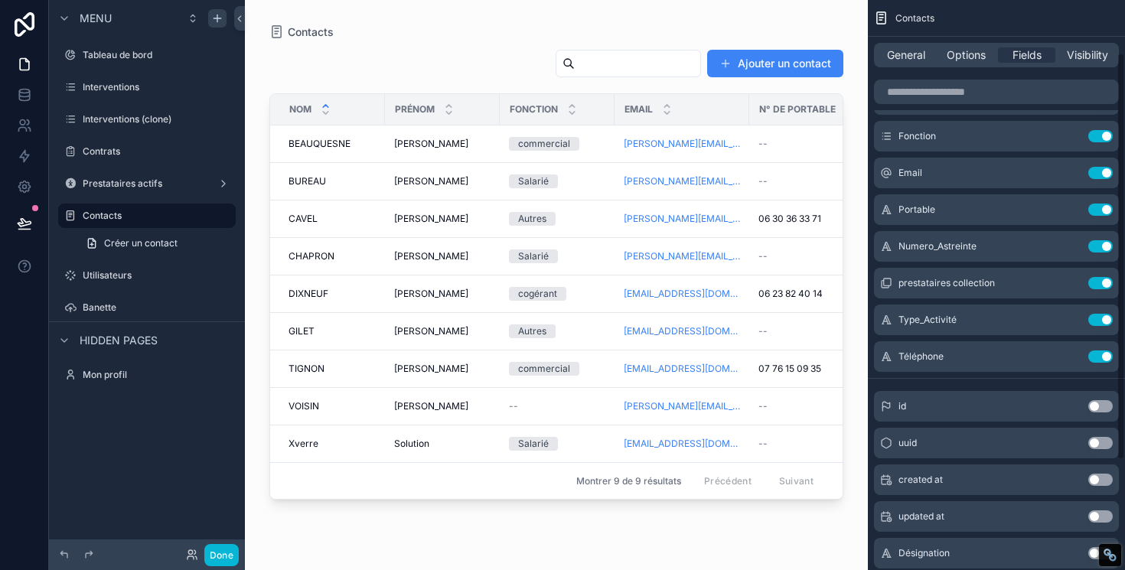
scroll to position [73, 0]
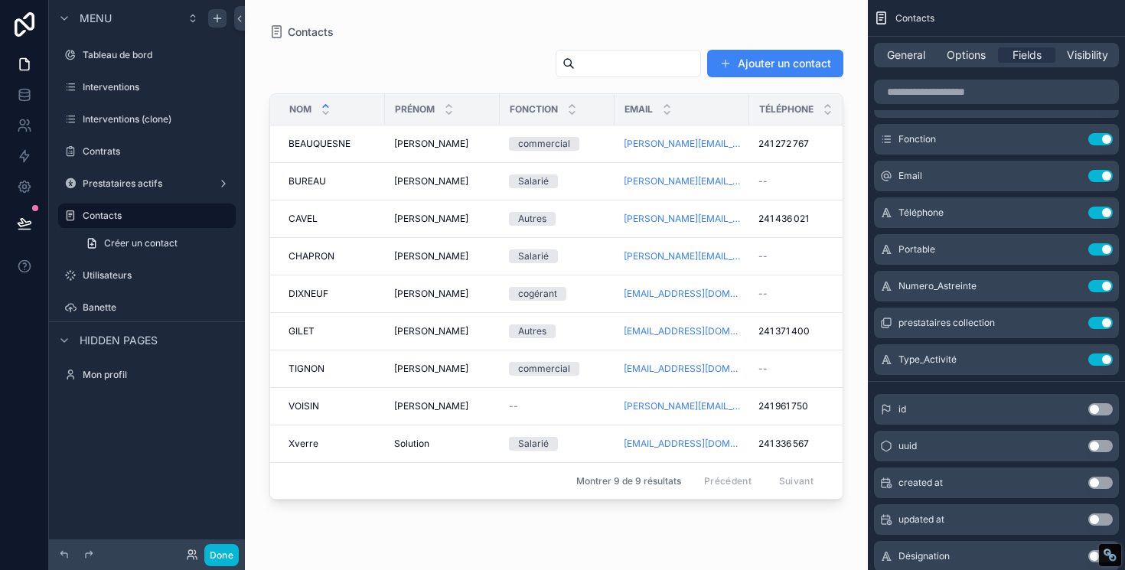
drag, startPoint x: 887, startPoint y: 360, endPoint x: 426, endPoint y: 5, distance: 582.1
